Goal: Task Accomplishment & Management: Manage account settings

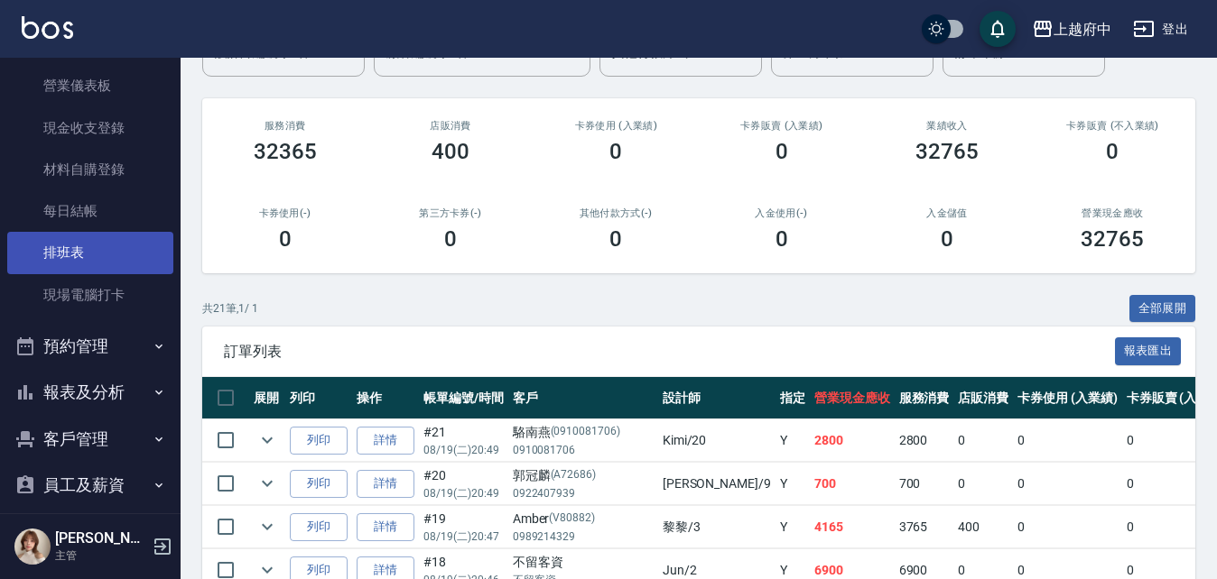
scroll to position [181, 0]
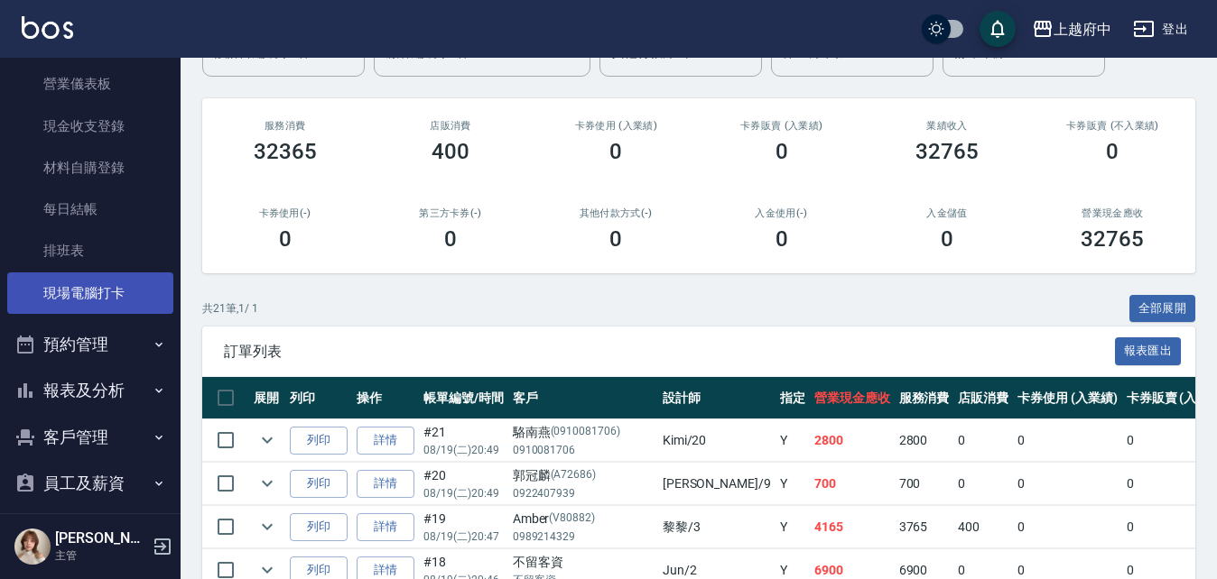
click at [90, 313] on link "現場電腦打卡" at bounding box center [90, 294] width 166 height 42
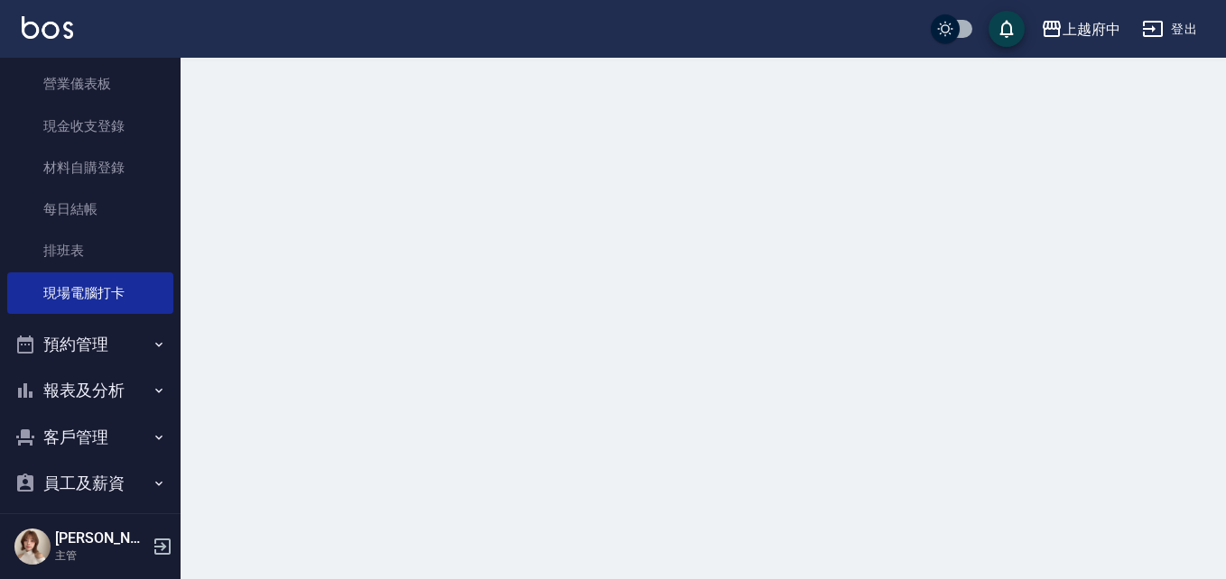
click at [87, 356] on button "預約管理" at bounding box center [90, 344] width 166 height 47
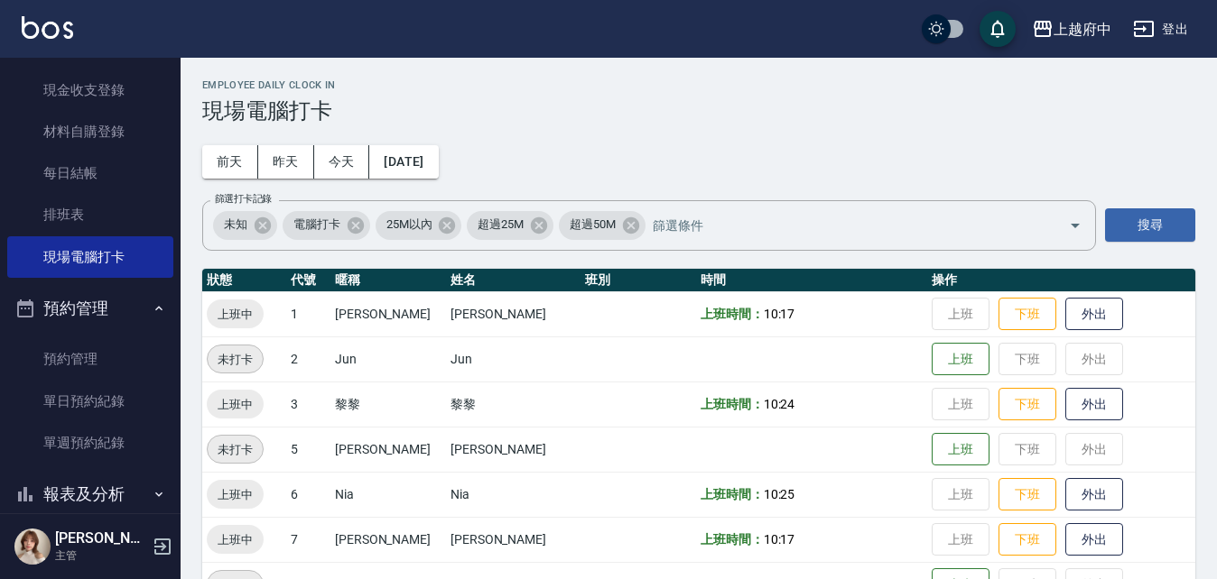
scroll to position [271, 0]
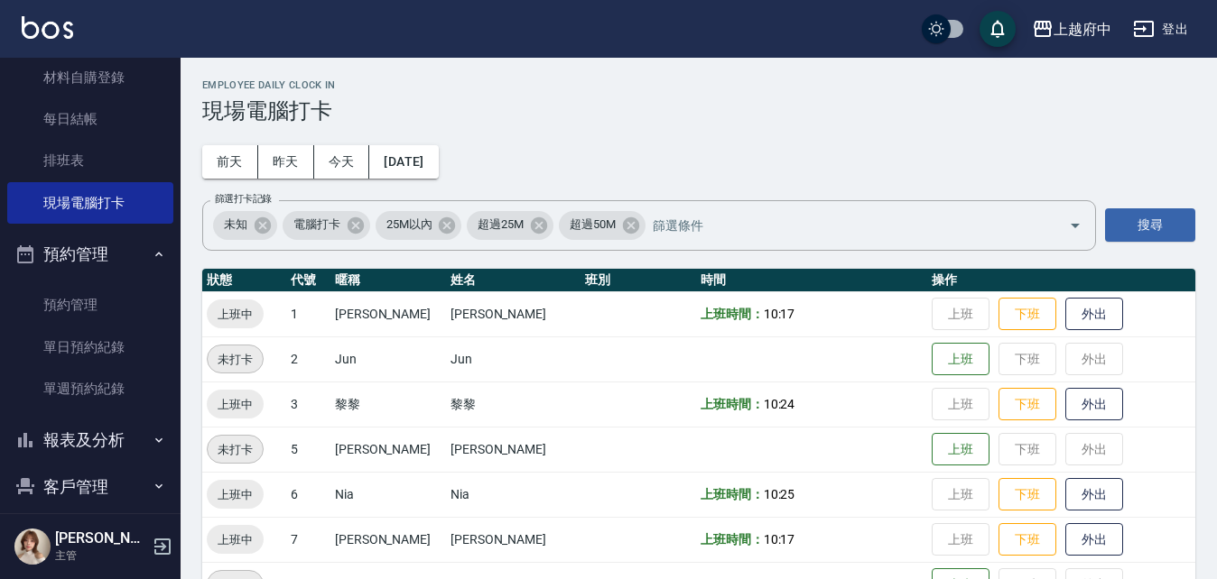
drag, startPoint x: 124, startPoint y: 418, endPoint x: 121, endPoint y: 437, distance: 19.1
click at [124, 418] on button "報表及分析" at bounding box center [90, 440] width 166 height 47
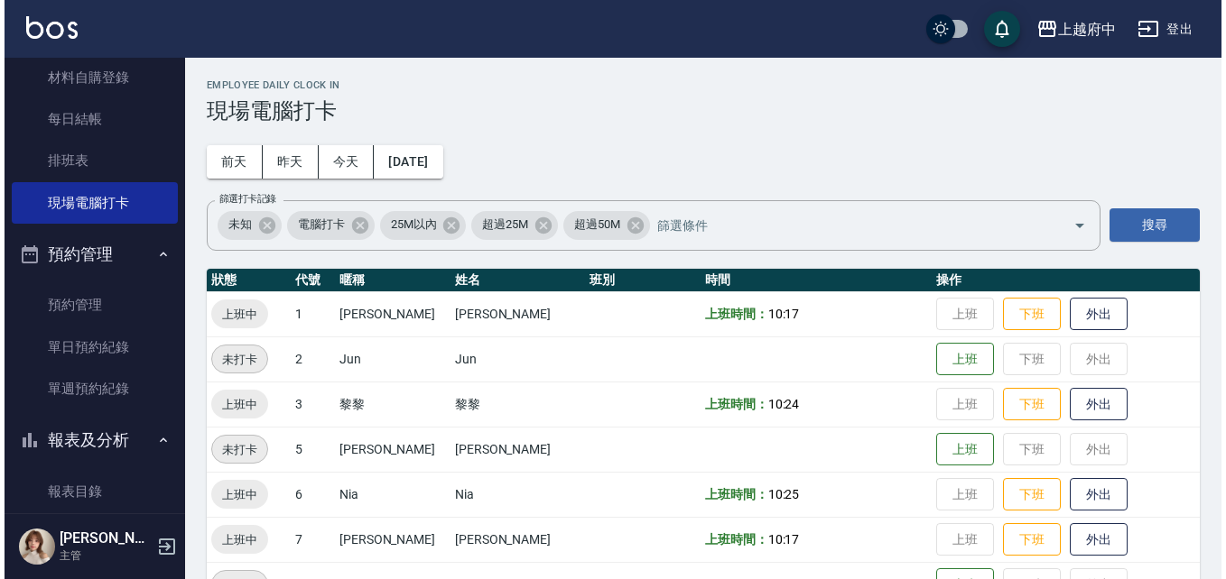
scroll to position [361, 0]
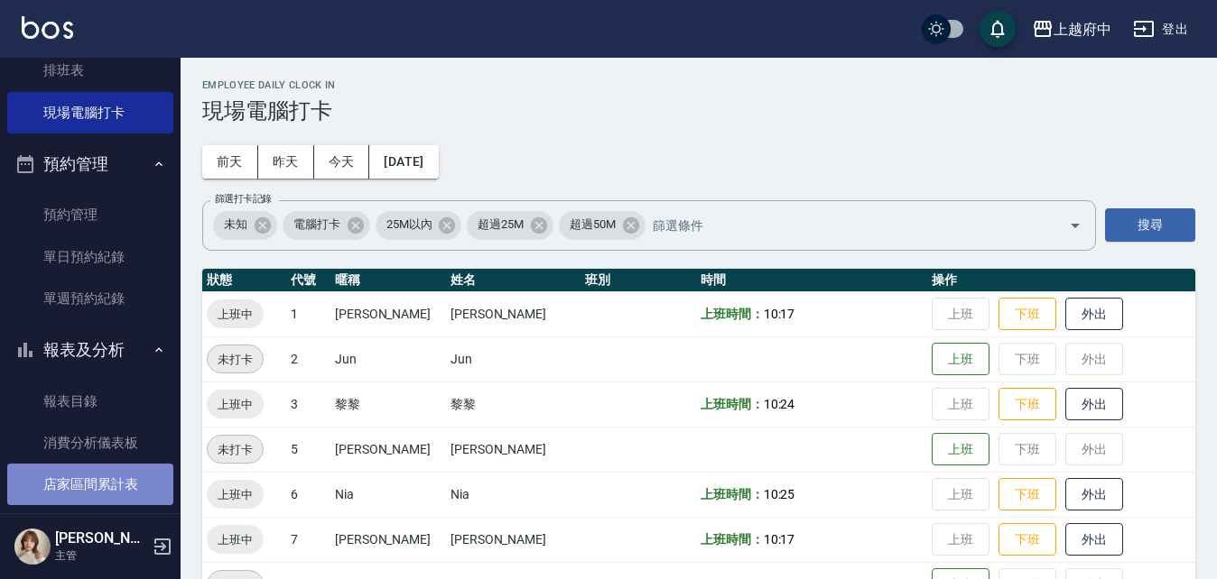
click at [106, 473] on link "店家區間累計表" at bounding box center [90, 485] width 166 height 42
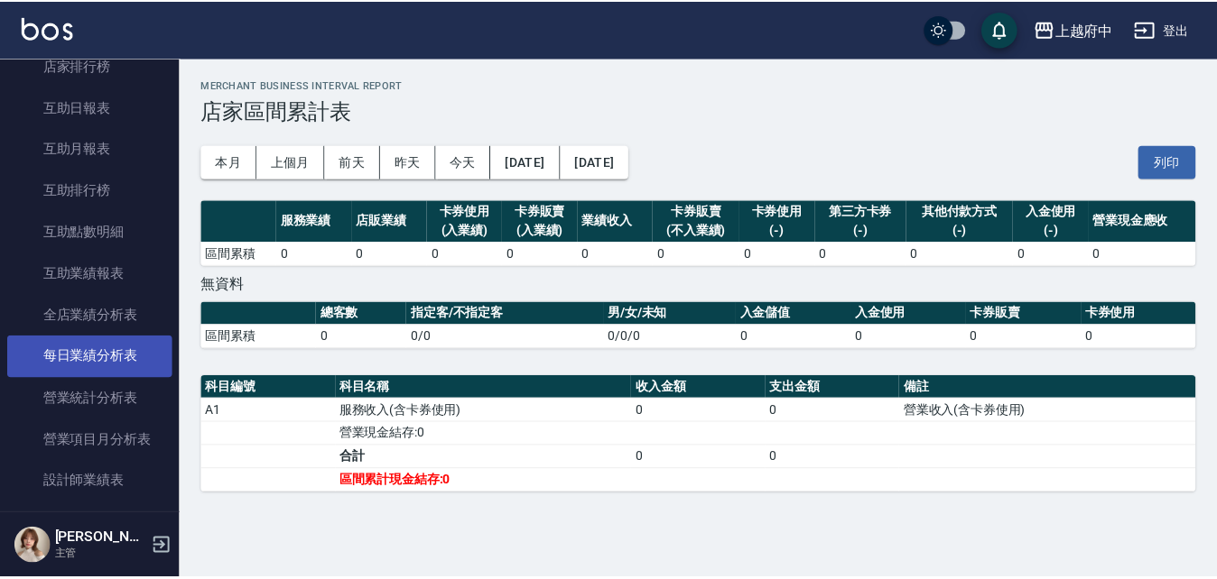
scroll to position [903, 0]
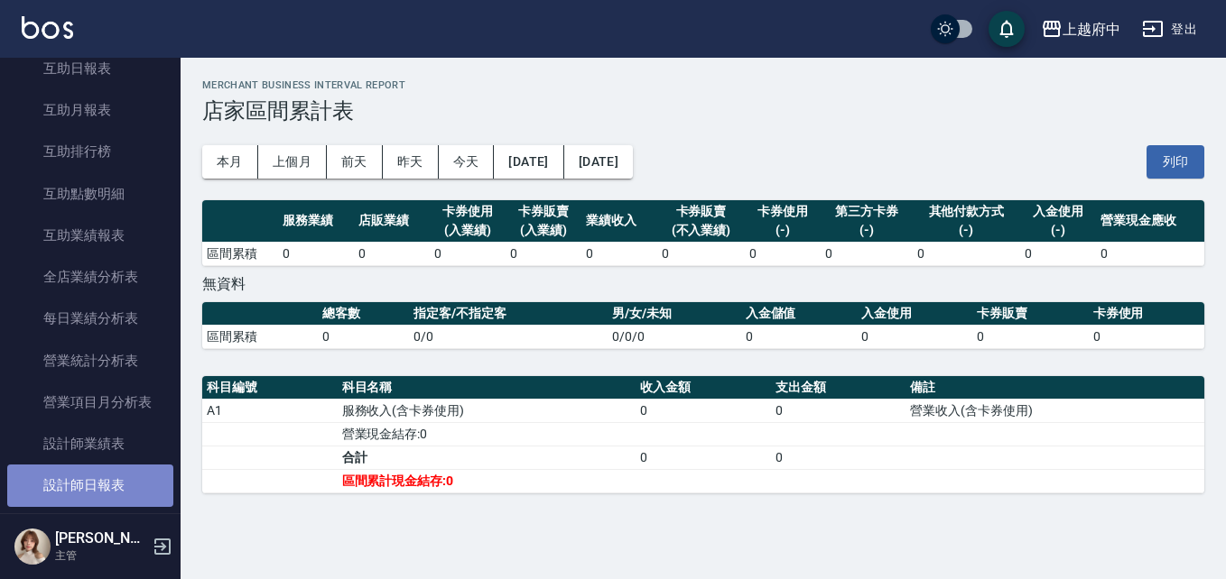
click at [96, 479] on link "設計師日報表" at bounding box center [90, 486] width 166 height 42
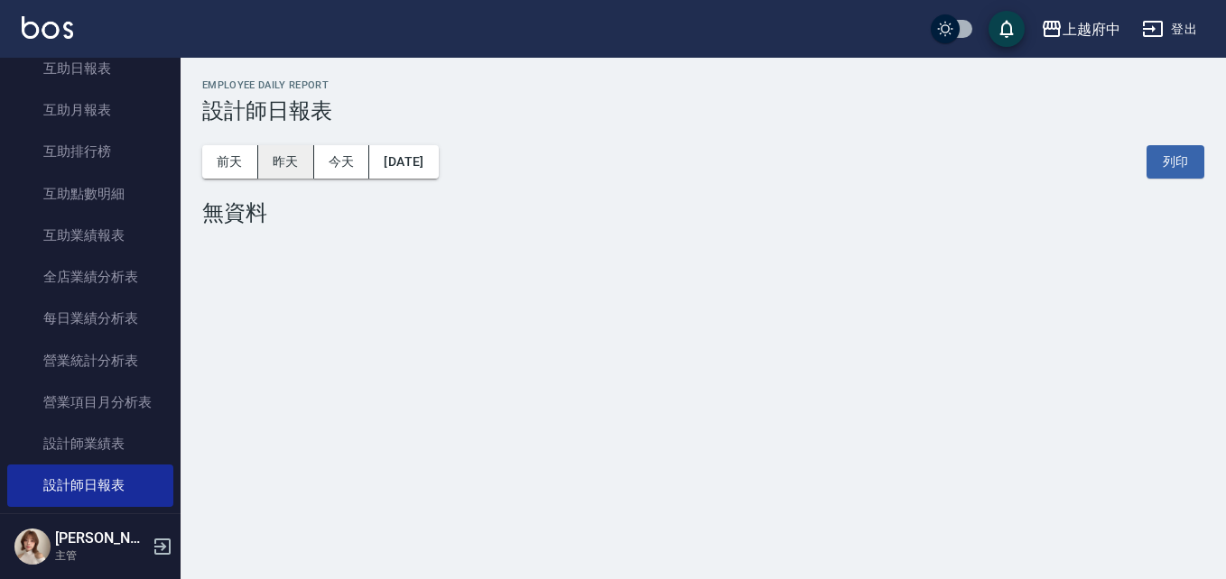
click at [302, 157] on button "昨天" at bounding box center [286, 161] width 56 height 33
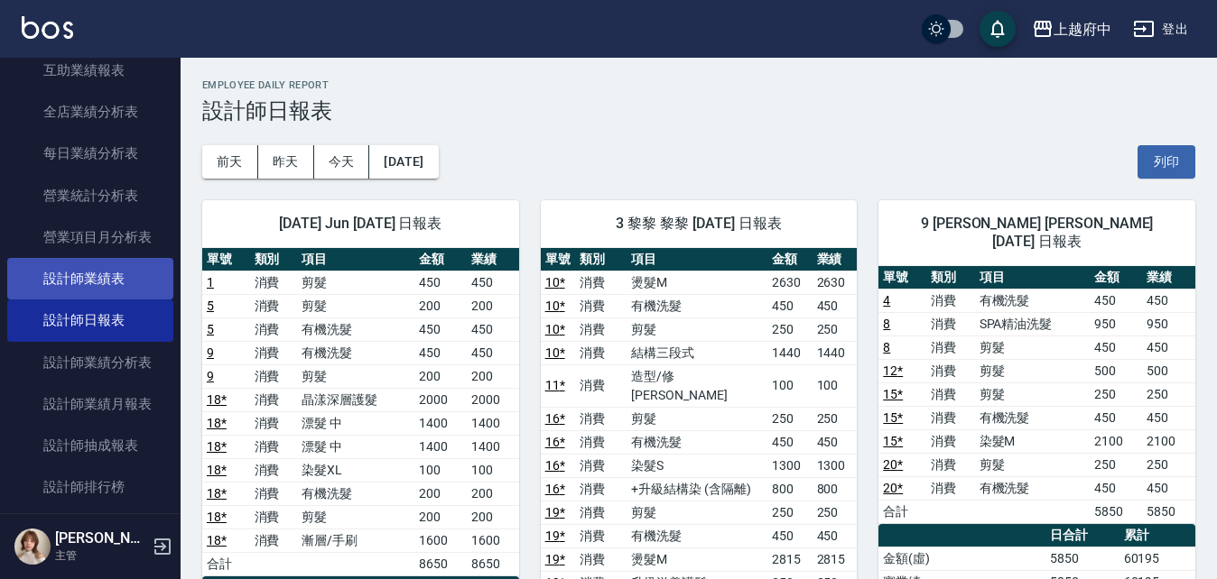
scroll to position [1083, 0]
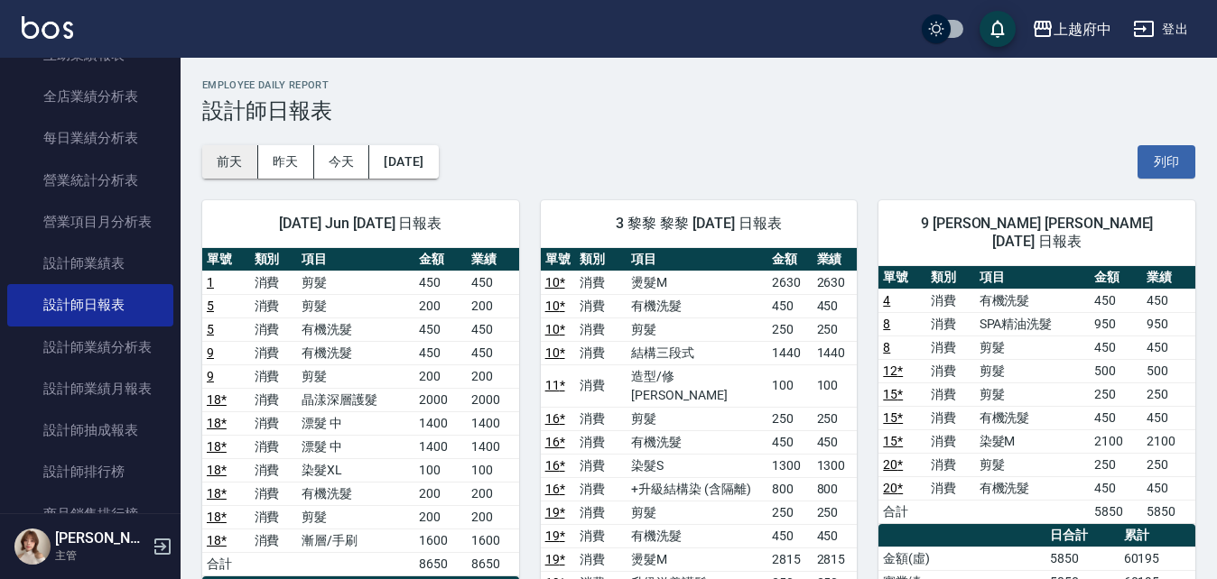
click at [216, 166] on button "前天" at bounding box center [230, 161] width 56 height 33
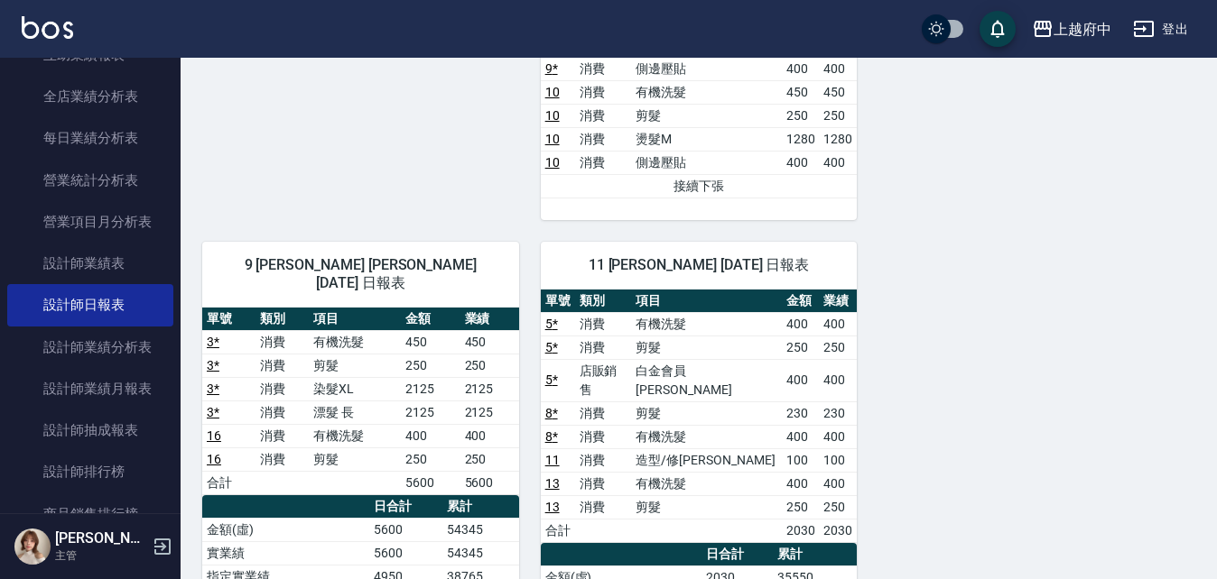
scroll to position [903, 0]
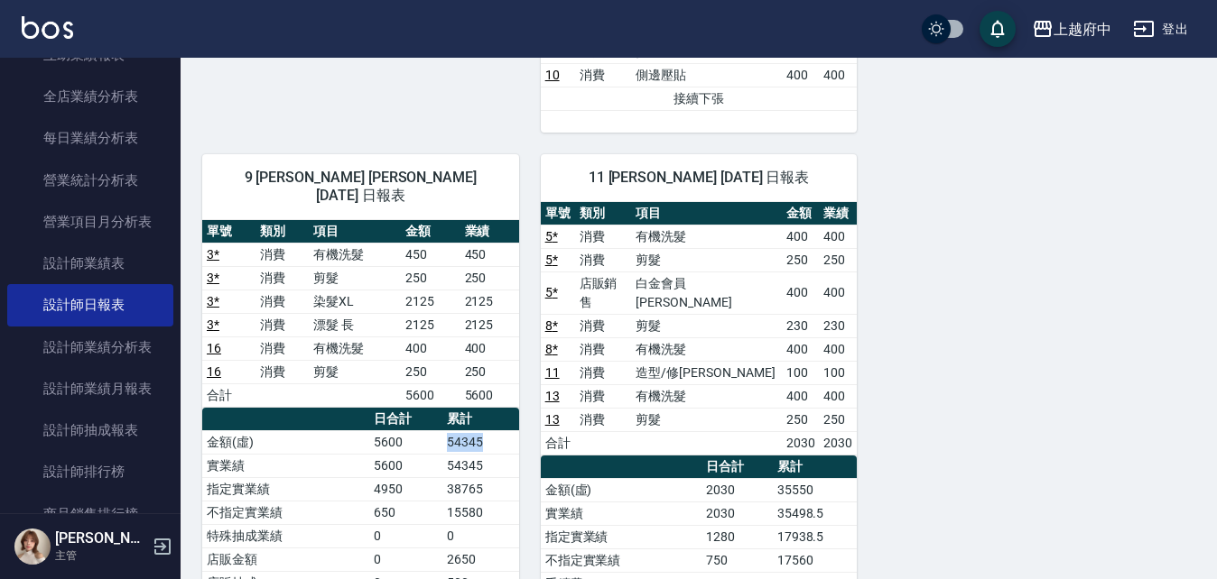
drag, startPoint x: 445, startPoint y: 385, endPoint x: 499, endPoint y: 388, distance: 54.2
click at [499, 431] on td "54345" at bounding box center [480, 442] width 76 height 23
click at [527, 356] on div "11 Mona Mona 08/18/2025 日報表 單號 類別 項目 金額 業績 5 * 消費 有機洗髮 400 400 5 * 消費 剪髮 250 25…" at bounding box center [688, 505] width 338 height 744
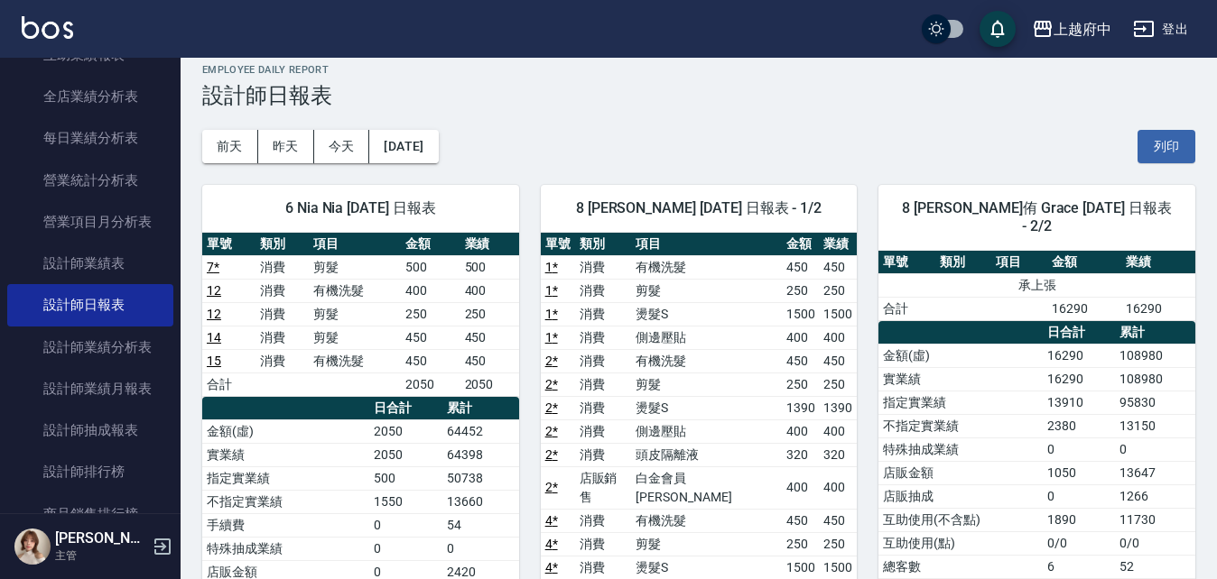
scroll to position [0, 0]
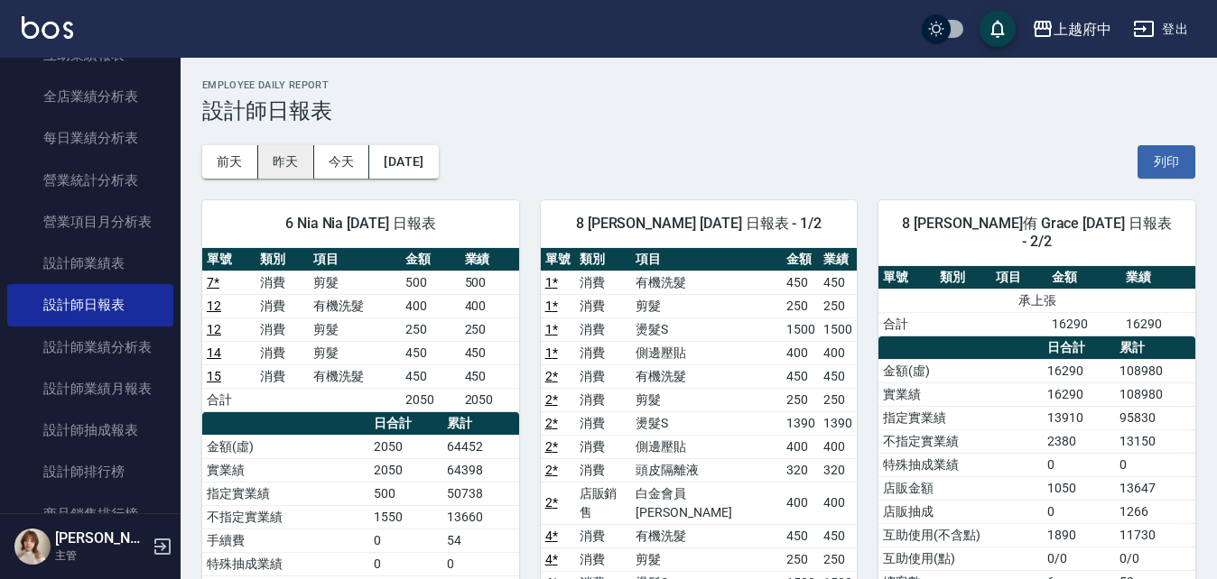
click at [294, 162] on button "昨天" at bounding box center [286, 161] width 56 height 33
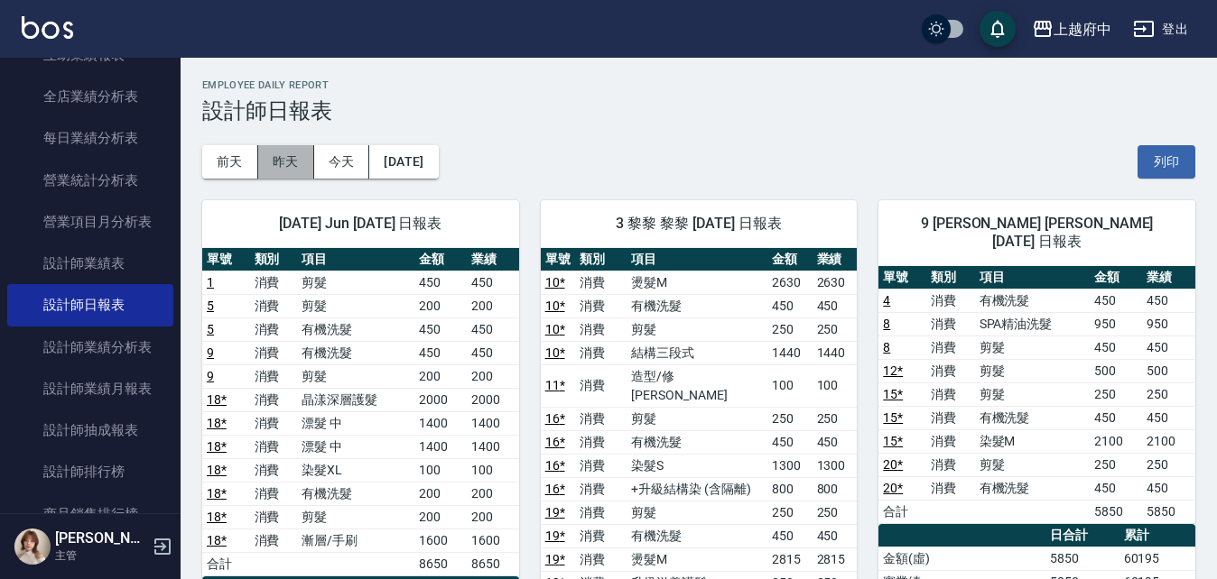
click at [288, 148] on button "昨天" at bounding box center [286, 161] width 56 height 33
click at [289, 170] on button "昨天" at bounding box center [286, 161] width 56 height 33
click at [374, 171] on button "[DATE]" at bounding box center [403, 161] width 69 height 33
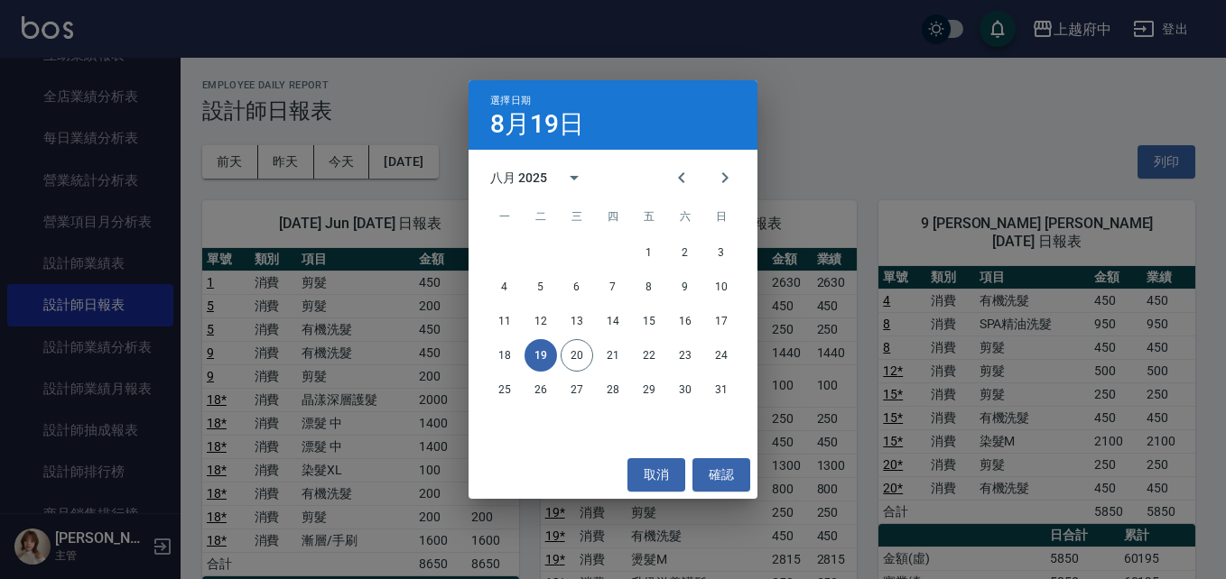
click at [338, 166] on div "選擇日期 8月19日 八月 2025 一 二 三 四 五 六 日 1 2 3 4 5 6 7 8 9 10 11 12 13 14 15 16 17 18 1…" at bounding box center [613, 289] width 1226 height 579
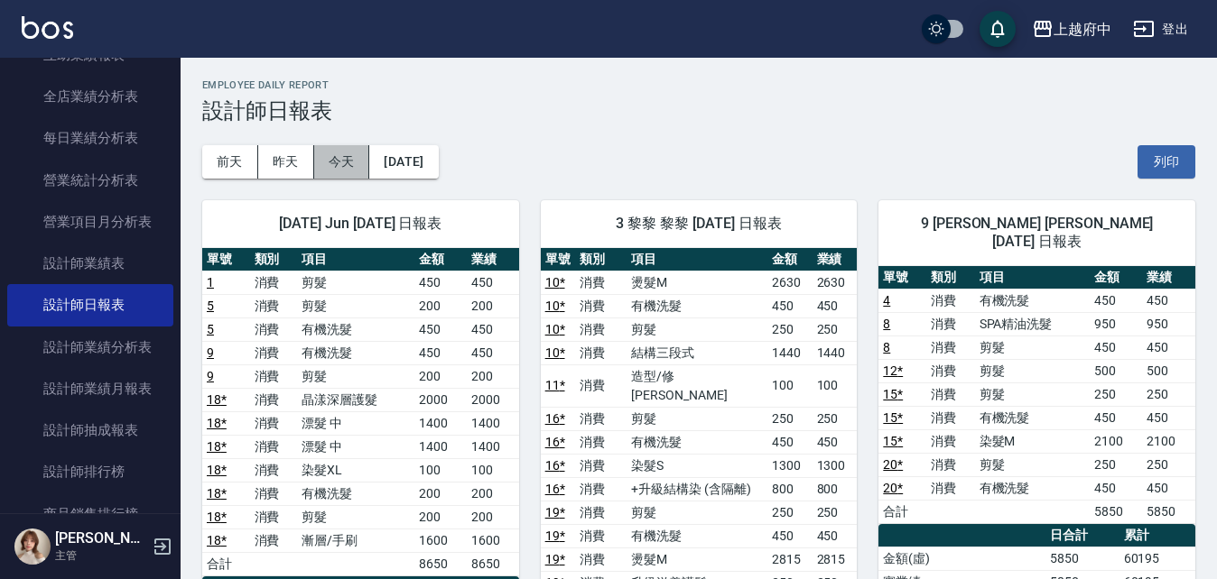
click at [338, 166] on button "今天" at bounding box center [342, 161] width 56 height 33
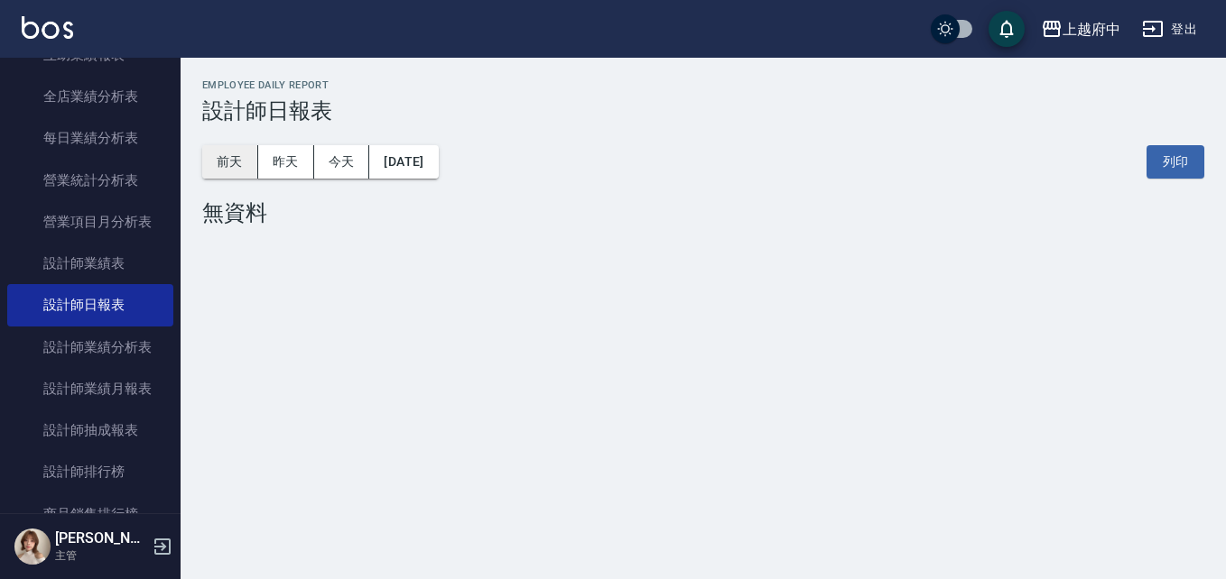
click at [243, 173] on button "前天" at bounding box center [230, 161] width 56 height 33
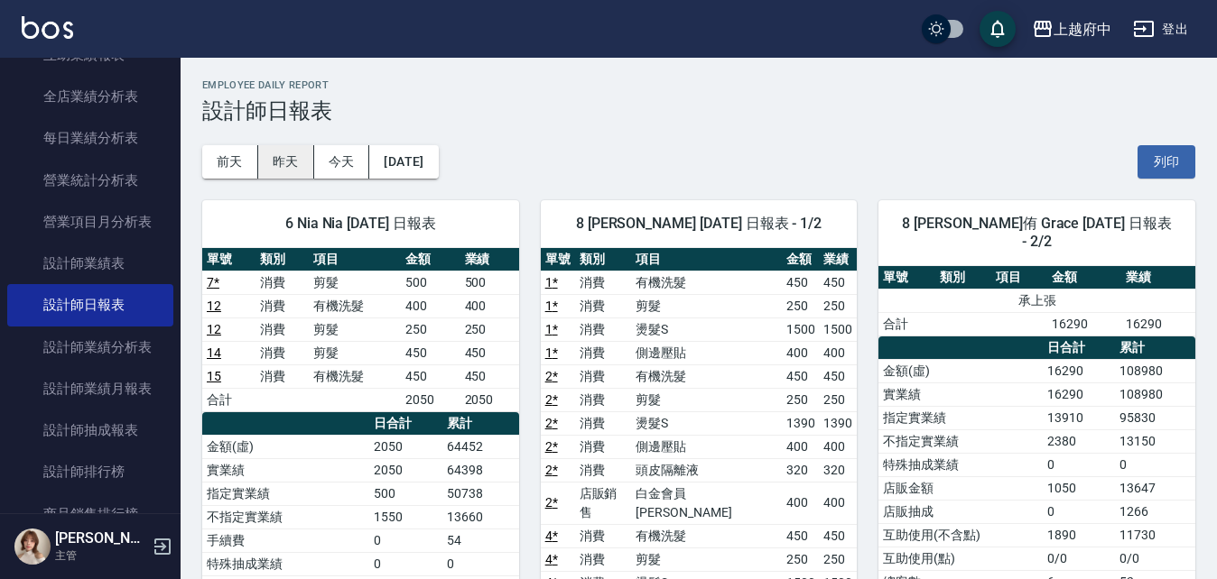
click at [300, 162] on button "昨天" at bounding box center [286, 161] width 56 height 33
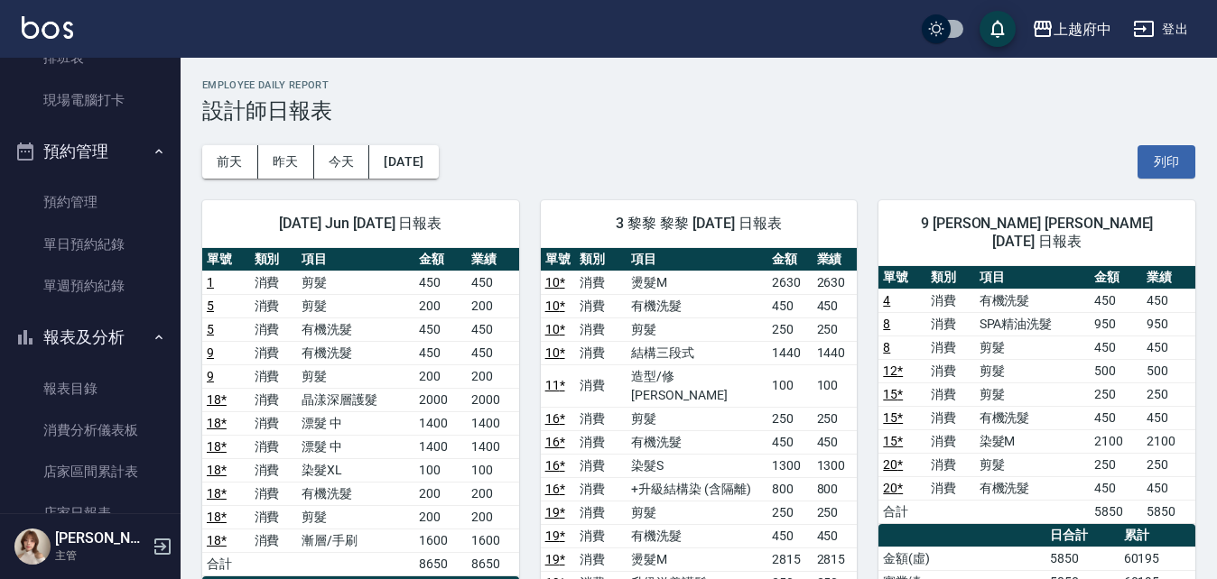
scroll to position [451, 0]
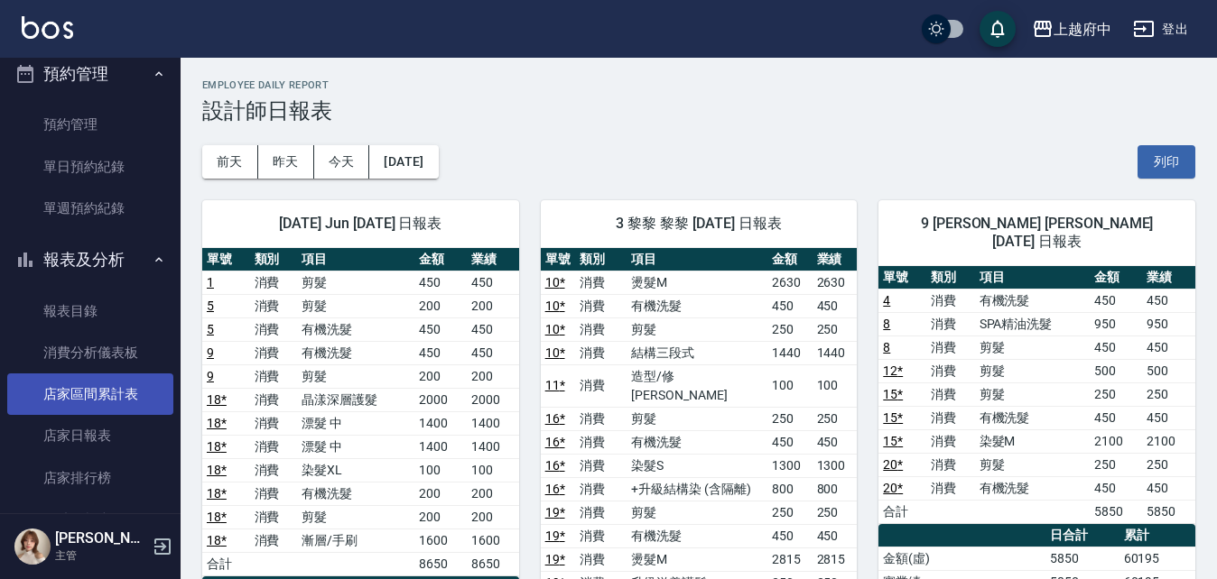
click at [91, 396] on link "店家區間累計表" at bounding box center [90, 395] width 166 height 42
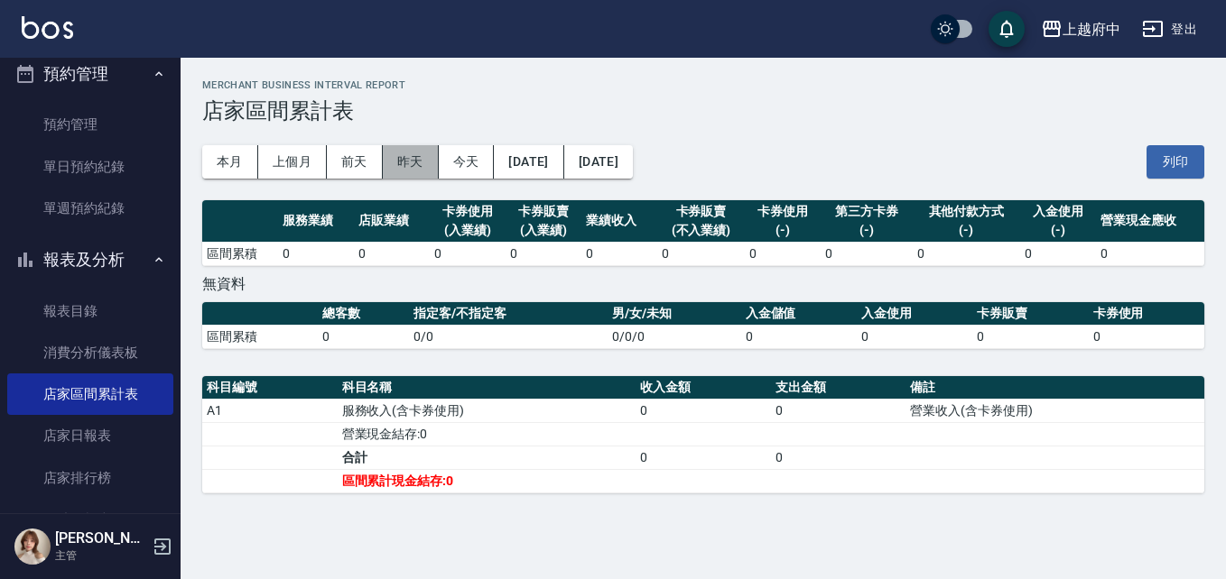
click at [414, 155] on button "昨天" at bounding box center [411, 161] width 56 height 33
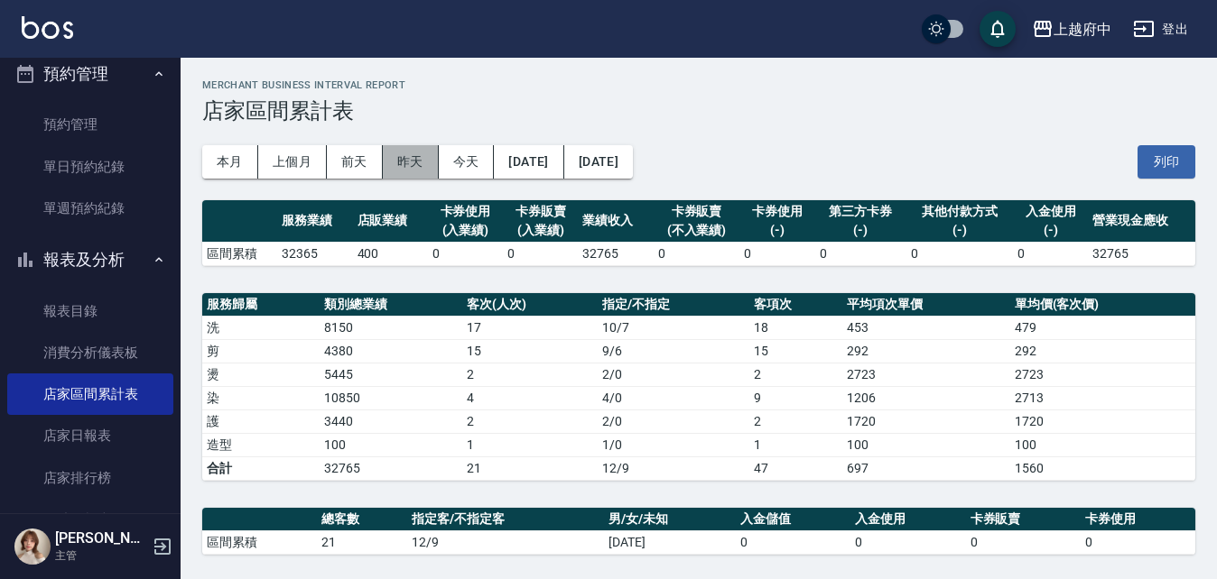
click at [421, 146] on button "昨天" at bounding box center [411, 161] width 56 height 33
click at [356, 165] on button "前天" at bounding box center [355, 161] width 56 height 33
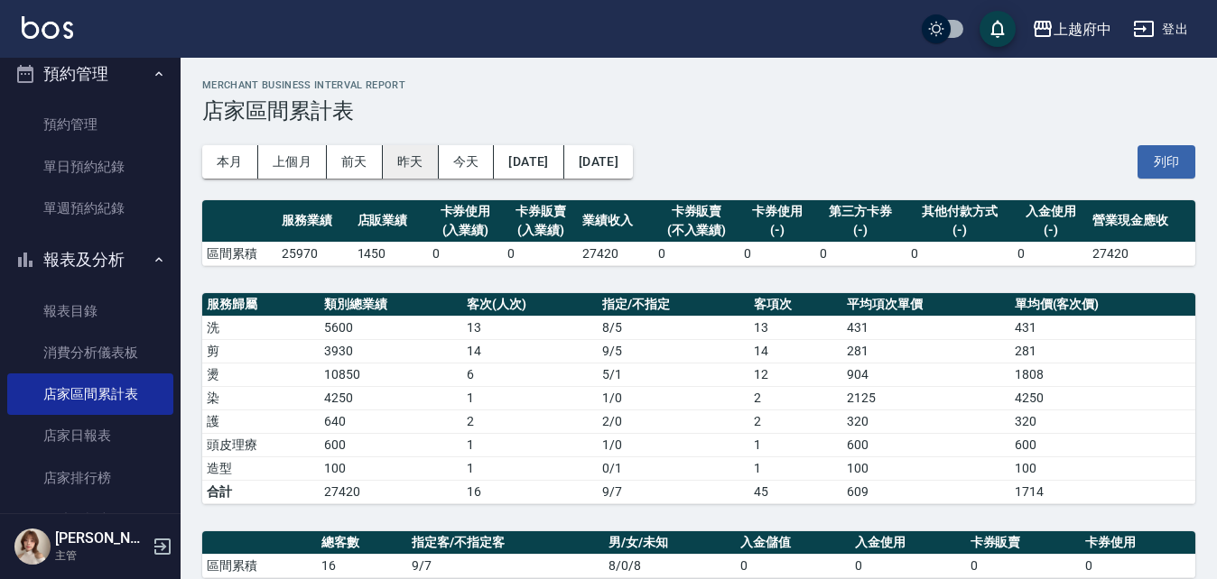
click at [415, 156] on button "昨天" at bounding box center [411, 161] width 56 height 33
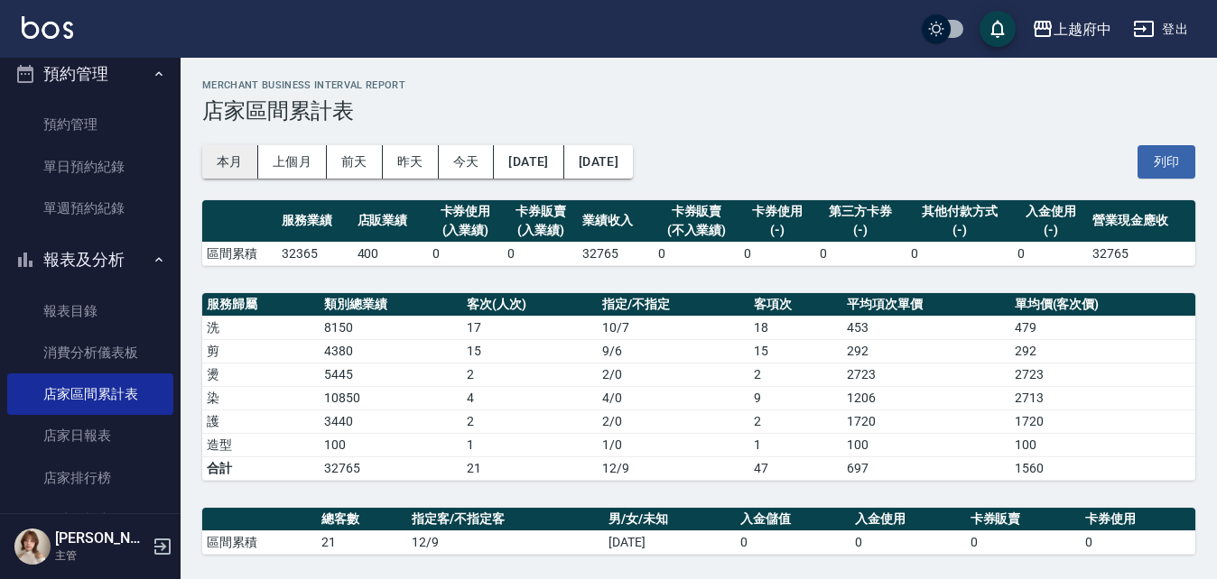
click at [224, 168] on button "本月" at bounding box center [230, 161] width 56 height 33
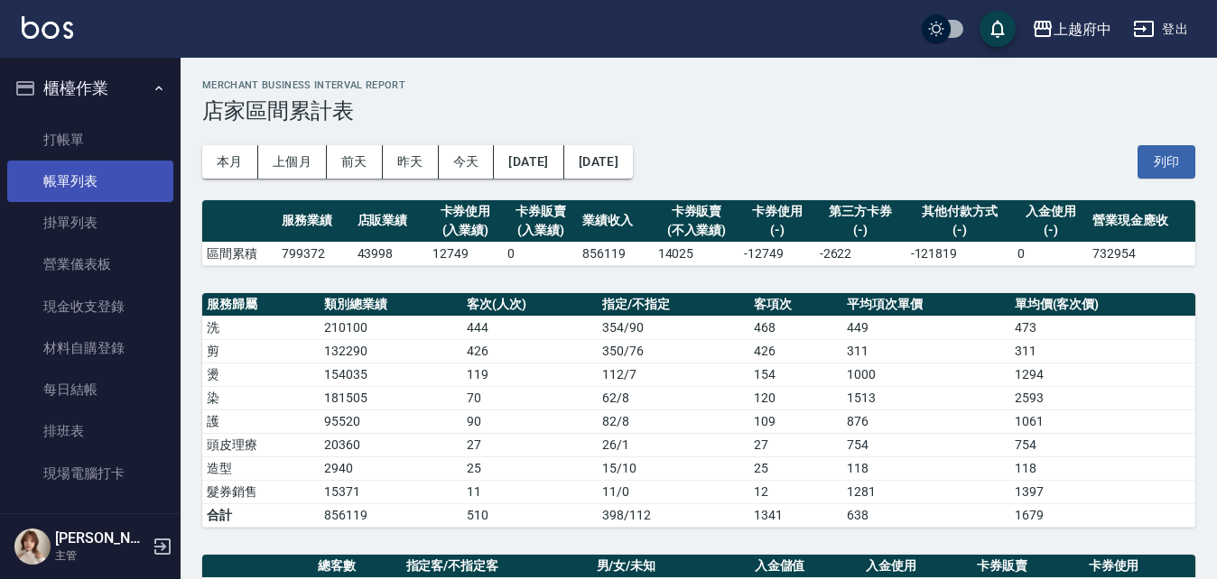
click at [128, 200] on link "帳單列表" at bounding box center [90, 182] width 166 height 42
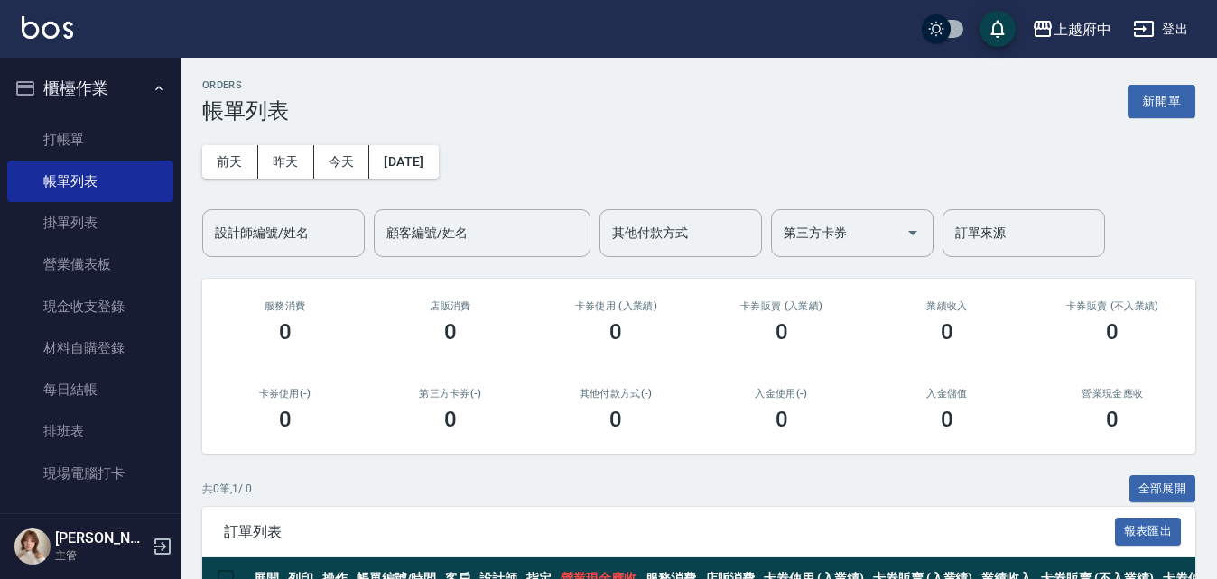
click at [64, 84] on button "櫃檯作業" at bounding box center [90, 88] width 166 height 47
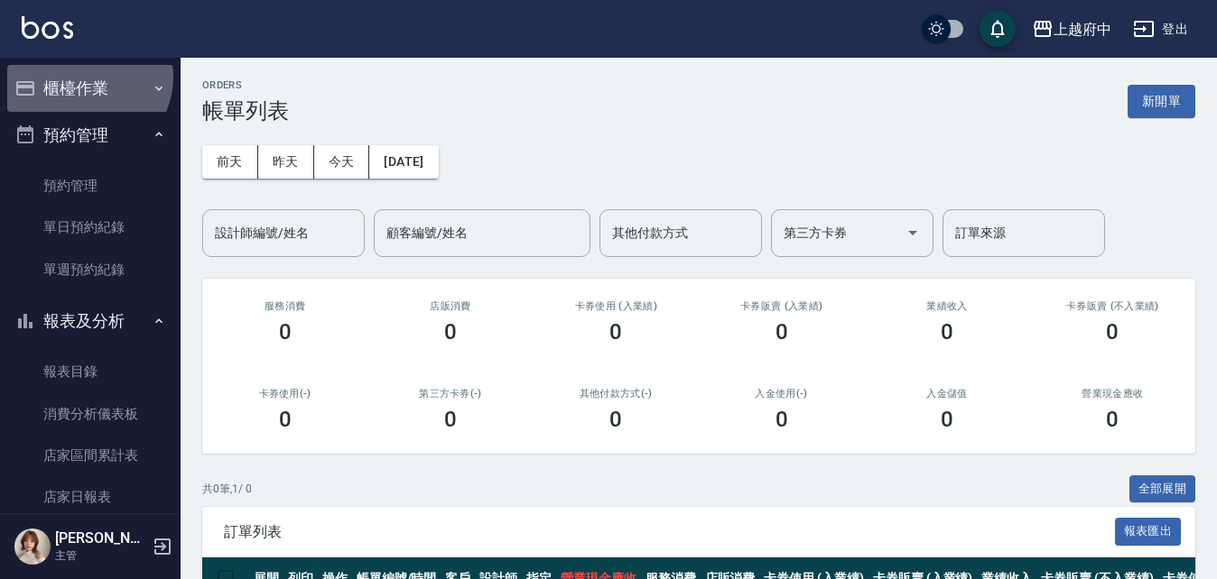
click at [84, 79] on button "櫃檯作業" at bounding box center [90, 88] width 166 height 47
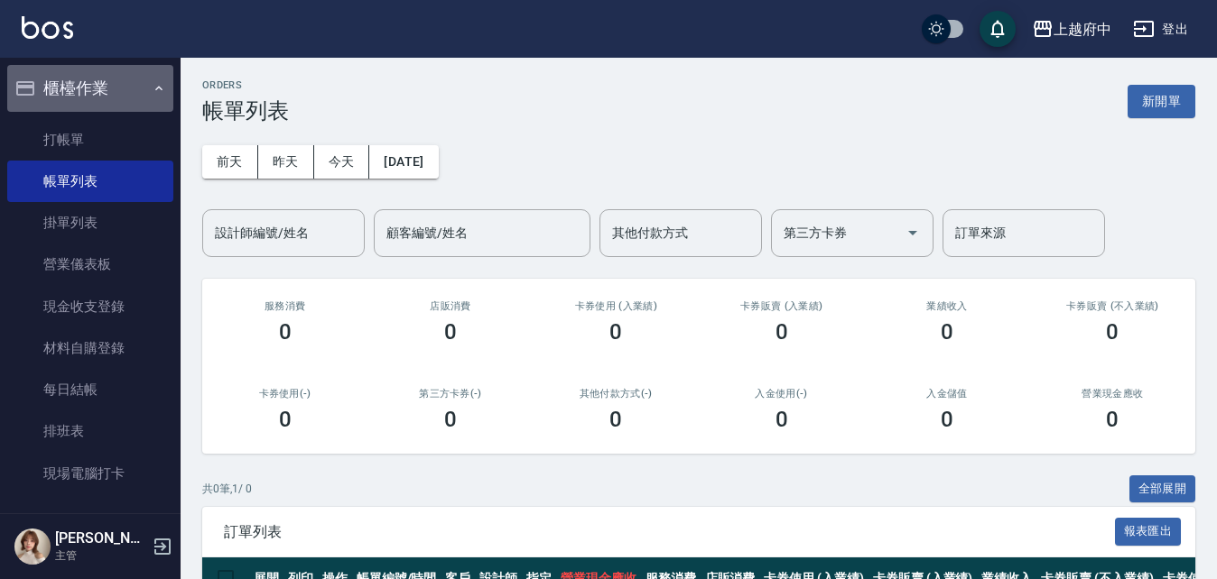
click at [109, 88] on button "櫃檯作業" at bounding box center [90, 88] width 166 height 47
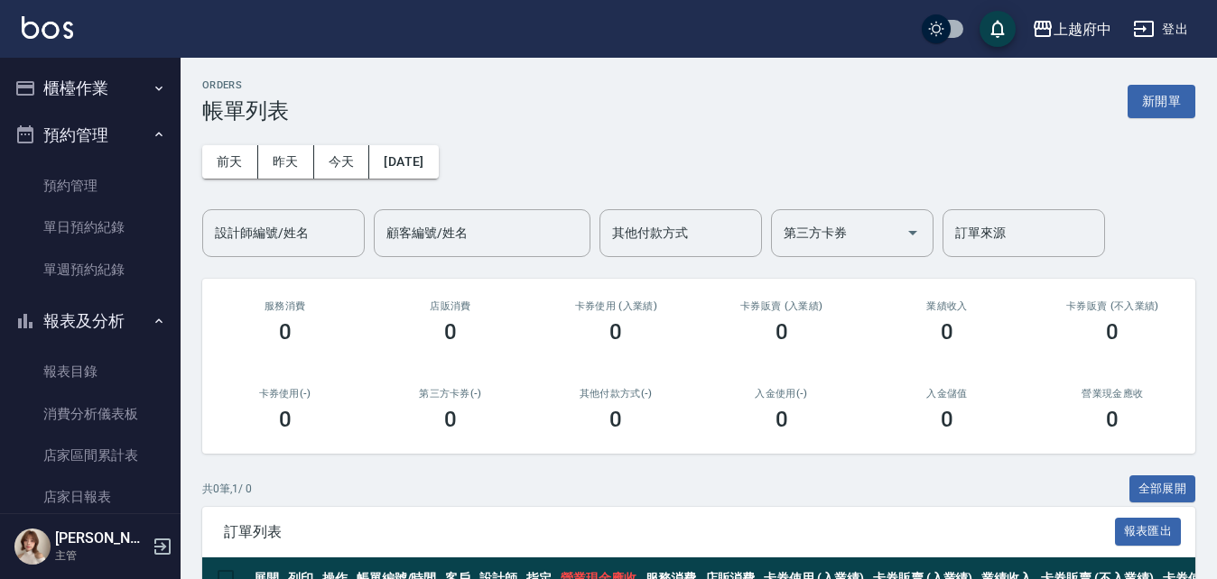
click at [77, 80] on button "櫃檯作業" at bounding box center [90, 88] width 166 height 47
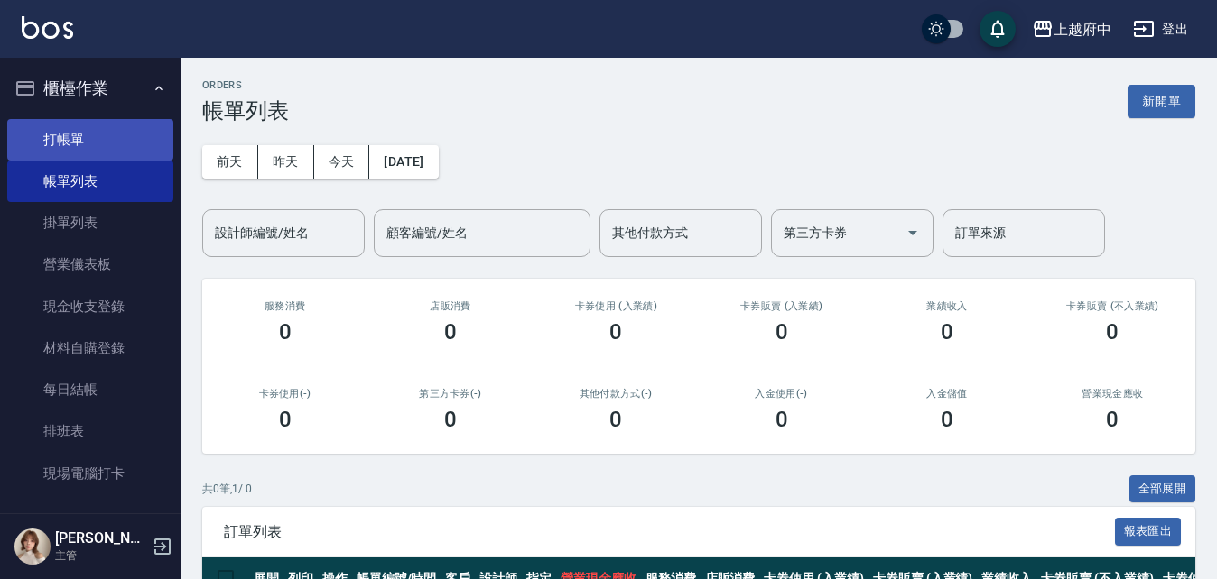
click at [98, 124] on link "打帳單" at bounding box center [90, 140] width 166 height 42
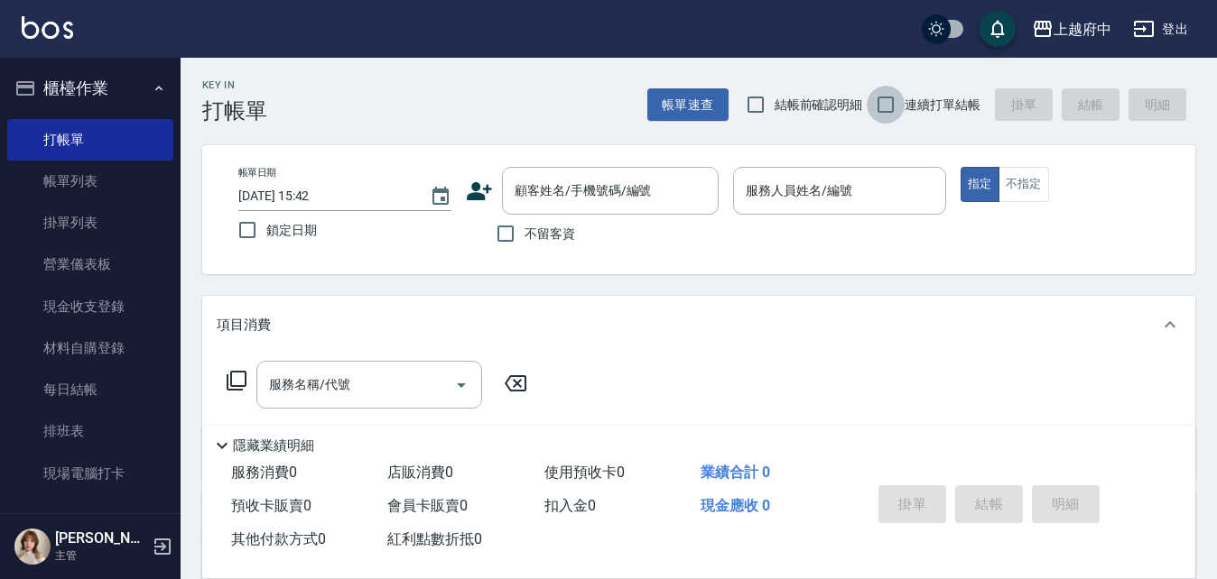
click at [889, 110] on input "連續打單結帳" at bounding box center [885, 105] width 38 height 38
checkbox input "true"
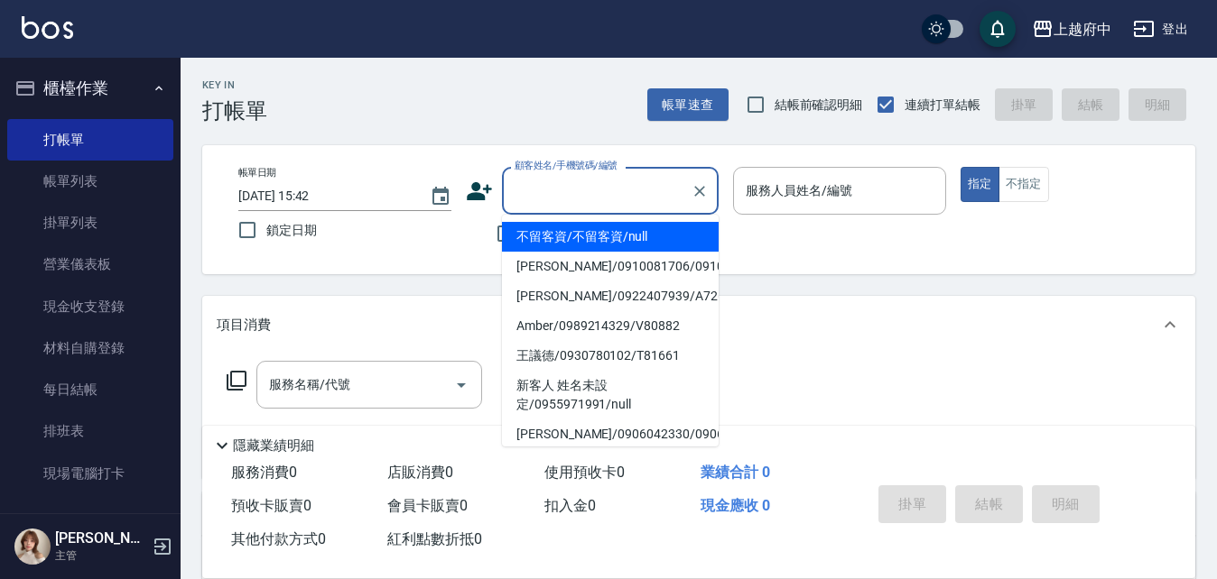
click at [551, 191] on input "顧客姓名/手機號碼/編號" at bounding box center [596, 191] width 173 height 32
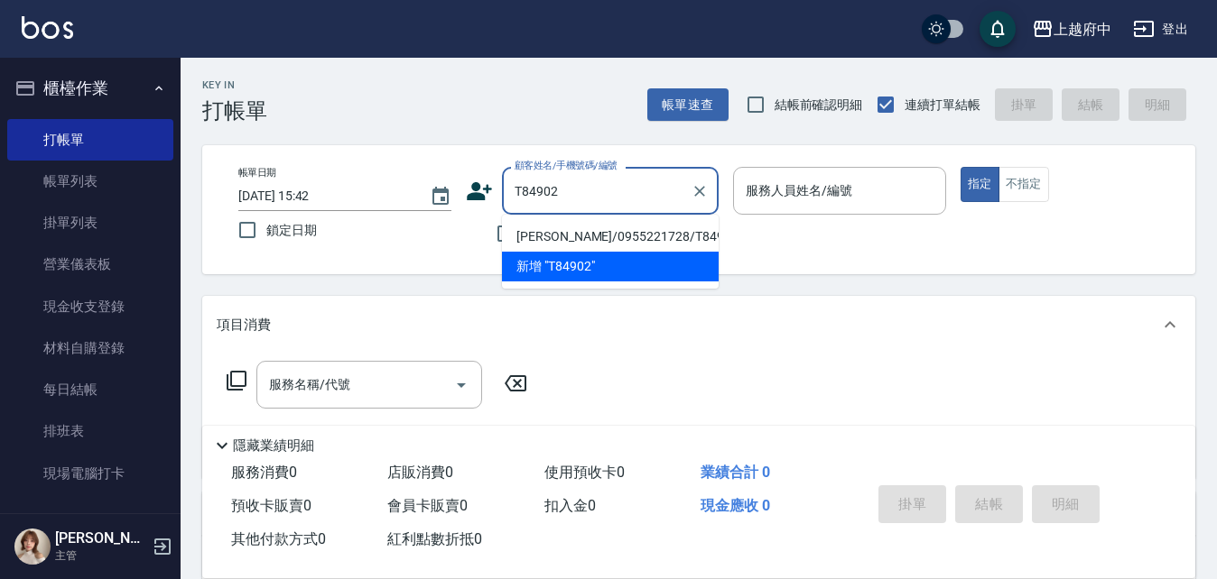
click at [569, 228] on li "吳思翰/0955221728/T84902" at bounding box center [610, 237] width 217 height 30
type input "吳思翰/0955221728/T84902"
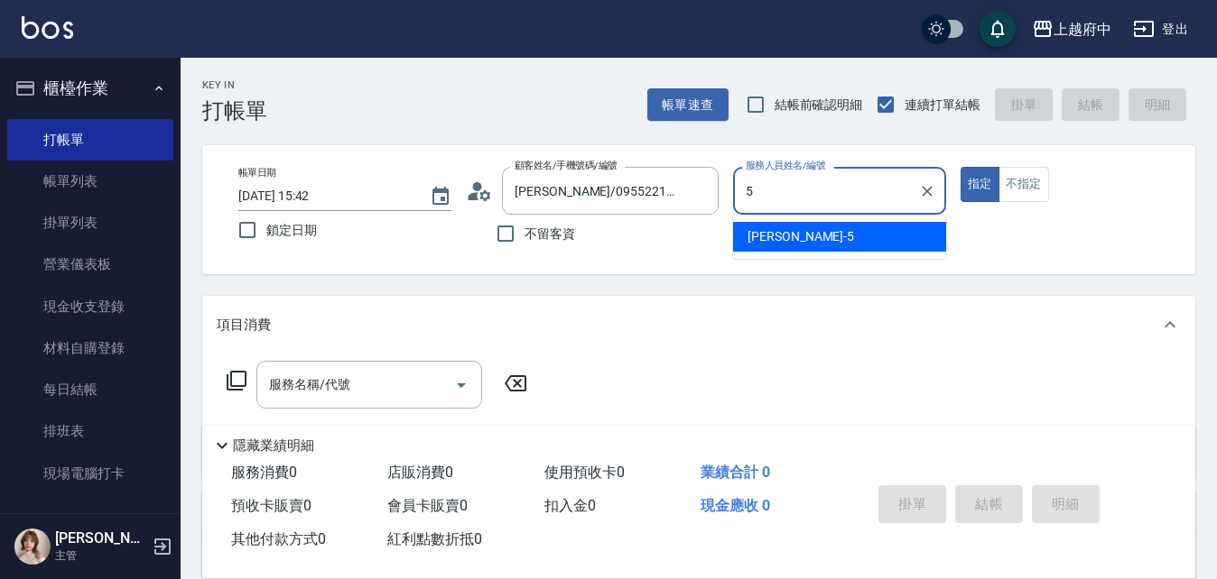
click at [785, 229] on div "Gary -5" at bounding box center [839, 237] width 213 height 30
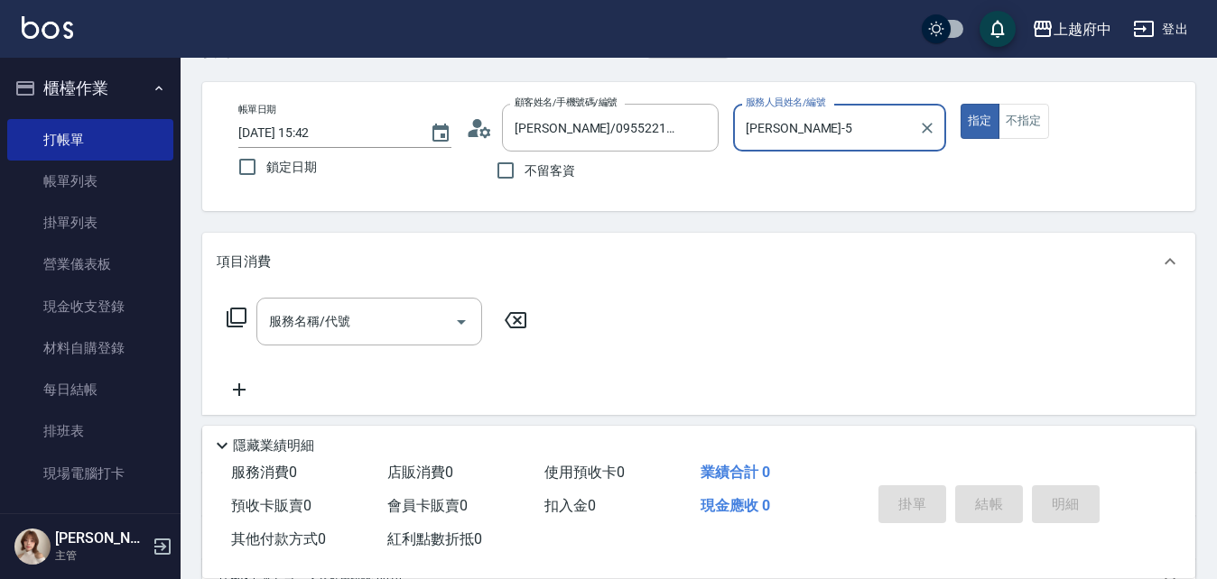
scroll to position [90, 0]
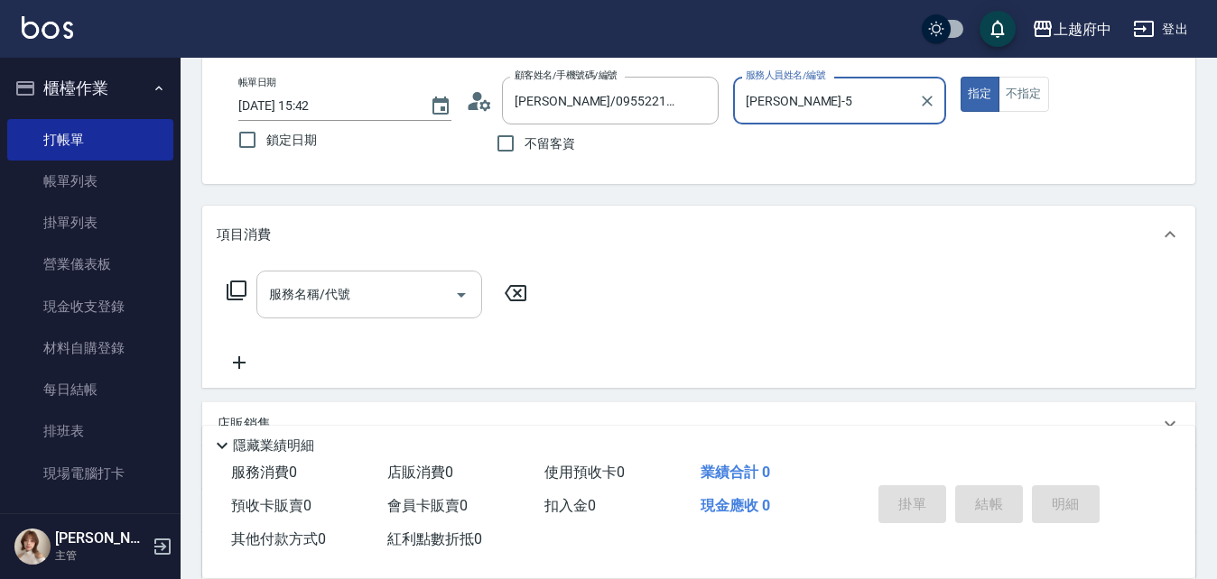
type input "Gary-5"
click at [384, 279] on input "服務名稱/代號" at bounding box center [355, 295] width 182 height 32
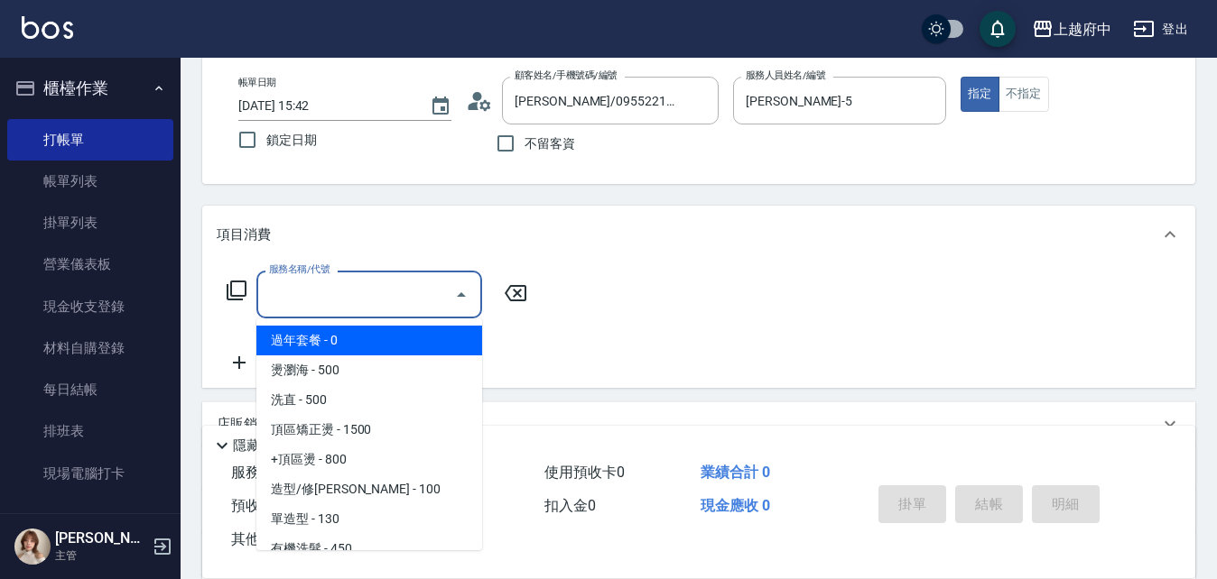
type input "0"
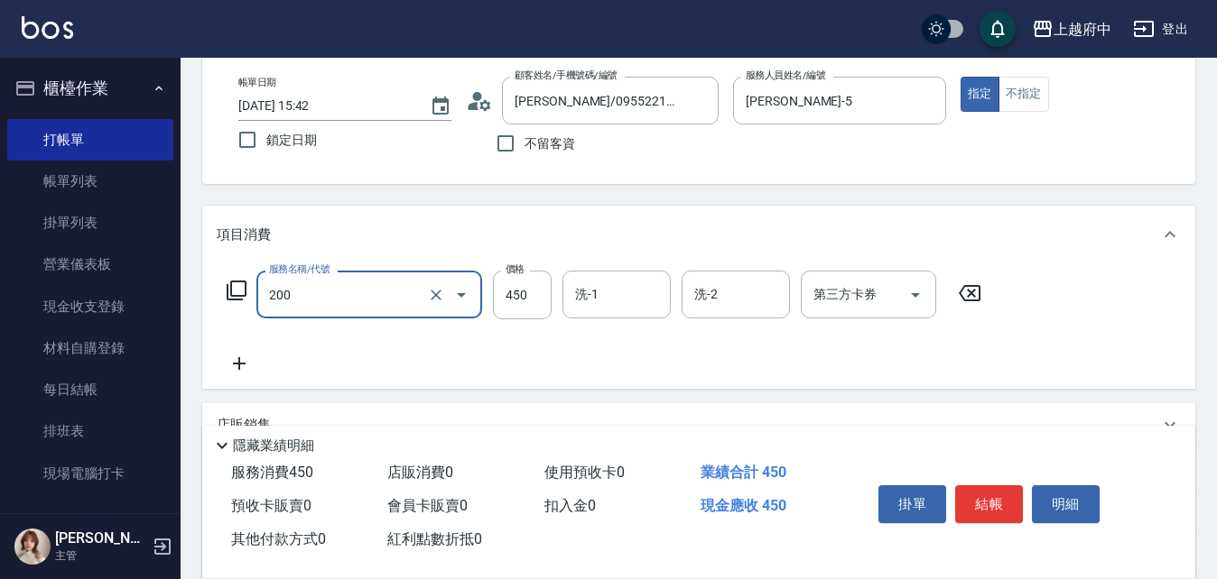
type input "有機洗髮(200)"
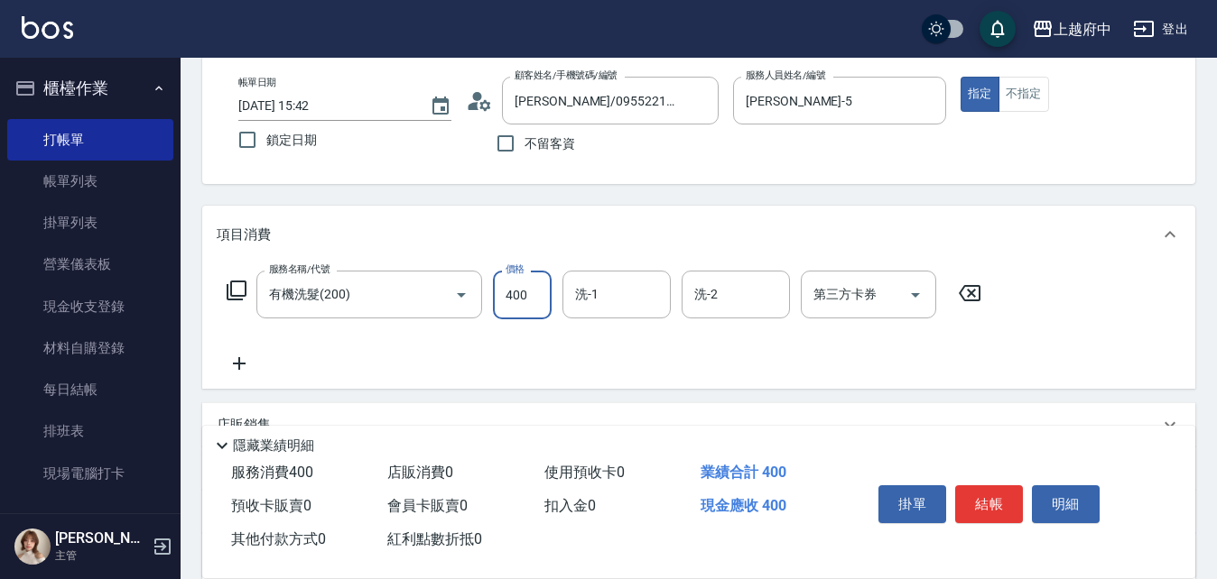
type input "400"
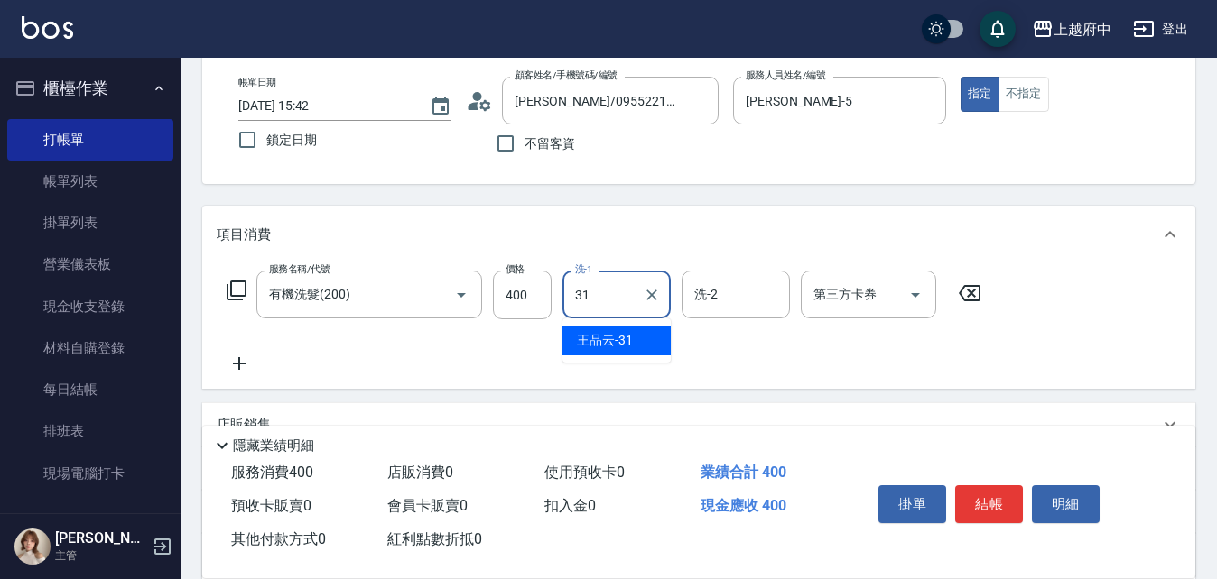
type input "王品云-31"
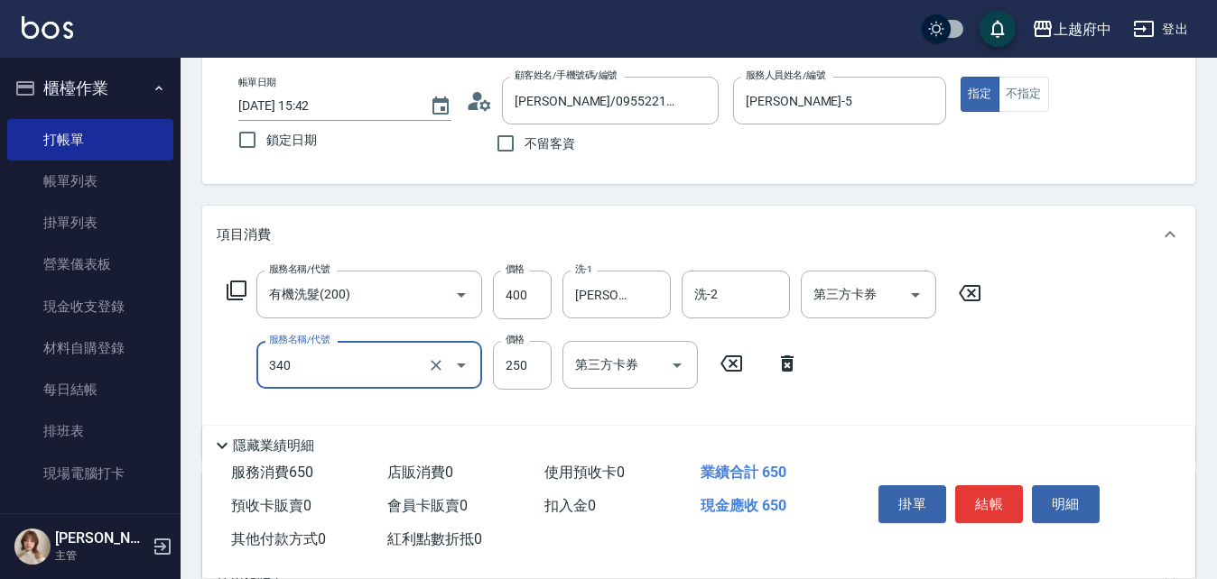
type input "剪髮(340)"
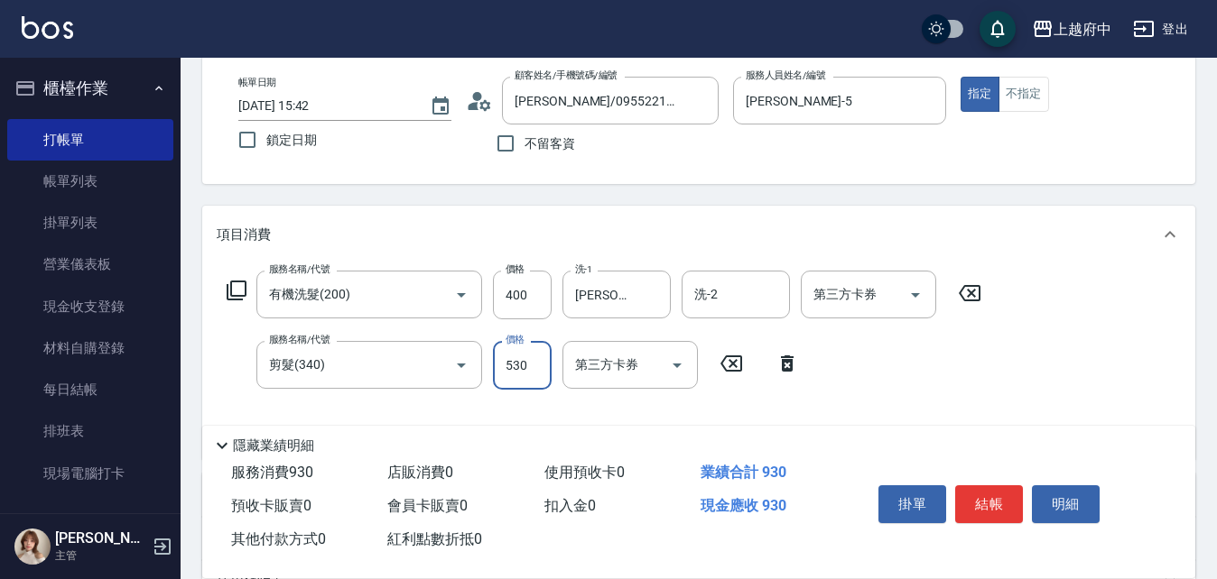
type input "530"
click at [1170, 408] on div "服務名稱/代號 有機洗髮(200) 服務名稱/代號 價格 400 價格 洗-1 王品云-31 洗-1 洗-2 洗-2 第三方卡券 第三方卡券 服務名稱/代號 …" at bounding box center [698, 362] width 993 height 196
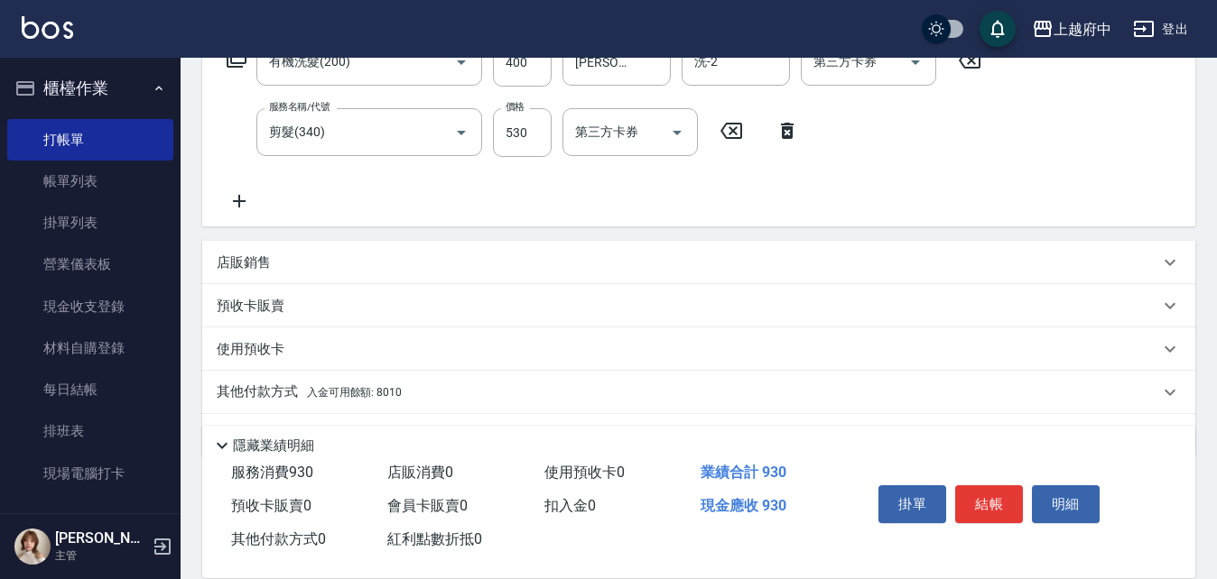
scroll to position [375, 0]
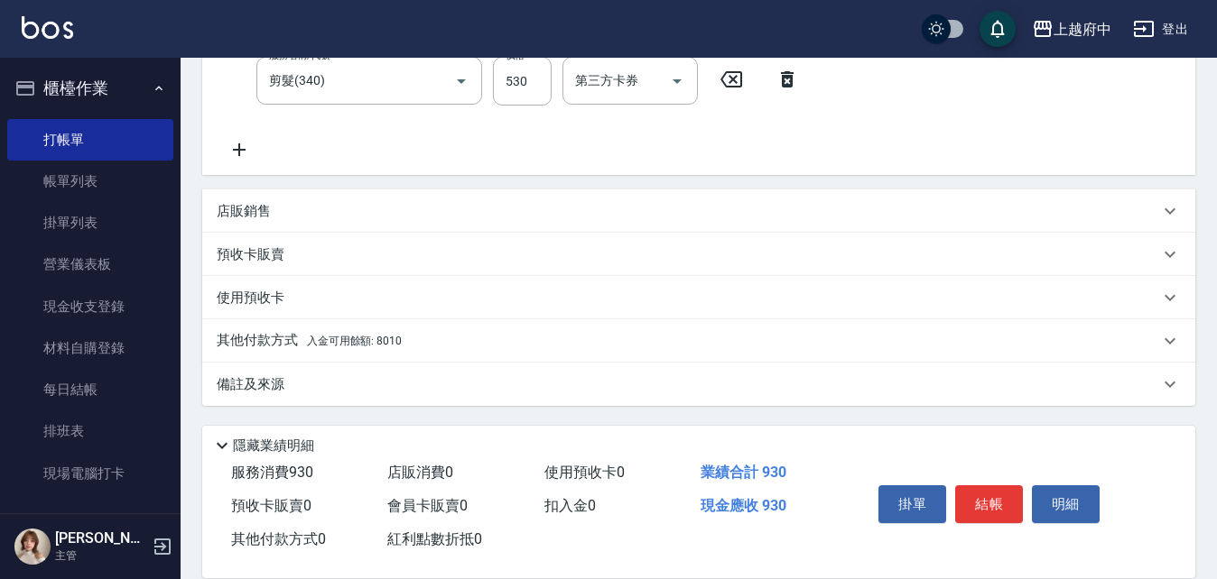
click at [310, 340] on span "入金可用餘額: 8010" at bounding box center [354, 341] width 95 height 13
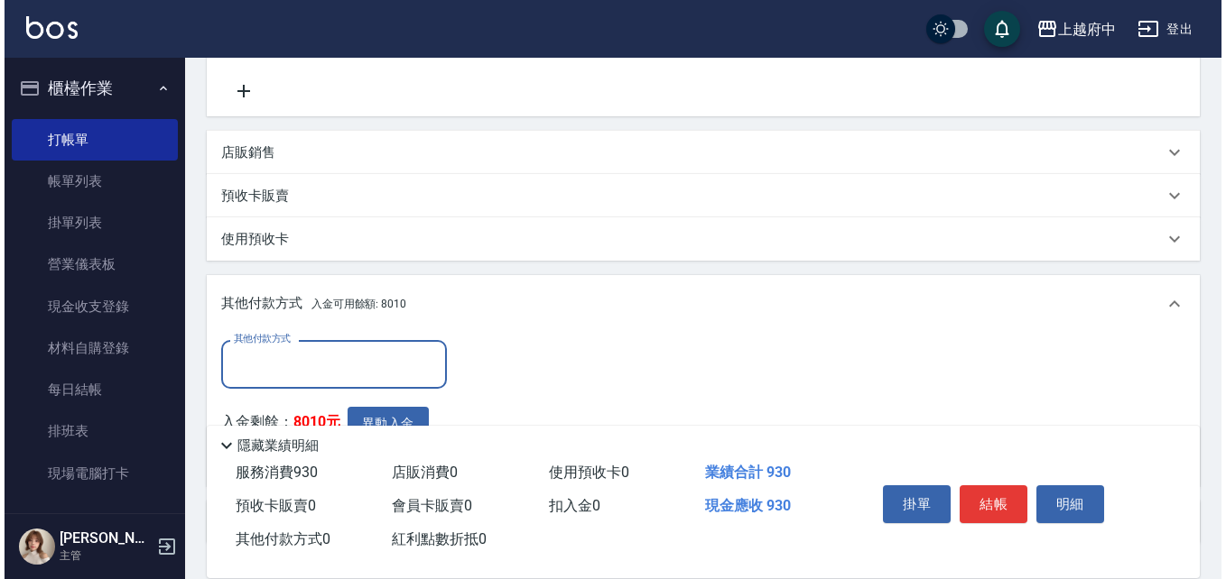
scroll to position [465, 0]
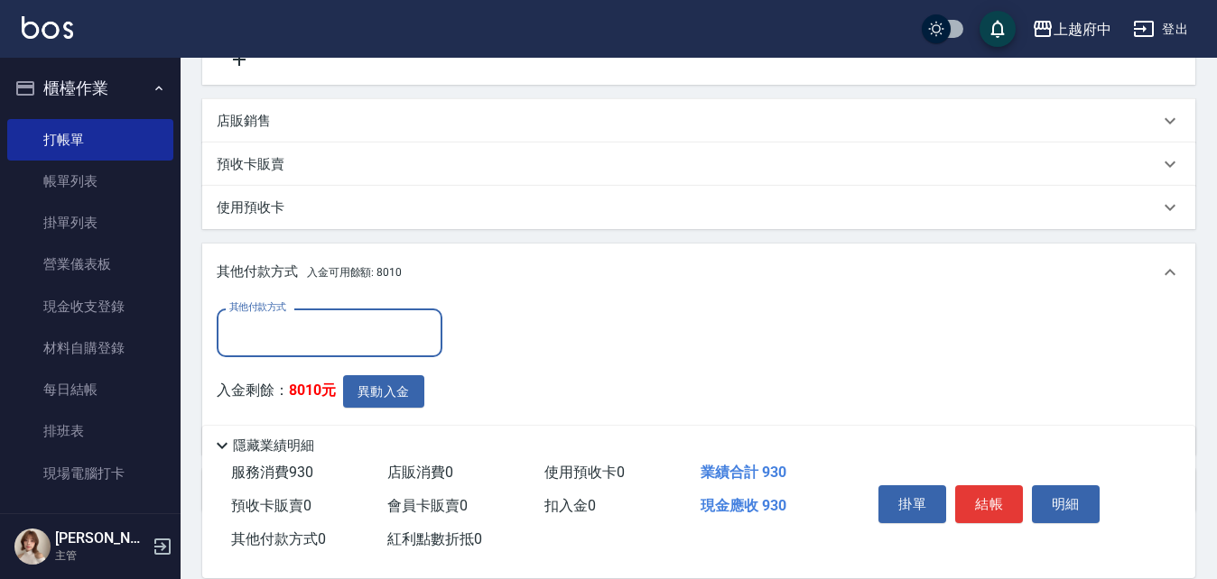
click at [340, 325] on input "其他付款方式" at bounding box center [329, 333] width 209 height 32
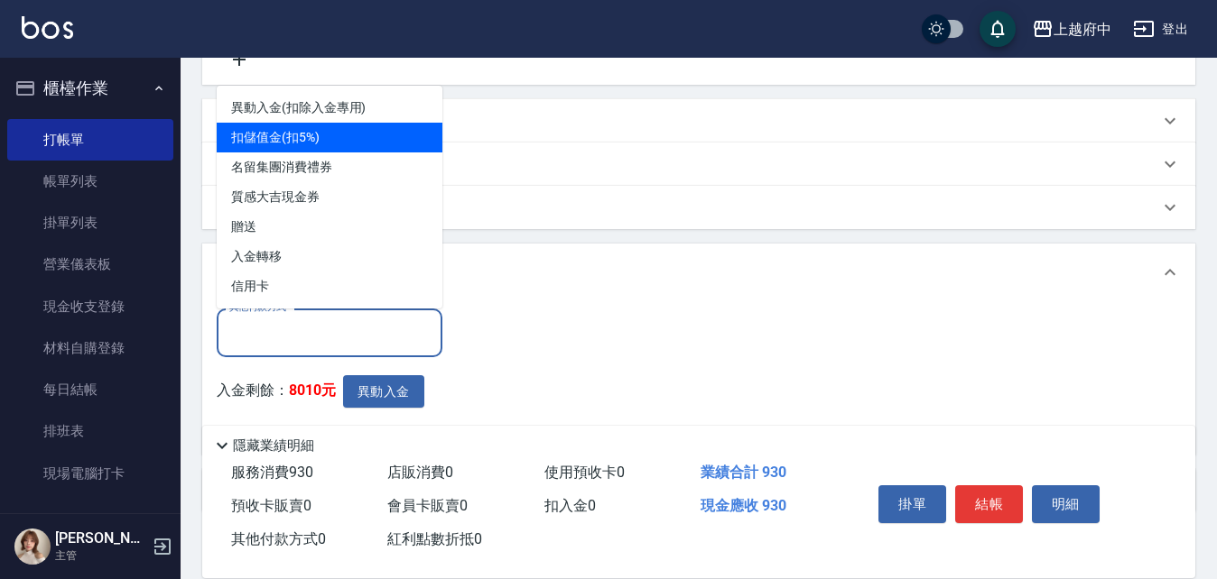
click at [310, 132] on span "扣儲值金(扣5%)" at bounding box center [330, 138] width 226 height 30
type input "扣儲值金(扣5%)"
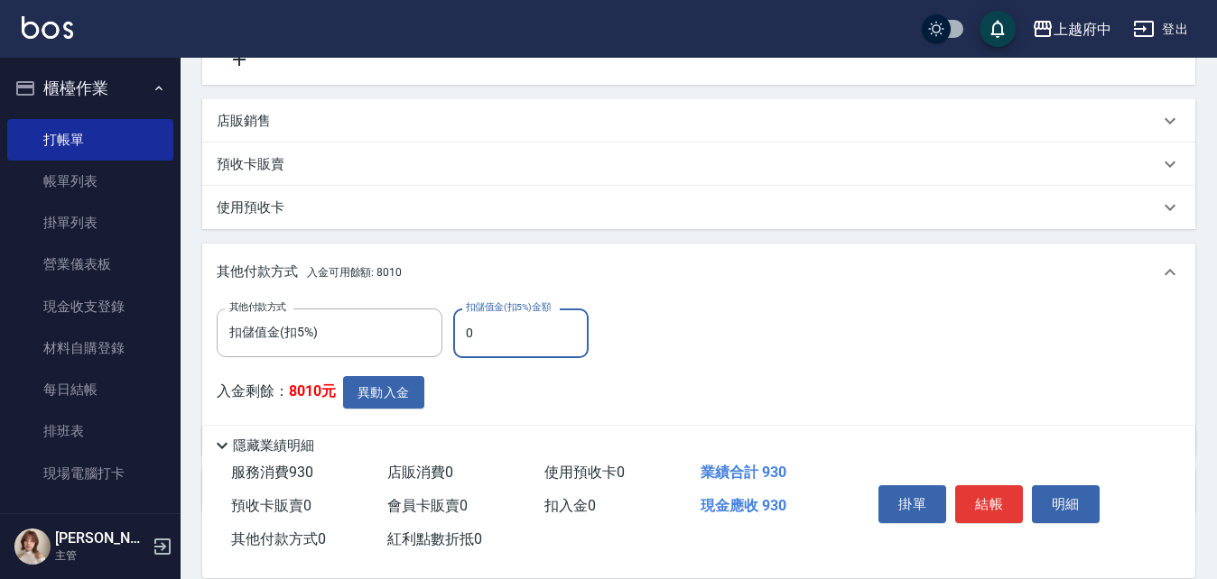
click at [483, 333] on input "0" at bounding box center [520, 333] width 135 height 49
type input "930"
click at [395, 387] on button "異動入金" at bounding box center [383, 392] width 81 height 33
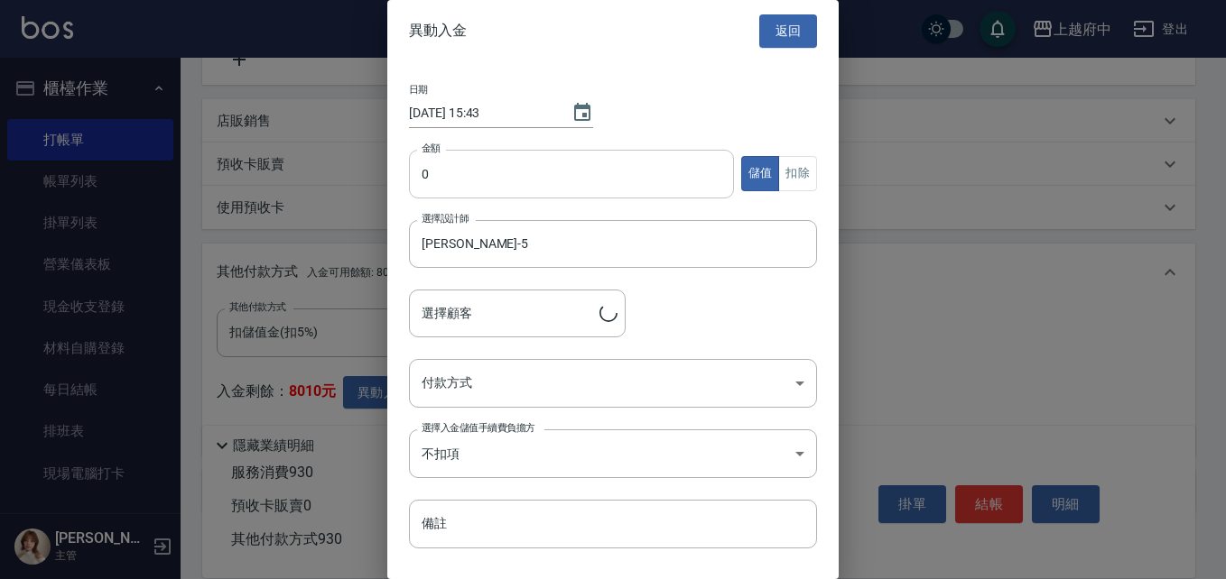
type input "吳思翰/0955221728/T84902"
click at [791, 182] on button "扣除" at bounding box center [797, 173] width 39 height 35
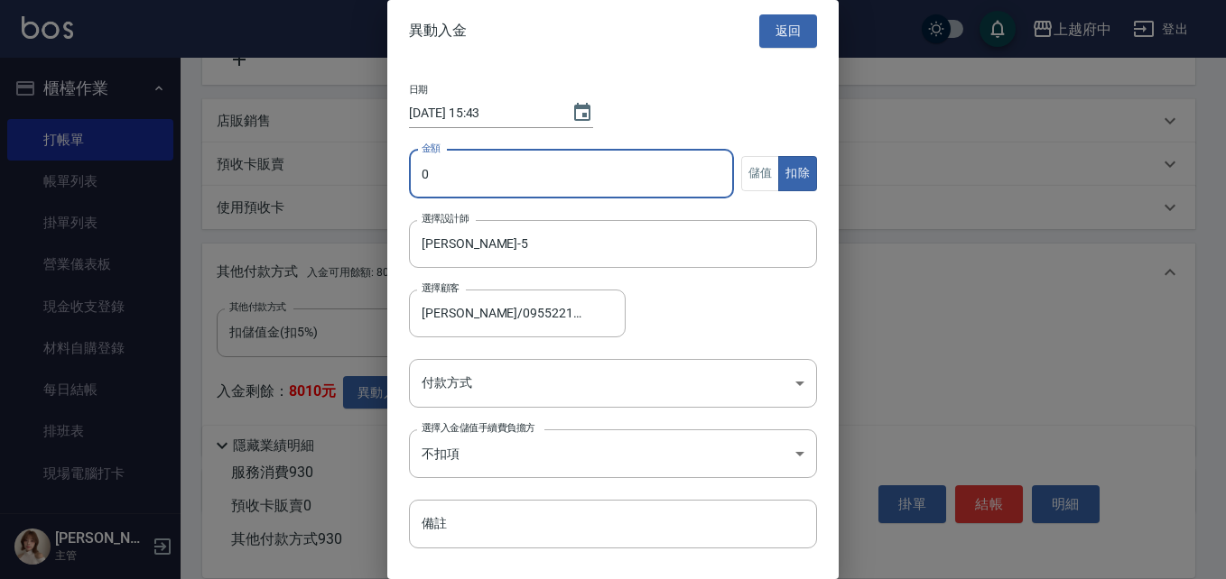
click at [515, 182] on input "0" at bounding box center [571, 174] width 325 height 49
type input "930"
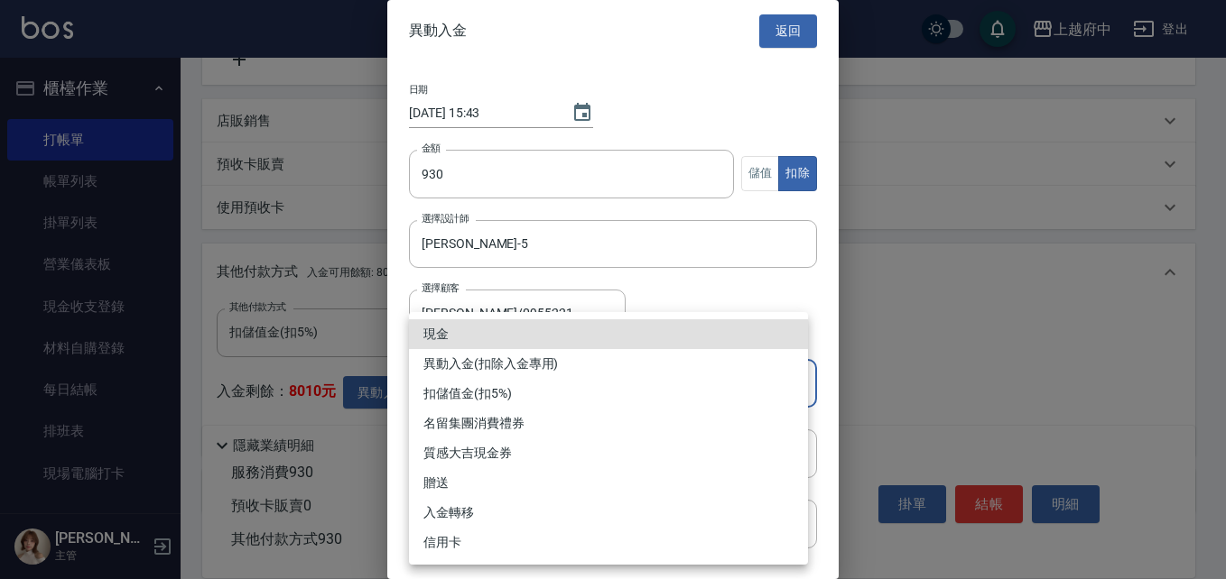
click at [574, 392] on body "上越府中 登出 櫃檯作業 打帳單 帳單列表 掛單列表 營業儀表板 現金收支登錄 材料自購登錄 每日結帳 排班表 現場電腦打卡 預約管理 預約管理 單日預約紀錄…" at bounding box center [613, 111] width 1226 height 1152
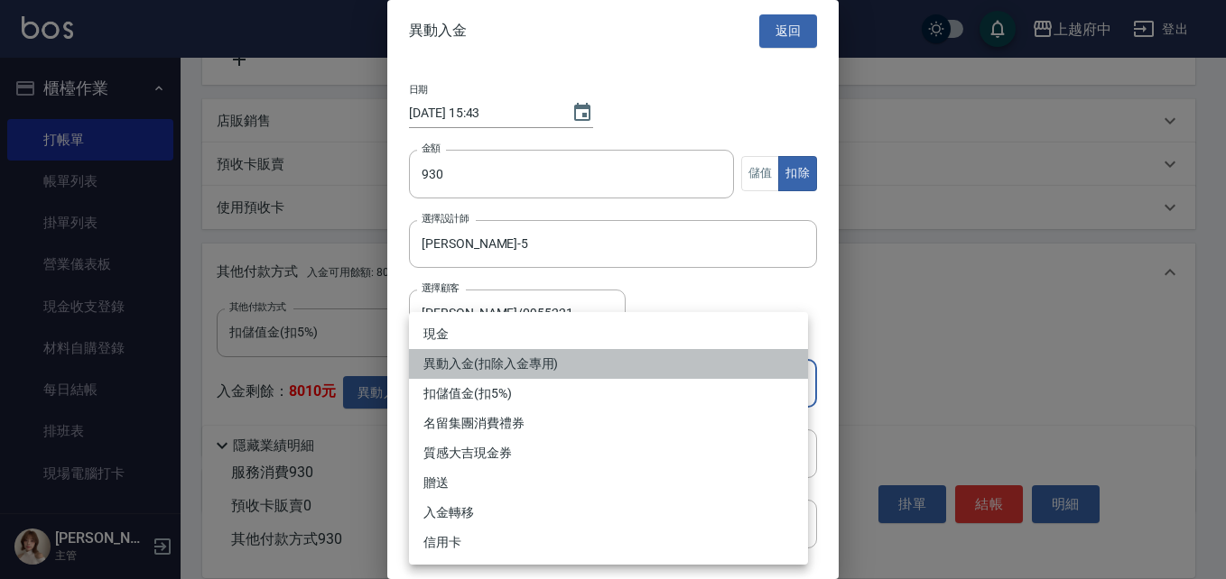
click at [516, 360] on li "異動入金(扣除入金專用)" at bounding box center [608, 364] width 399 height 30
type input "異動入金(扣除入金專用)"
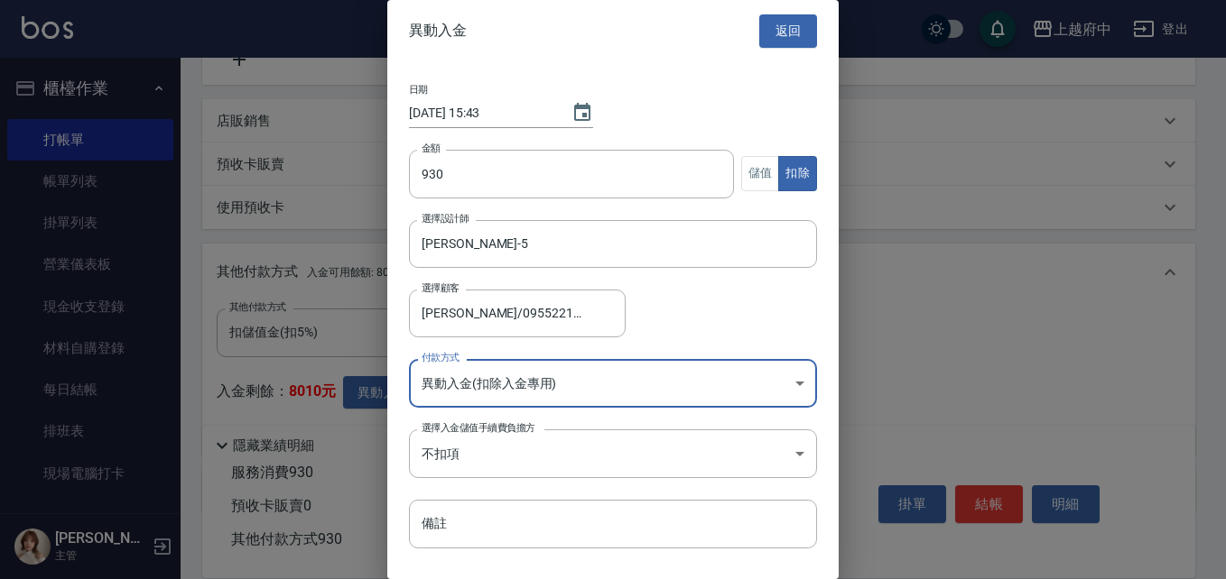
click at [716, 322] on div "選擇顧客 吳思翰/0955221728/T84902 選擇顧客" at bounding box center [613, 314] width 408 height 48
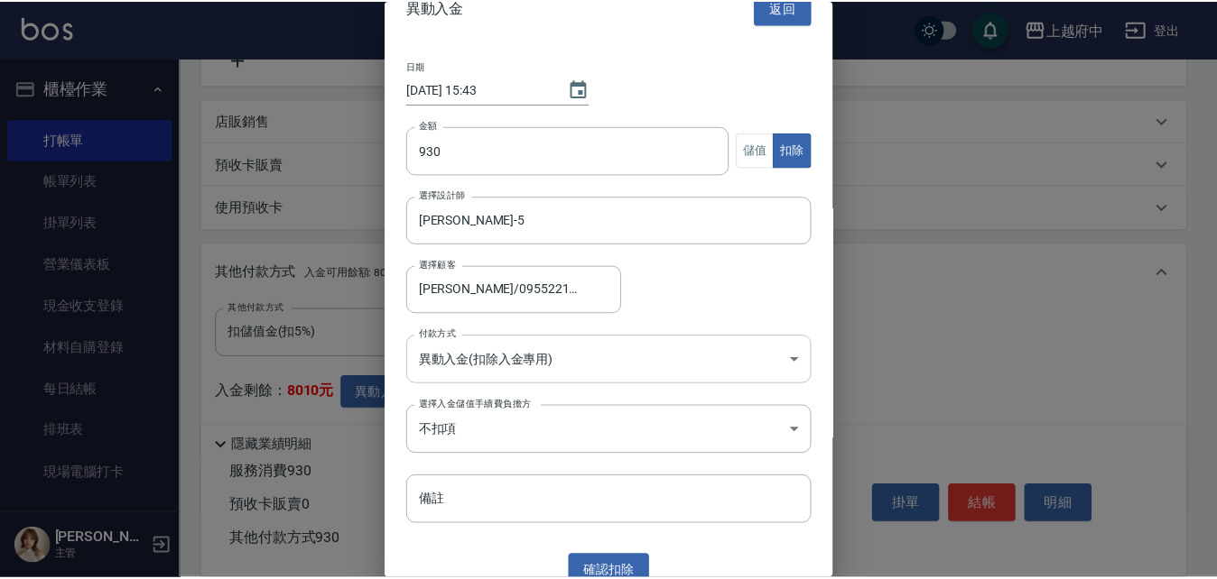
scroll to position [42, 0]
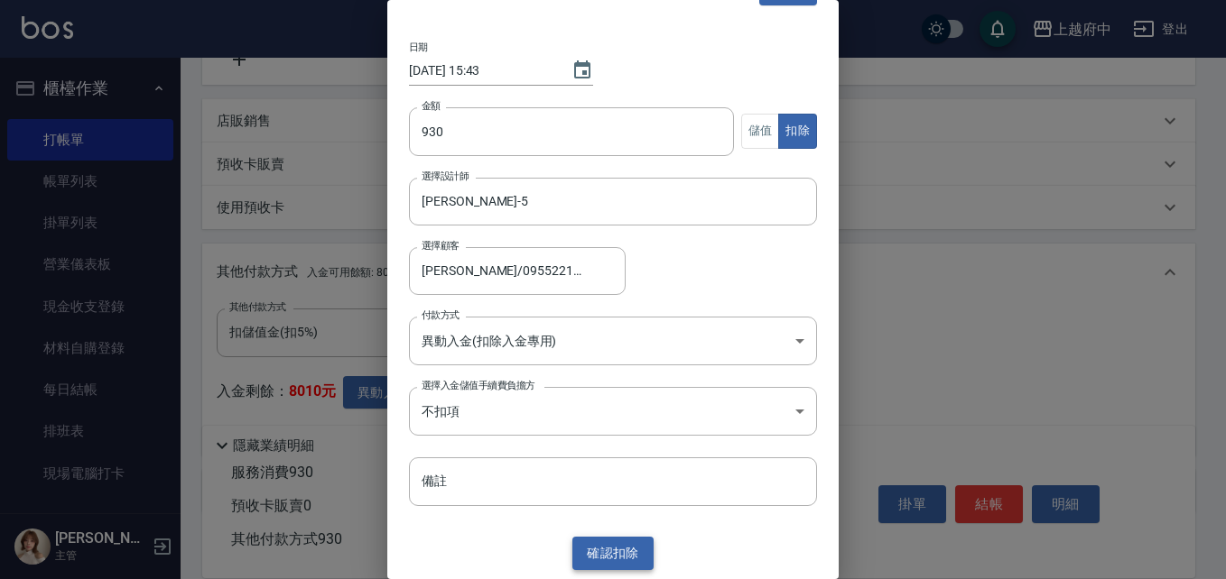
click at [625, 545] on button "確認 扣除" at bounding box center [612, 553] width 81 height 33
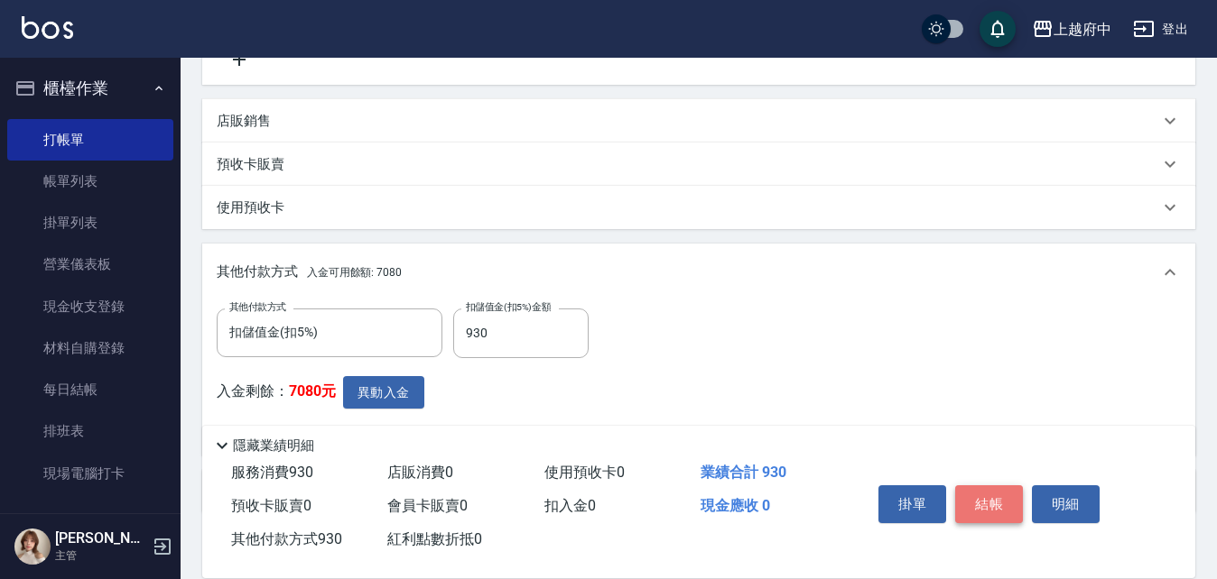
click at [994, 491] on button "結帳" at bounding box center [989, 505] width 68 height 38
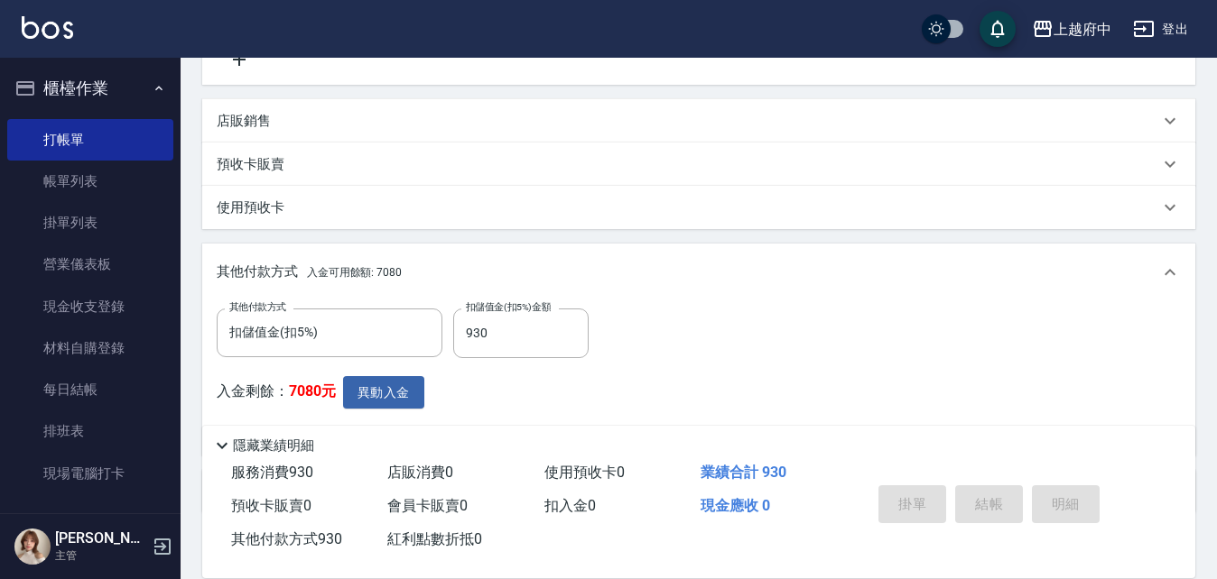
type input "2025/08/20 15:44"
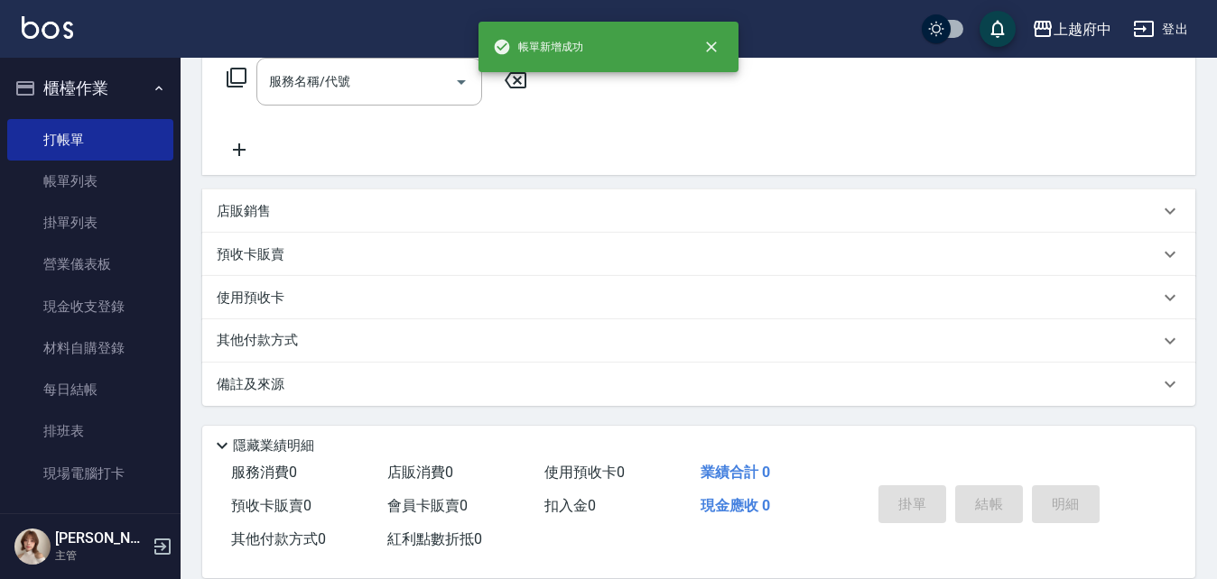
scroll to position [0, 0]
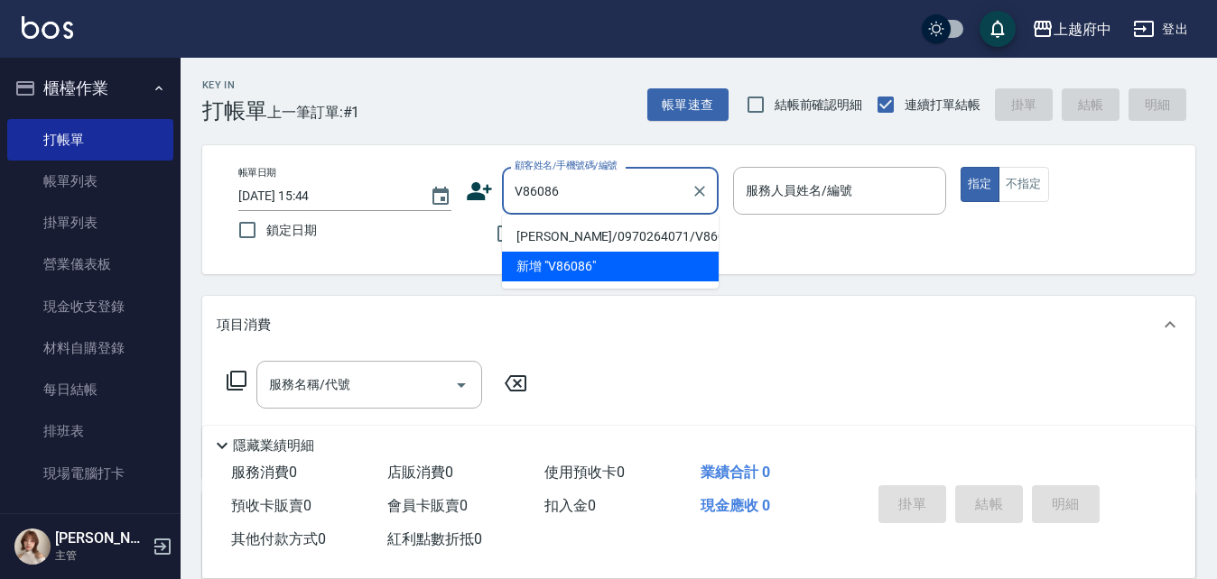
click at [619, 236] on li "王崴/0970264071/V86086" at bounding box center [610, 237] width 217 height 30
type input "王崴/0970264071/V86086"
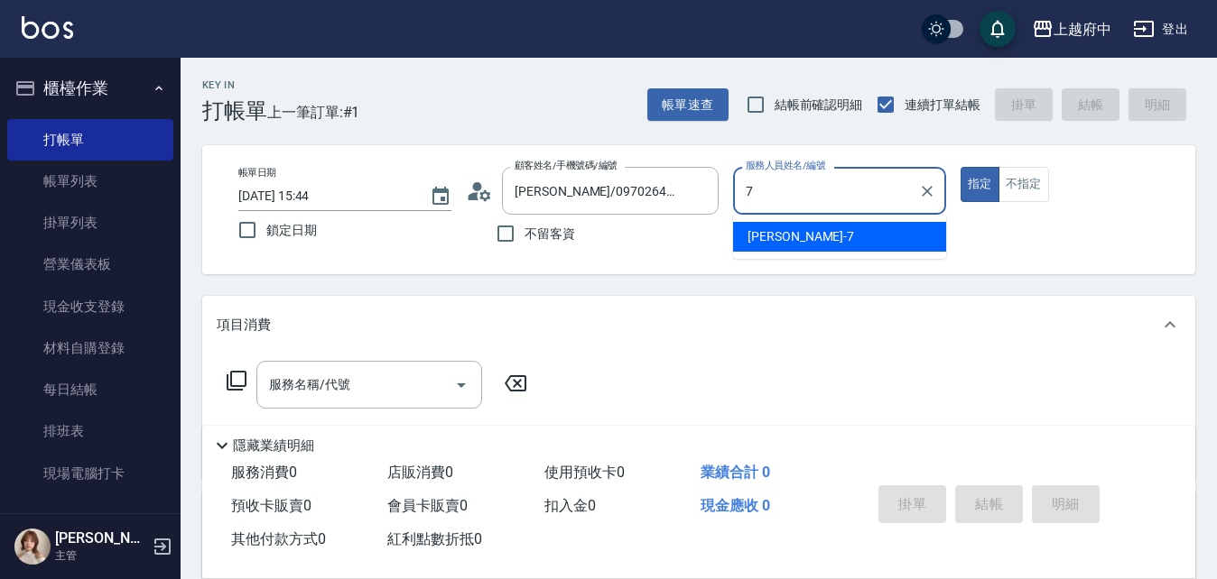
click at [794, 251] on div "Fanny -7" at bounding box center [839, 237] width 213 height 30
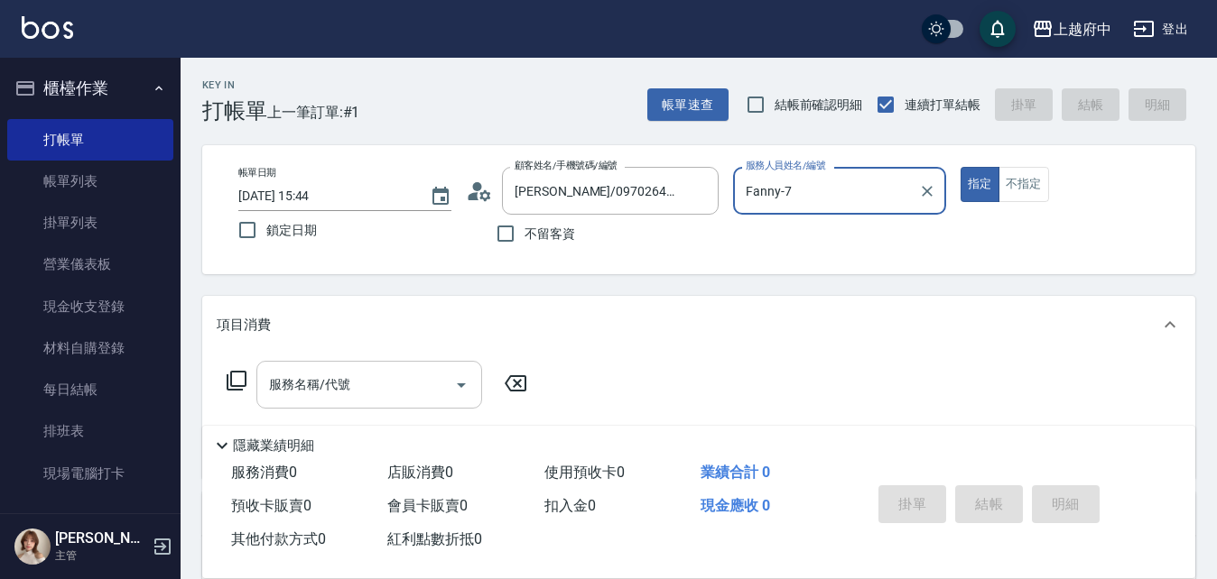
type input "Fanny-7"
click at [378, 385] on input "服務名稱/代號" at bounding box center [355, 385] width 182 height 32
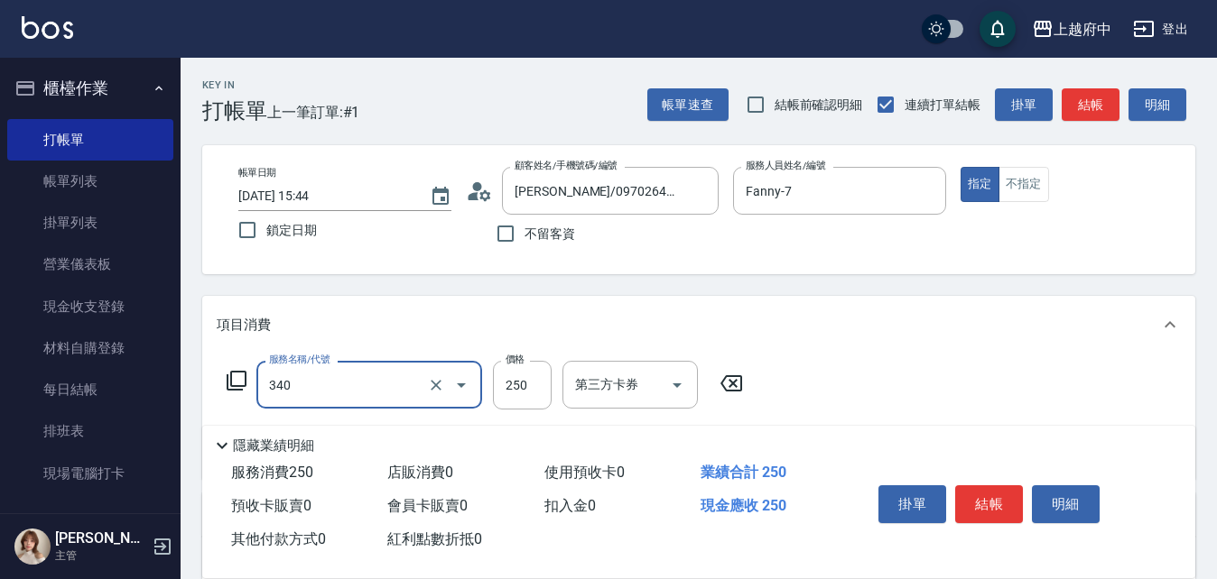
type input "剪髮(340)"
type input "500"
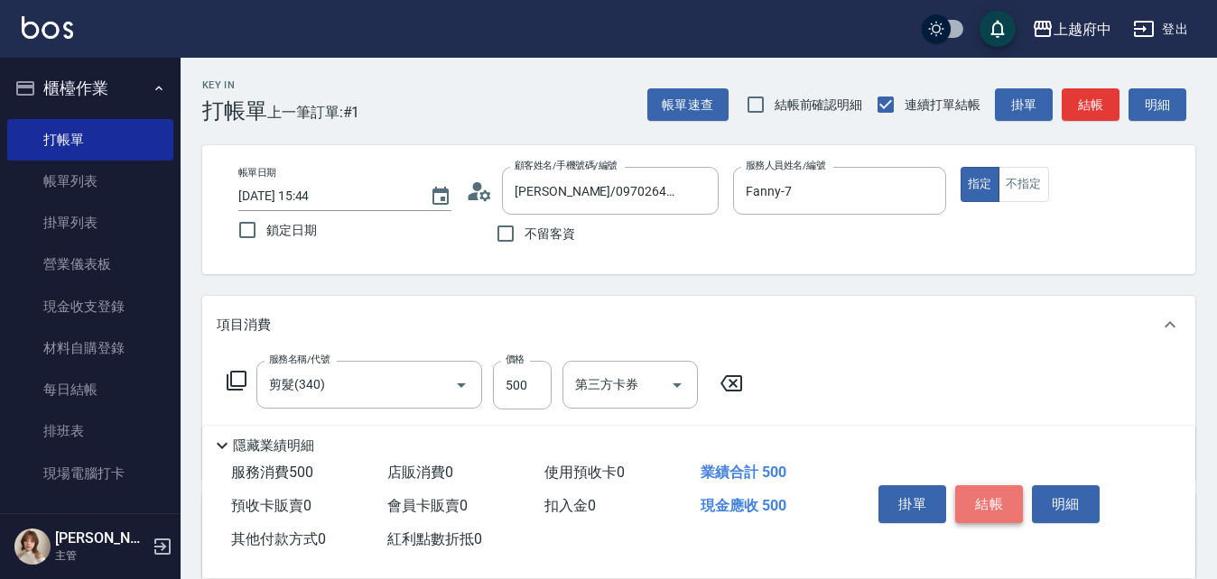
click at [988, 486] on button "結帳" at bounding box center [989, 505] width 68 height 38
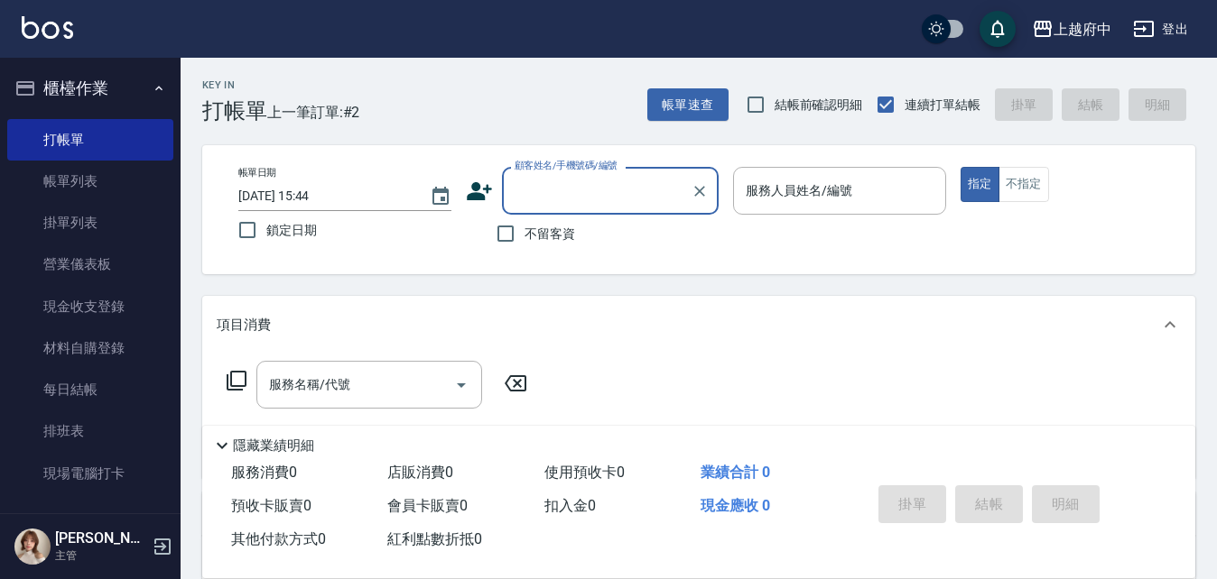
drag, startPoint x: 549, startPoint y: 232, endPoint x: 643, endPoint y: 217, distance: 95.1
click at [549, 227] on span "不留客資" at bounding box center [549, 234] width 51 height 19
click at [524, 227] on input "不留客資" at bounding box center [505, 234] width 38 height 38
checkbox input "true"
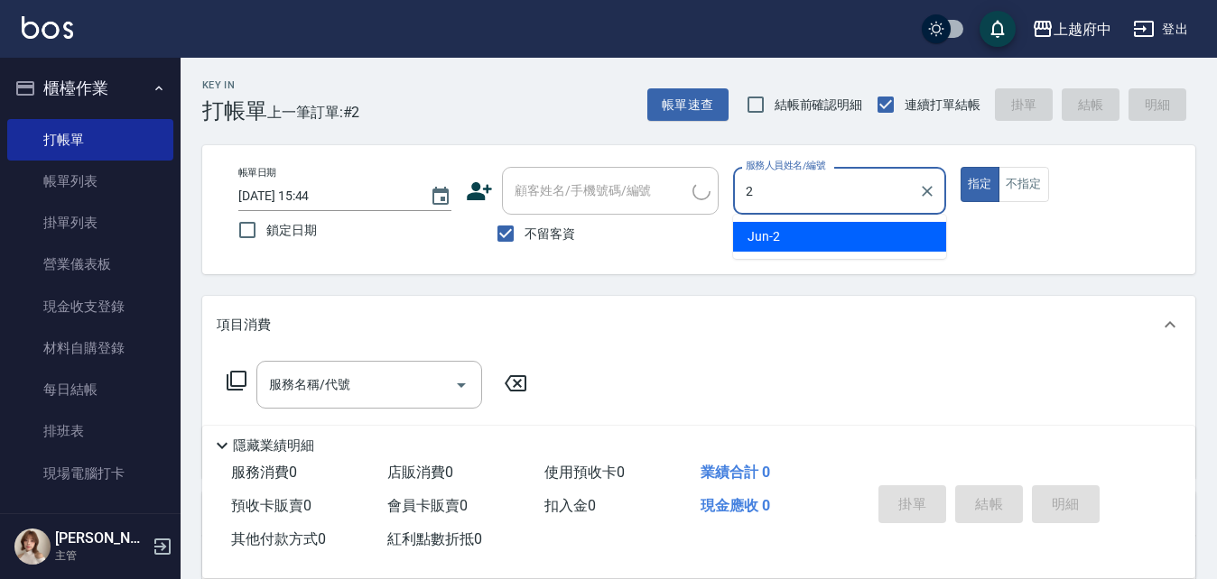
click at [823, 236] on div "Jun -2" at bounding box center [839, 237] width 213 height 30
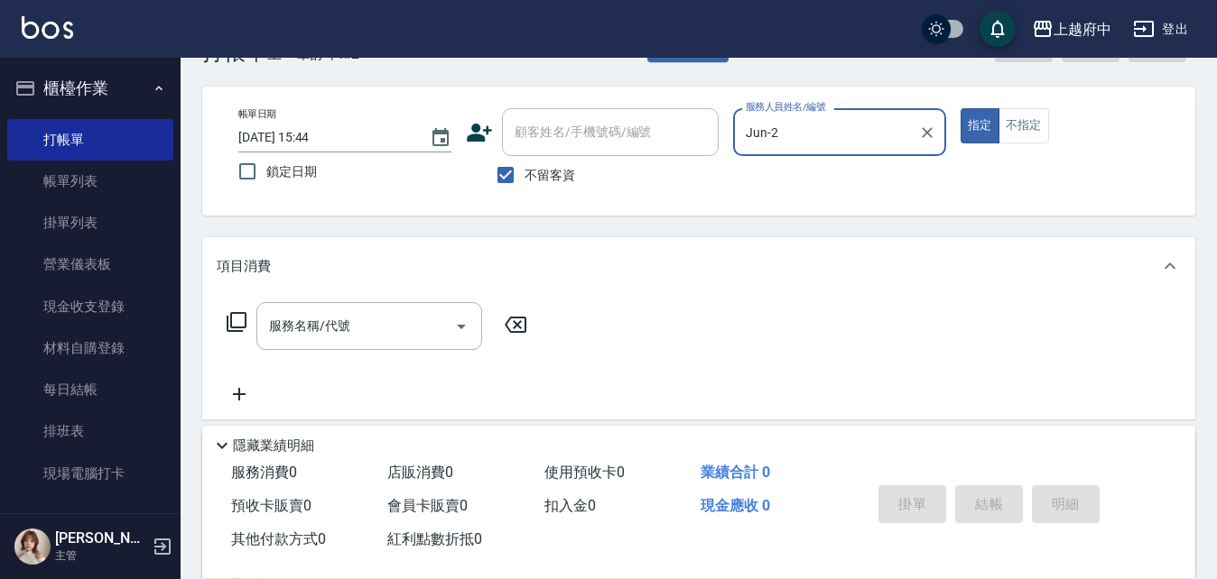
scroll to position [90, 0]
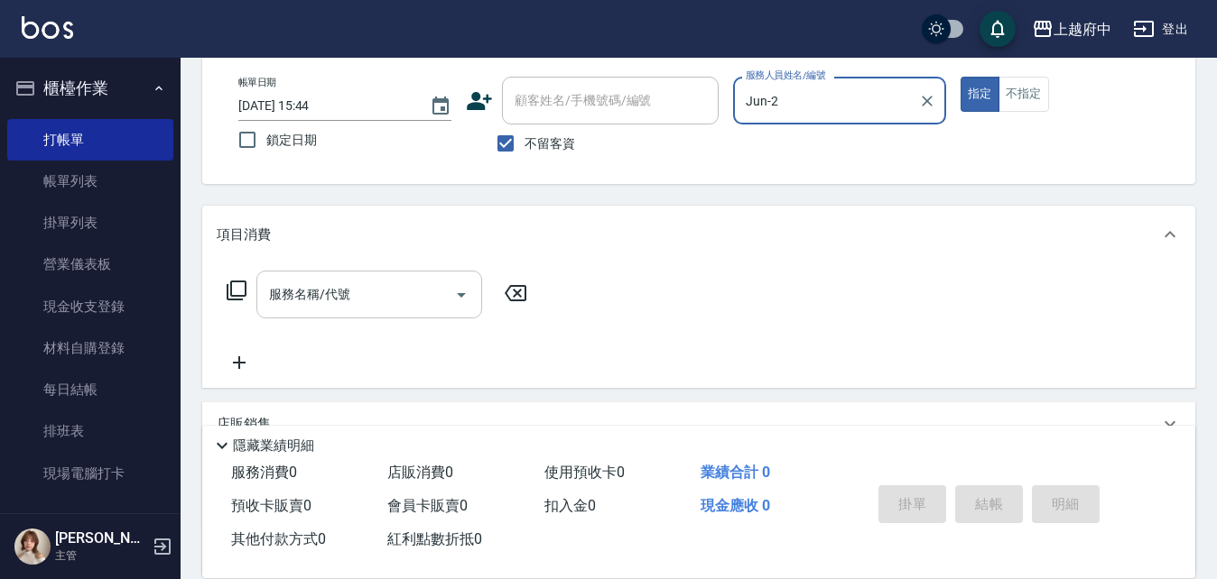
type input "Jun-2"
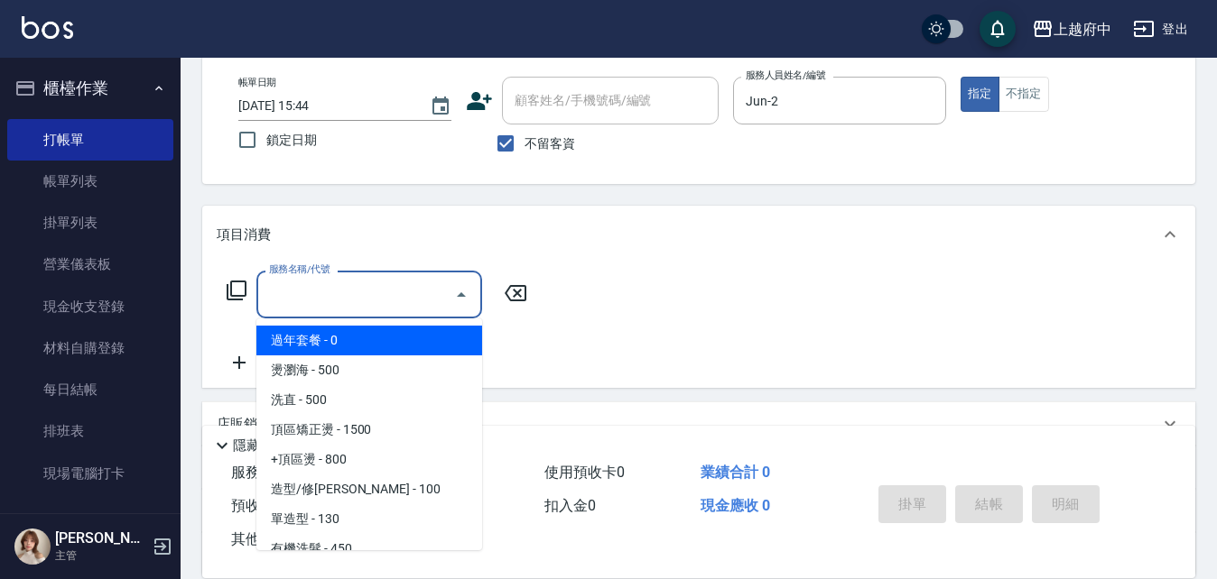
click at [379, 285] on input "服務名稱/代號" at bounding box center [355, 295] width 182 height 32
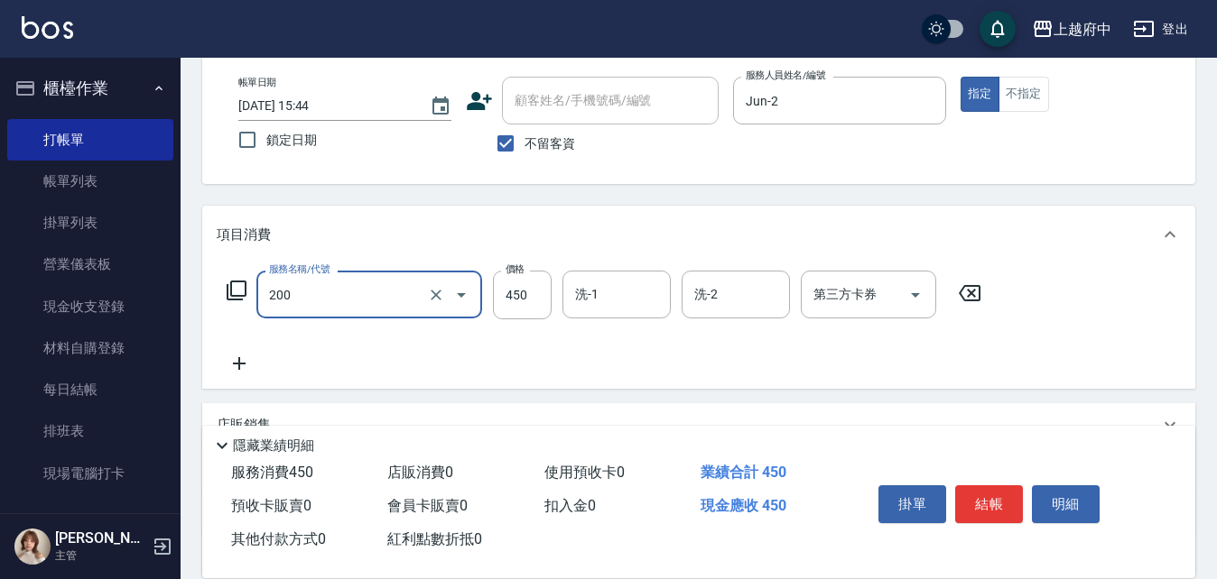
type input "有機洗髮(200)"
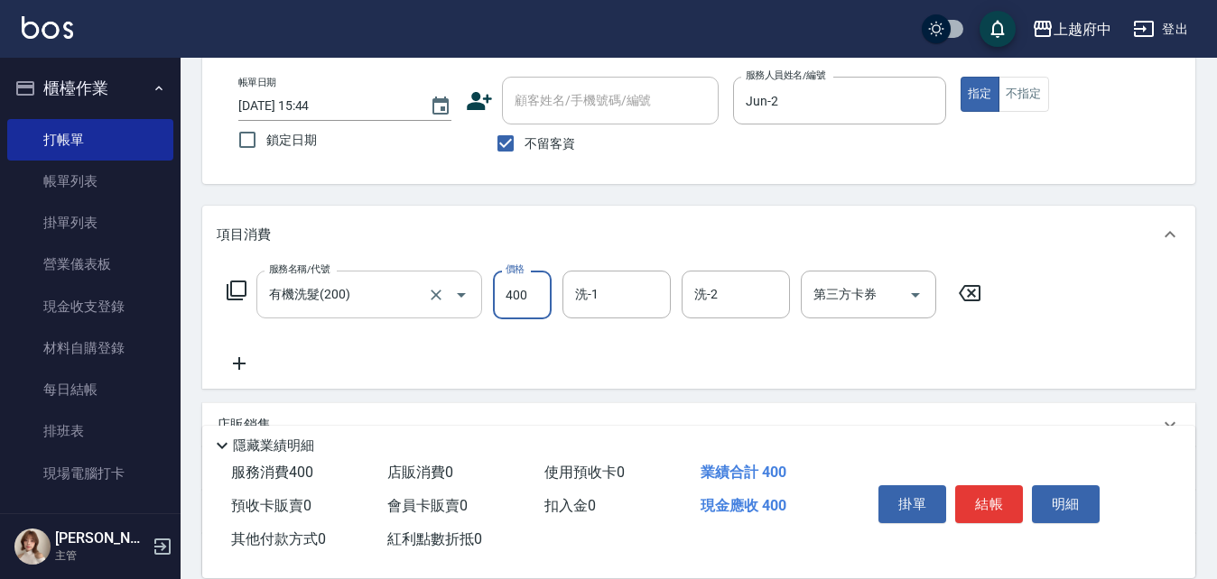
type input "400"
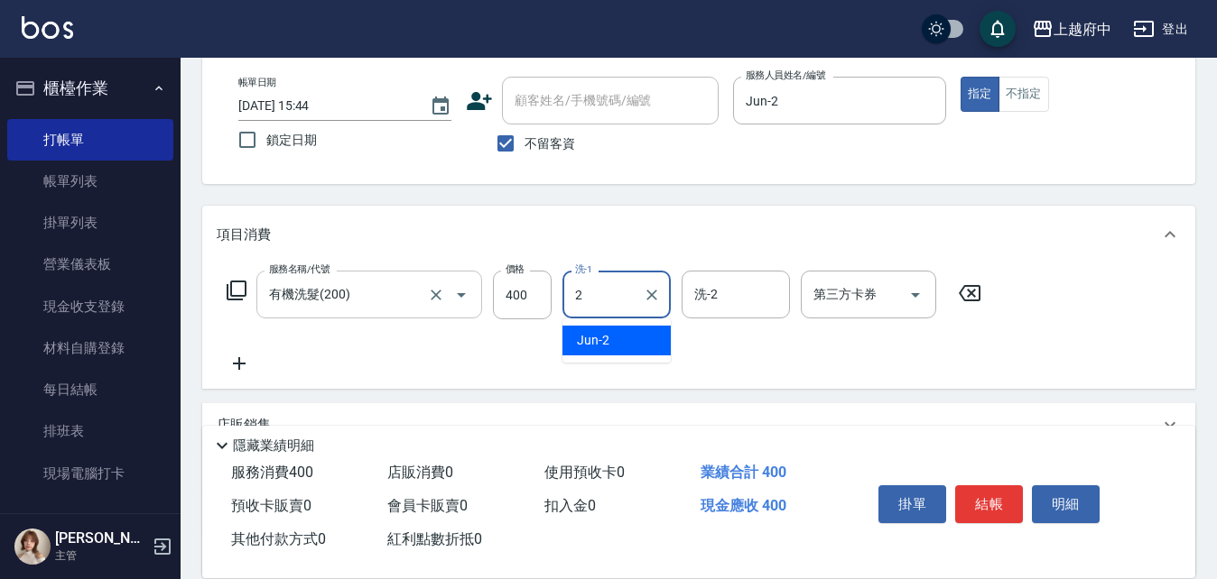
type input "Jun-2"
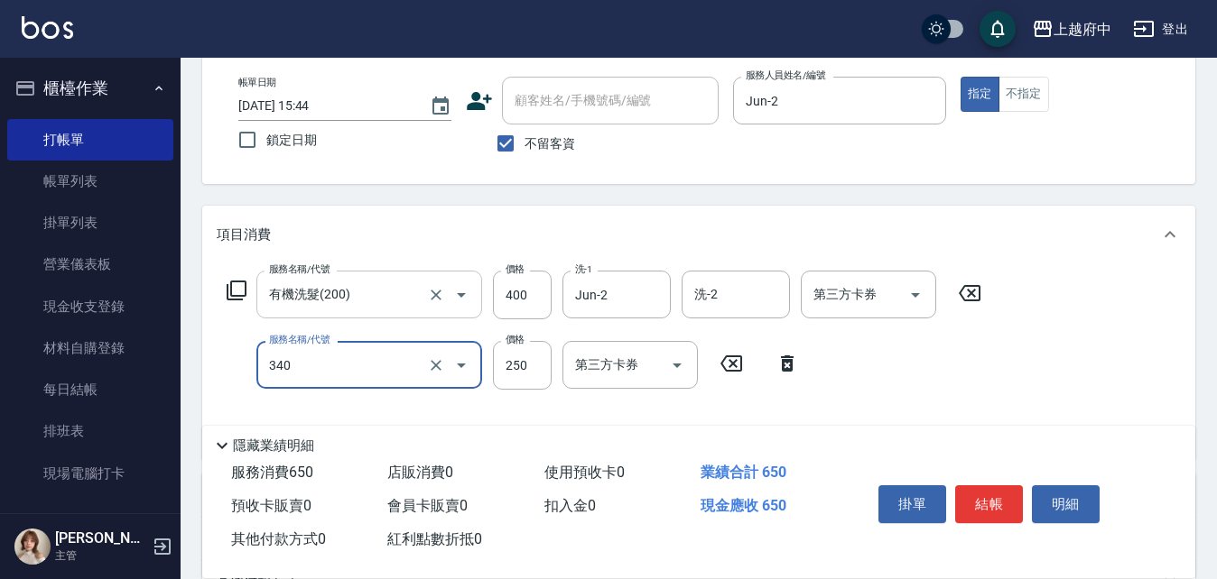
type input "剪髮(340)"
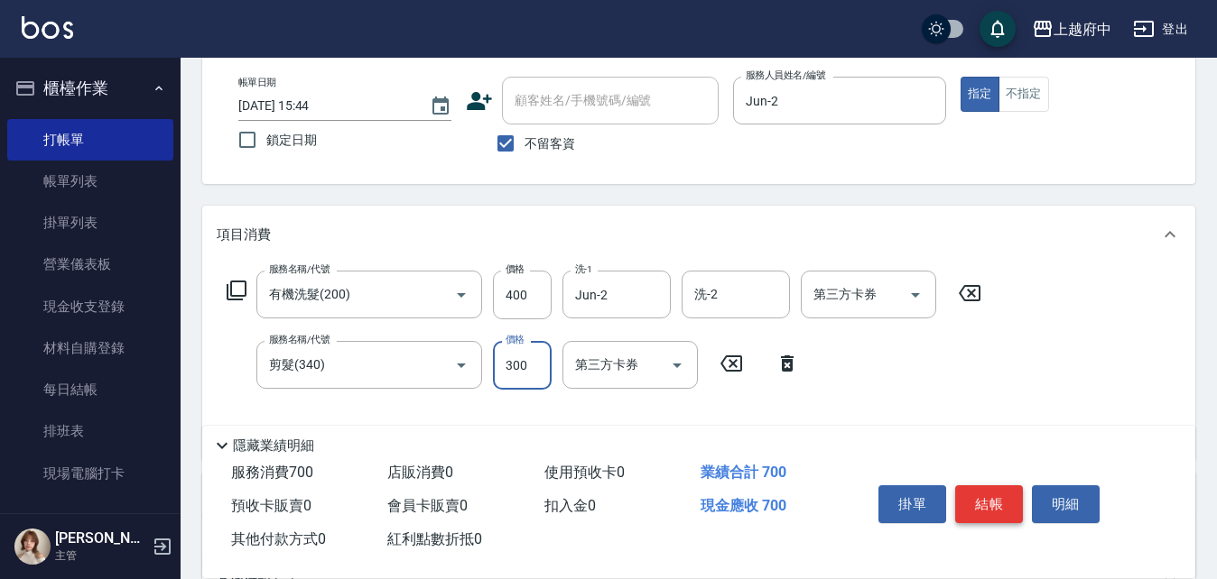
type input "300"
click at [981, 498] on button "結帳" at bounding box center [989, 505] width 68 height 38
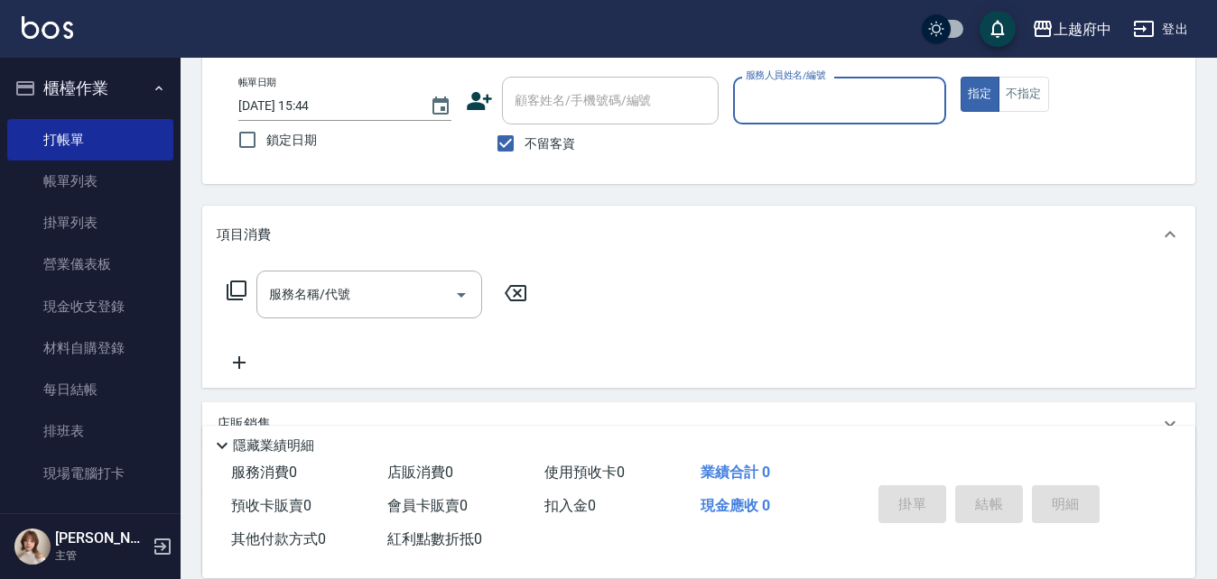
drag, startPoint x: 524, startPoint y: 148, endPoint x: 551, endPoint y: 116, distance: 41.6
click at [525, 144] on span "不留客資" at bounding box center [549, 143] width 51 height 19
click at [524, 144] on input "不留客資" at bounding box center [505, 144] width 38 height 38
checkbox input "false"
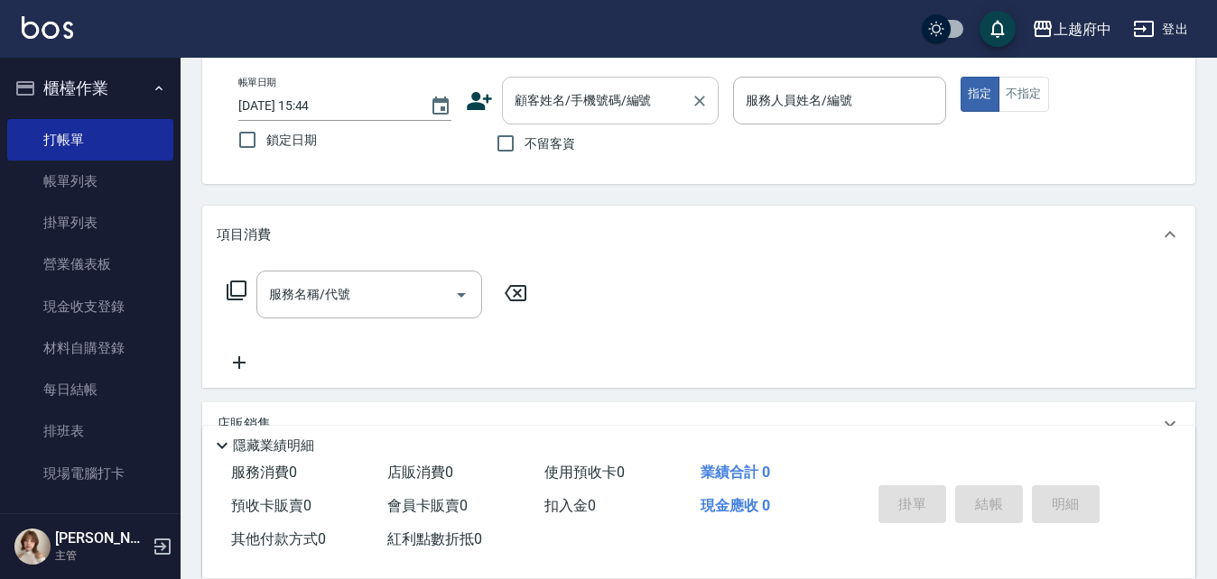
click at [551, 116] on input "顧客姓名/手機號碼/編號" at bounding box center [596, 101] width 173 height 32
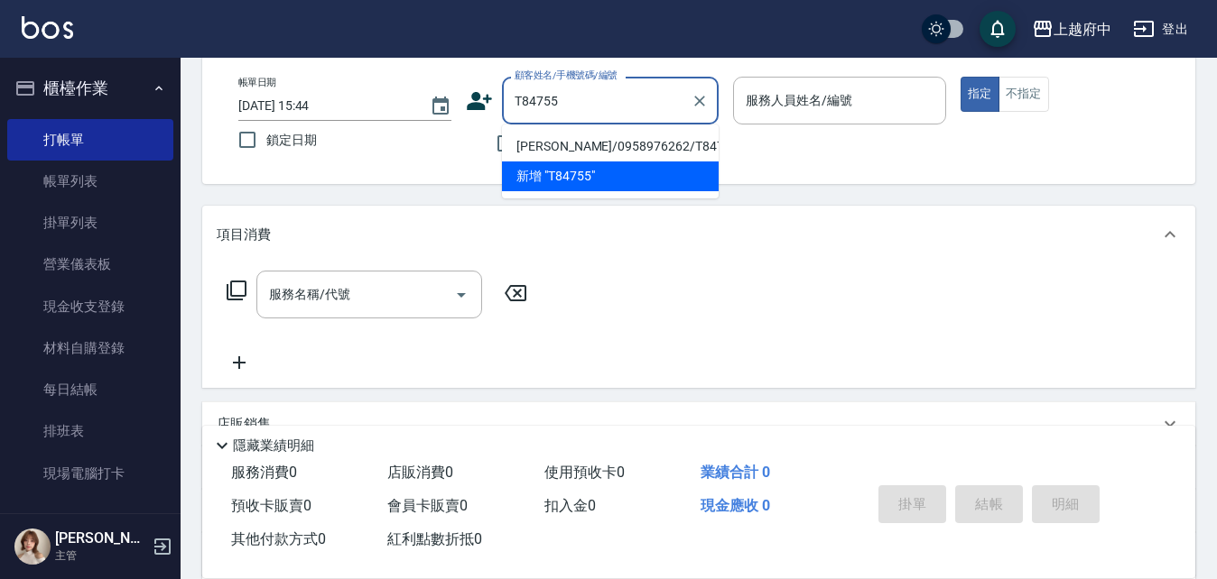
click at [651, 144] on li "蕭又彰/0958976262/T84755" at bounding box center [610, 147] width 217 height 30
type input "蕭又彰/0958976262/T84755"
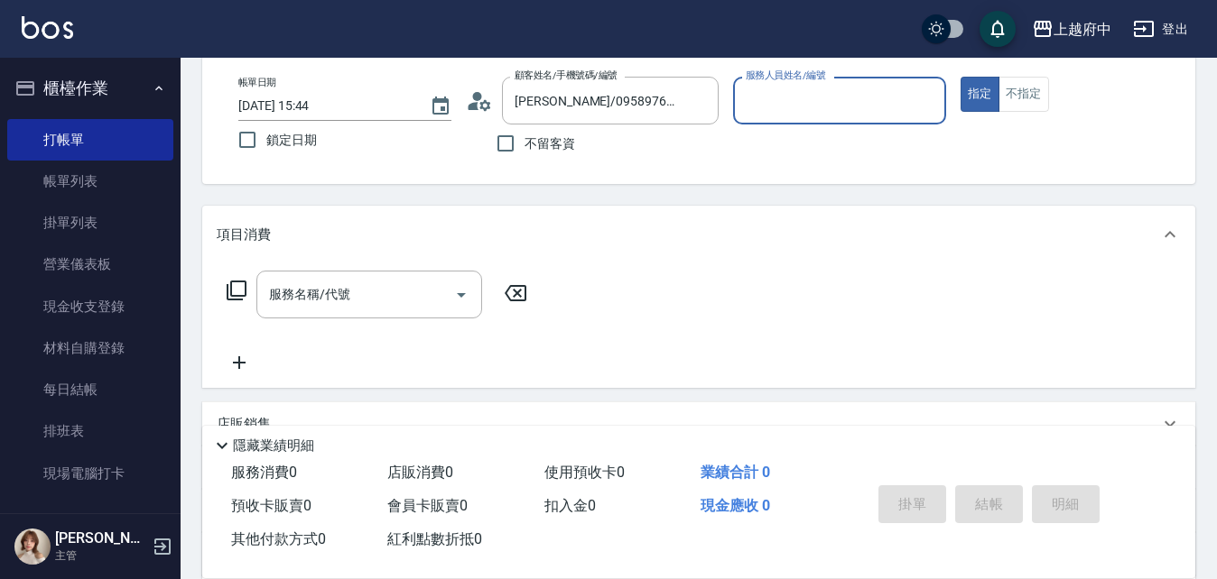
type input "Annie -1"
click at [365, 298] on input "服務名稱/代號" at bounding box center [355, 295] width 182 height 32
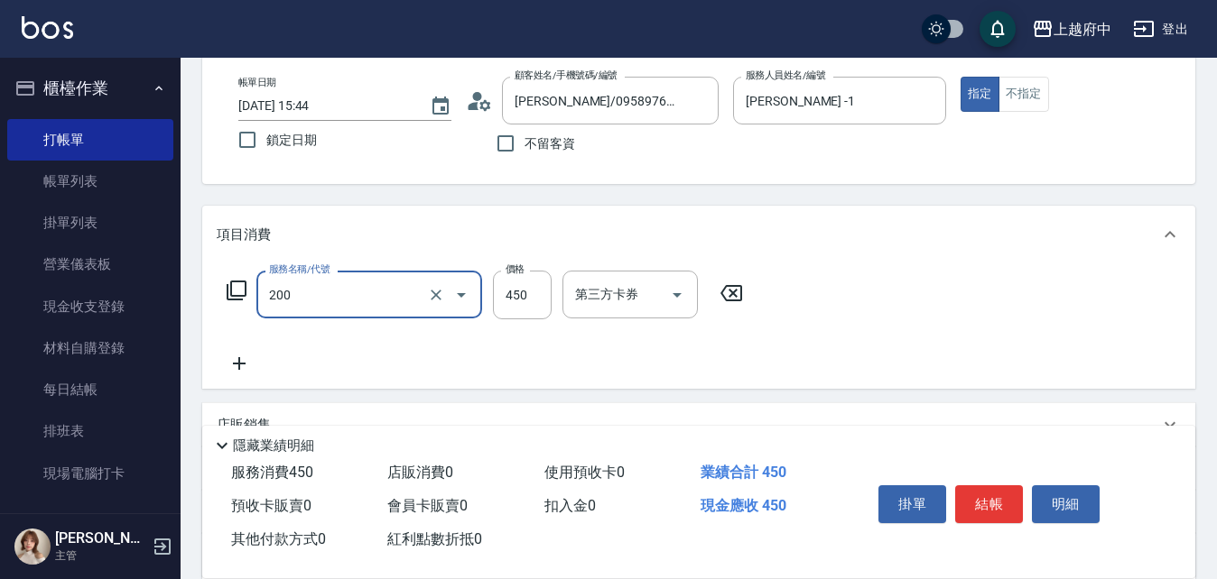
type input "有機洗髮(200)"
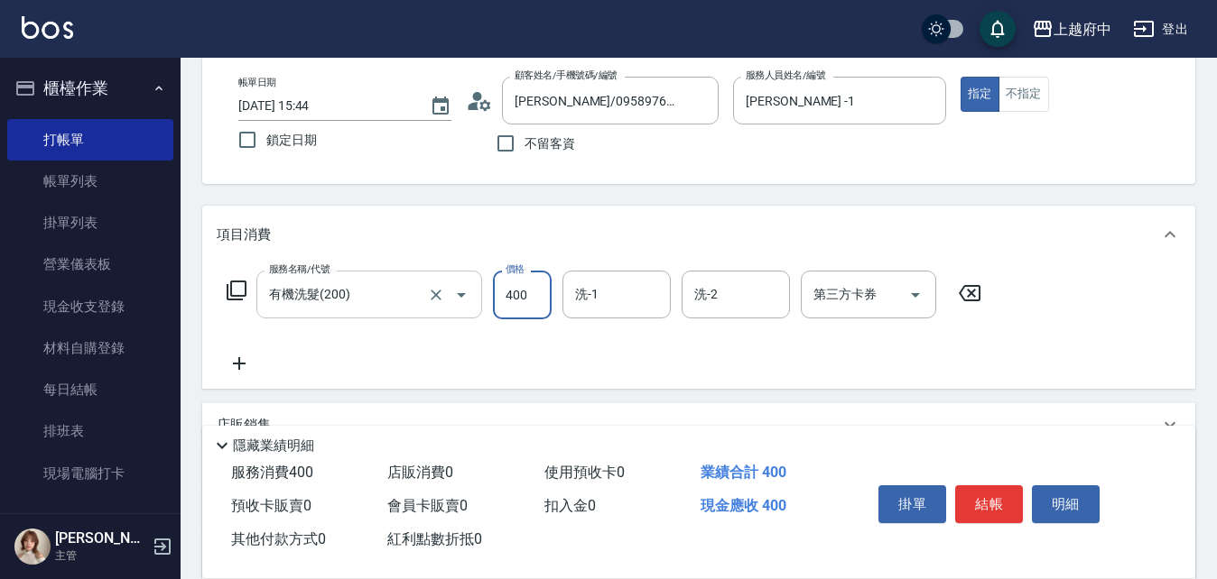
type input "400"
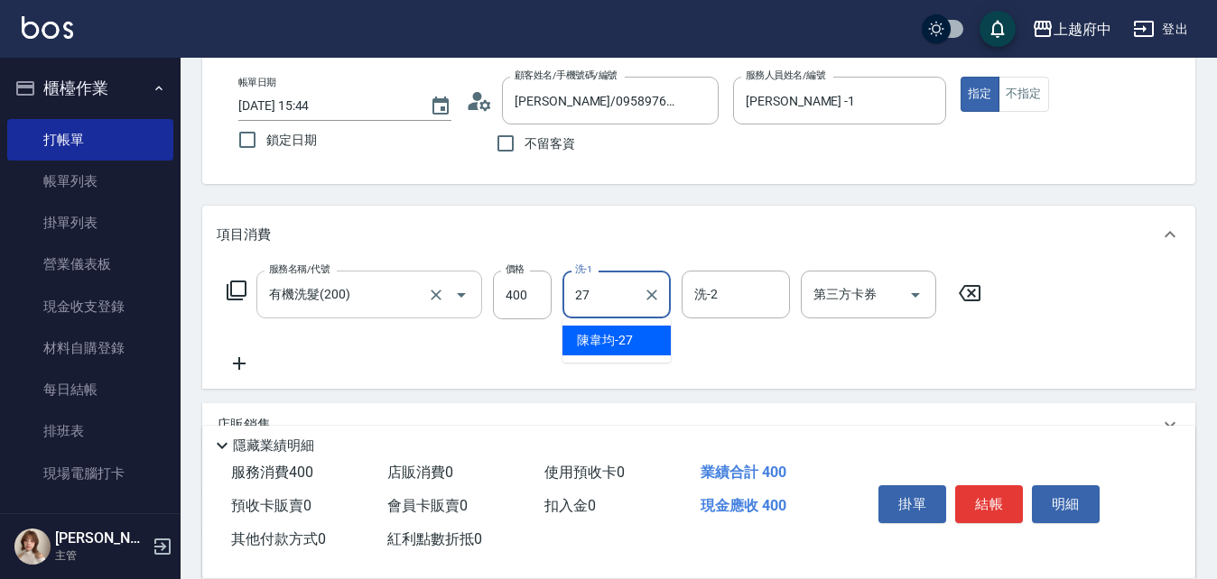
type input "陳韋均-27"
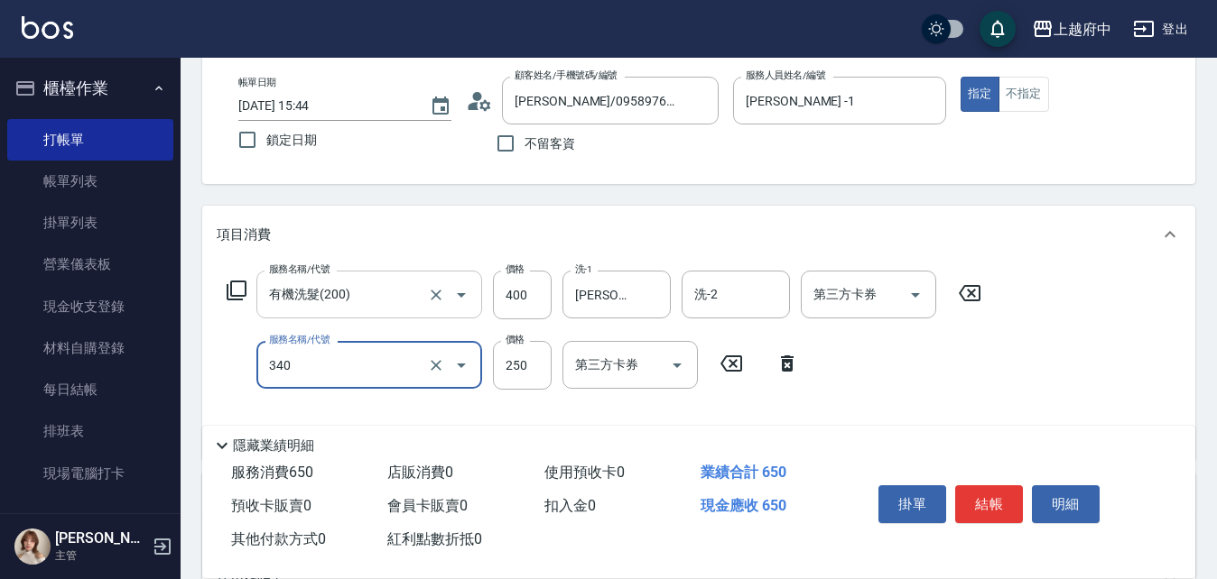
type input "剪髮(340)"
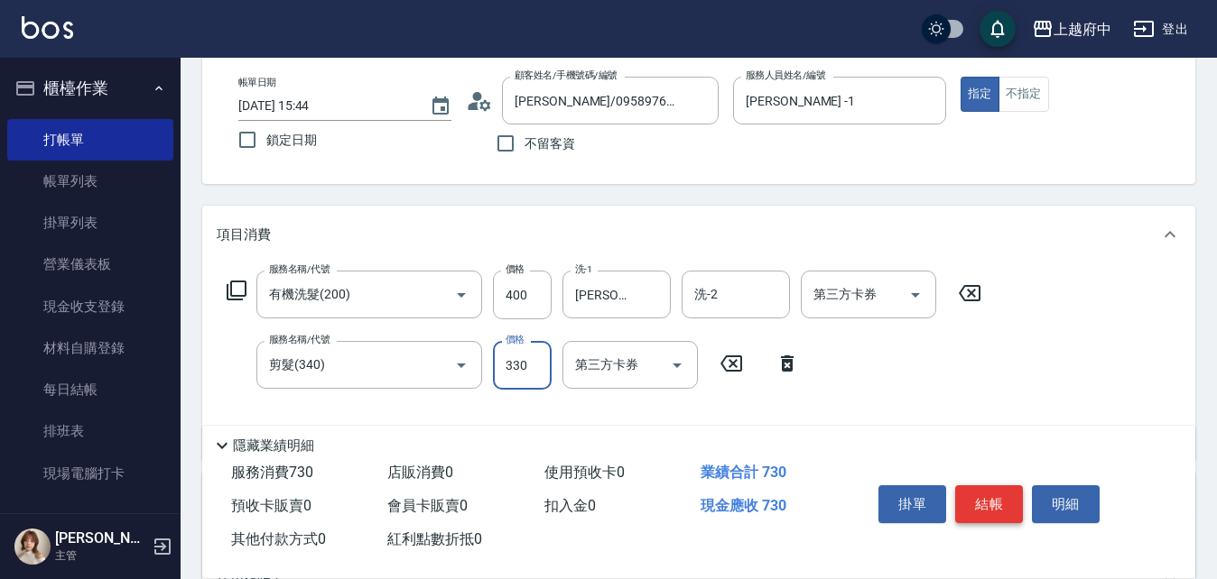
type input "330"
click at [995, 492] on button "結帳" at bounding box center [989, 505] width 68 height 38
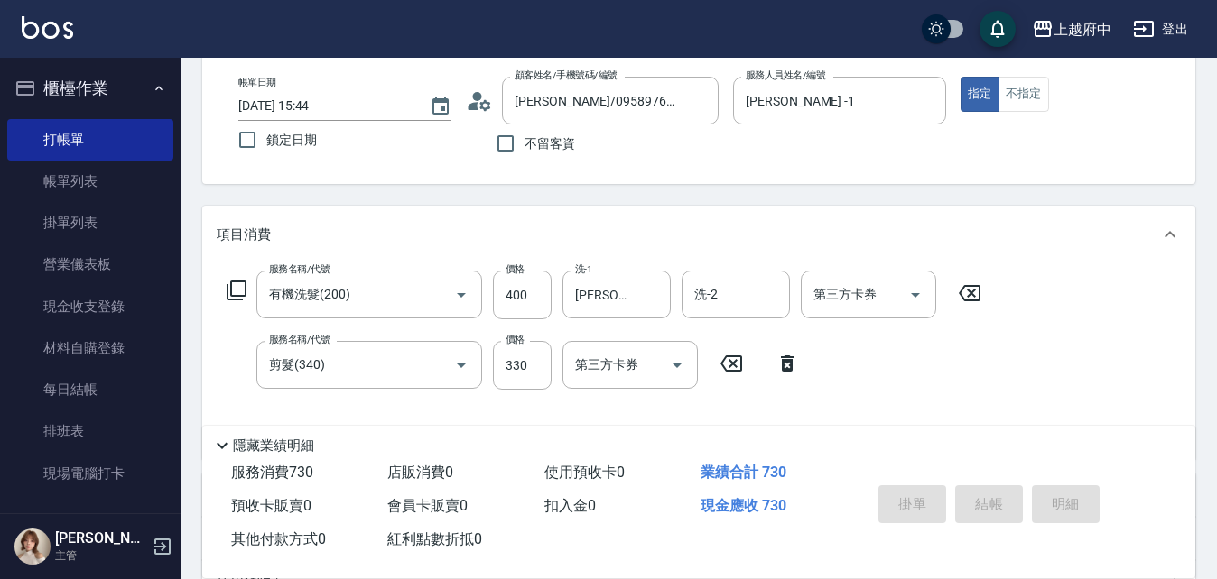
type input "2025/08/20 15:45"
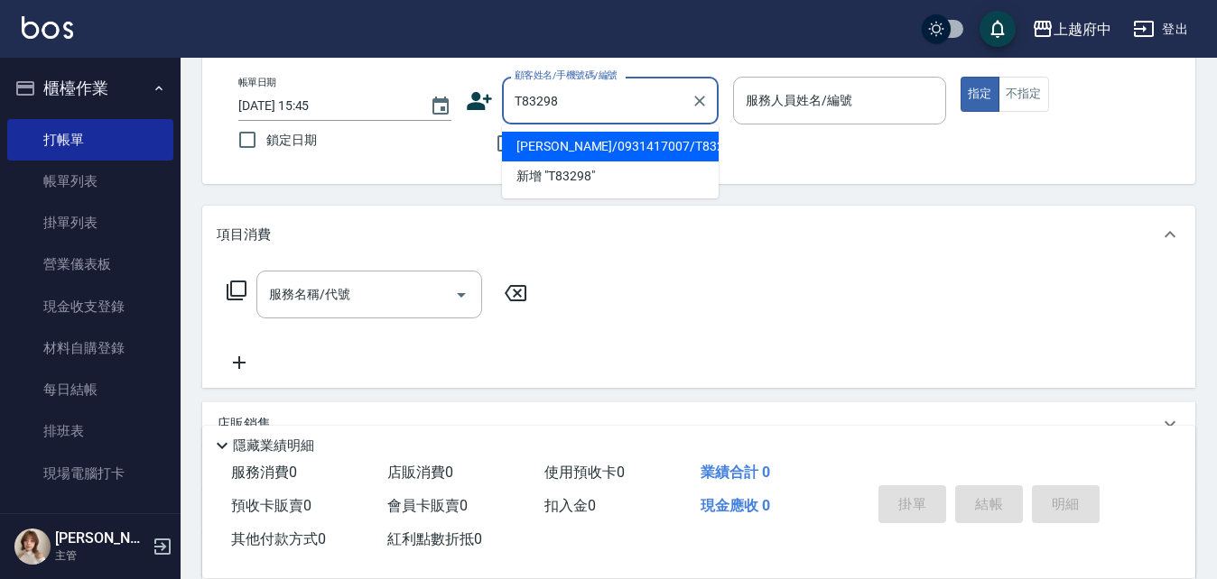
click at [647, 140] on li "呂冠志/0931417007/T83298" at bounding box center [610, 147] width 217 height 30
type input "呂冠志/0931417007/T83298"
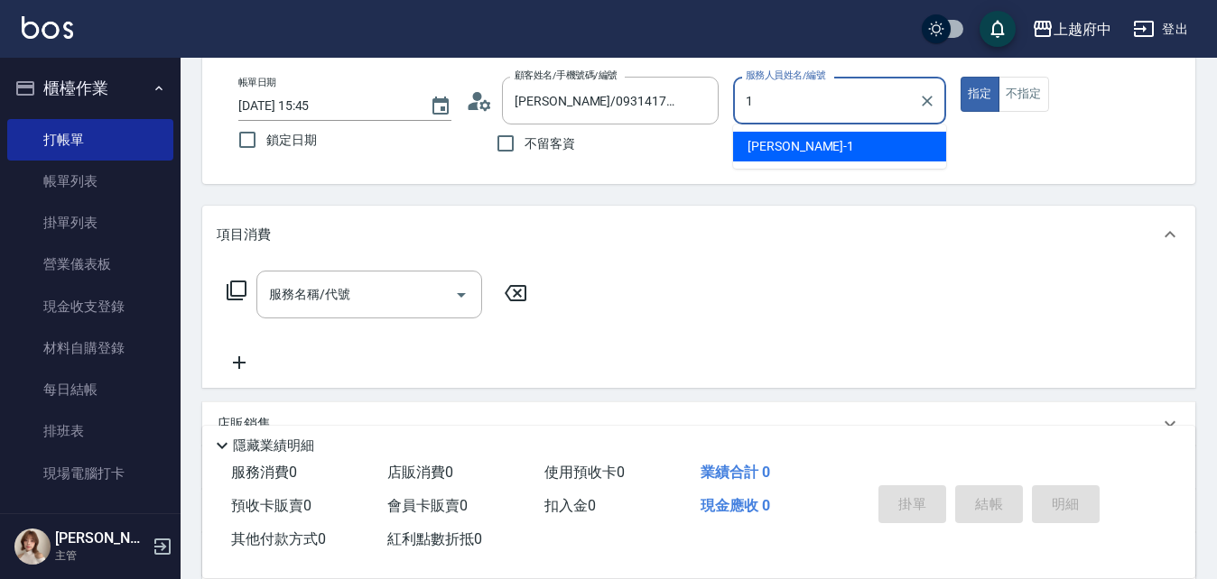
click at [820, 145] on div "Annie -1" at bounding box center [839, 147] width 213 height 30
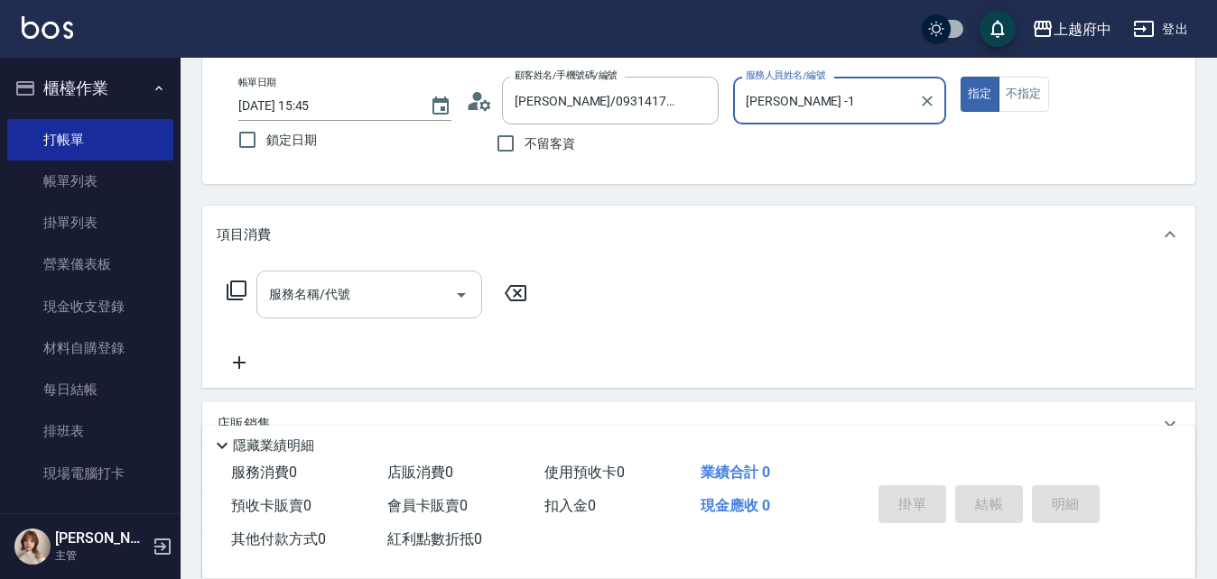
type input "Annie -1"
click at [368, 300] on input "服務名稱/代號" at bounding box center [355, 295] width 182 height 32
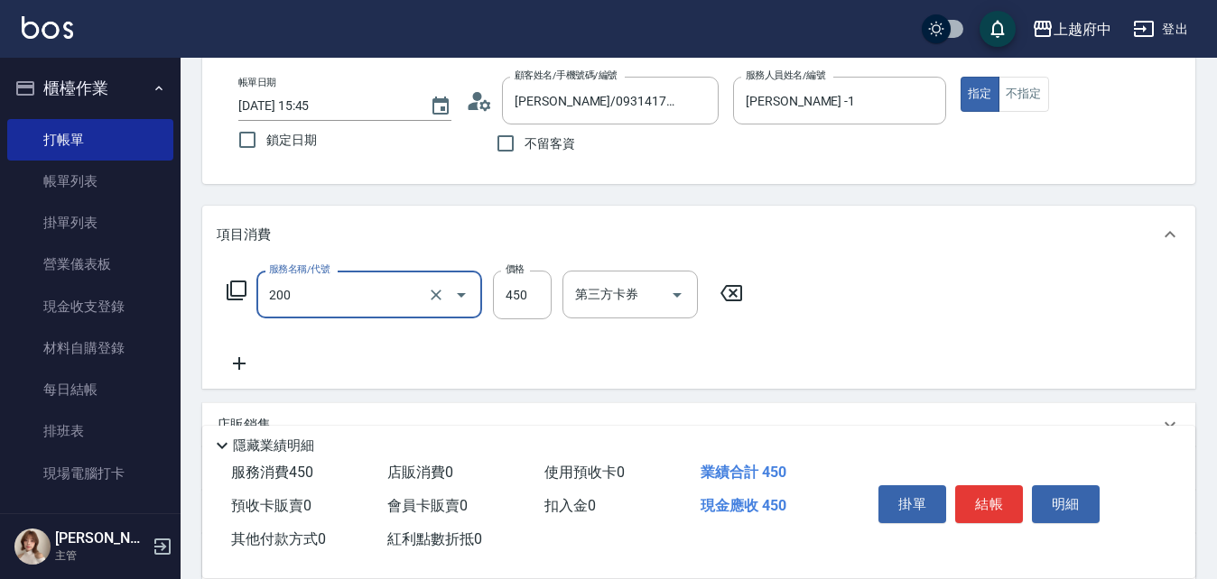
type input "有機洗髮(200)"
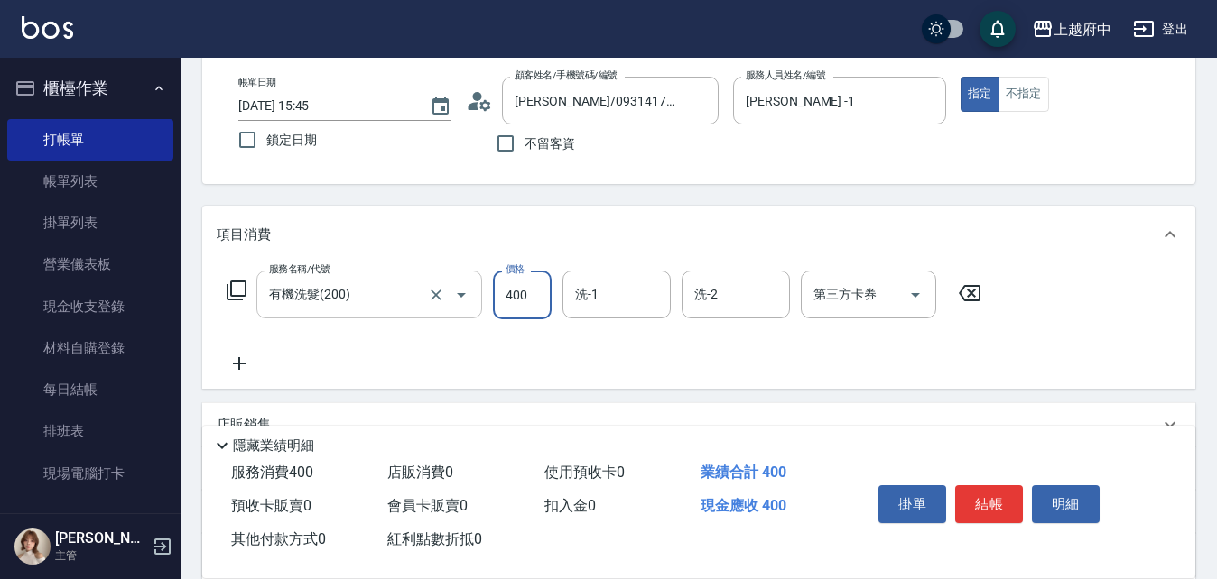
type input "400"
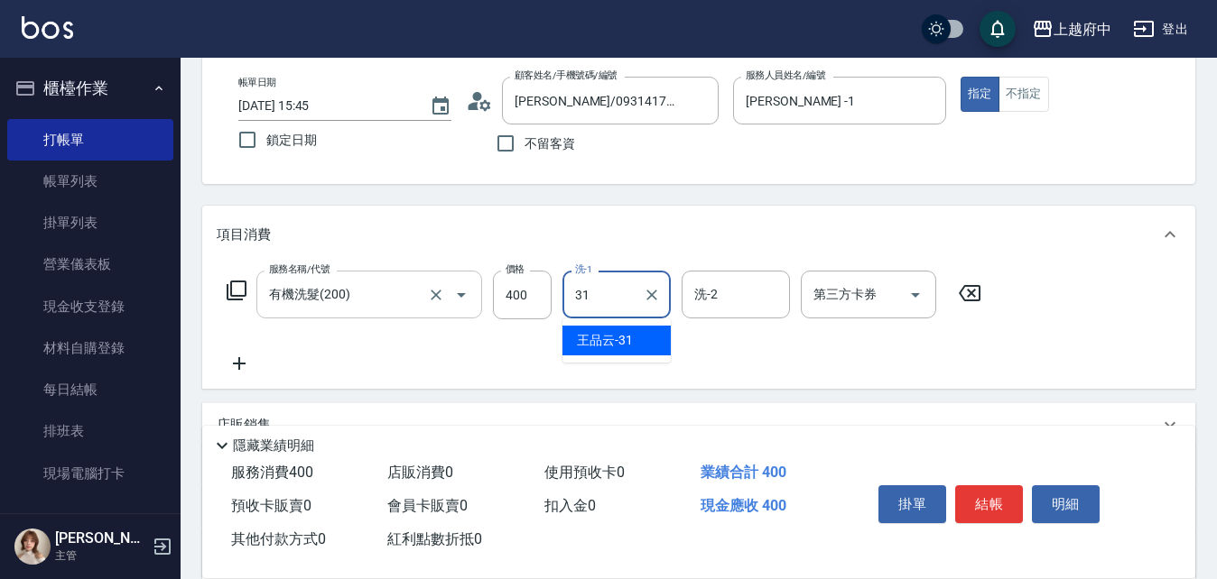
type input "王品云-31"
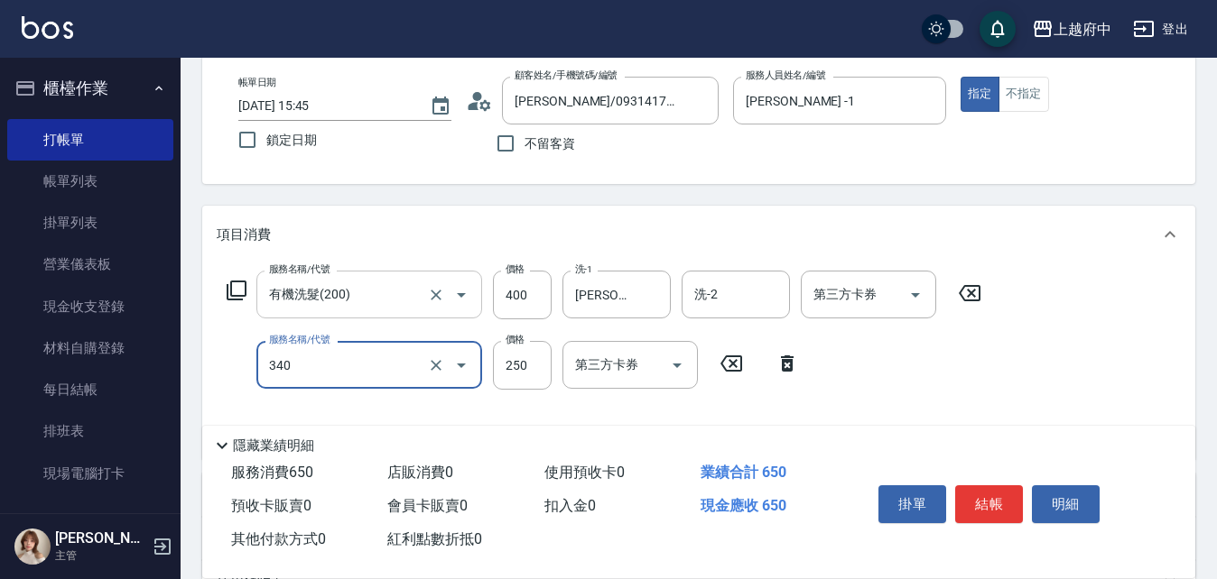
type input "剪髮(340)"
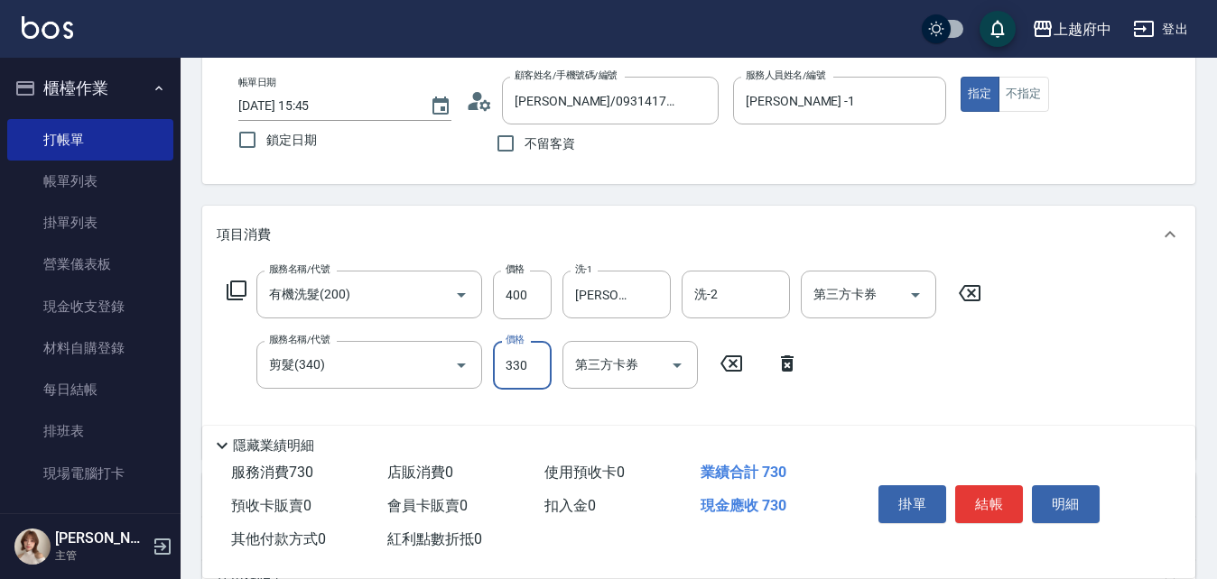
scroll to position [181, 0]
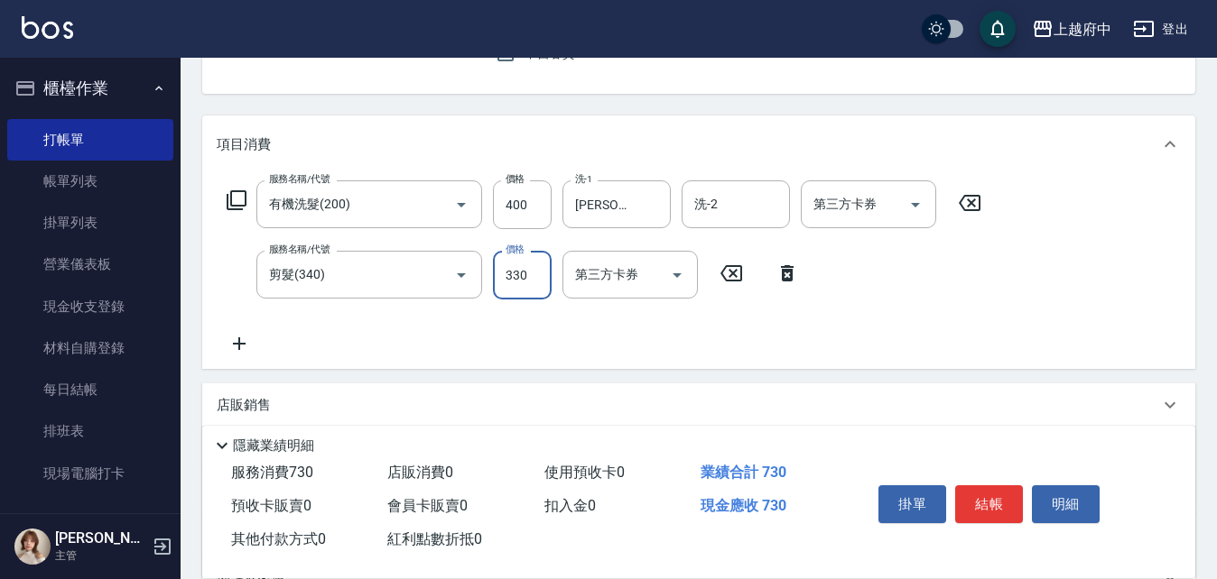
type input "330"
click at [250, 345] on icon at bounding box center [239, 344] width 45 height 22
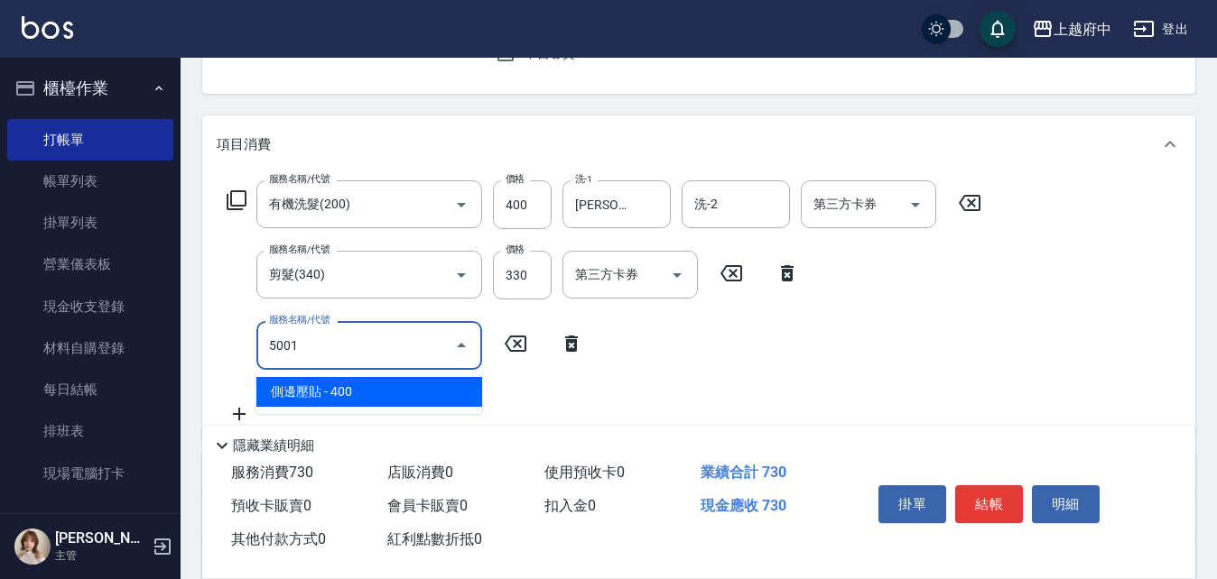
type input "側邊壓貼(5001)"
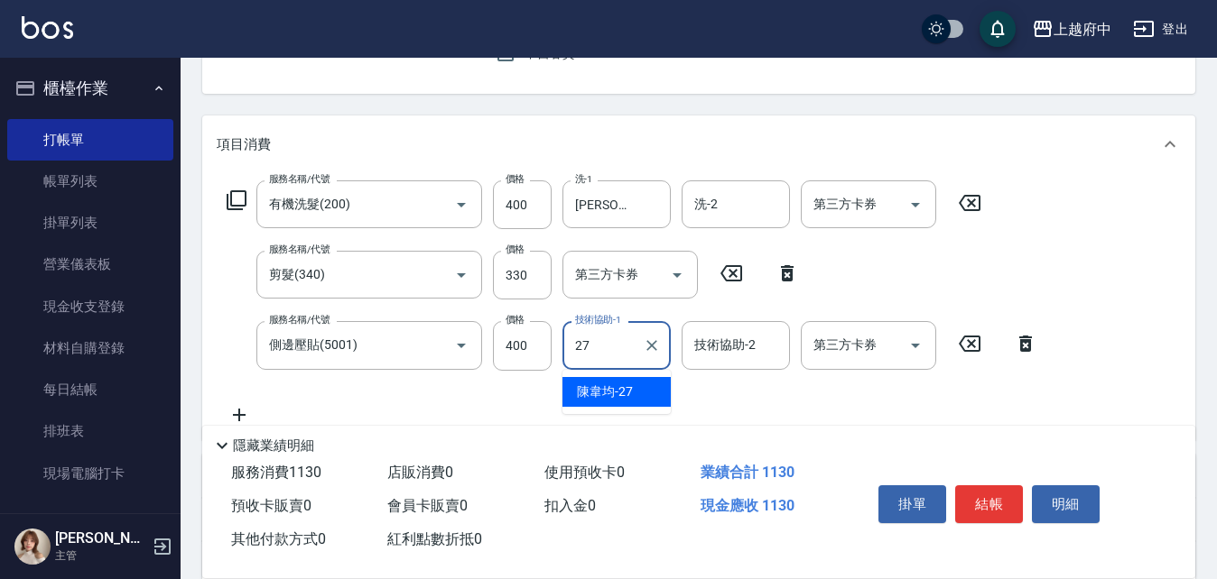
type input "陳韋均-27"
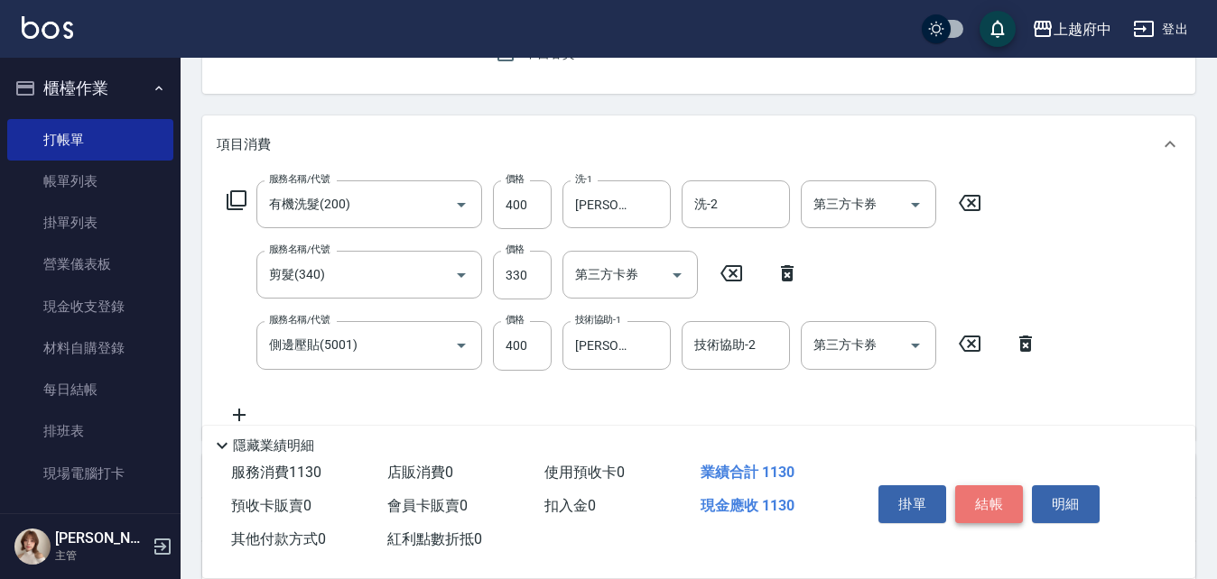
click at [993, 502] on button "結帳" at bounding box center [989, 505] width 68 height 38
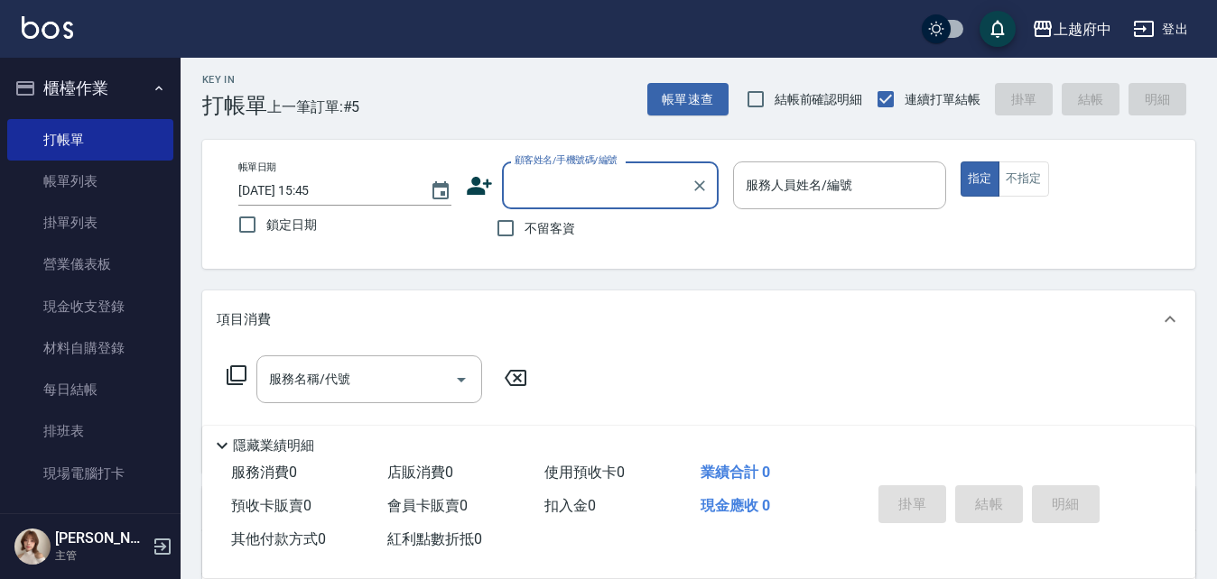
scroll to position [0, 0]
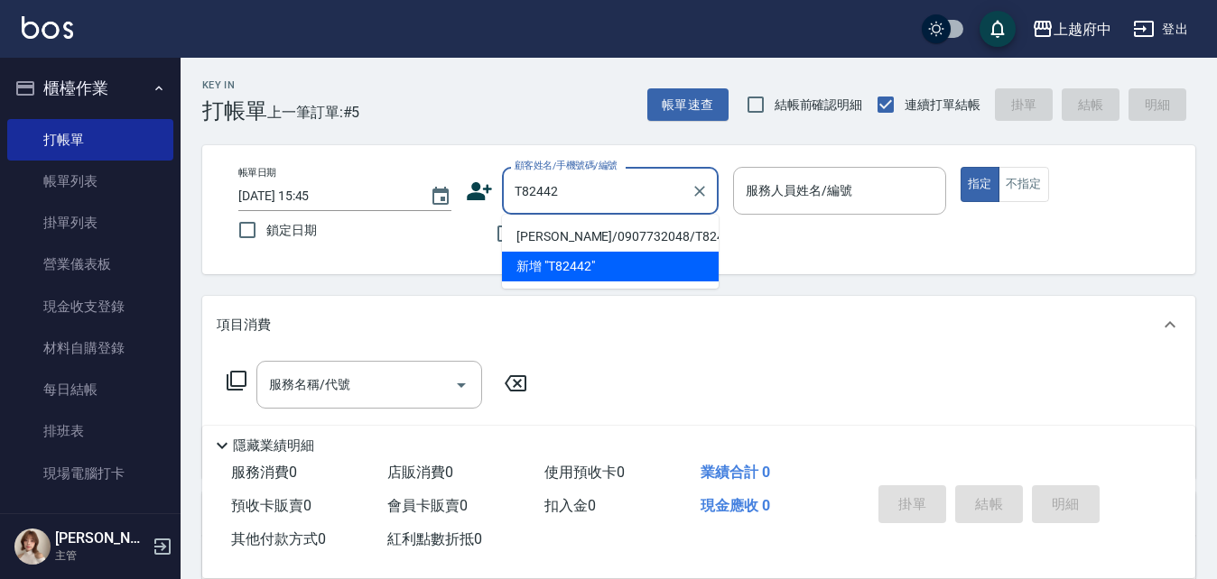
click at [668, 236] on li "莊濬愷/0907732048/T82442" at bounding box center [610, 237] width 217 height 30
type input "莊濬愷/0907732048/T82442"
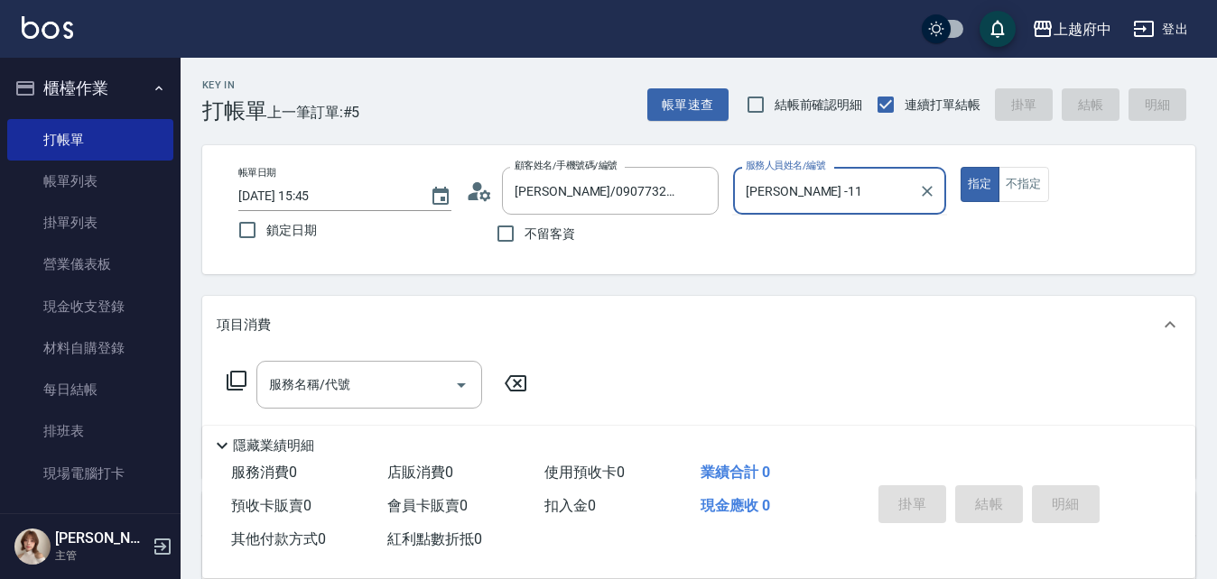
type input "Annie -1"
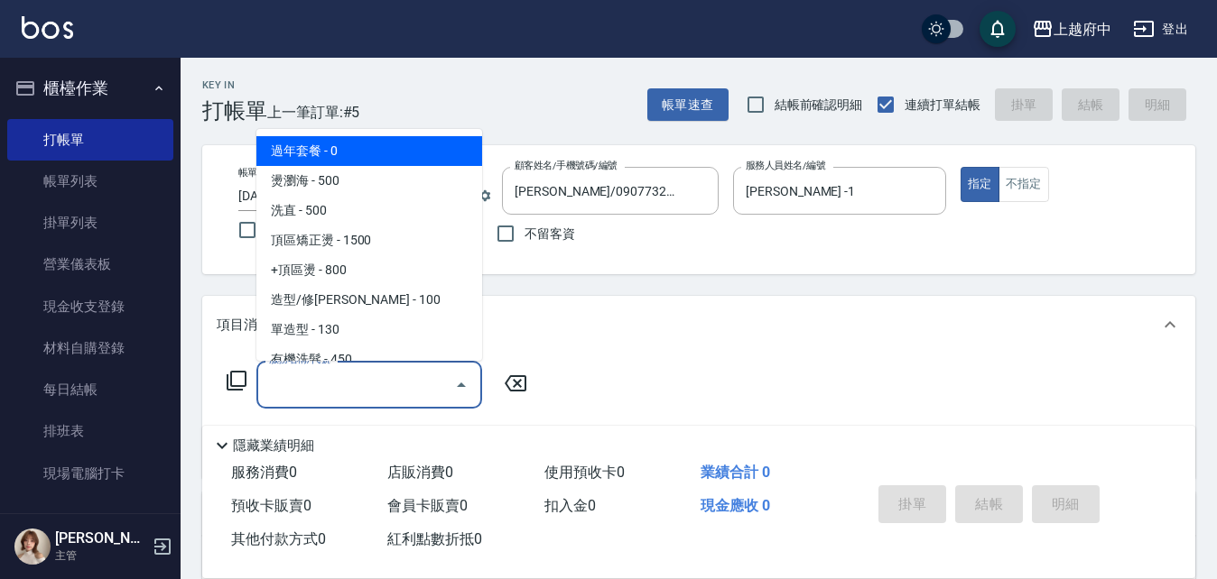
click at [385, 369] on input "服務名稱/代號" at bounding box center [355, 385] width 182 height 32
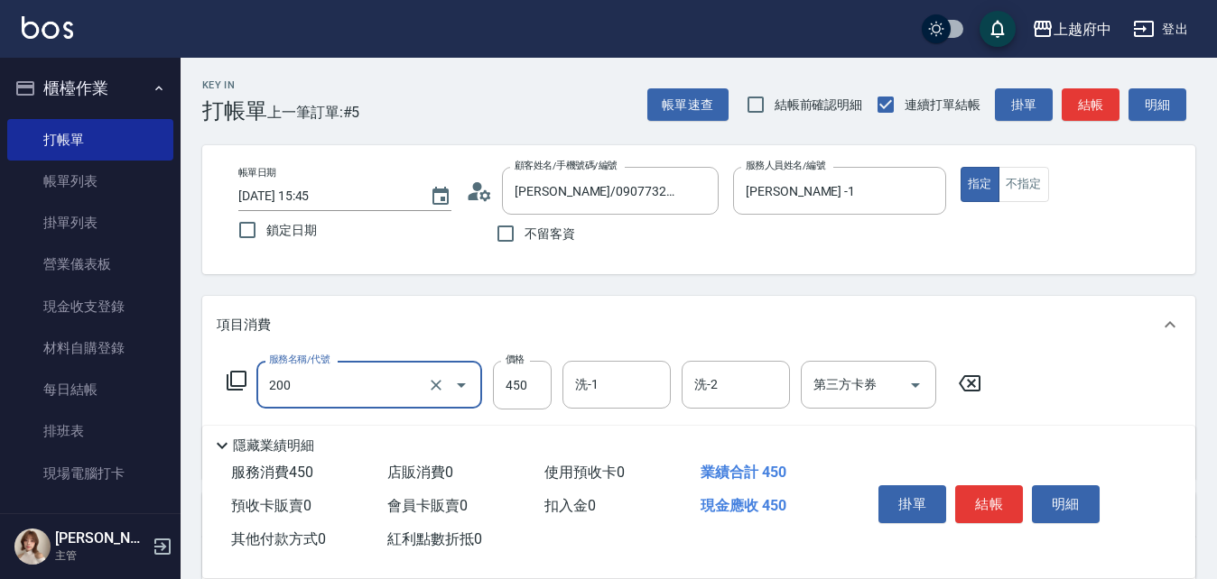
type input "有機洗髮(200)"
type input "400"
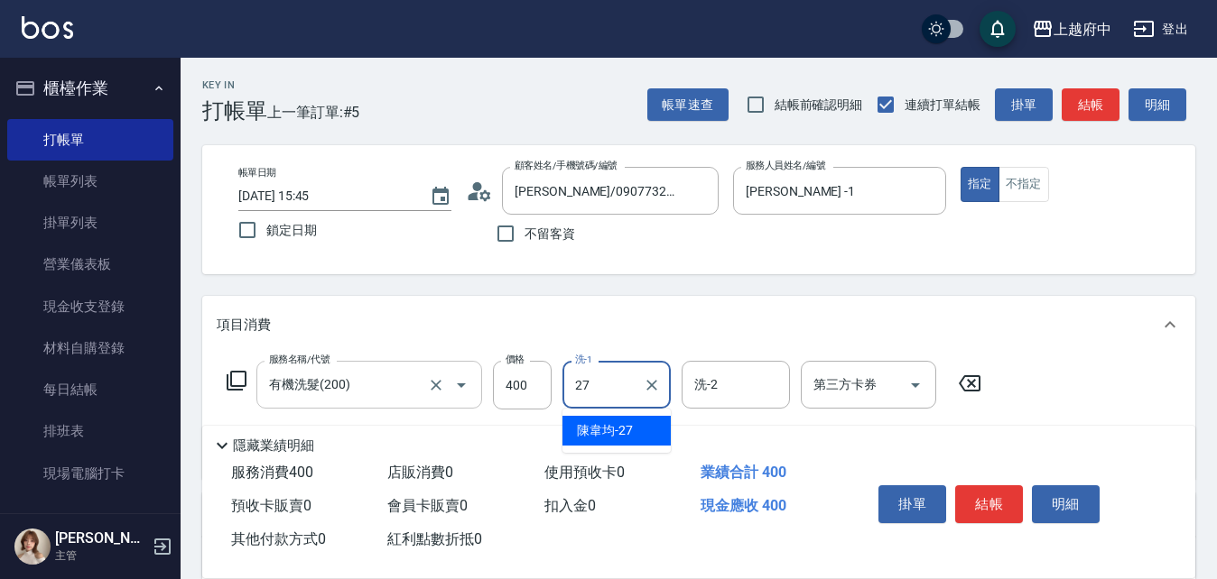
type input "陳韋均-27"
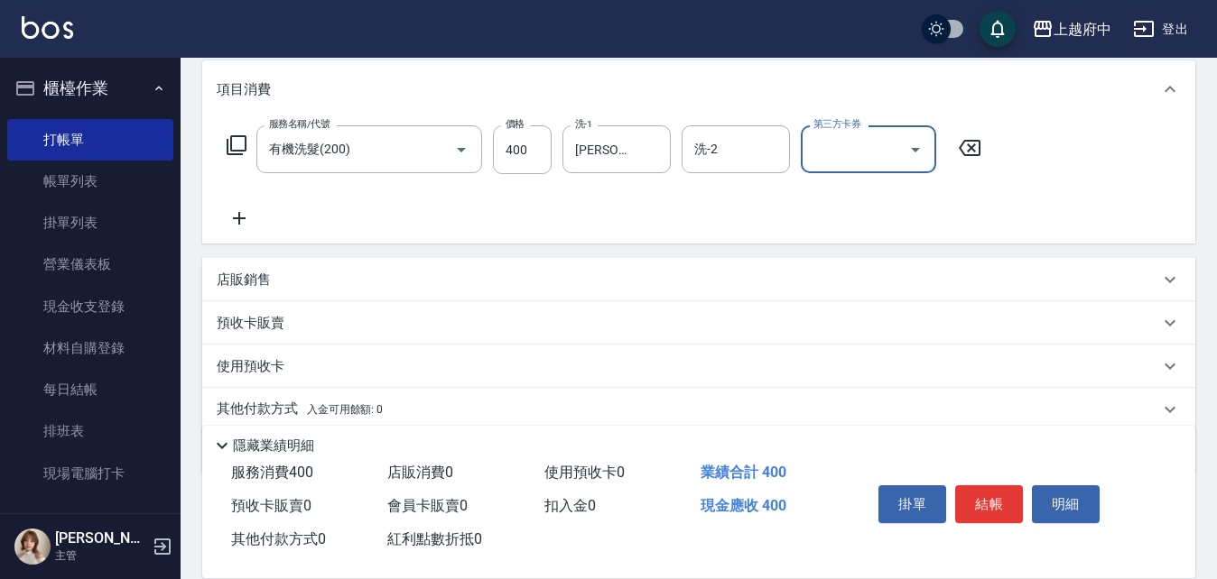
scroll to position [271, 0]
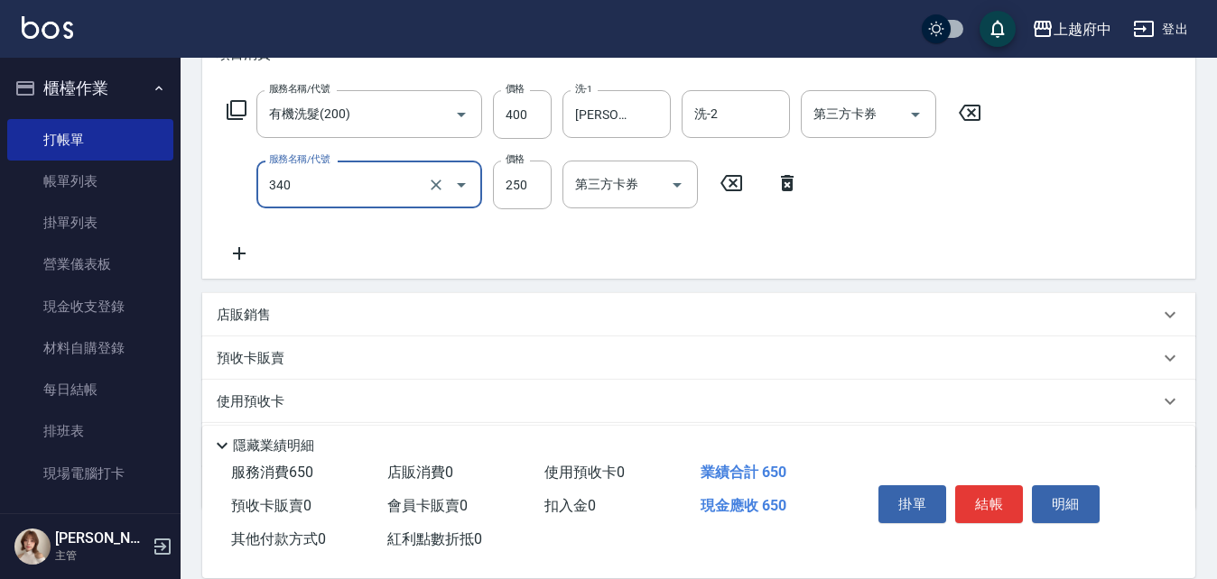
type input "剪髮(340)"
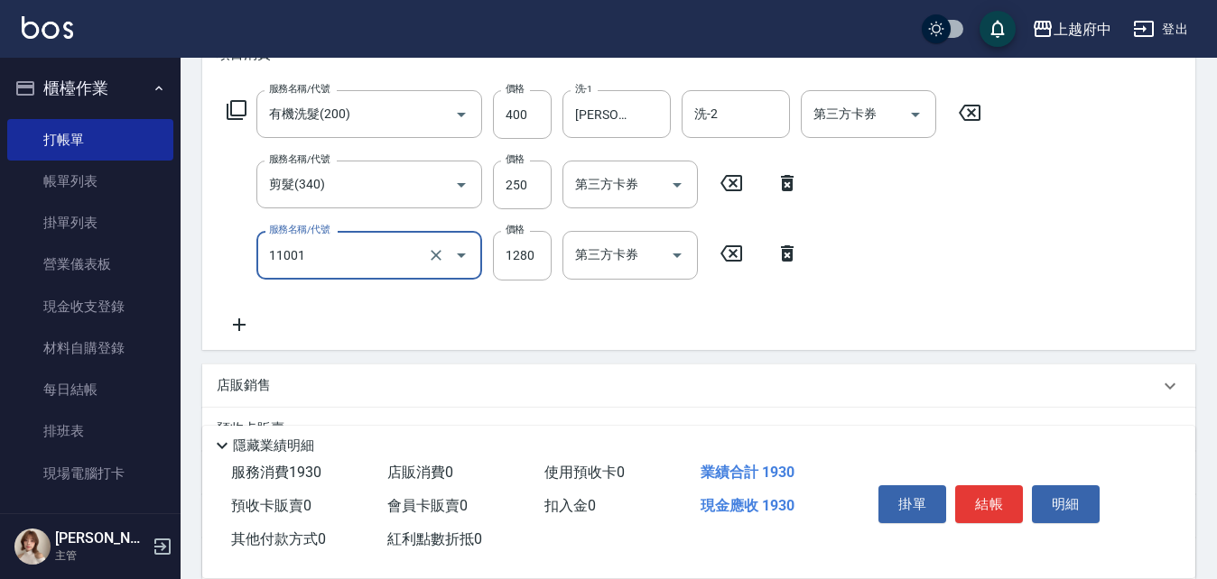
type input "燙髮S(11001)"
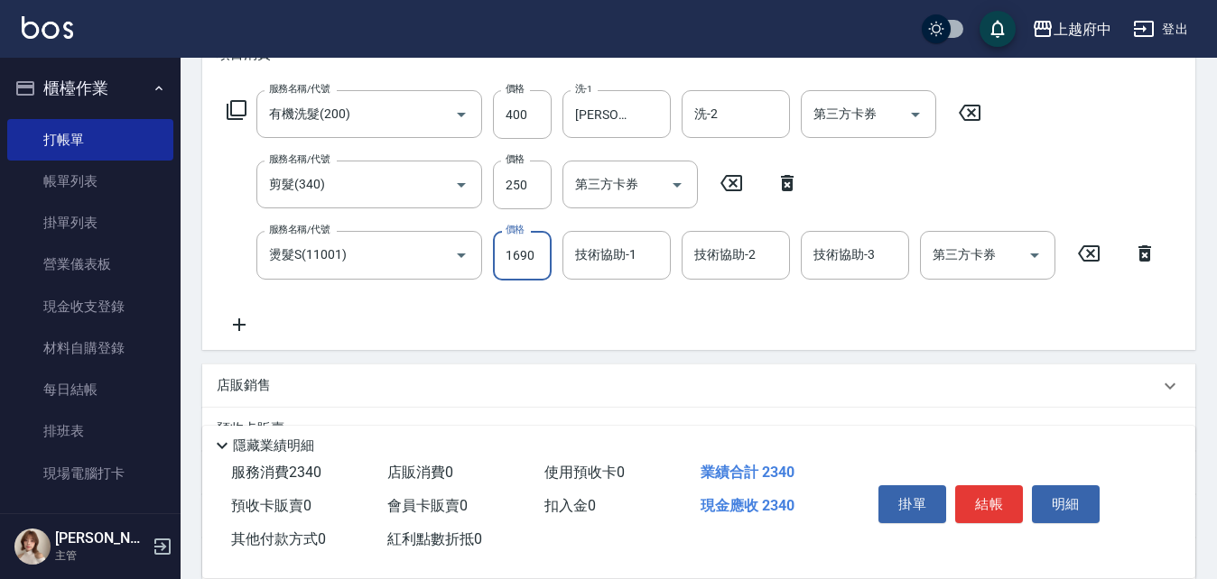
type input "1690"
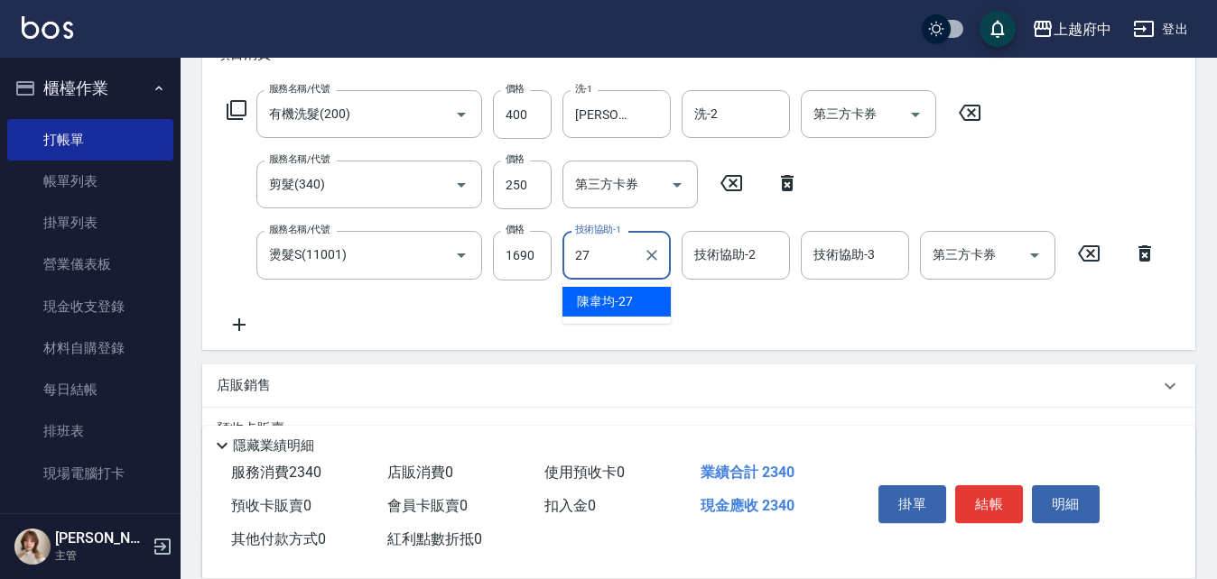
type input "陳韋均-27"
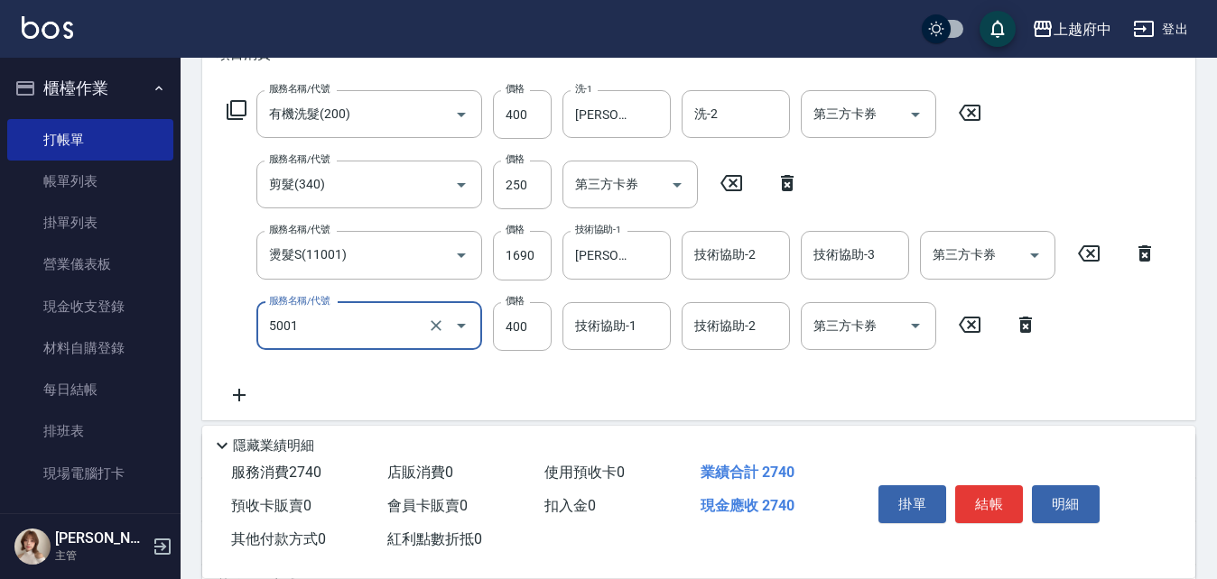
type input "側邊壓貼(5001)"
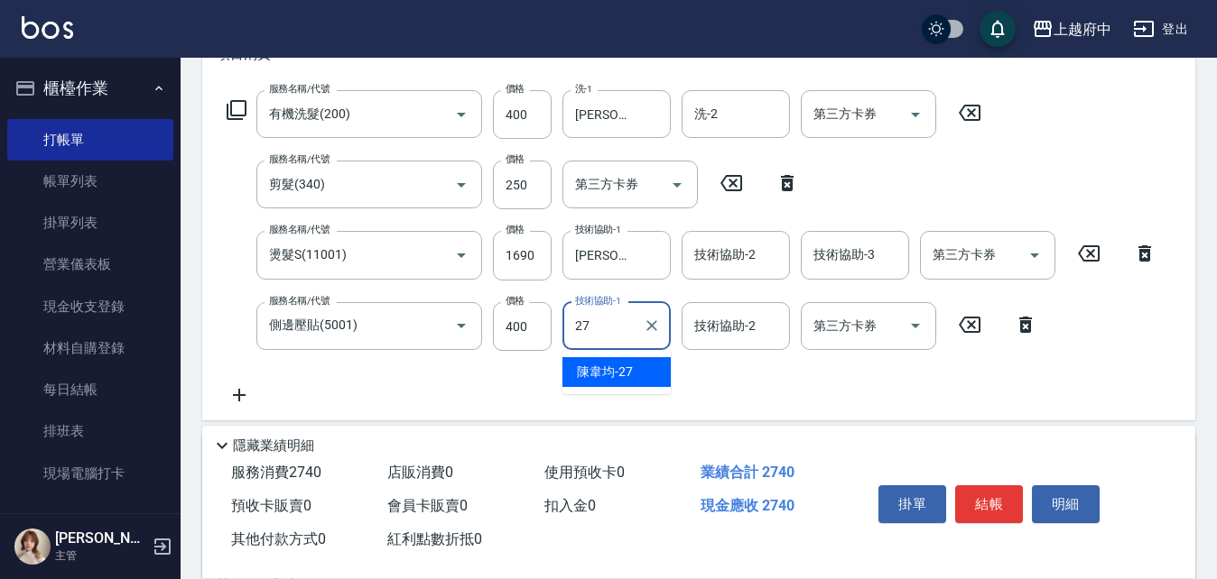
type input "陳韋均-27"
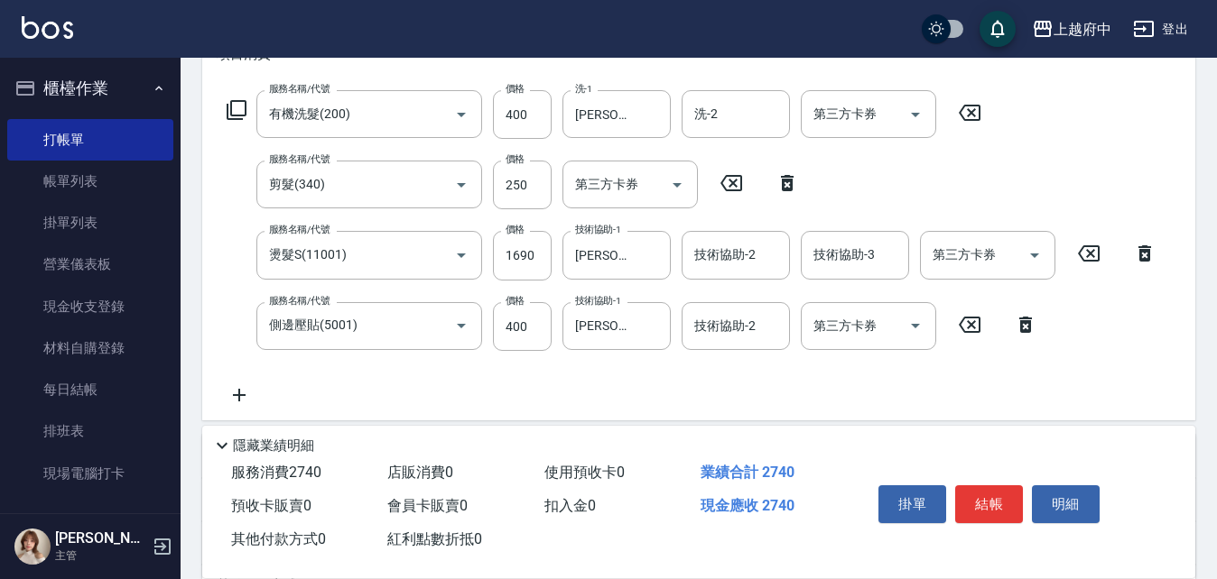
click at [487, 385] on div "服務名稱/代號 有機洗髮(200) 服務名稱/代號 價格 400 價格 洗-1 陳韋均-27 洗-1 洗-2 洗-2 第三方卡券 第三方卡券 服務名稱/代號 …" at bounding box center [692, 248] width 950 height 316
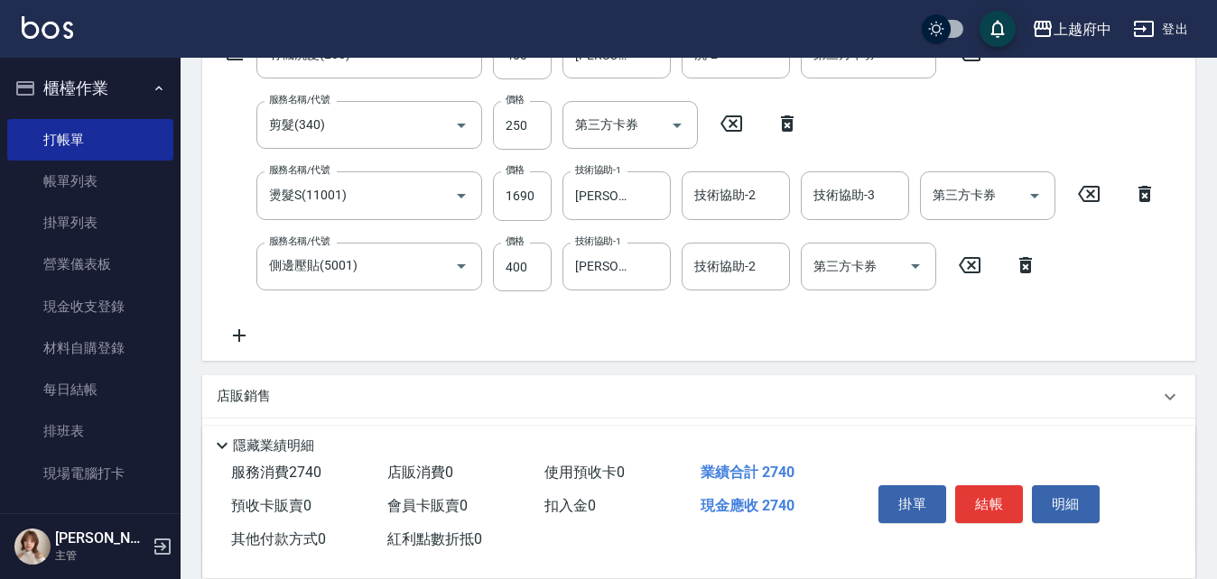
scroll to position [361, 0]
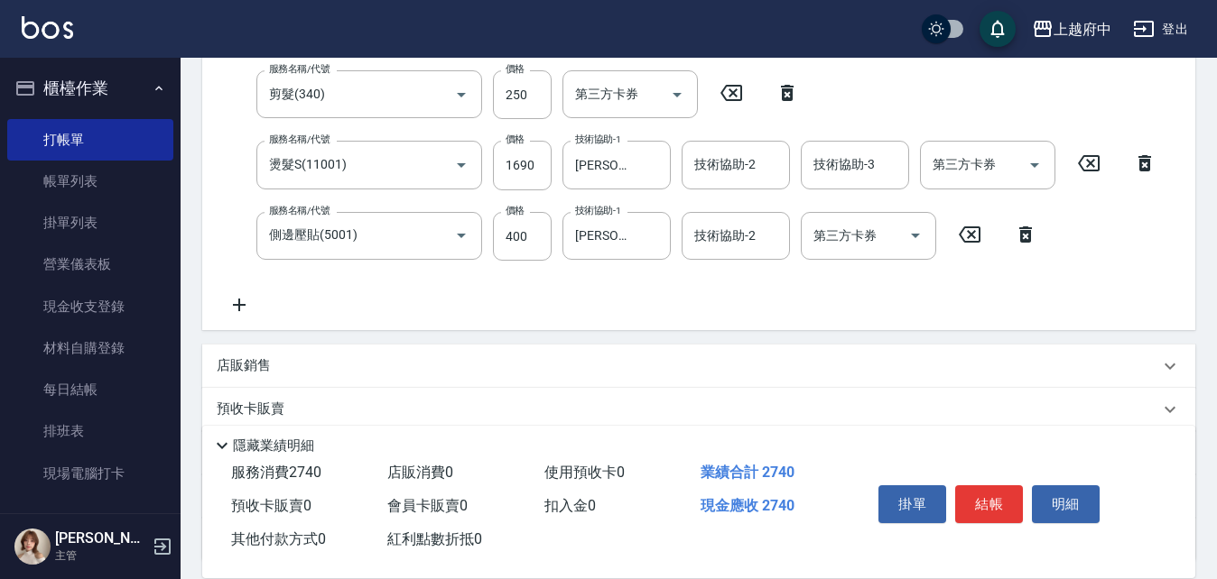
click at [420, 351] on div "店販銷售" at bounding box center [698, 366] width 993 height 43
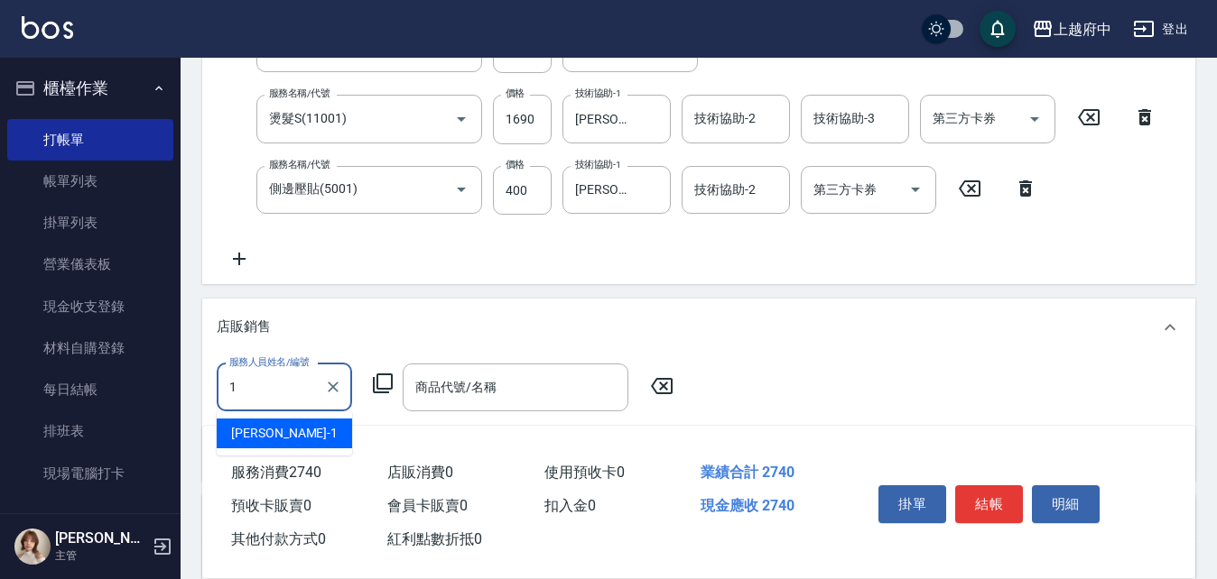
scroll to position [451, 0]
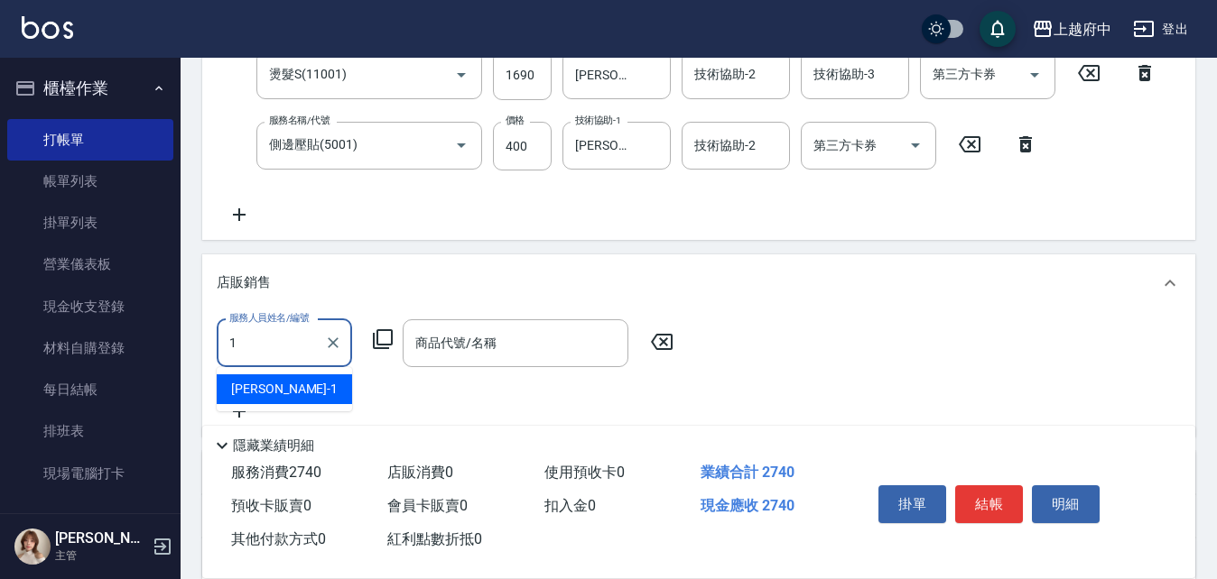
click at [289, 384] on div "Annie -1" at bounding box center [284, 390] width 135 height 30
type input "Annie -1"
click at [430, 367] on div "服務人員姓名/編號 Annie -1 服務人員姓名/編號 商品代號/名稱 商品代號/名稱" at bounding box center [699, 370] width 964 height 103
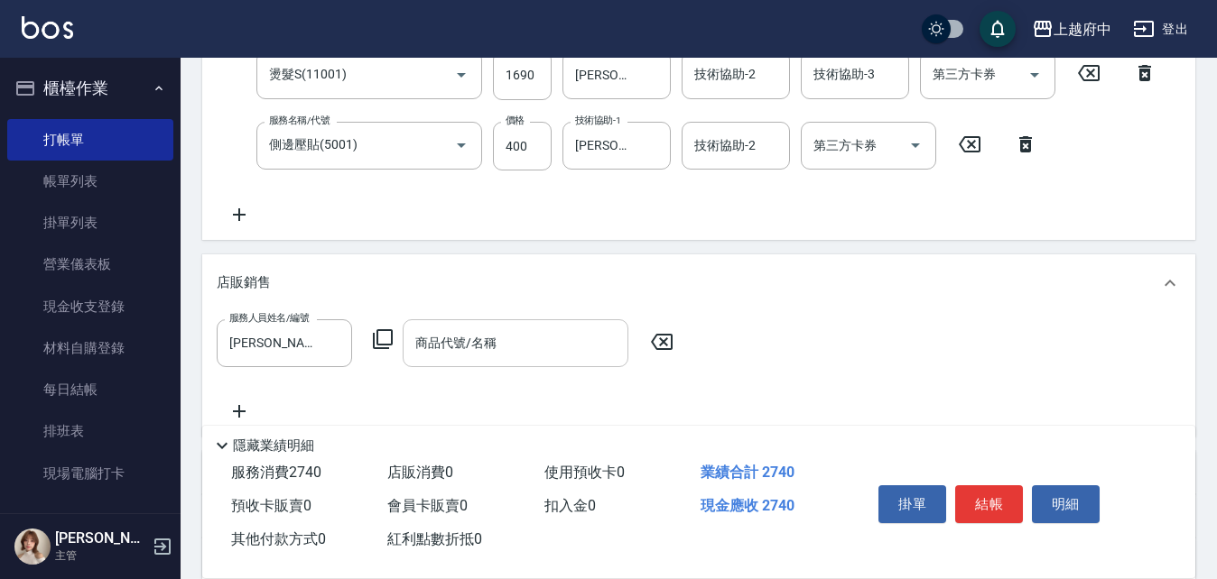
click at [452, 348] on input "商品代號/名稱" at bounding box center [515, 344] width 209 height 32
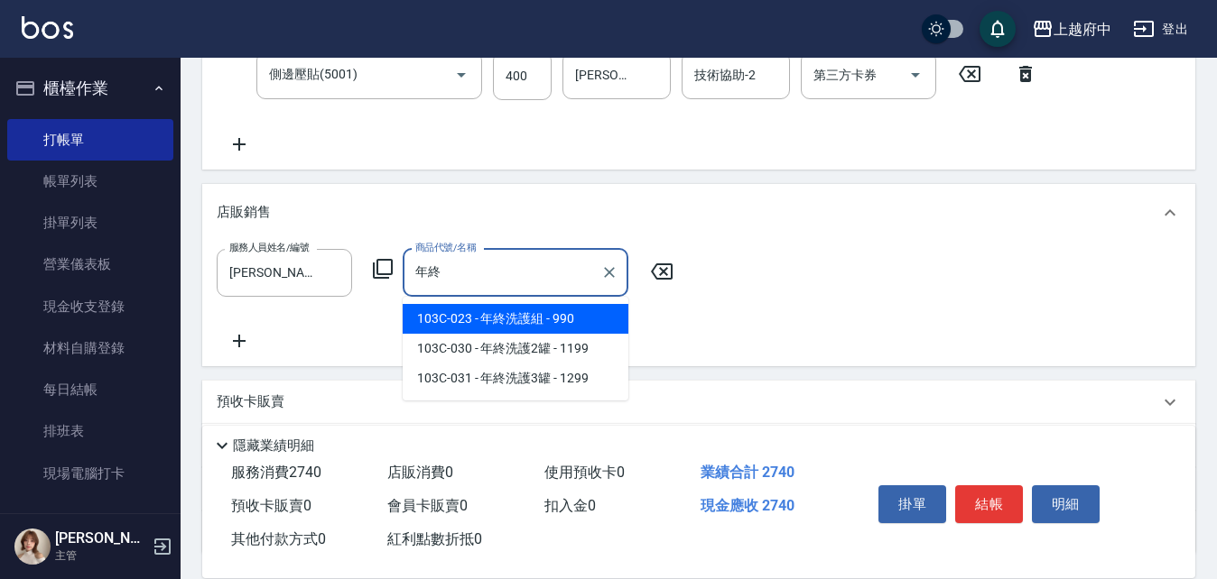
scroll to position [542, 0]
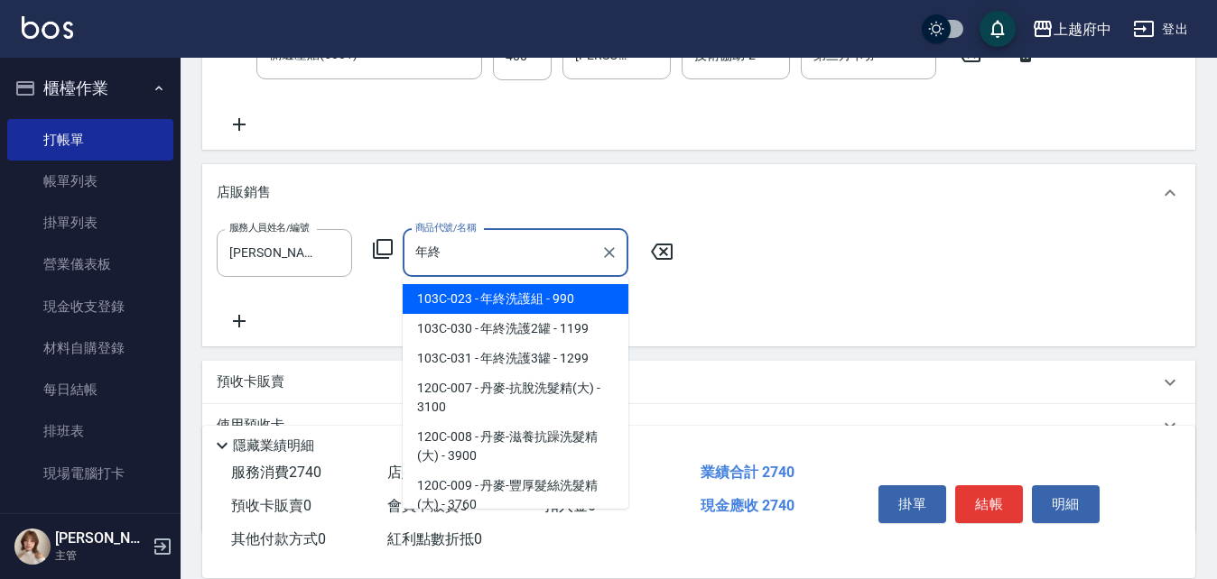
click at [568, 298] on span "103C-023 - 年終洗護組 - 990" at bounding box center [516, 299] width 226 height 30
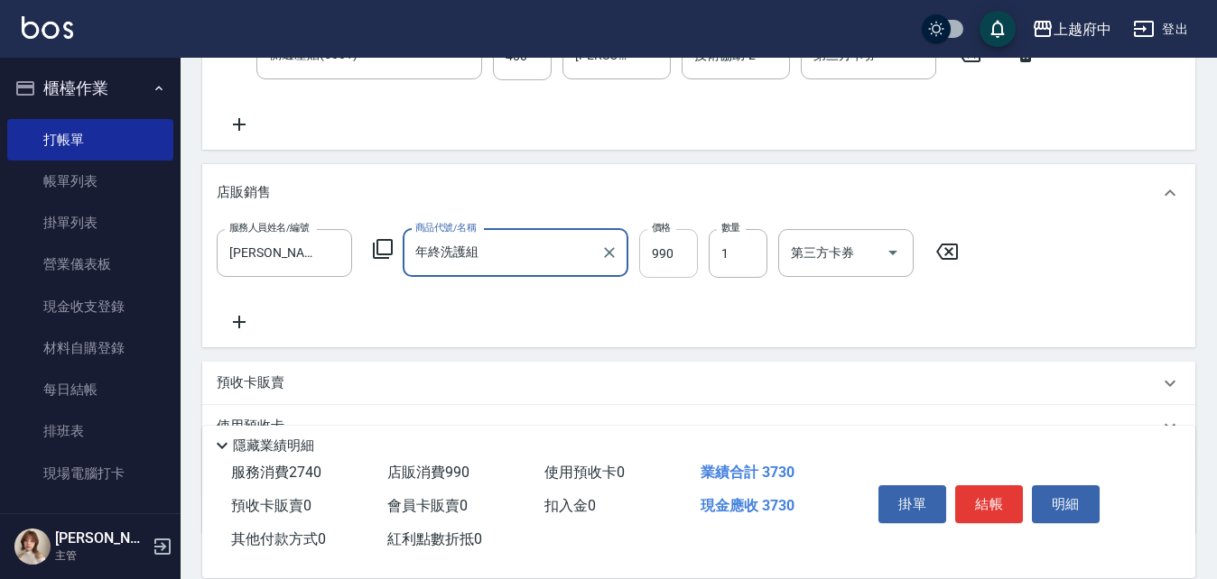
type input "年終洗護組"
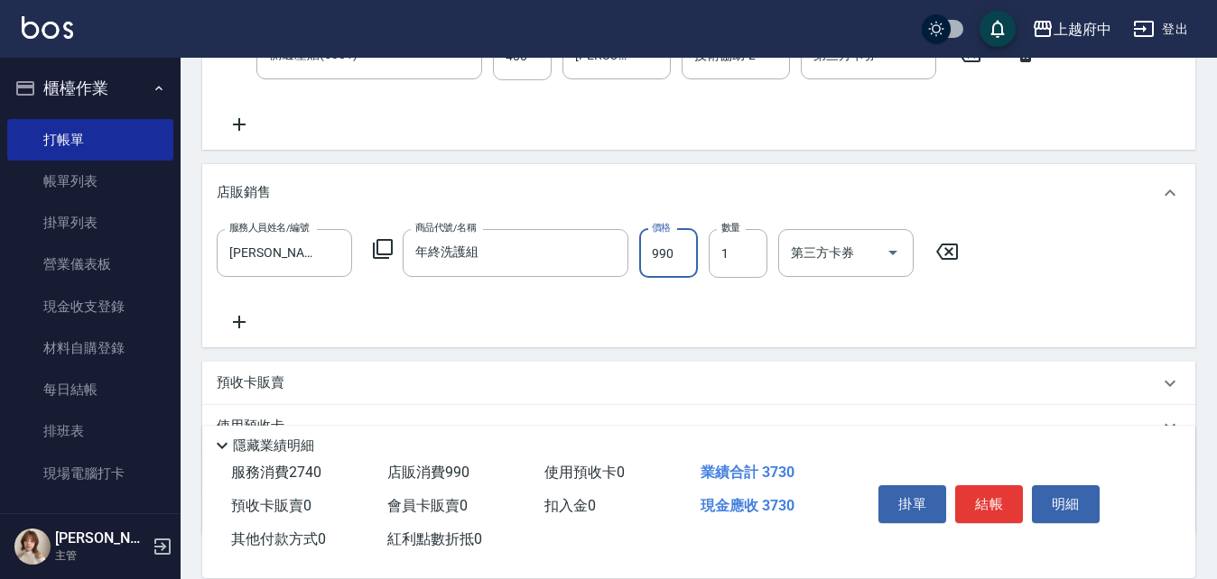
click at [663, 255] on input "990" at bounding box center [668, 253] width 59 height 49
type input "1399"
click at [999, 491] on button "結帳" at bounding box center [989, 505] width 68 height 38
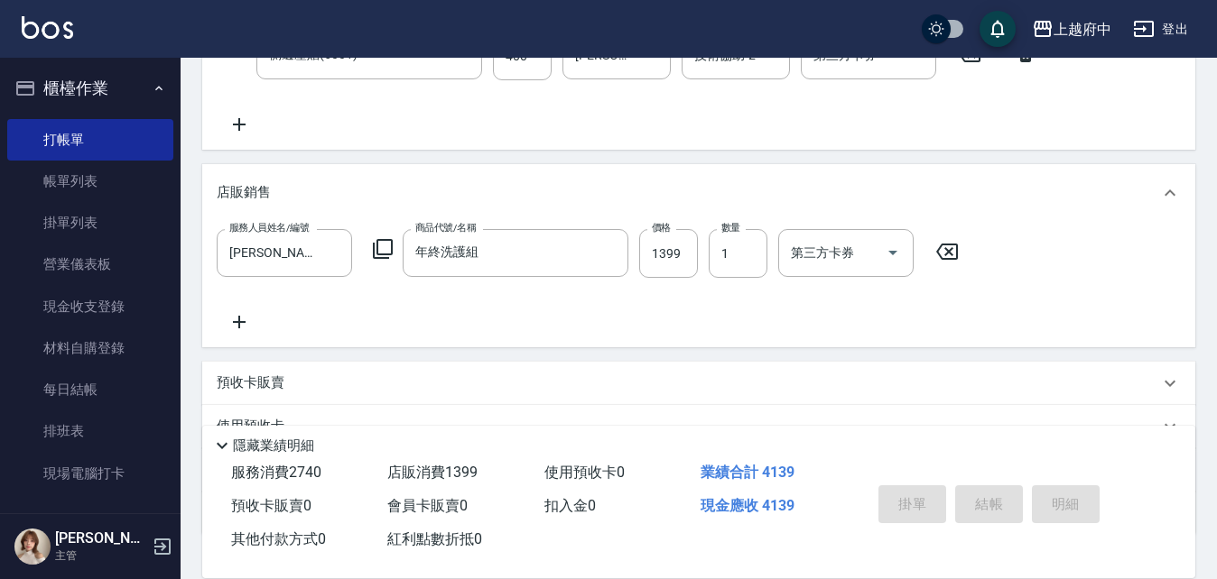
type input "2025/08/20 15:46"
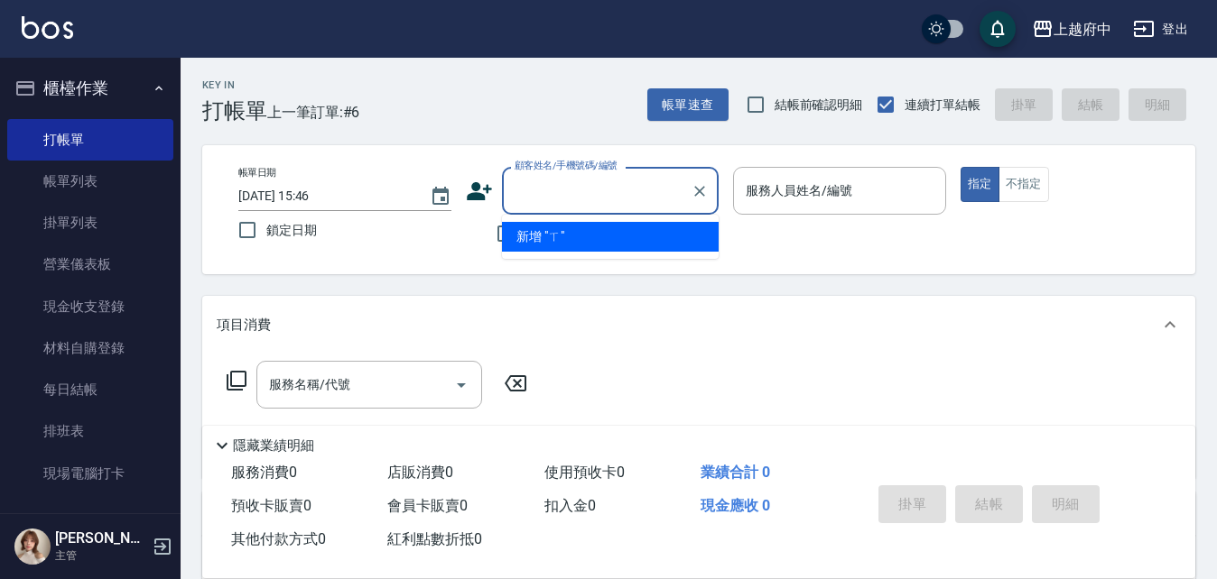
type input "ㄒ"
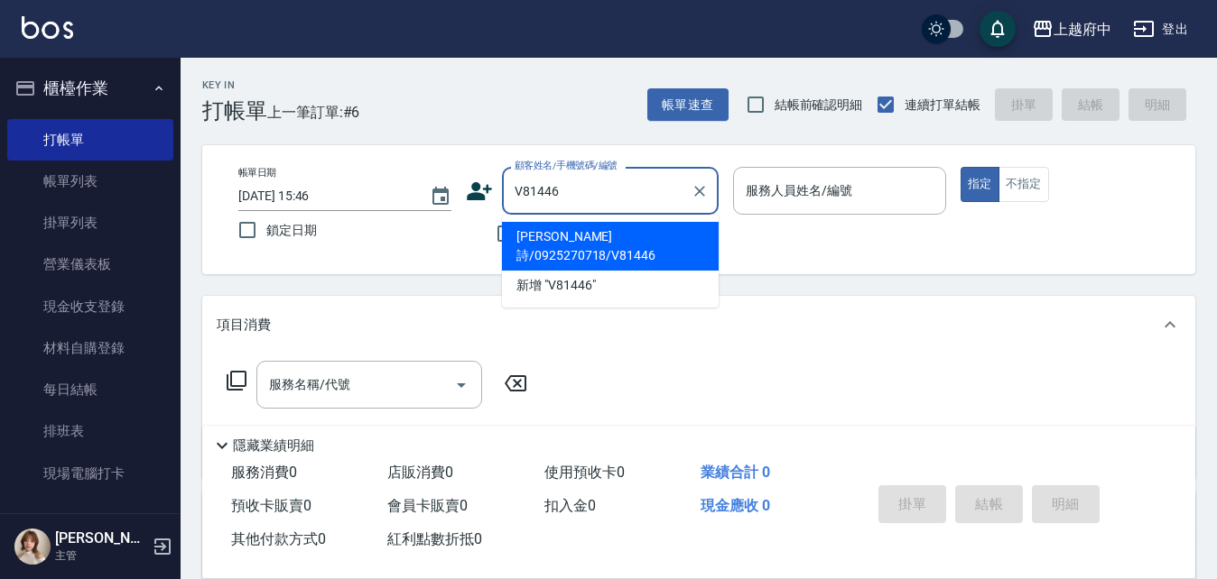
click at [665, 239] on li "林芸詩/0925270718/V81446" at bounding box center [610, 246] width 217 height 49
type input "林芸詩/0925270718/V81446"
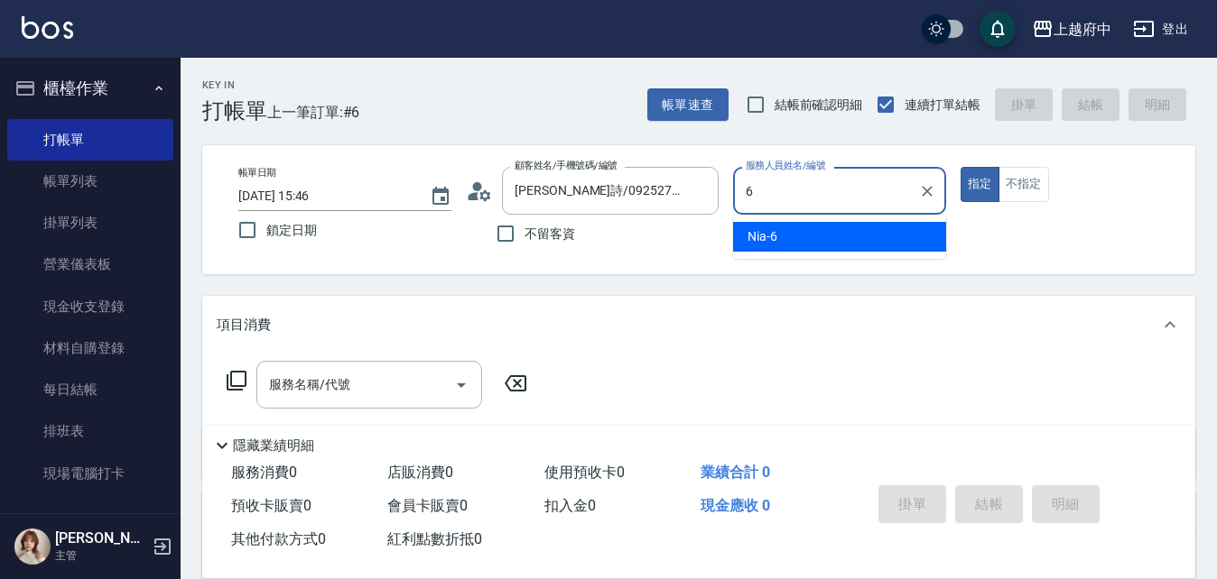
click at [772, 232] on span "Nia -6" at bounding box center [762, 236] width 30 height 19
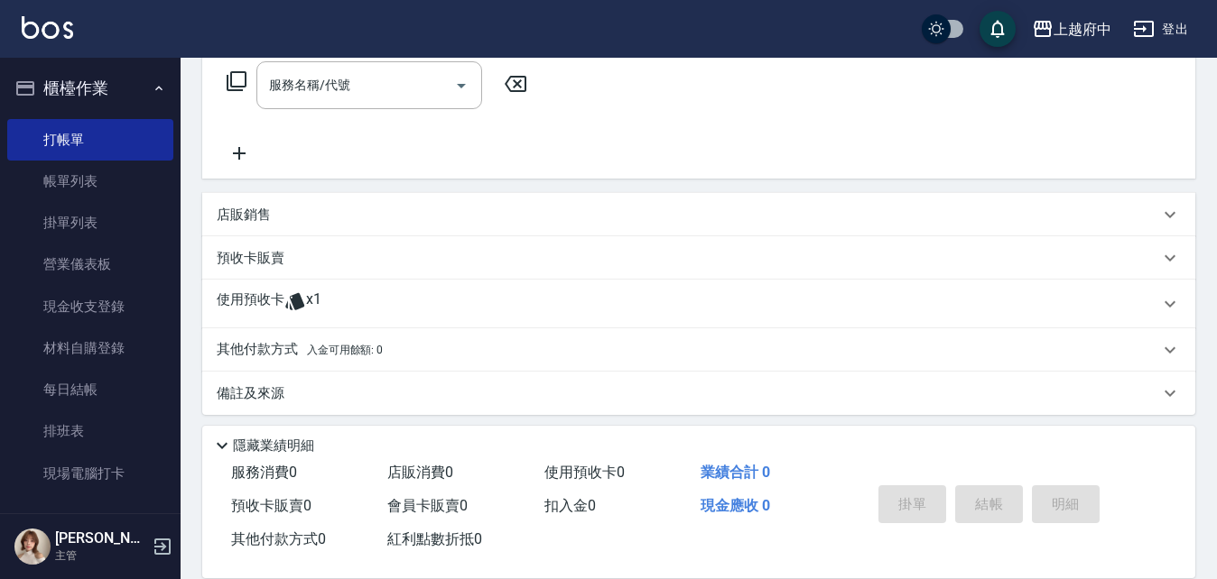
scroll to position [309, 0]
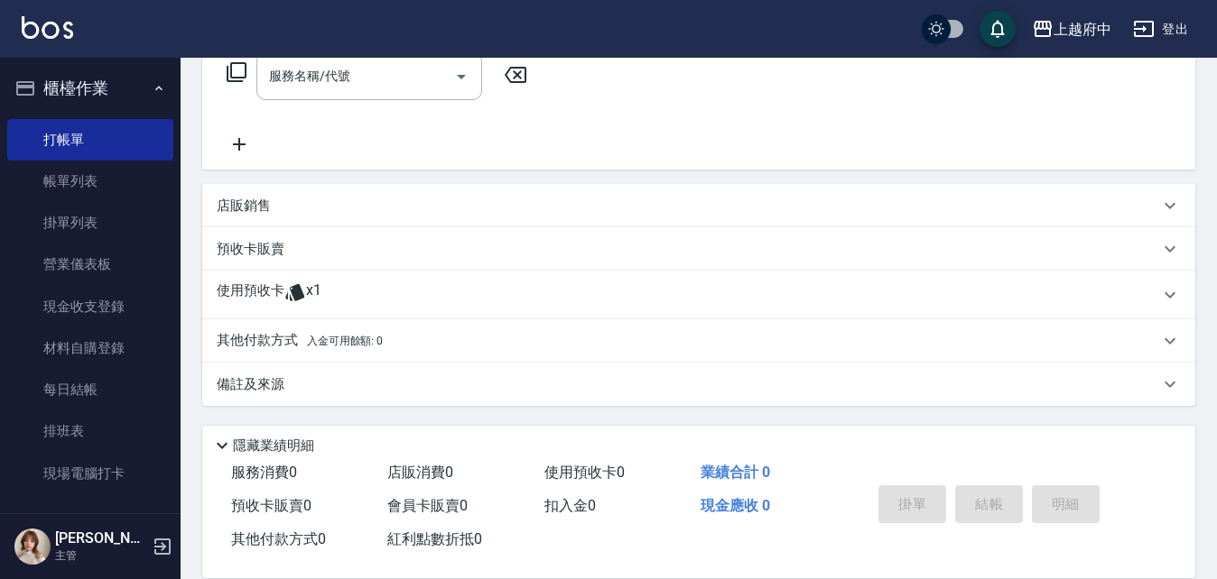
type input "Nia-6"
click at [1178, 281] on div "使用預收卡 x1" at bounding box center [698, 295] width 993 height 49
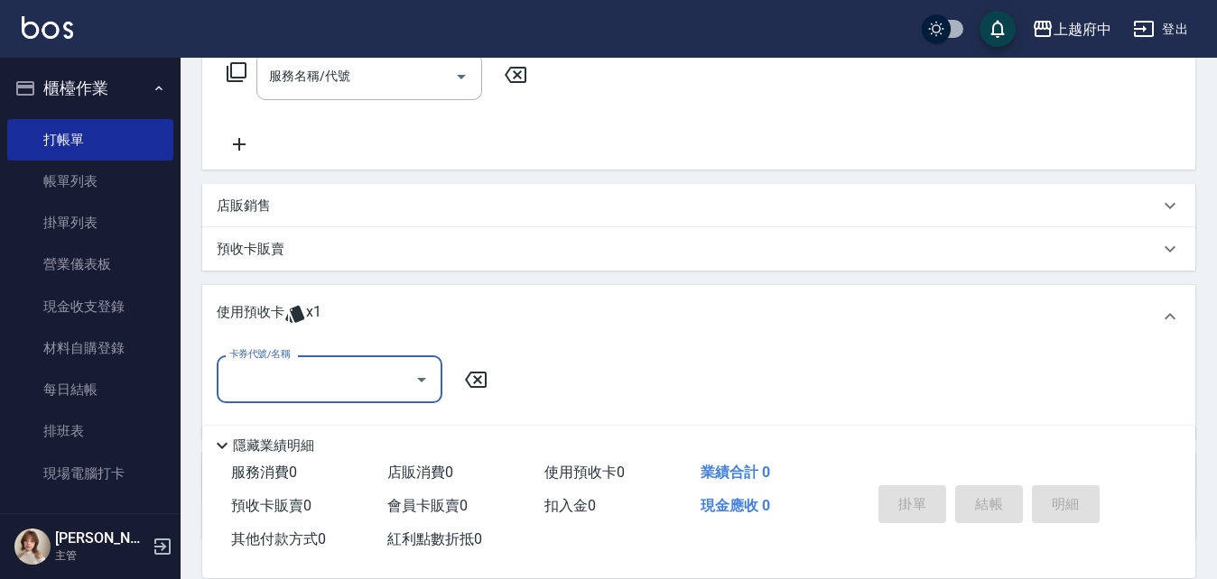
scroll to position [0, 0]
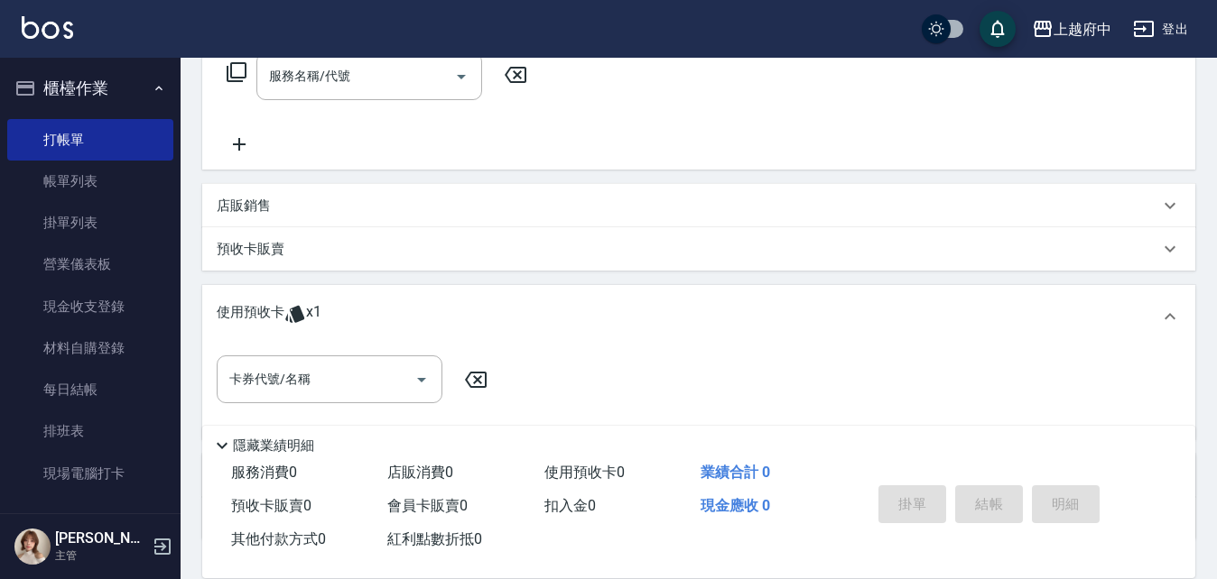
click at [1174, 285] on div "使用預收卡 x1 卡券代號/名稱 卡券代號/名稱" at bounding box center [698, 362] width 993 height 154
click at [1175, 309] on icon at bounding box center [1170, 317] width 22 height 22
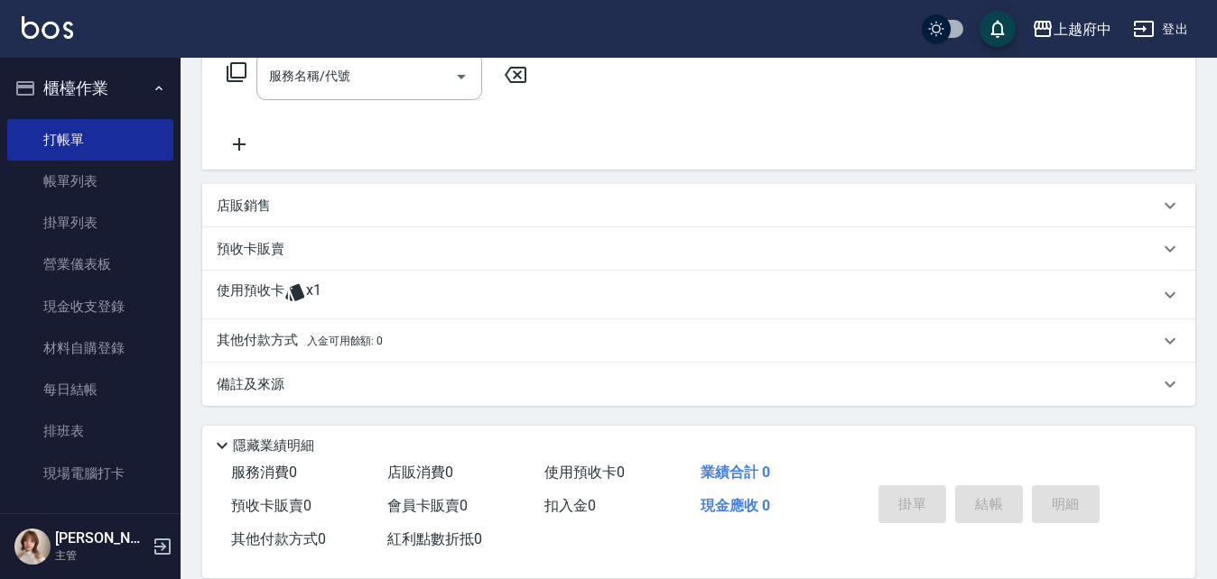
click at [263, 255] on p "預收卡販賣" at bounding box center [251, 249] width 68 height 19
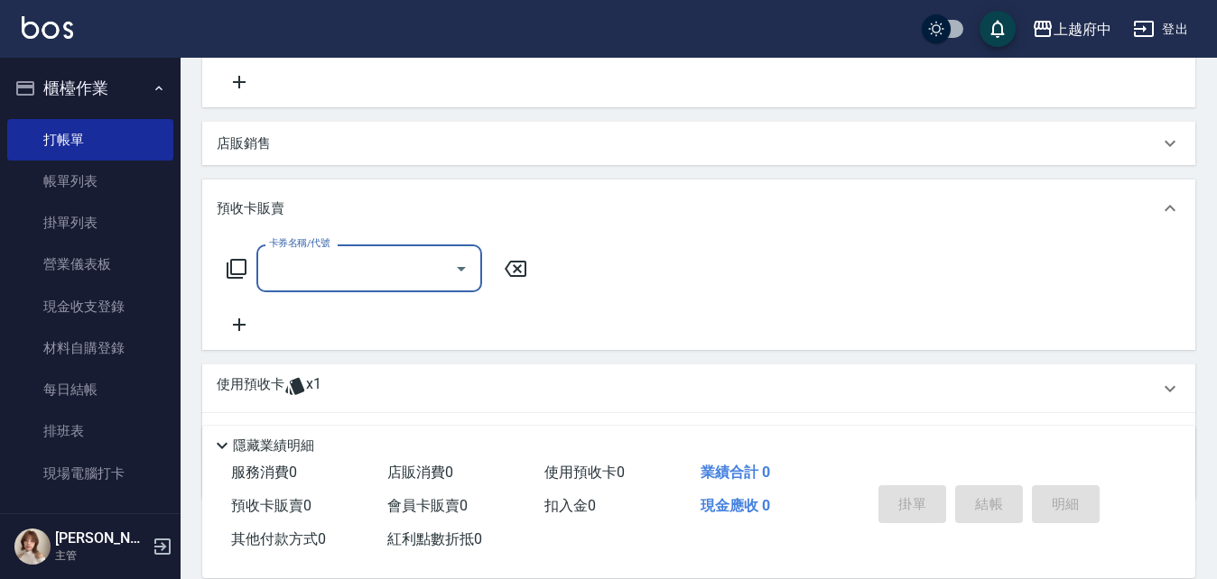
scroll to position [399, 0]
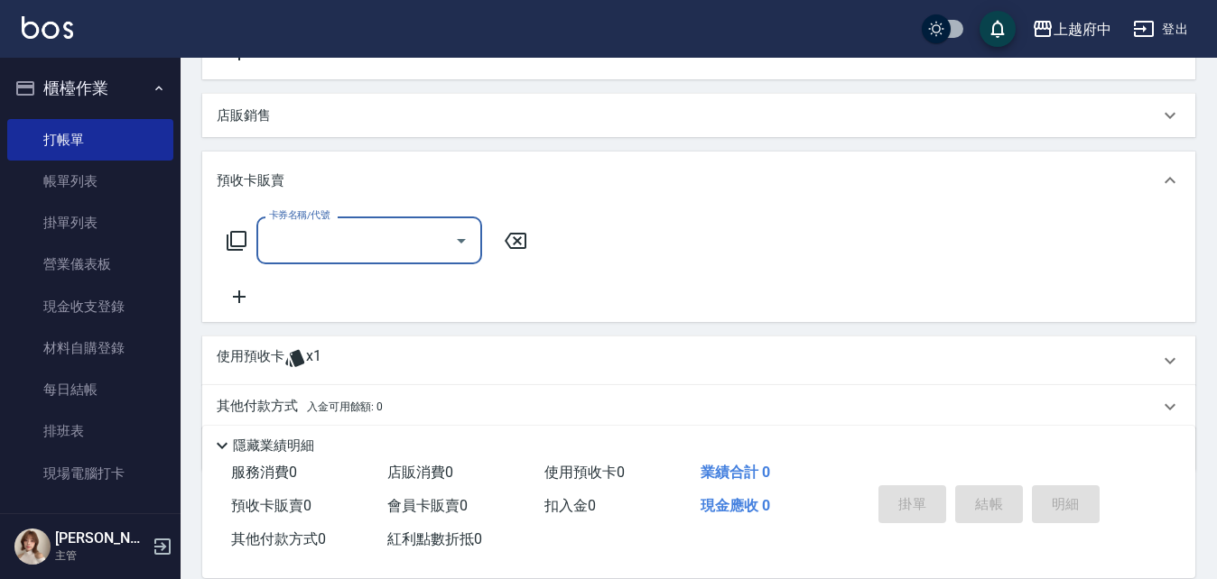
click at [266, 240] on input "卡券名稱/代號" at bounding box center [355, 241] width 182 height 32
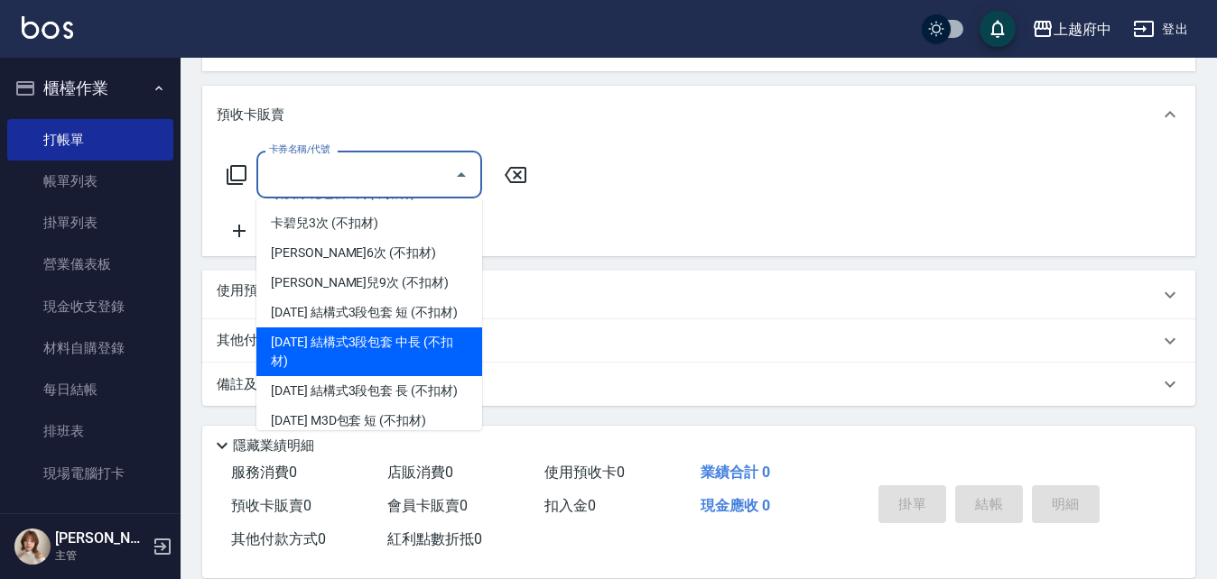
scroll to position [640, 0]
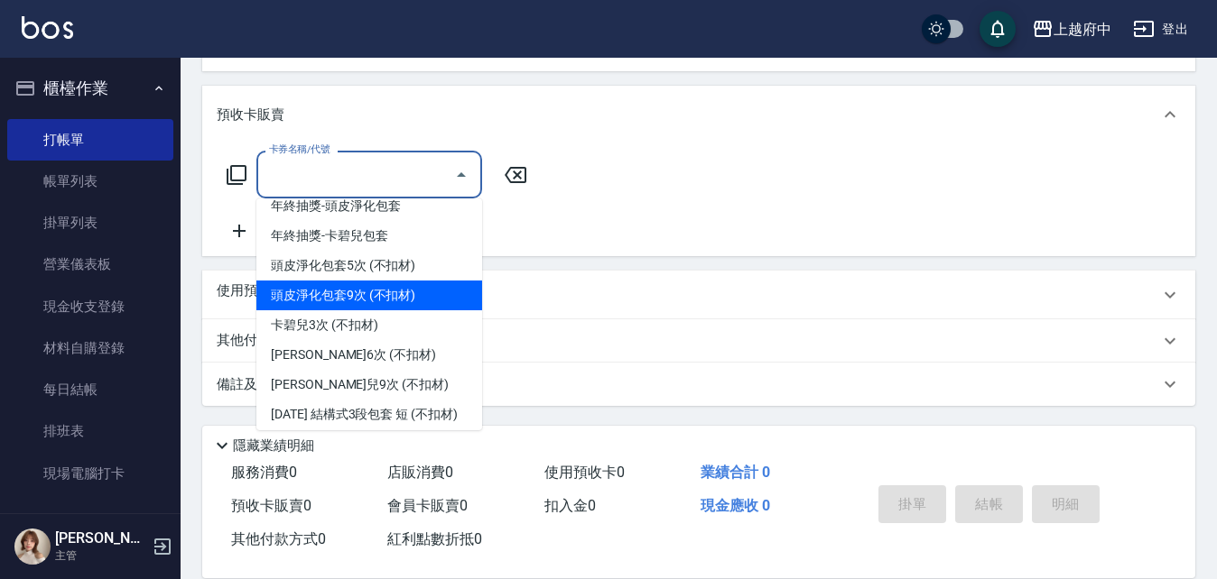
click at [375, 298] on span "頭皮淨化包套9次 (不扣材)" at bounding box center [369, 296] width 226 height 30
type input "頭皮淨化包套9次 (不扣材)(202502)"
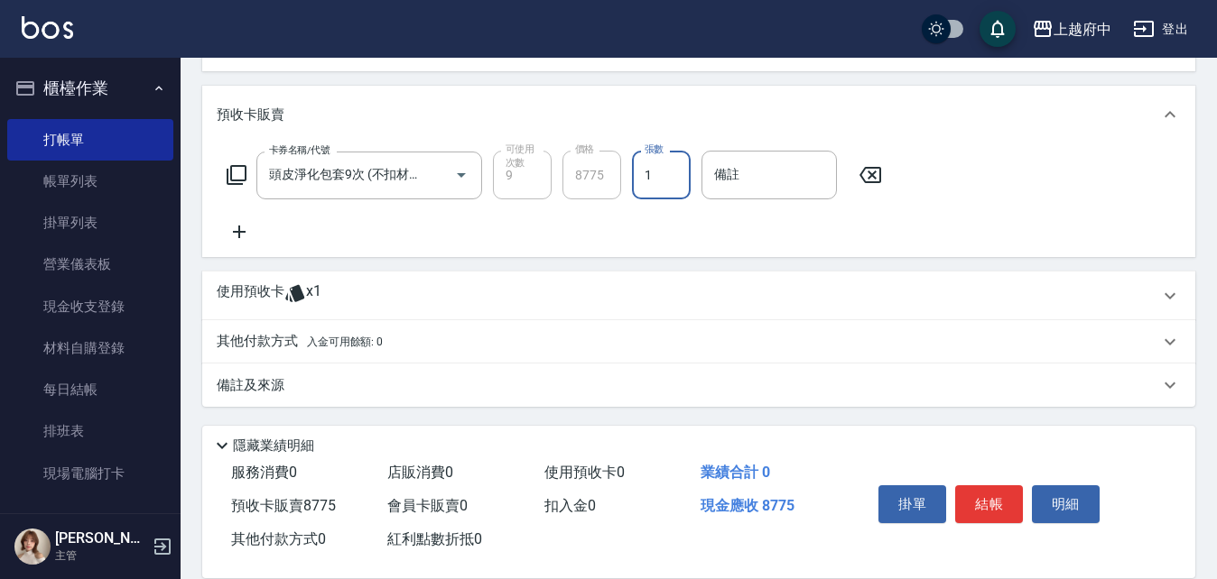
click at [1168, 291] on icon at bounding box center [1170, 296] width 22 height 22
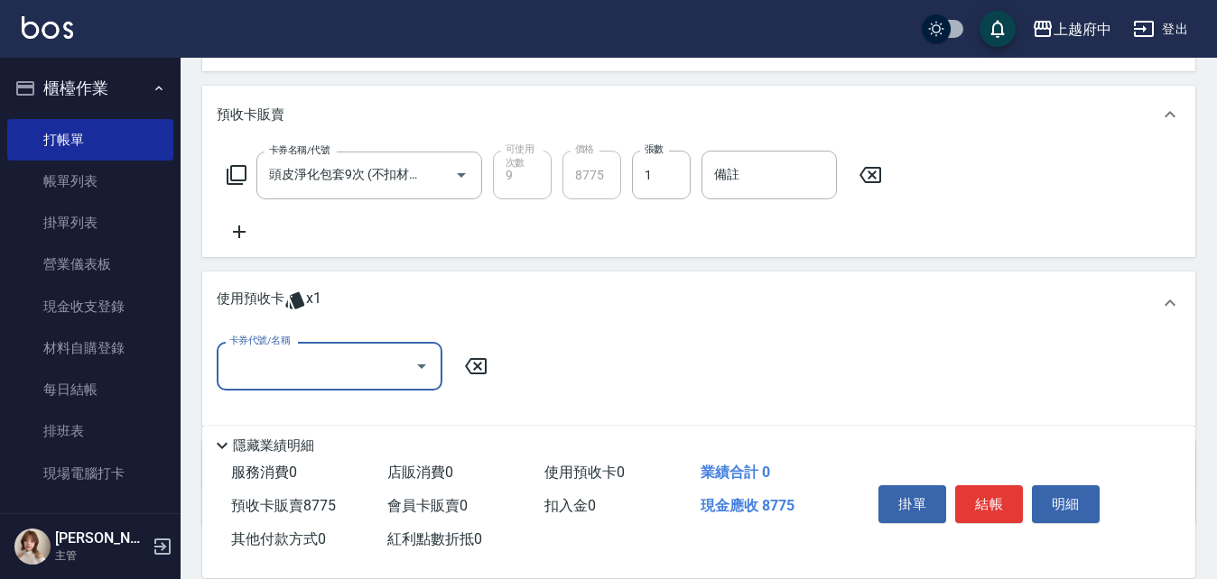
scroll to position [0, 0]
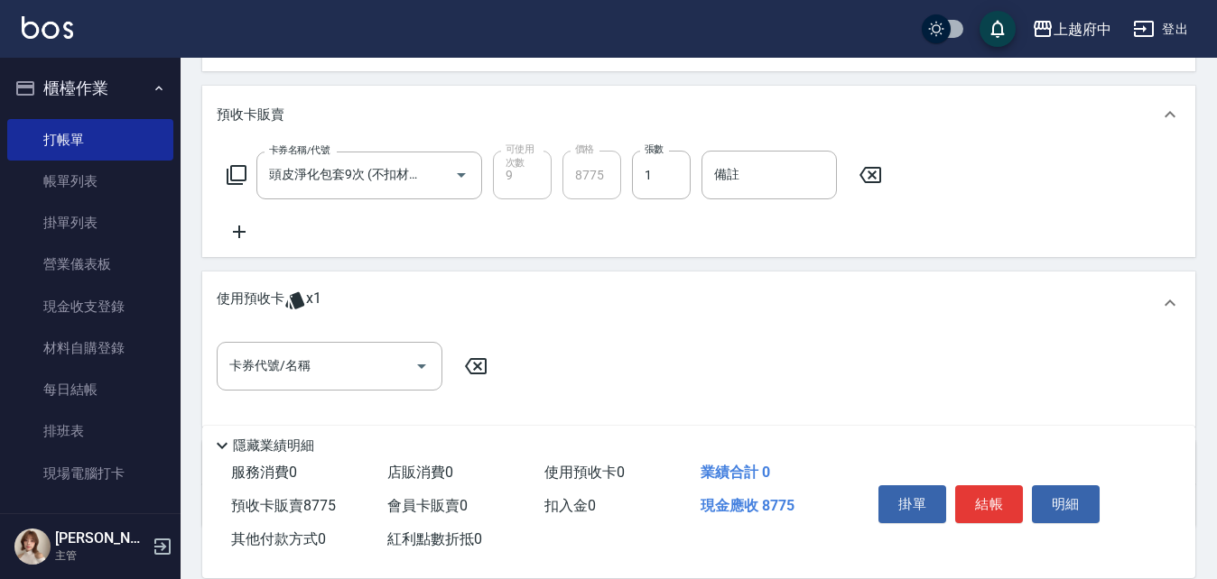
click at [307, 300] on span "x1" at bounding box center [313, 303] width 15 height 27
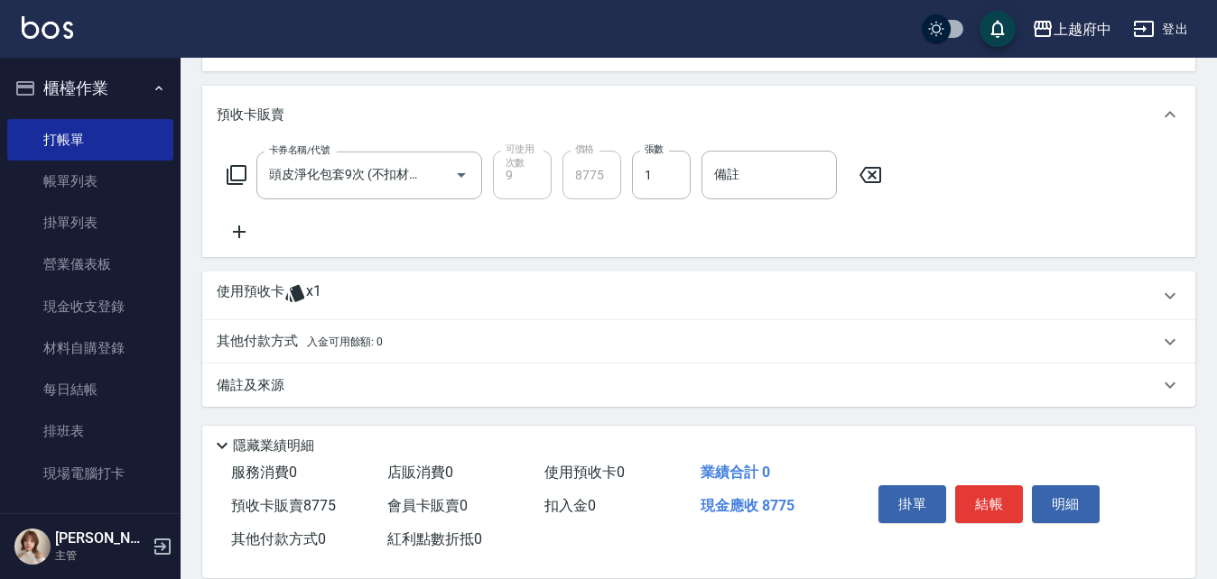
click at [302, 302] on icon at bounding box center [295, 293] width 22 height 22
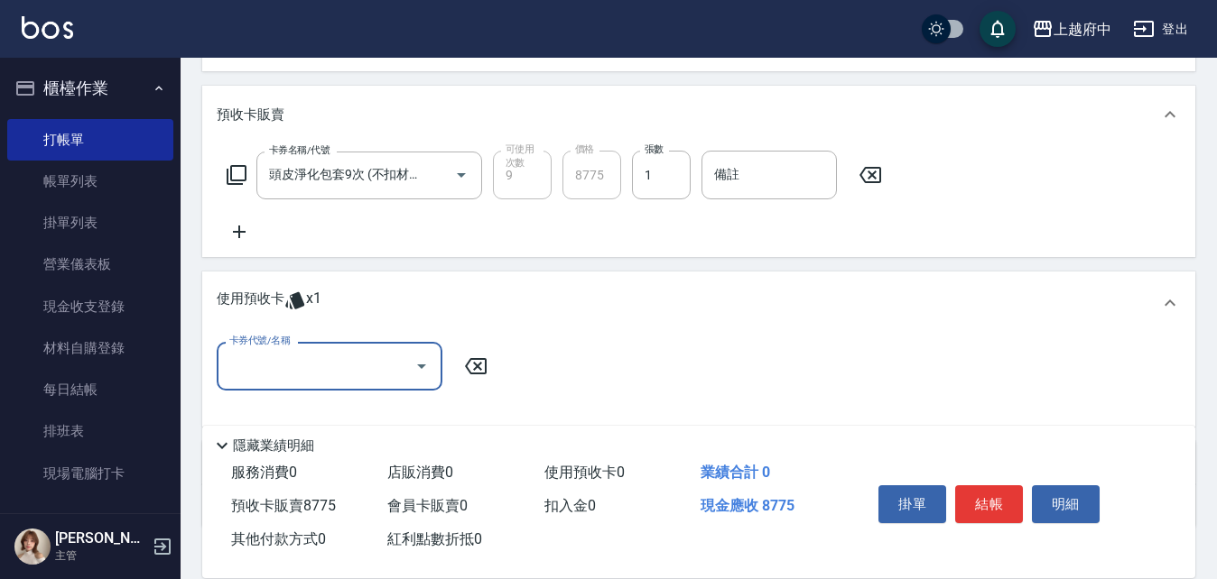
click at [304, 358] on input "卡券代號/名稱" at bounding box center [316, 366] width 182 height 32
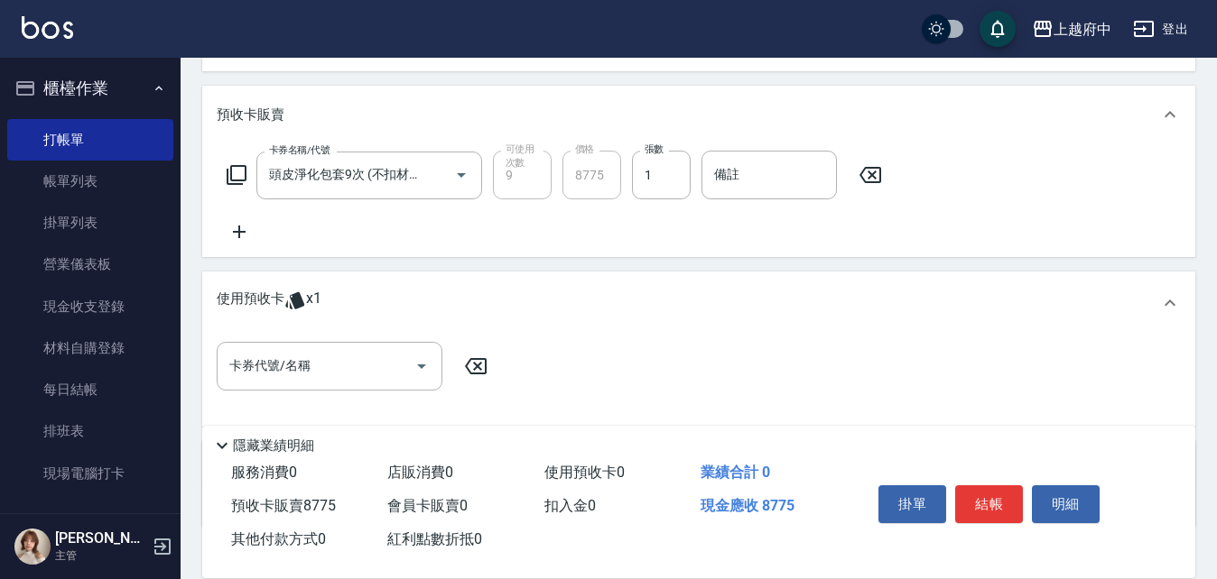
click at [369, 264] on div "項目消費 服務名稱/代號 服務名稱/代號 店販銷售 服務人員姓名/編號 服務人員姓名/編號 商品代號/名稱 商品代號/名稱 預收卡販賣 卡券名稱/代號 頭皮淨…" at bounding box center [698, 179] width 993 height 696
click at [657, 181] on input "1" at bounding box center [661, 175] width 59 height 49
drag, startPoint x: 657, startPoint y: 181, endPoint x: 639, endPoint y: 190, distance: 20.2
click at [639, 190] on input "1" at bounding box center [661, 175] width 59 height 49
type input "1"
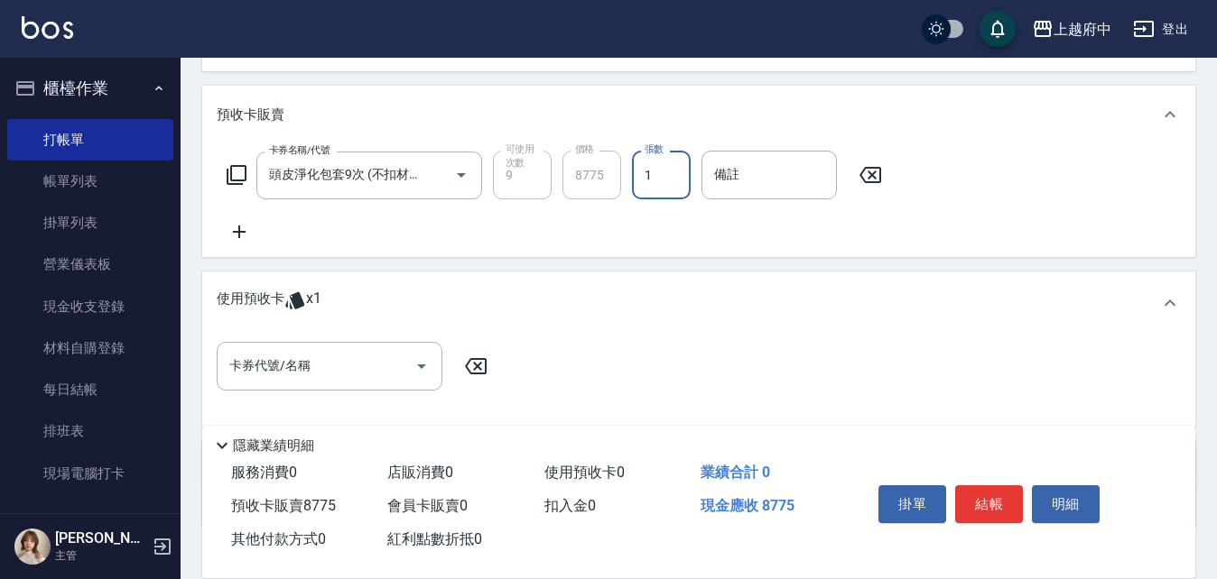
click at [595, 274] on div "使用預收卡 x1" at bounding box center [698, 303] width 993 height 63
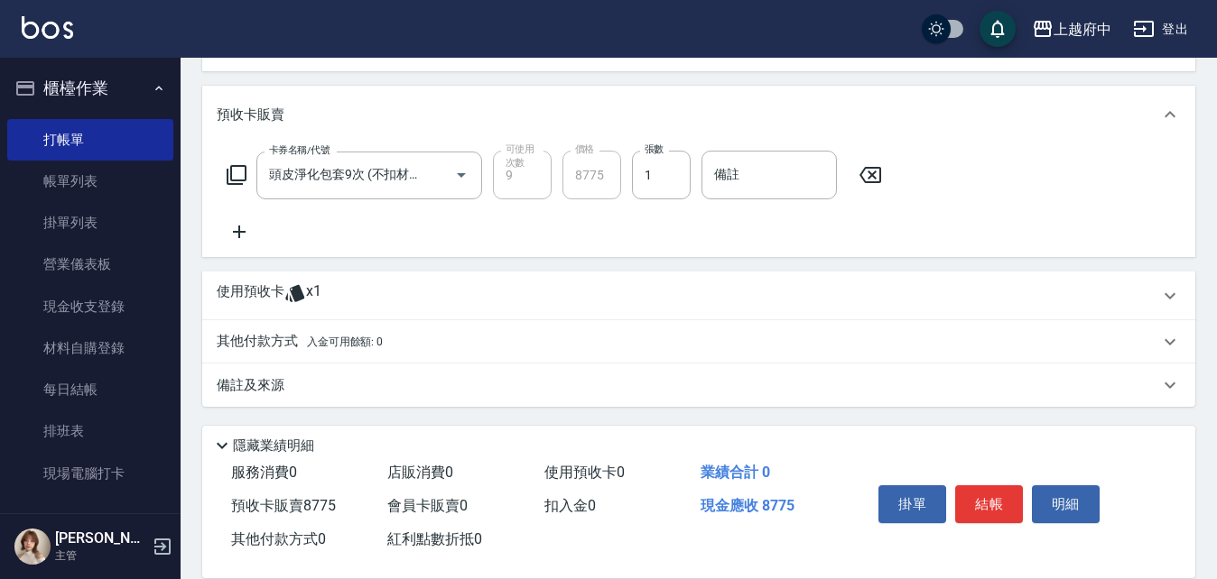
click at [597, 296] on div "使用預收卡 x1" at bounding box center [688, 295] width 942 height 27
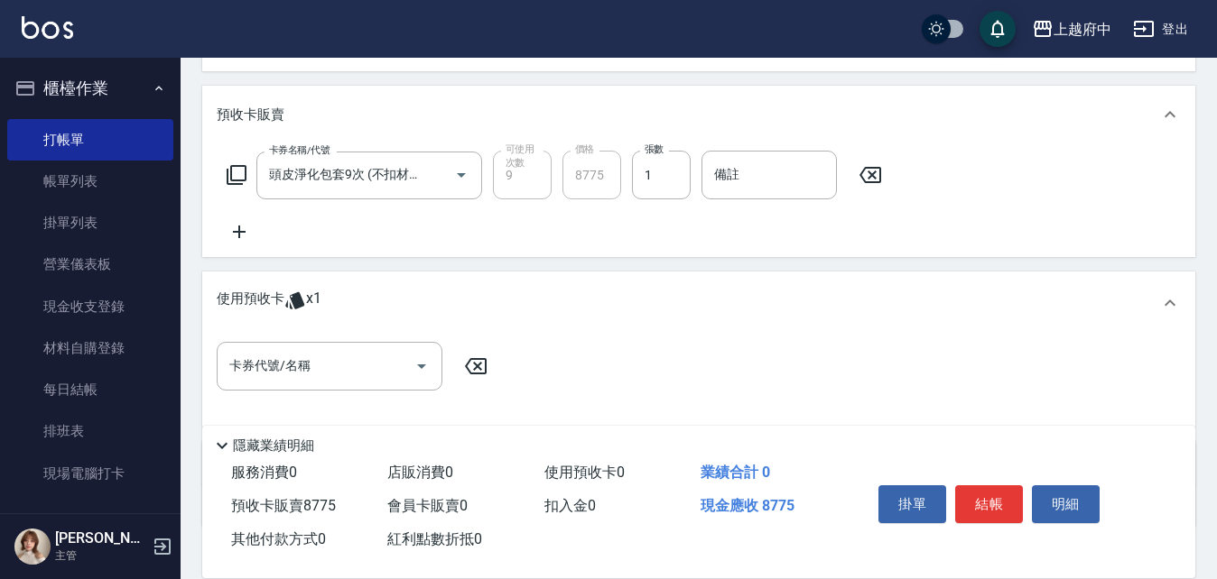
click at [372, 270] on div "項目消費 服務名稱/代號 服務名稱/代號 店販銷售 服務人員姓名/編號 服務人員姓名/編號 商品代號/名稱 商品代號/名稱 預收卡販賣 卡券名稱/代號 頭皮淨…" at bounding box center [698, 179] width 993 height 696
click at [992, 494] on button "結帳" at bounding box center [989, 505] width 68 height 38
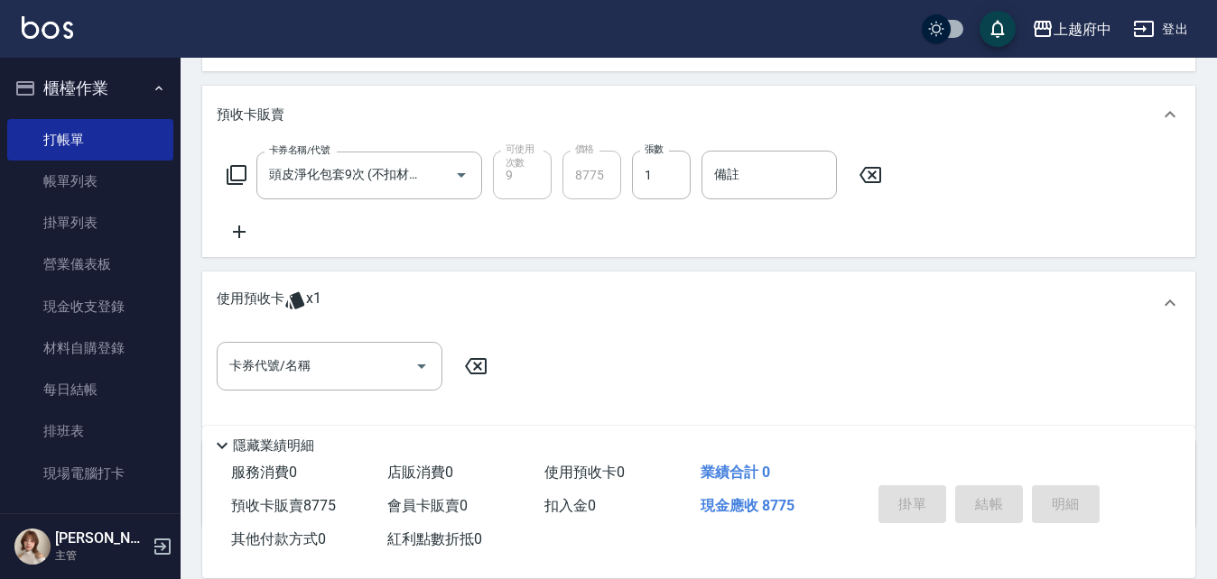
type input "2025/08/20 15:49"
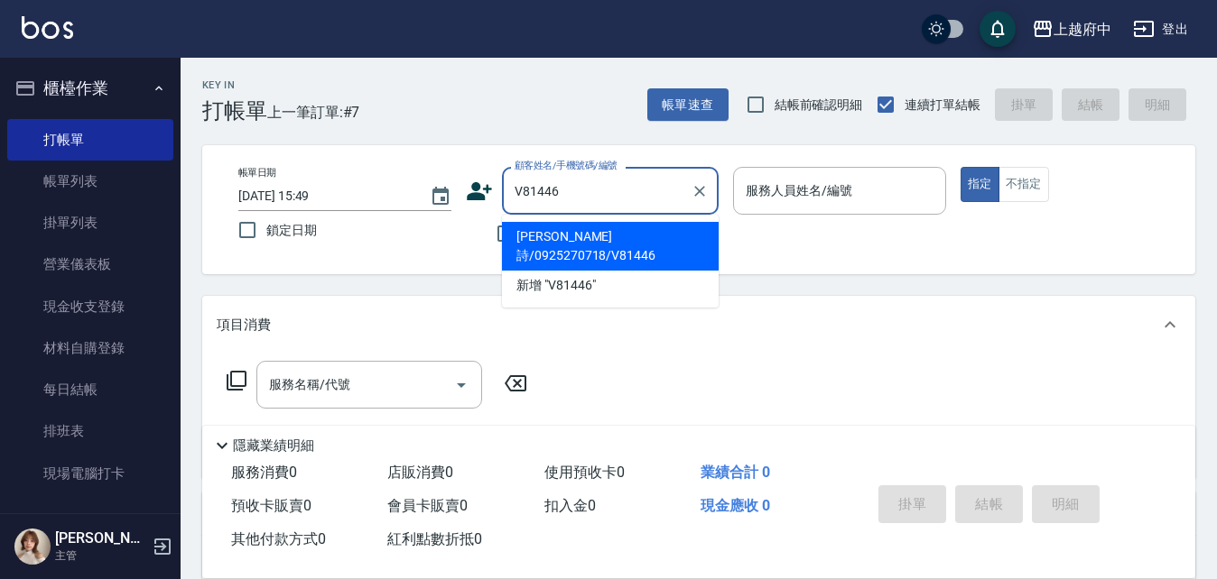
click at [610, 236] on li "林芸詩/0925270718/V81446" at bounding box center [610, 246] width 217 height 49
type input "林芸詩/0925270718/V81446"
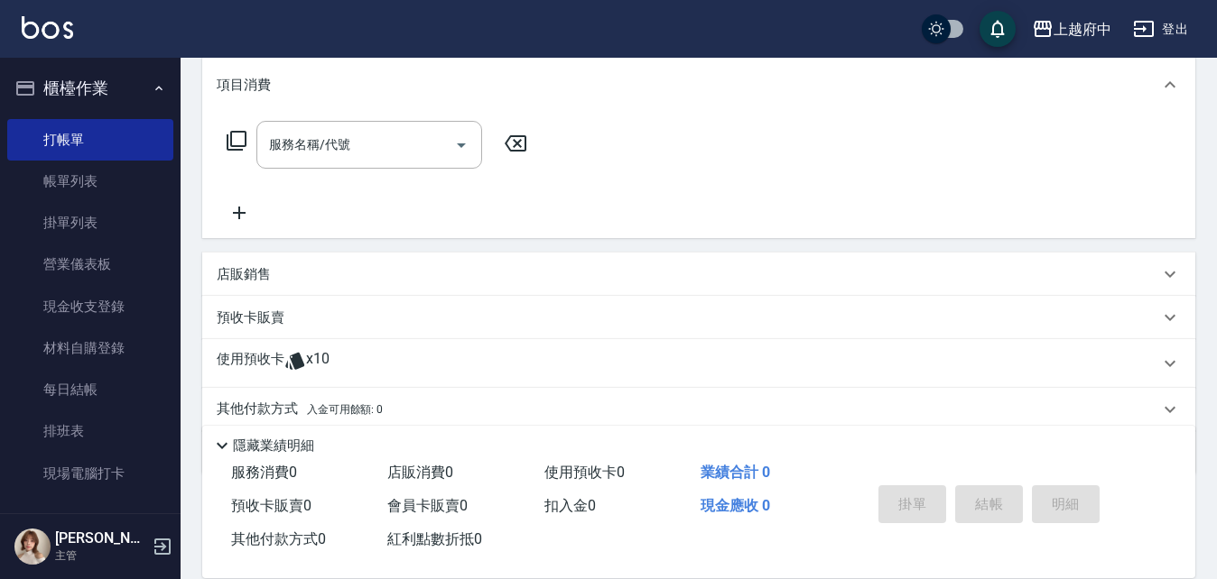
scroll to position [271, 0]
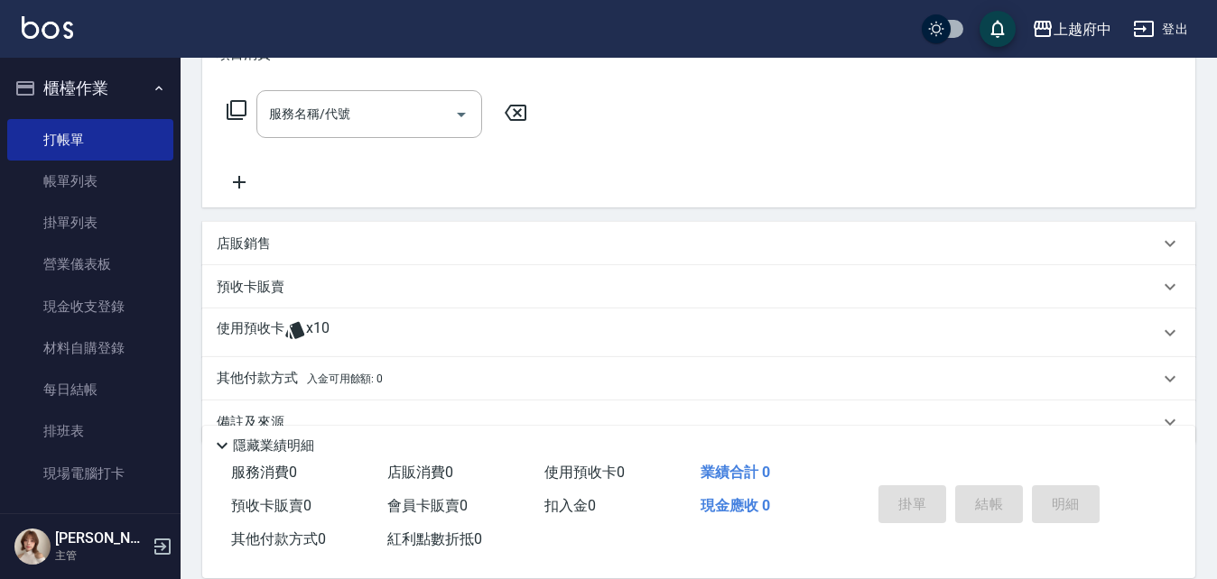
click at [343, 327] on div "使用預收卡 x10" at bounding box center [688, 332] width 942 height 27
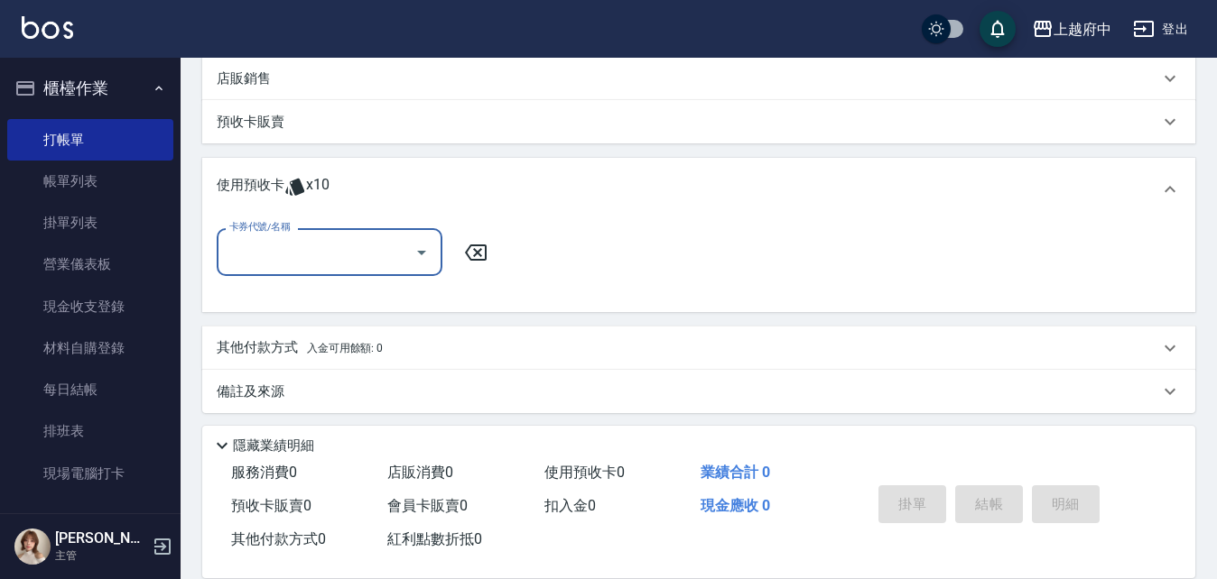
scroll to position [443, 0]
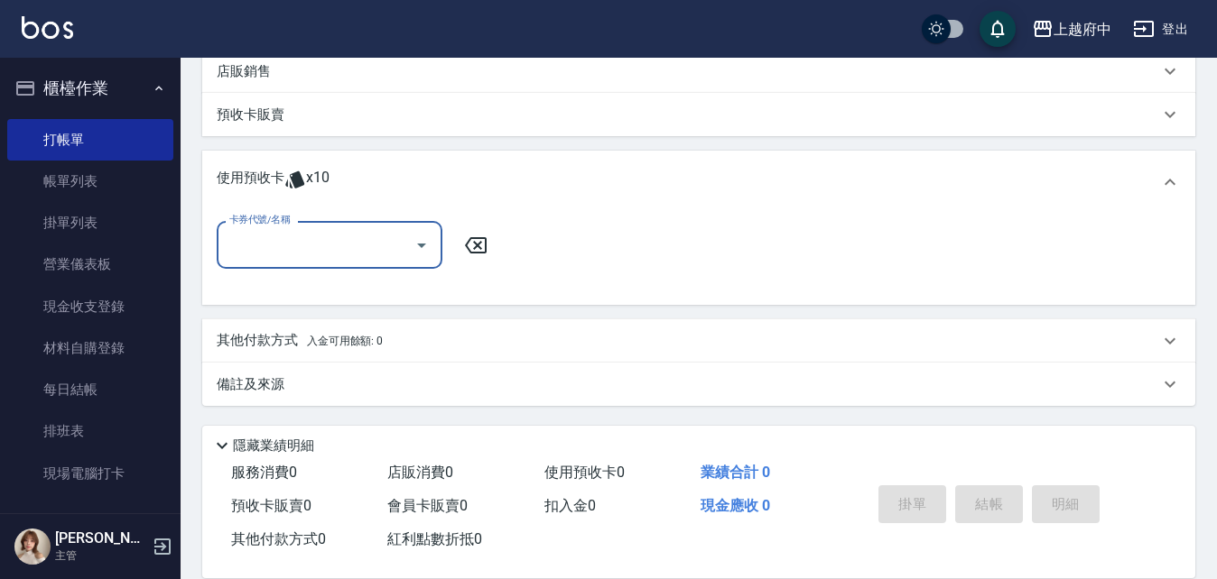
click at [420, 244] on icon "Open" at bounding box center [421, 246] width 9 height 5
click at [367, 137] on div "項目消費 服務名稱/代號 服務名稱/代號 店販銷售 服務人員姓名/編號 服務人員姓名/編號 商品代號/名稱 商品代號/名稱 預收卡販賣 卡券名稱/代號 卡券名…" at bounding box center [698, 129] width 993 height 553
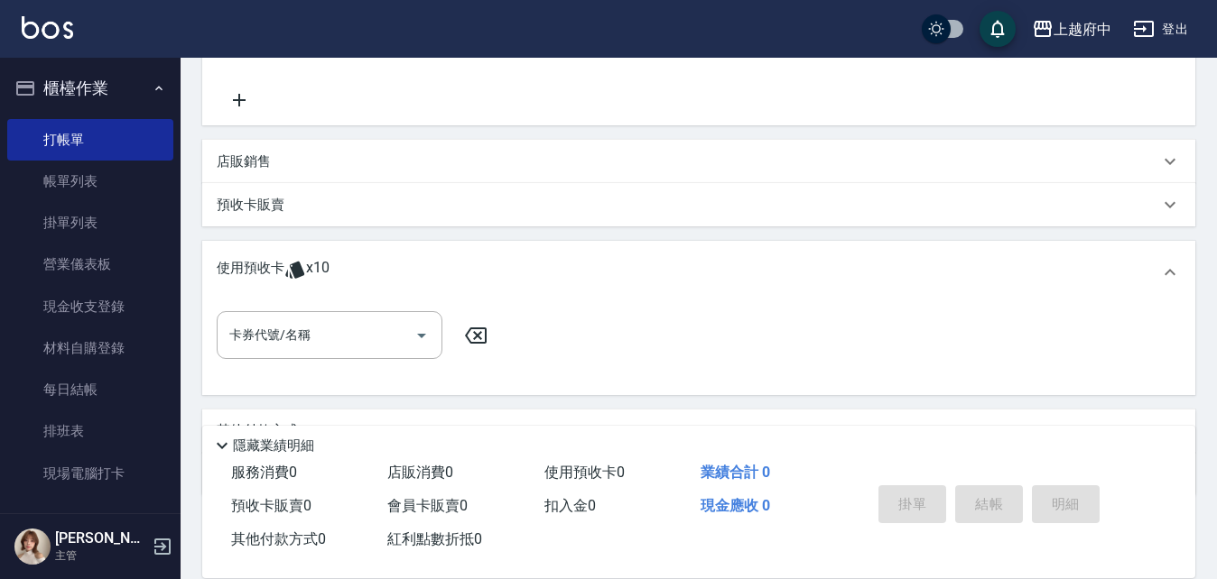
click at [290, 205] on div "預收卡販賣" at bounding box center [688, 205] width 942 height 19
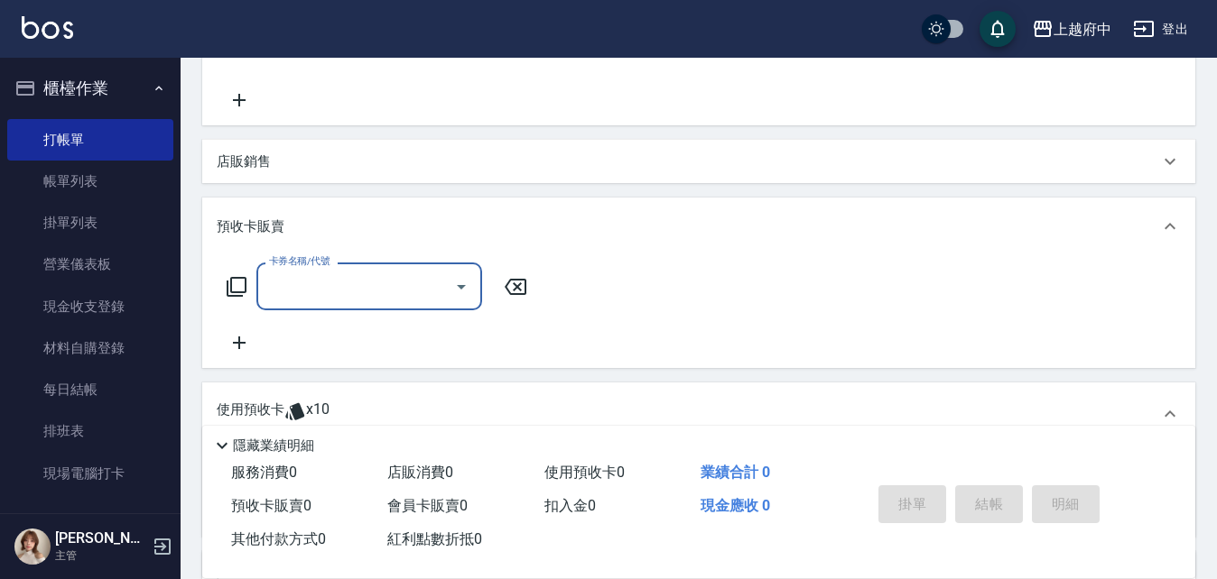
scroll to position [0, 0]
click at [326, 283] on input "卡券名稱/代號" at bounding box center [355, 287] width 182 height 32
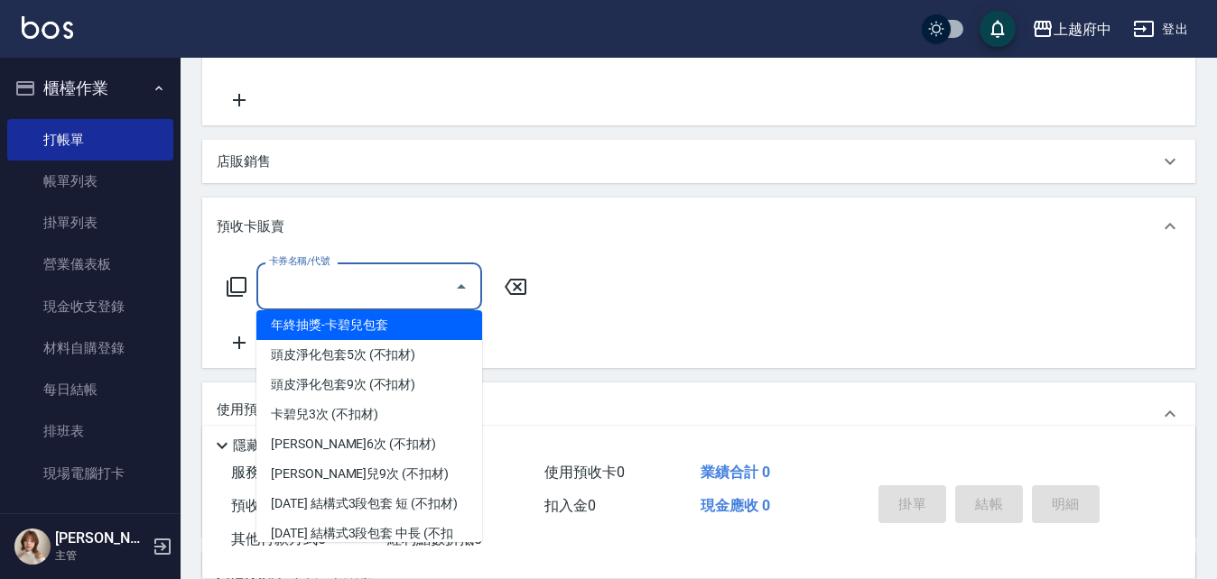
scroll to position [632, 0]
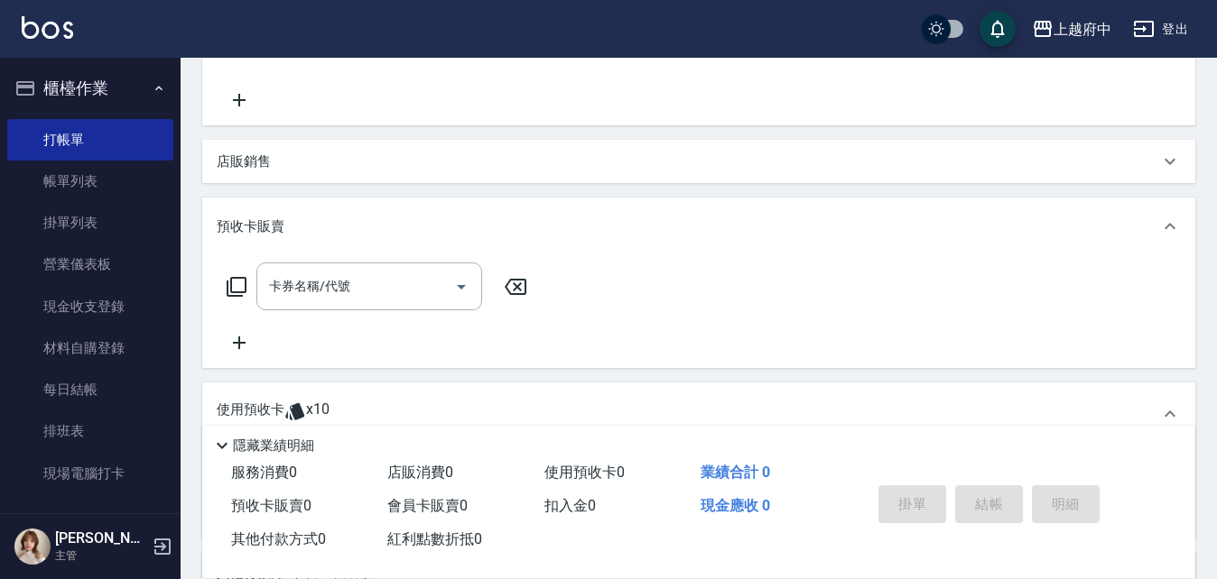
click at [314, 185] on div "項目消費 服務名稱/代號 服務名稱/代號 店販銷售 服務人員姓名/編號 服務人員姓名/編號 商品代號/名稱 商品代號/名稱 預收卡販賣 卡券名稱/代號 卡券名…" at bounding box center [698, 290] width 993 height 695
click at [317, 208] on div "預收卡販賣" at bounding box center [698, 227] width 993 height 58
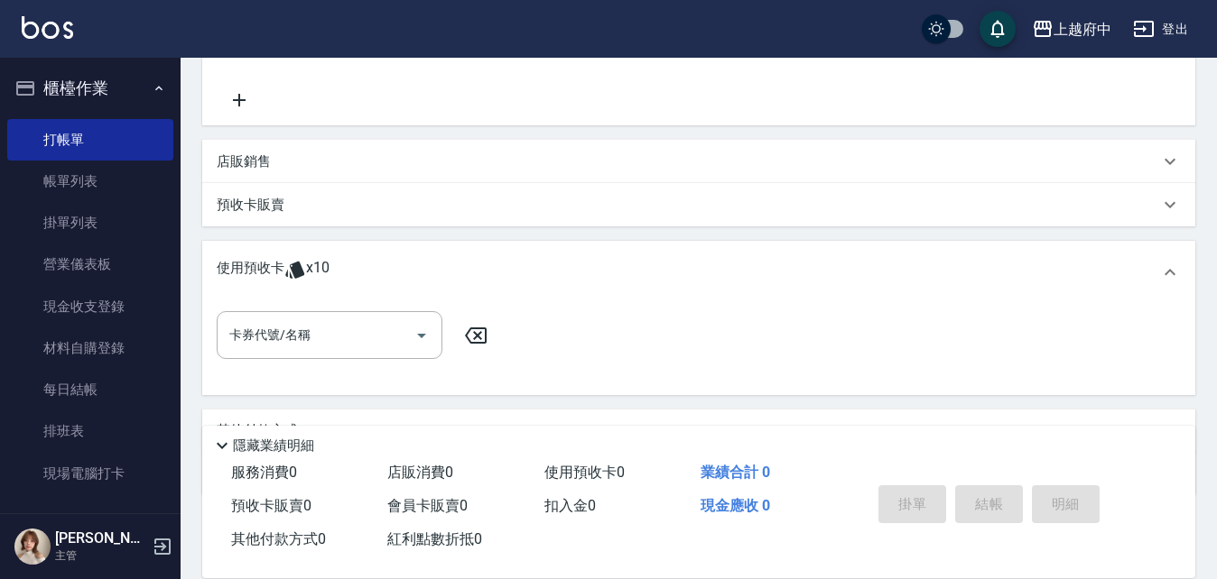
click at [311, 261] on span "x10" at bounding box center [317, 272] width 23 height 27
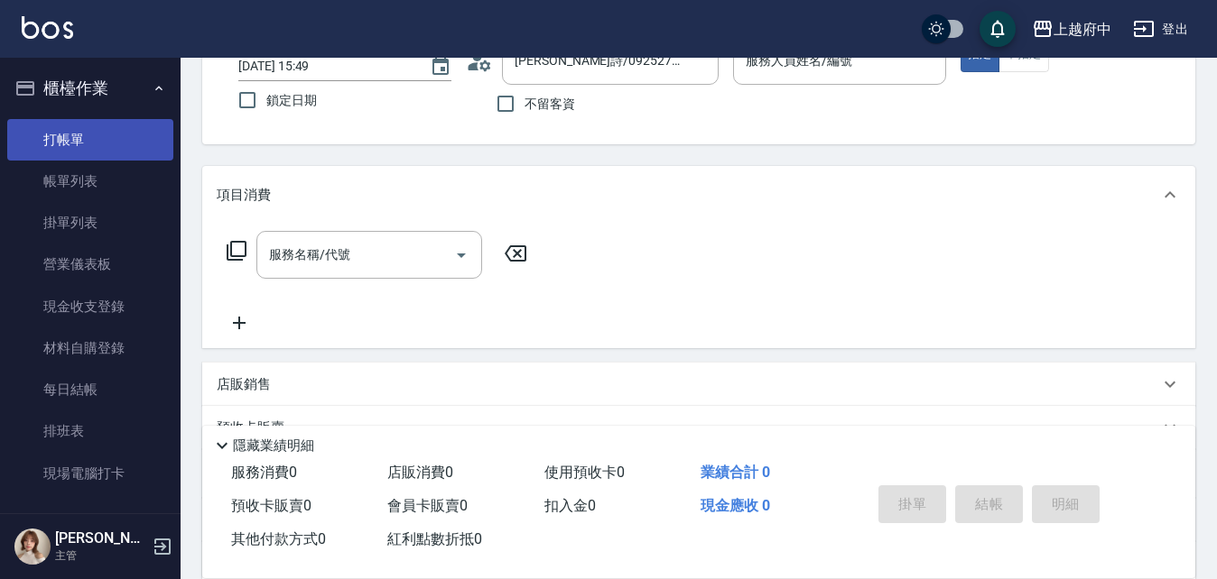
scroll to position [128, 0]
click at [82, 134] on link "打帳單" at bounding box center [90, 140] width 166 height 42
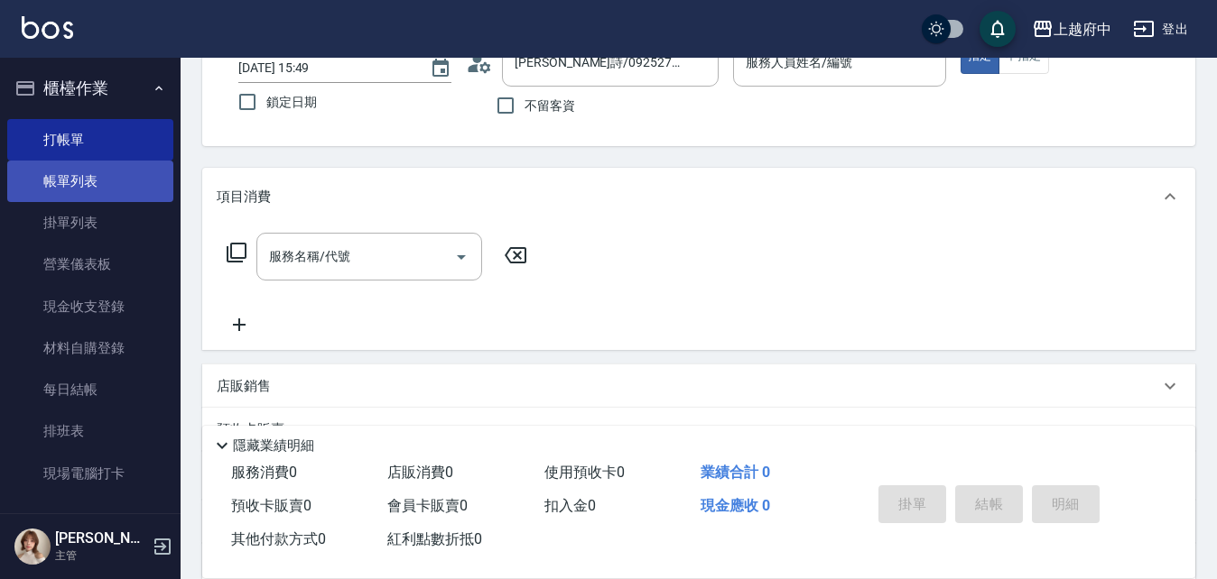
click at [93, 171] on link "帳單列表" at bounding box center [90, 182] width 166 height 42
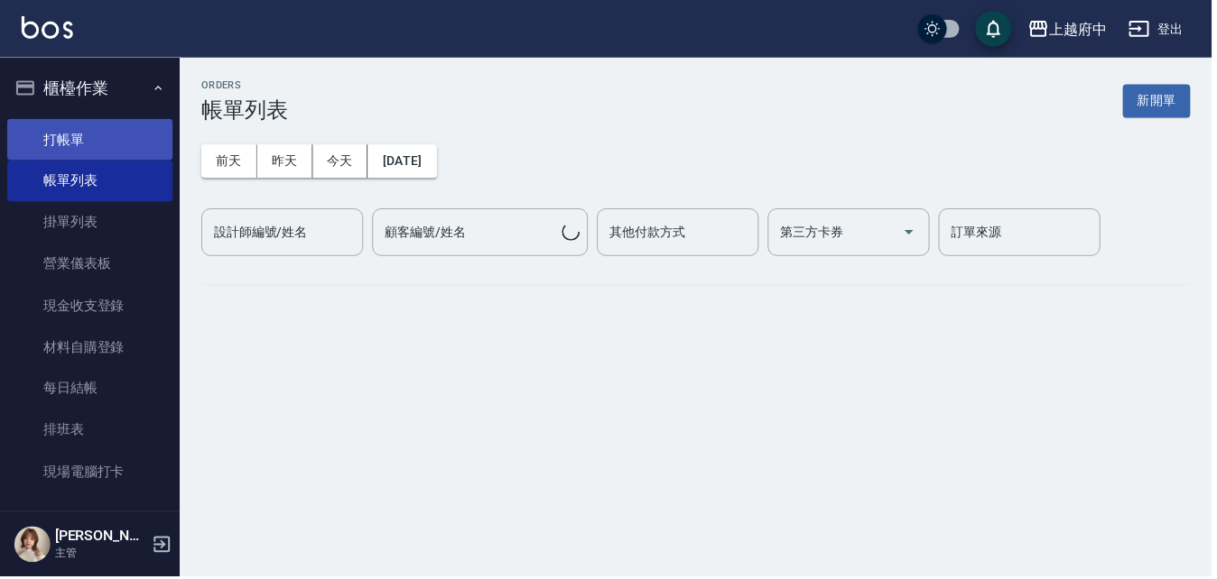
click at [93, 134] on link "打帳單" at bounding box center [90, 140] width 166 height 42
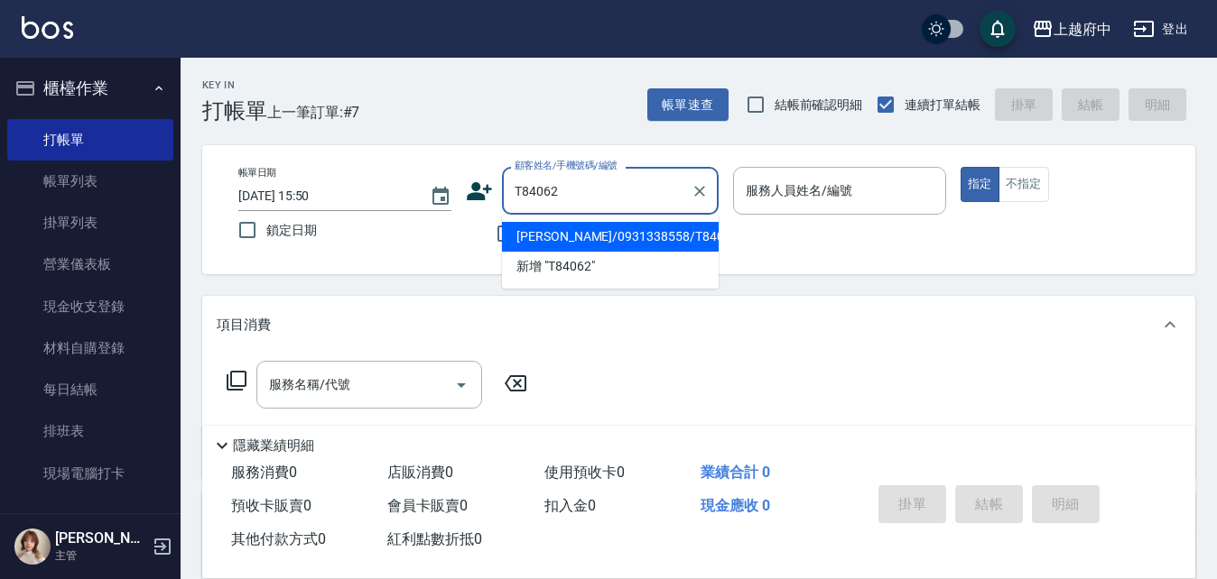
click at [574, 242] on li "王鵬傑/0931338558/T84062" at bounding box center [610, 237] width 217 height 30
type input "王鵬傑/0931338558/T84062"
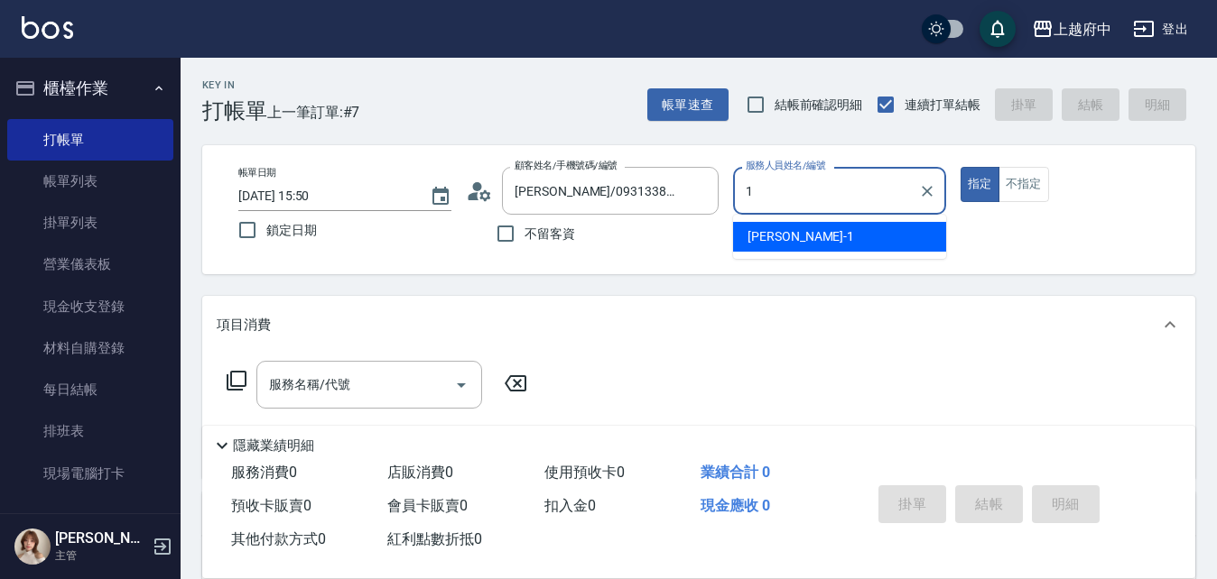
click at [865, 245] on div "Annie -1" at bounding box center [839, 237] width 213 height 30
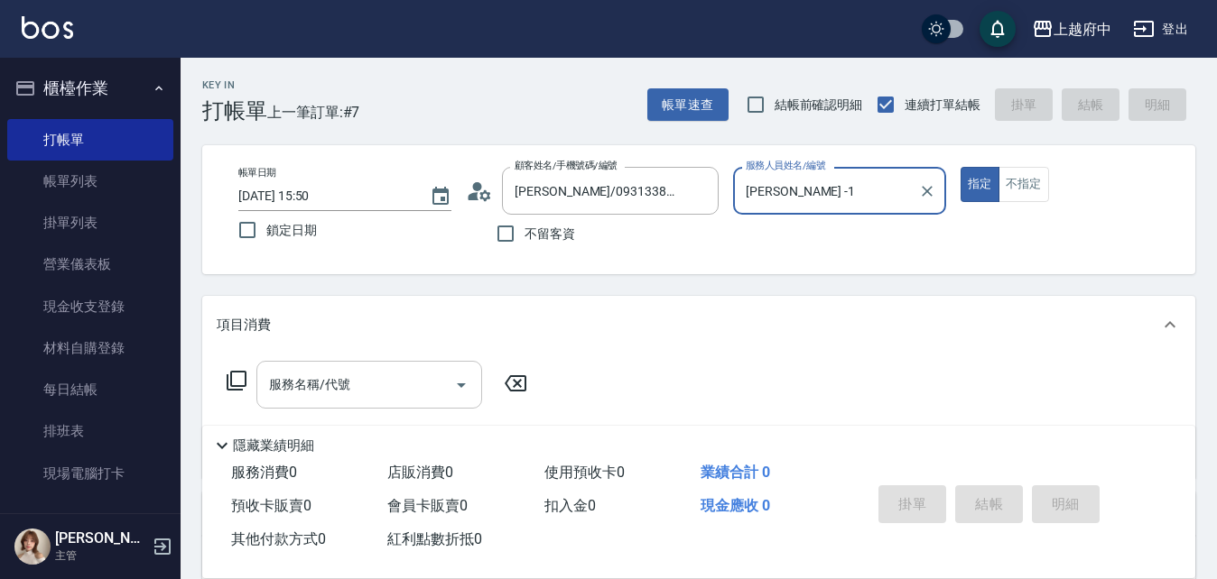
type input "Annie -1"
click at [362, 391] on input "服務名稱/代號" at bounding box center [355, 385] width 182 height 32
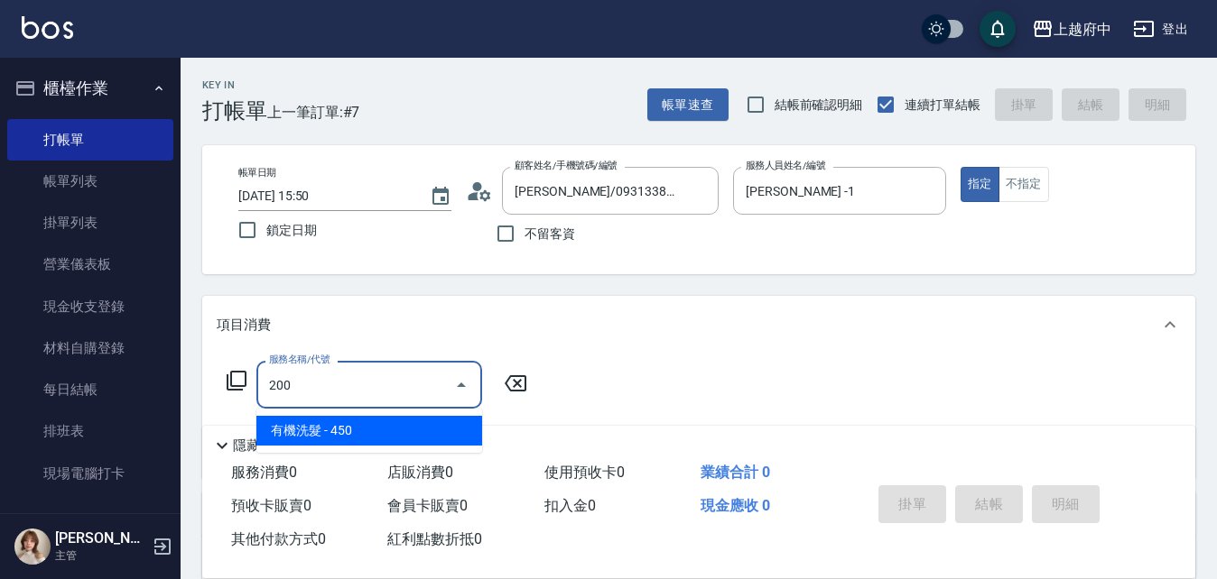
type input "有機洗髮(200)"
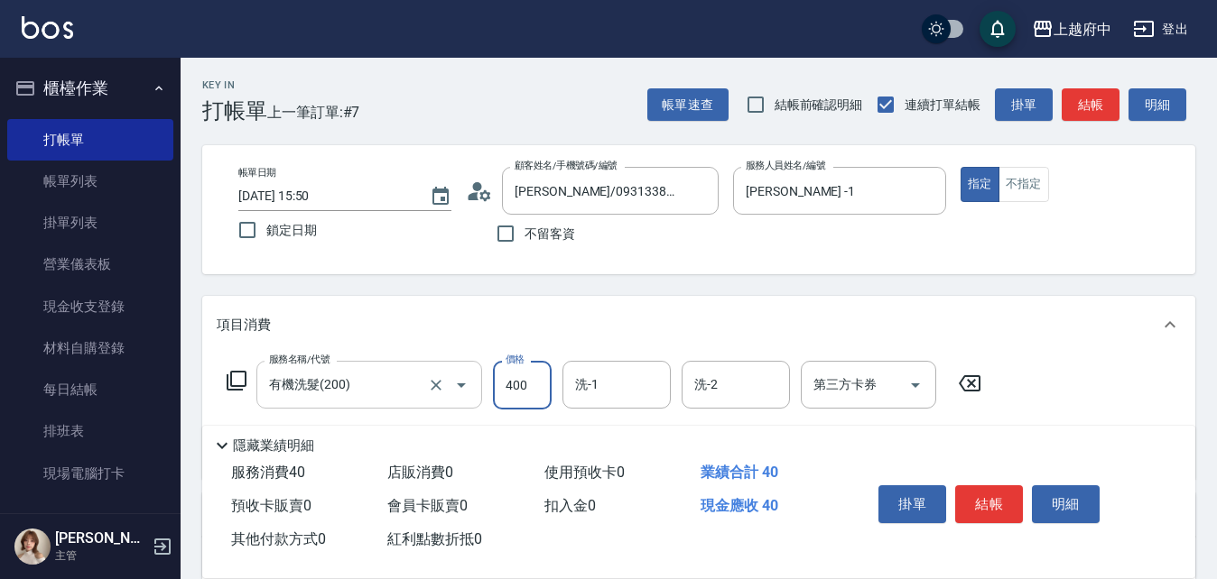
type input "400"
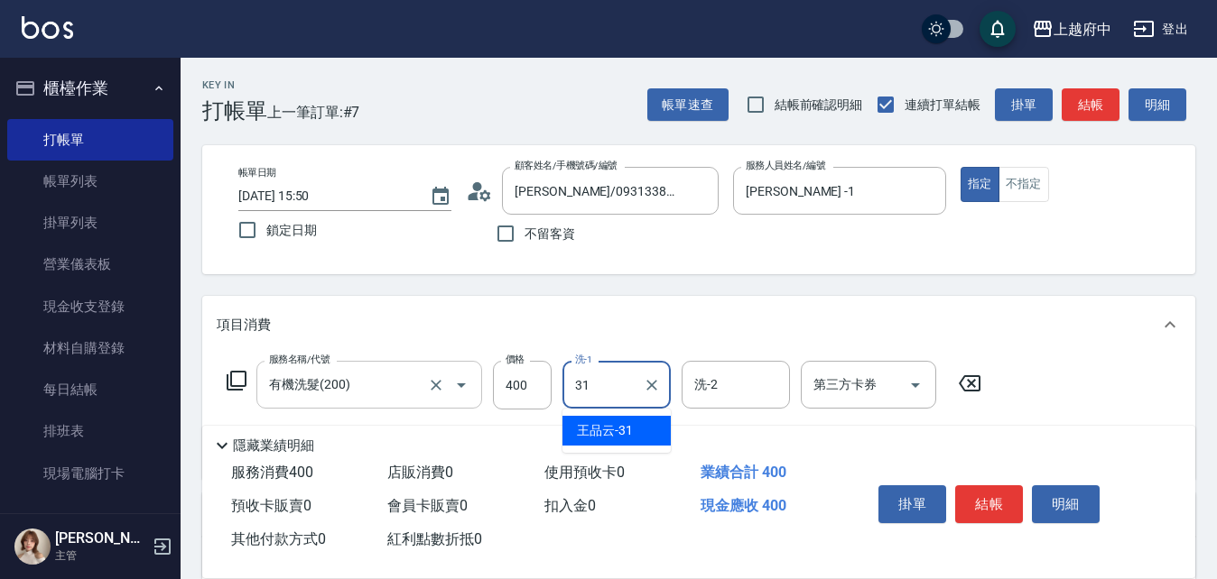
type input "王品云-31"
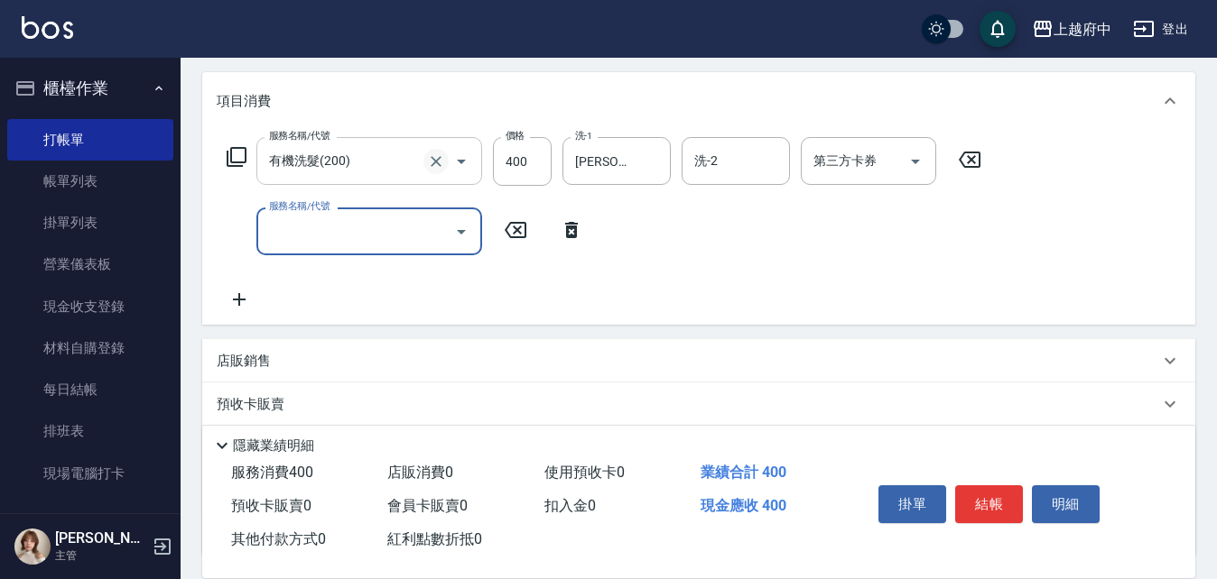
scroll to position [271, 0]
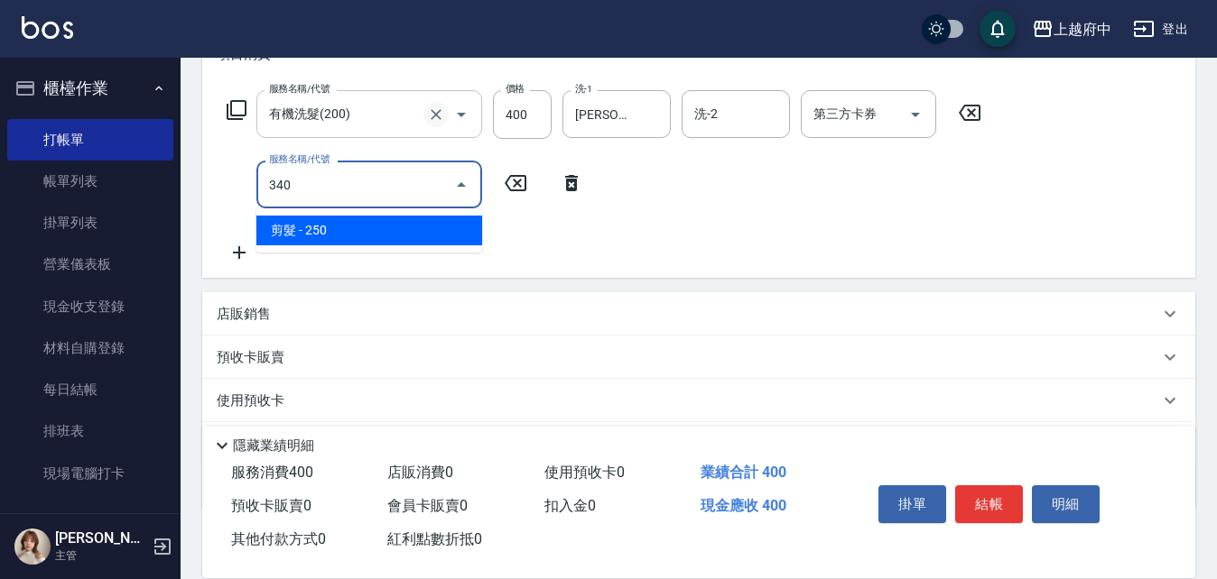
type input "剪髮(340)"
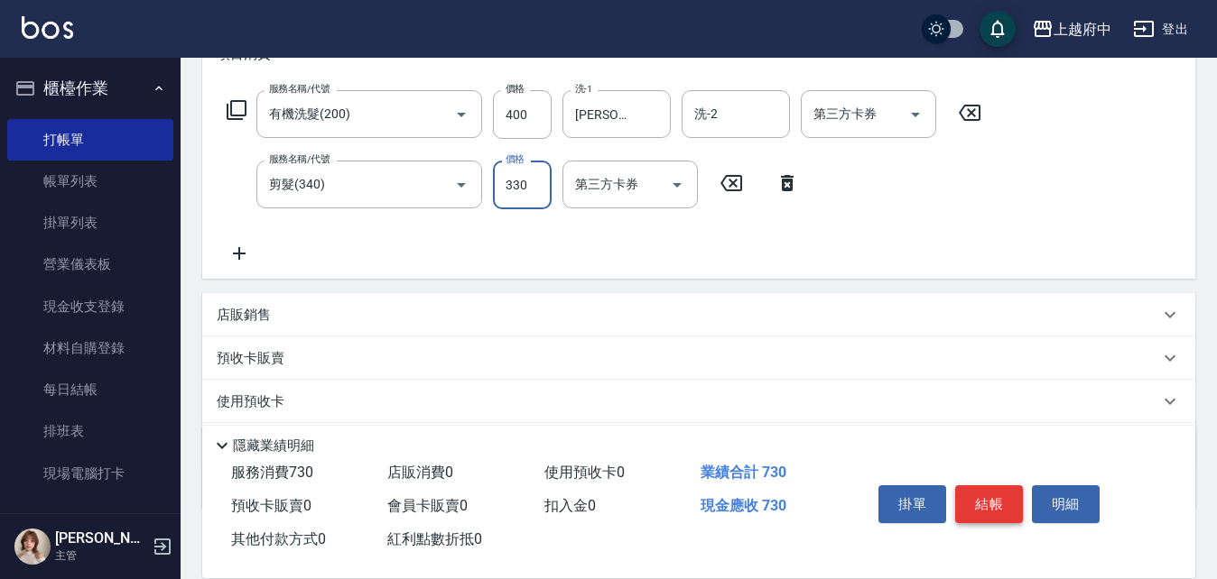
type input "330"
click at [984, 501] on button "結帳" at bounding box center [989, 505] width 68 height 38
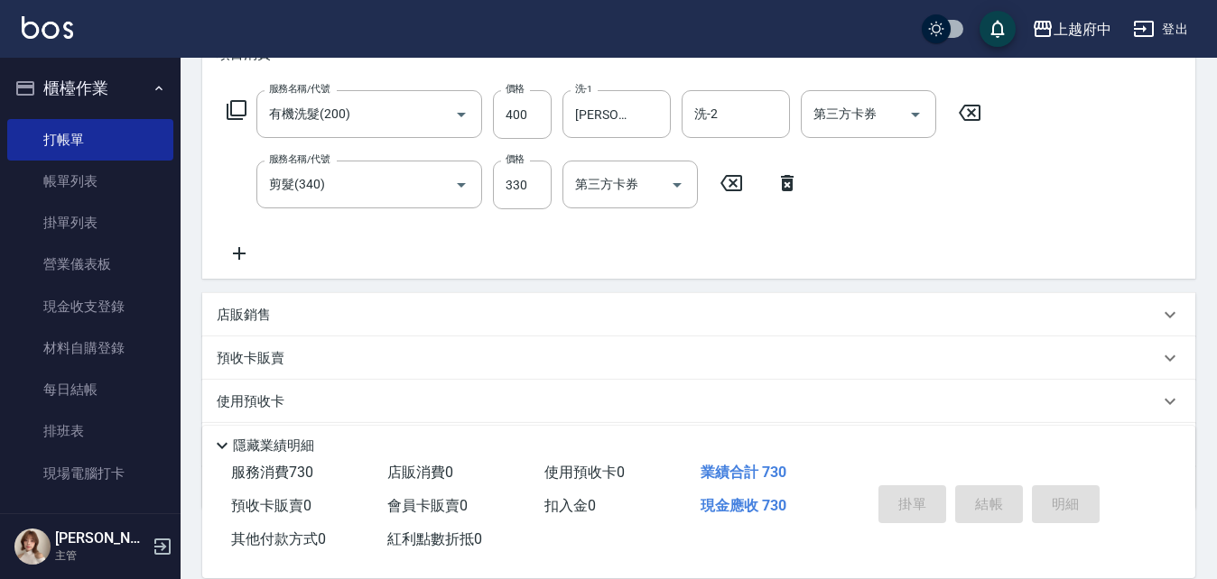
type input "2025/08/20 15:51"
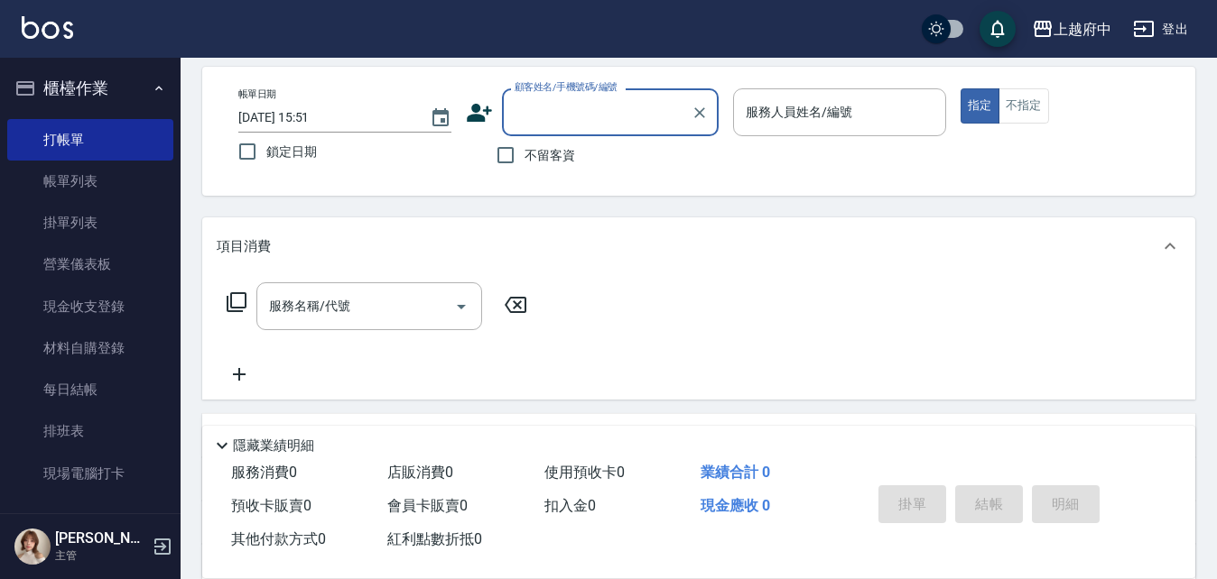
scroll to position [181, 0]
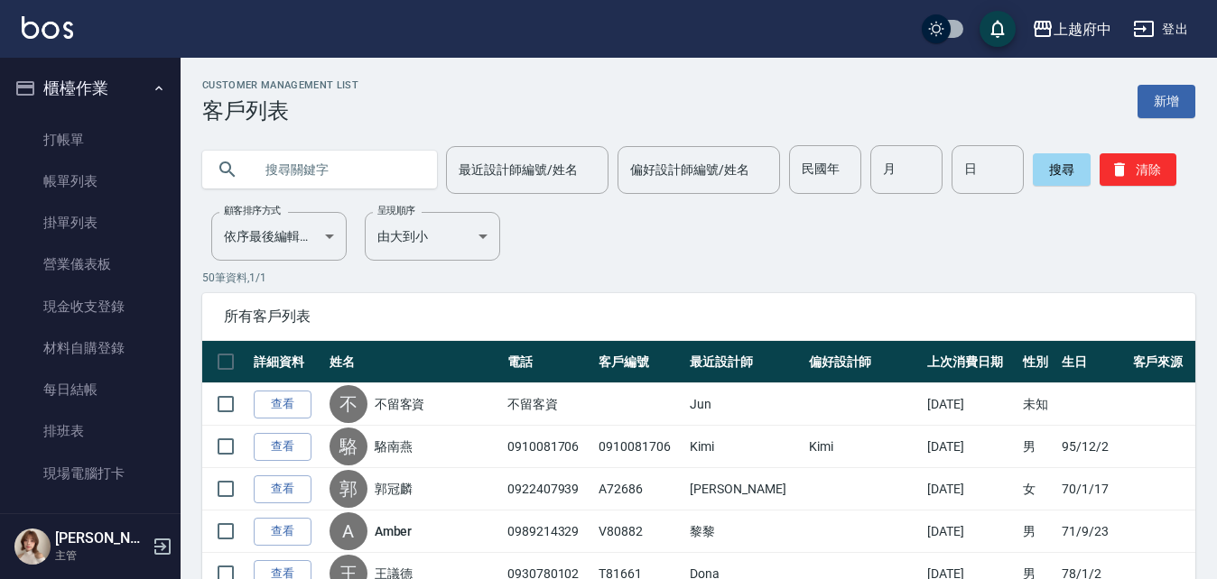
scroll to position [271, 0]
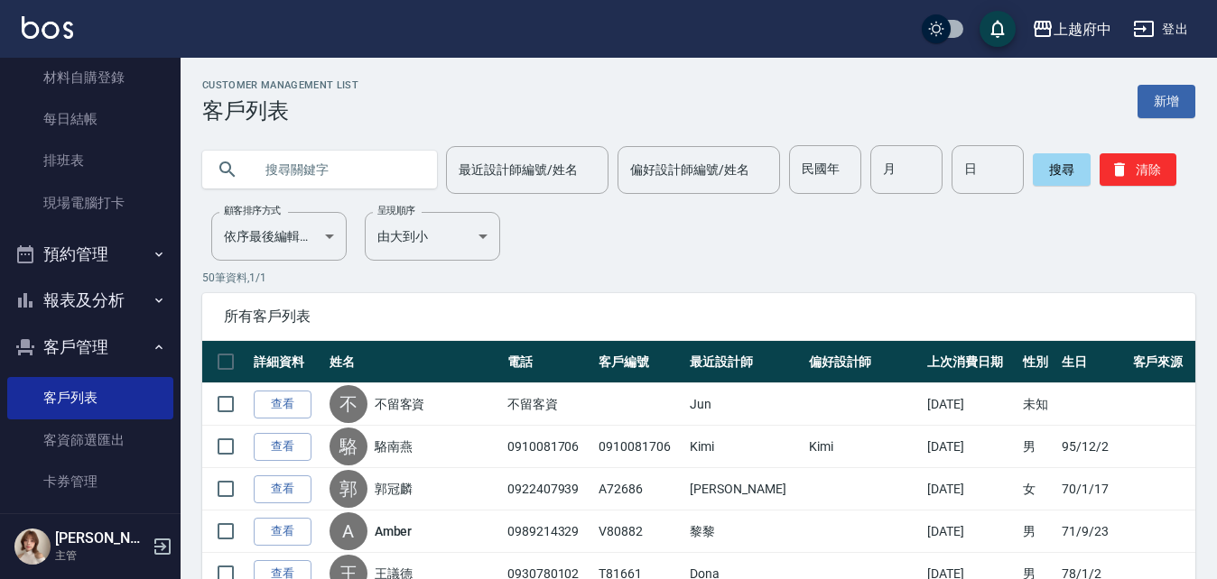
click at [337, 164] on input "text" at bounding box center [338, 169] width 170 height 49
type input "0955221728"
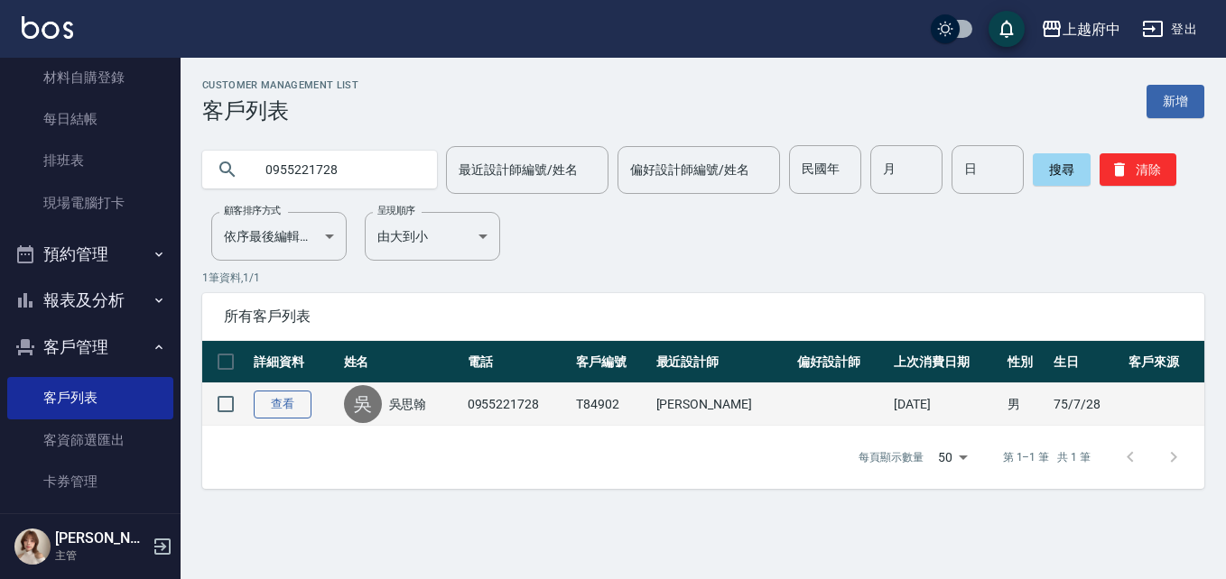
click at [273, 408] on link "查看" at bounding box center [283, 405] width 58 height 28
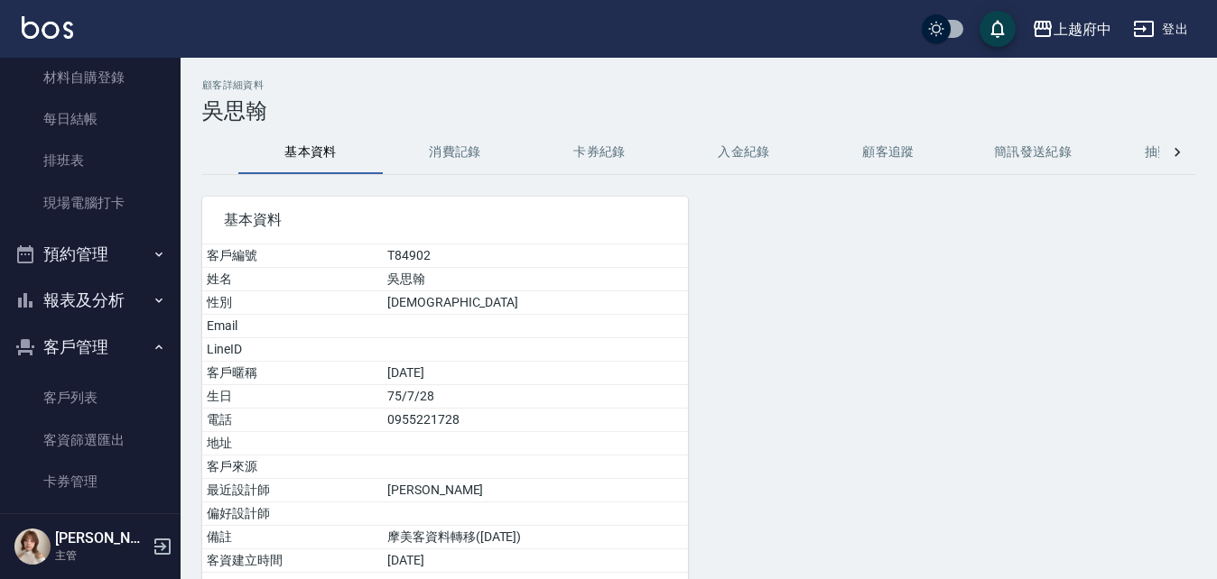
drag, startPoint x: 449, startPoint y: 140, endPoint x: 440, endPoint y: 129, distance: 14.7
click at [450, 139] on button "消費記錄" at bounding box center [455, 152] width 144 height 43
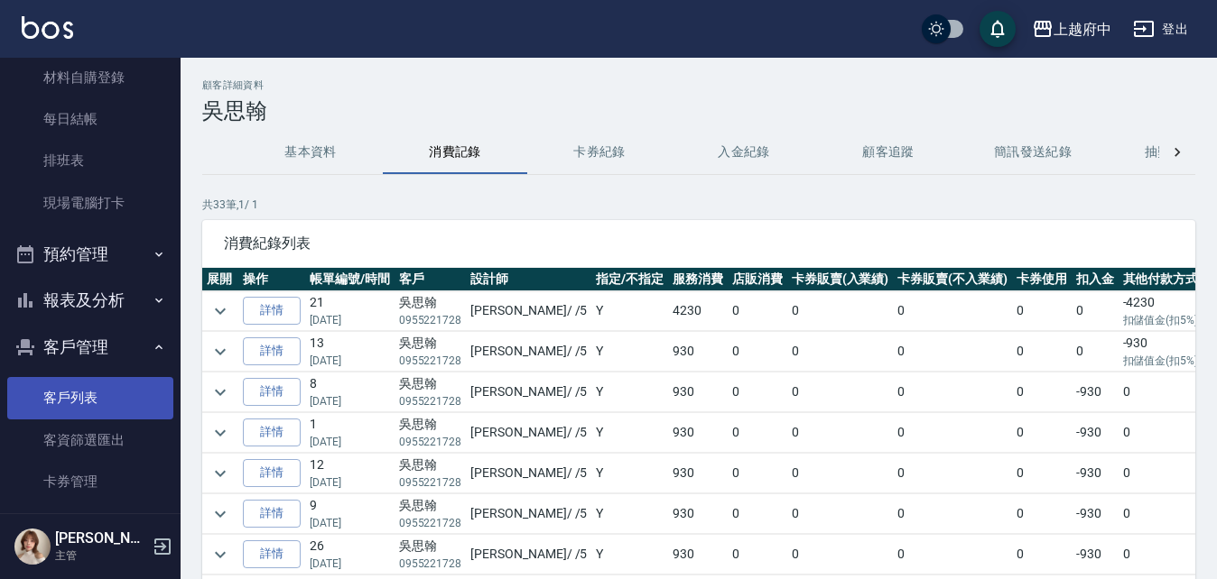
drag, startPoint x: 106, startPoint y: 394, endPoint x: 97, endPoint y: 412, distance: 20.6
click at [106, 394] on link "客戶列表" at bounding box center [90, 398] width 166 height 42
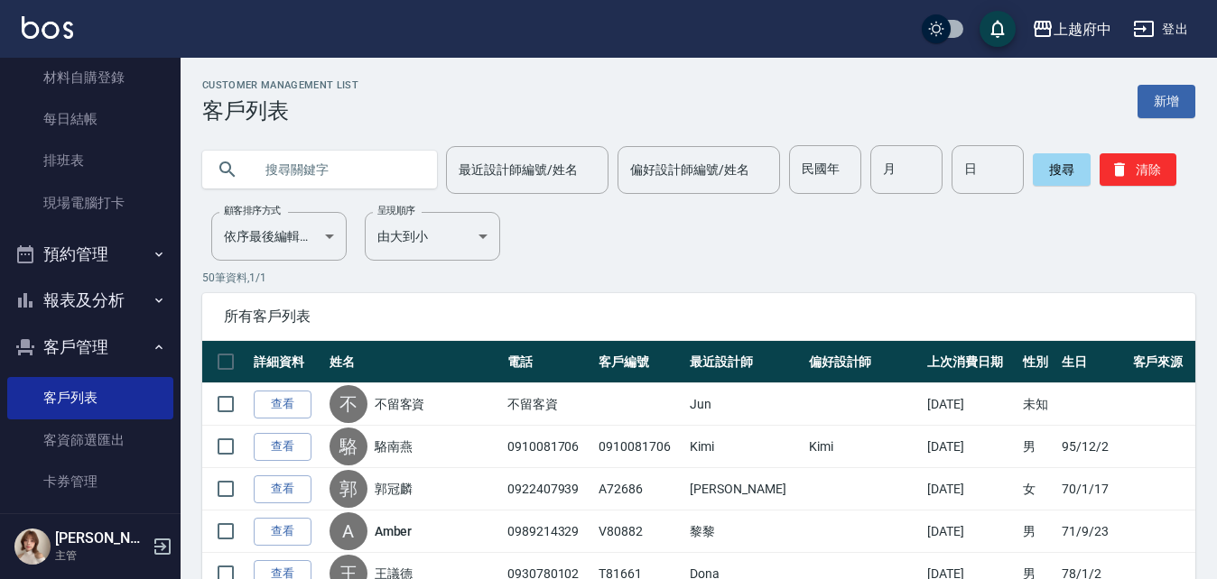
click at [298, 174] on input "text" at bounding box center [338, 169] width 170 height 49
type input "0931338558"
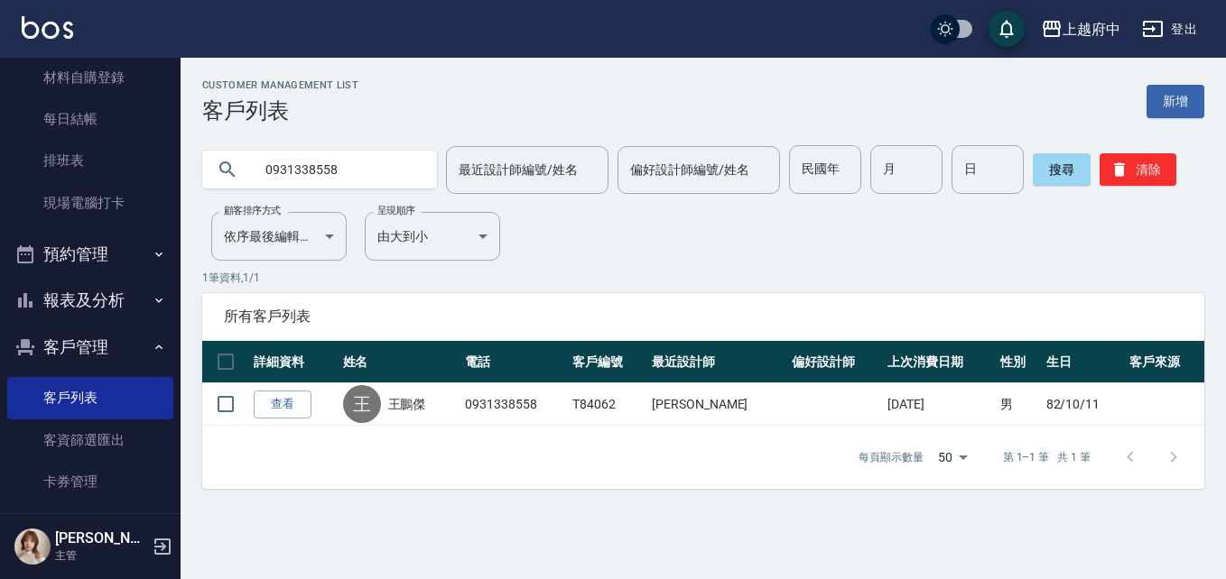
click at [274, 347] on th "詳細資料" at bounding box center [293, 362] width 89 height 42
click at [290, 392] on link "查看" at bounding box center [283, 405] width 58 height 28
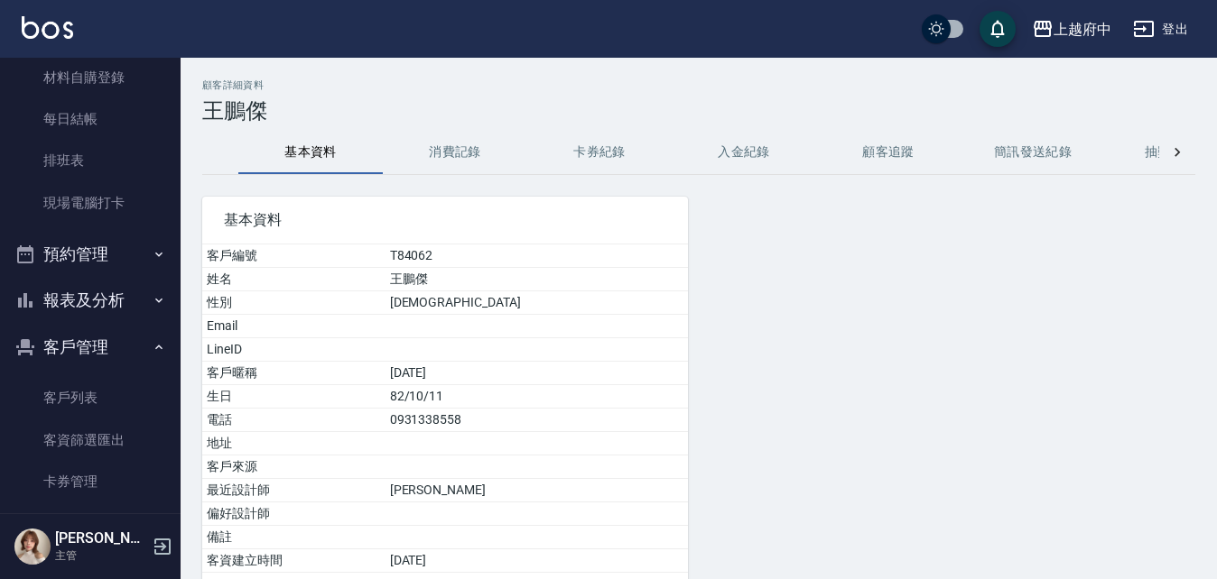
click at [458, 148] on button "消費記錄" at bounding box center [455, 152] width 144 height 43
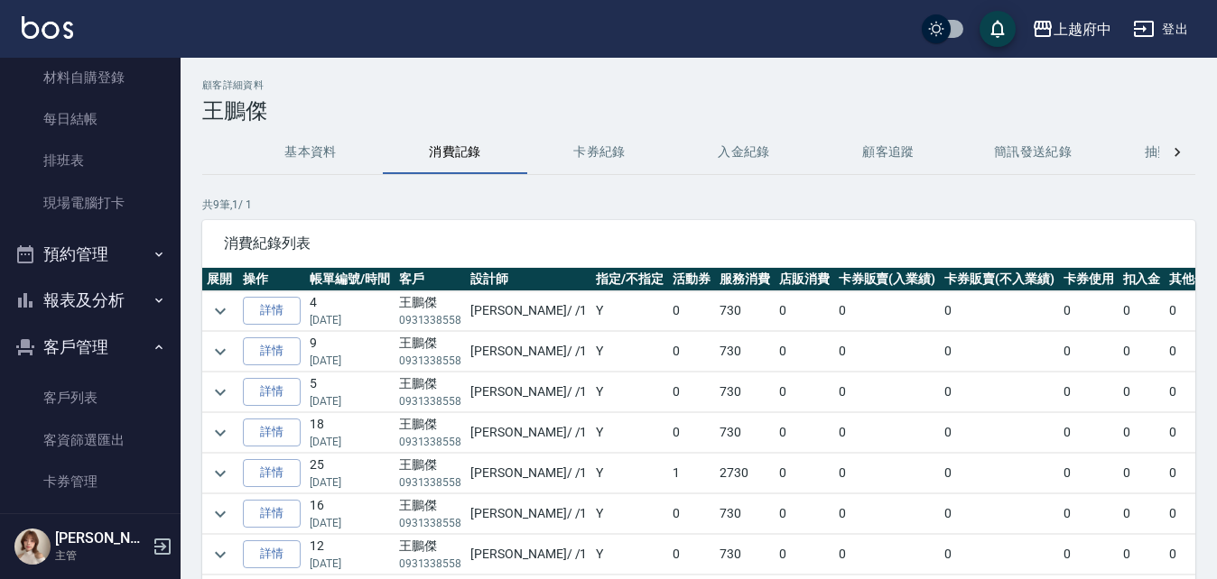
click at [324, 154] on button "基本資料" at bounding box center [310, 152] width 144 height 43
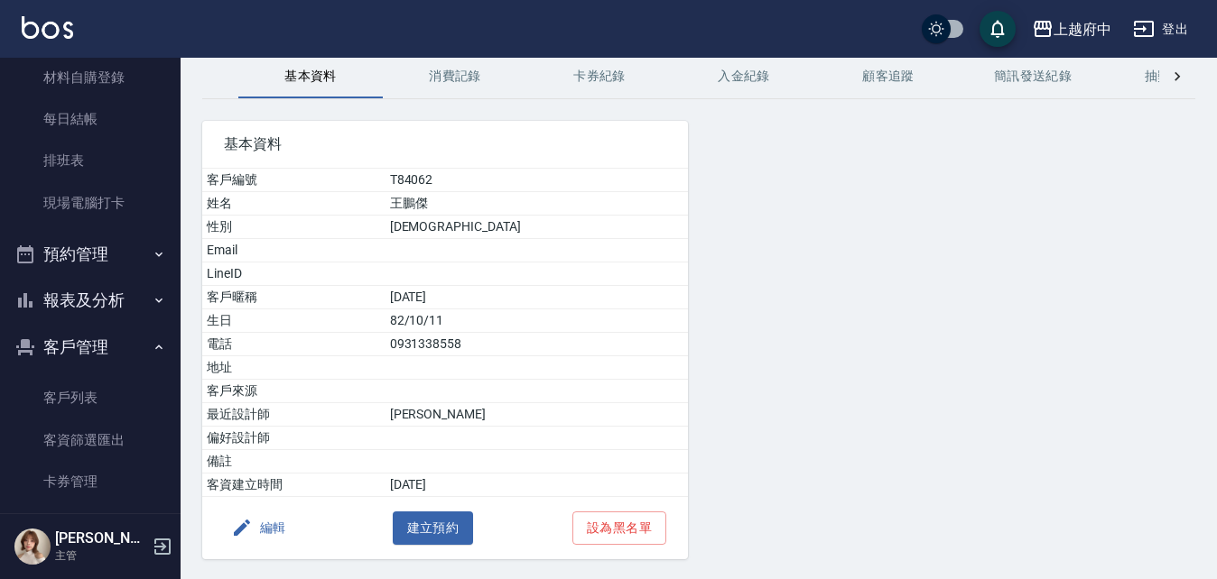
scroll to position [132, 0]
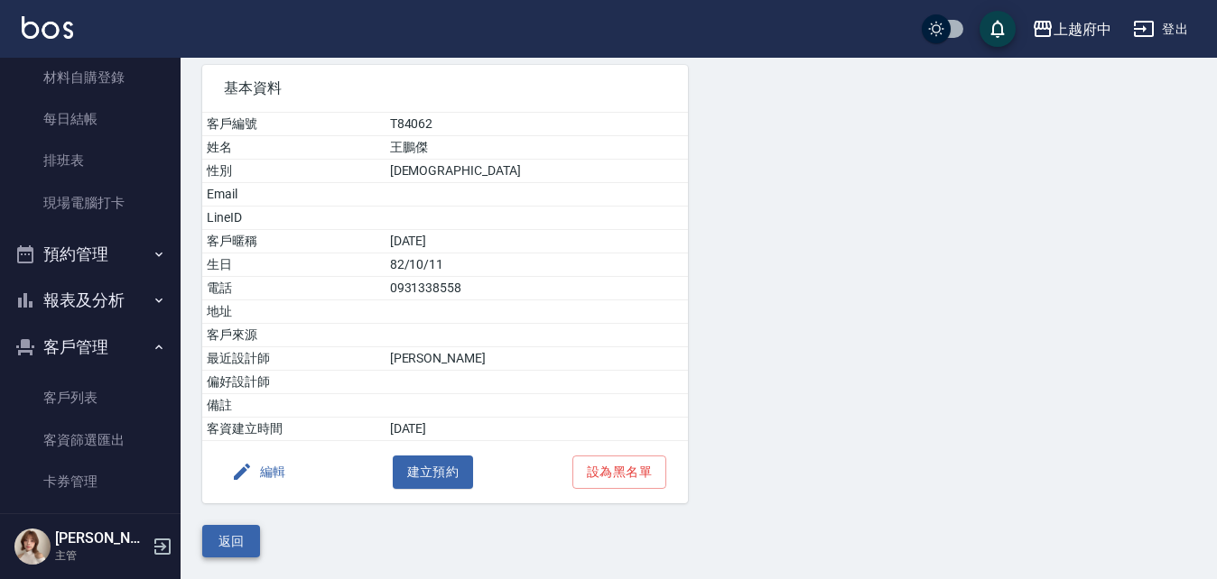
click at [229, 542] on button "返回" at bounding box center [231, 541] width 58 height 33
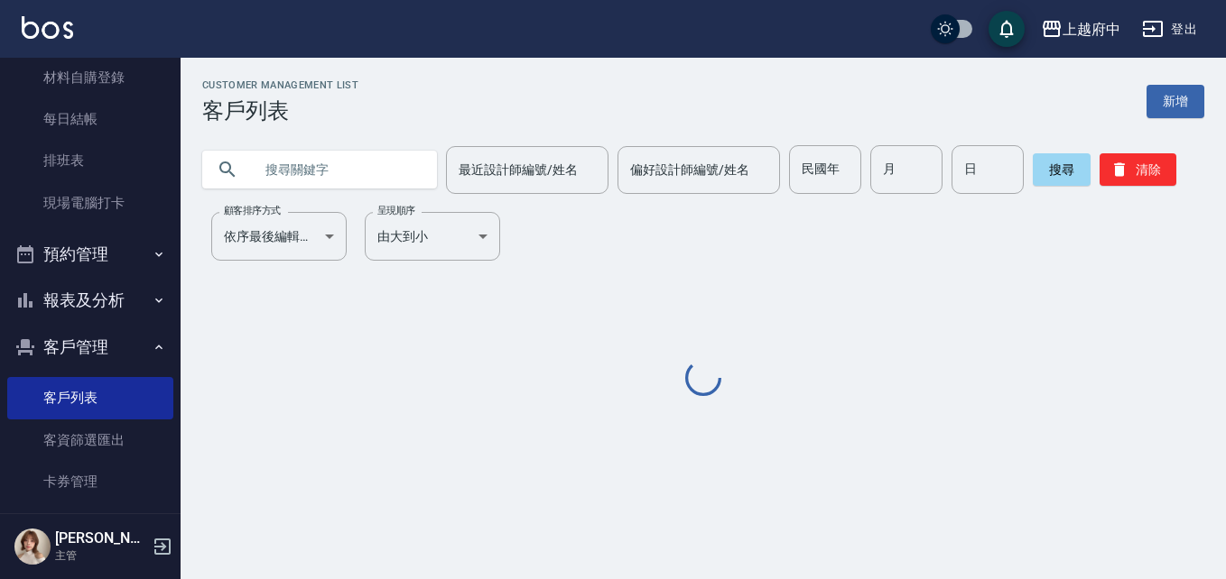
click at [317, 181] on input "text" at bounding box center [338, 169] width 170 height 49
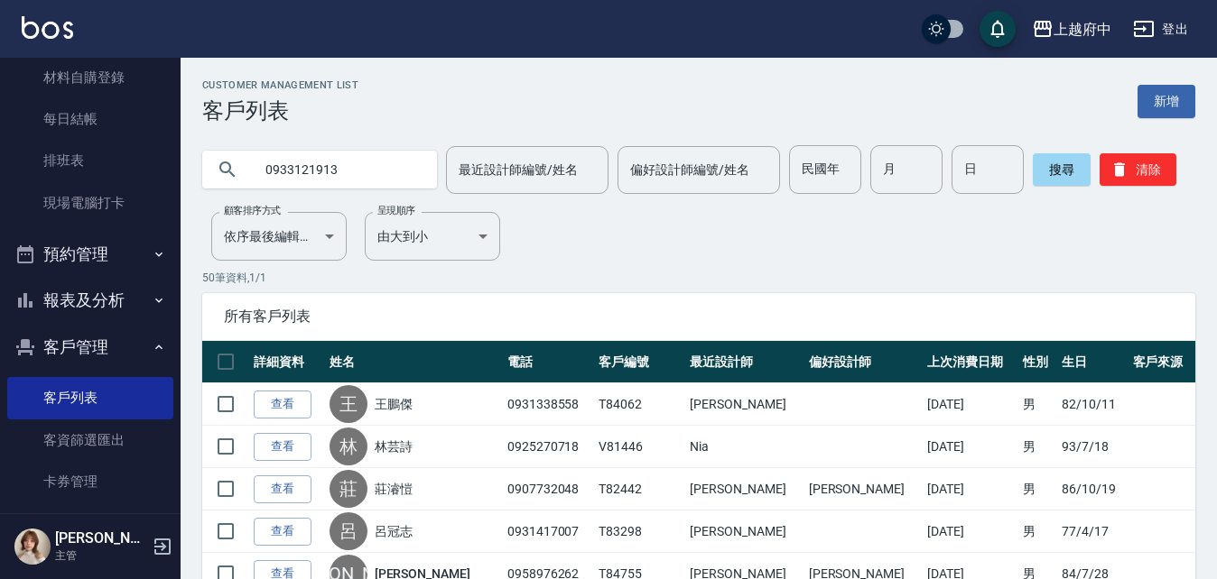
type input "0933121913"
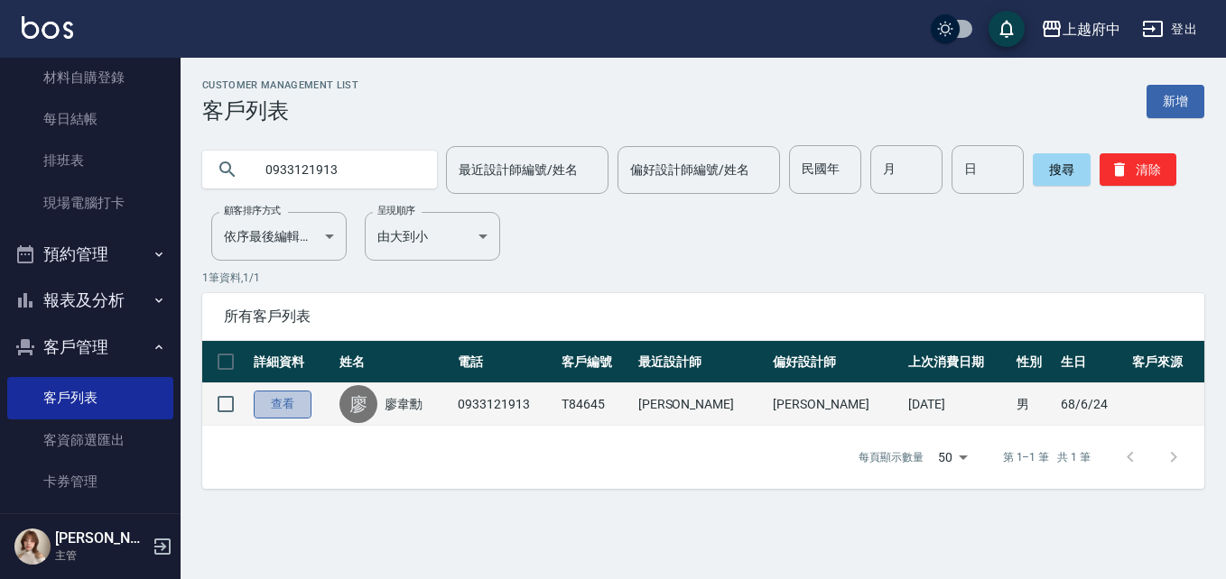
click at [299, 404] on link "查看" at bounding box center [283, 405] width 58 height 28
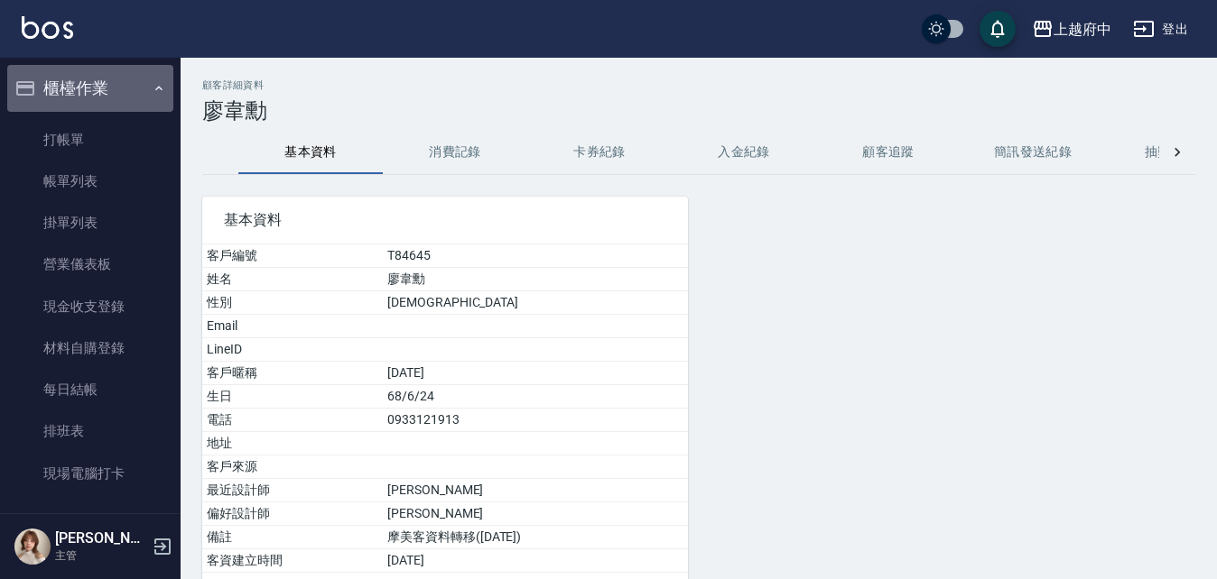
click at [106, 67] on button "櫃檯作業" at bounding box center [90, 88] width 166 height 47
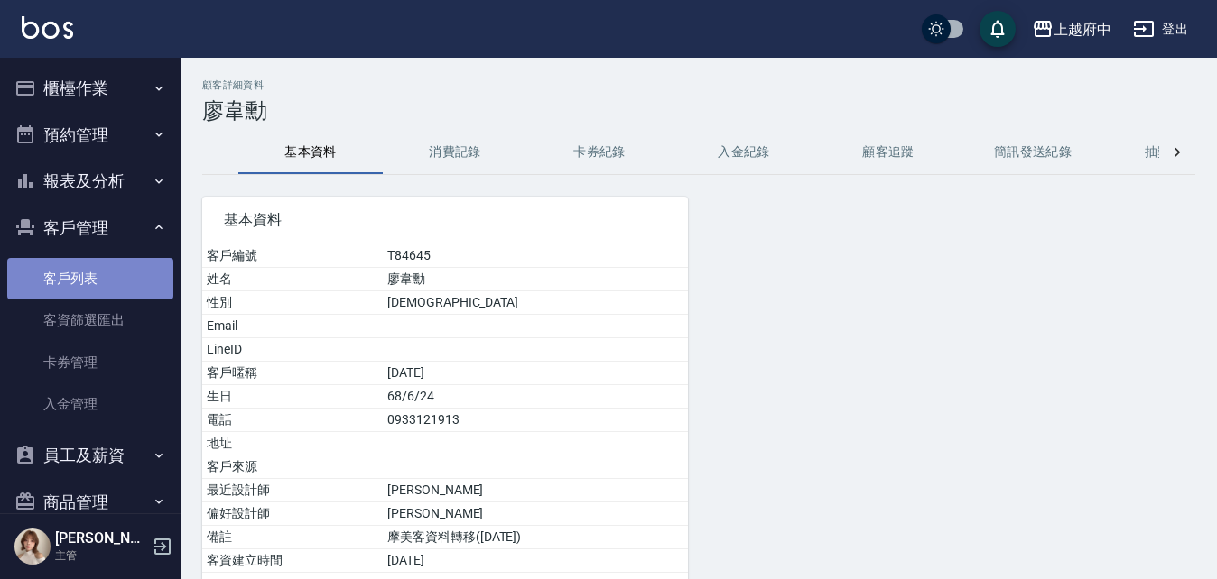
click at [106, 276] on link "客戶列表" at bounding box center [90, 279] width 166 height 42
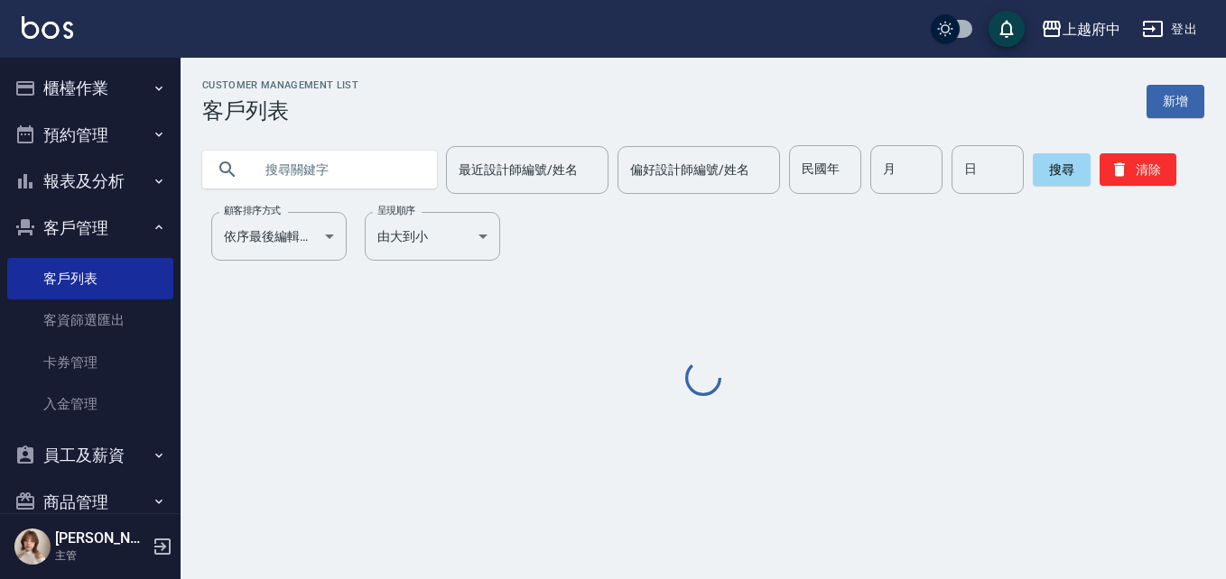
click at [313, 182] on input "text" at bounding box center [338, 169] width 170 height 49
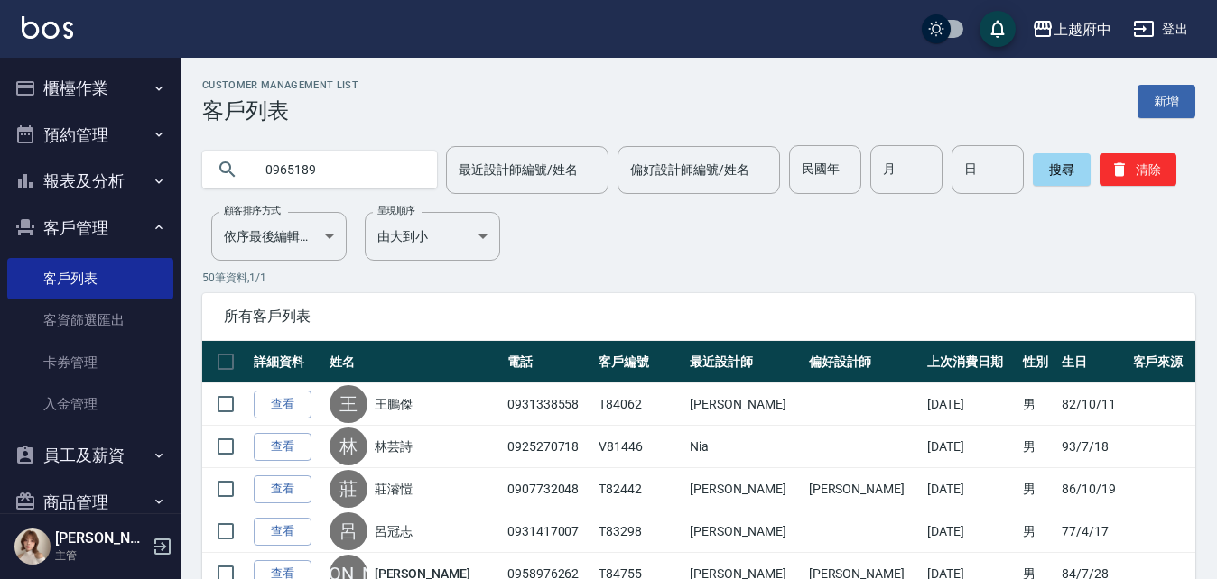
click at [324, 190] on input "0965189" at bounding box center [338, 169] width 170 height 49
type input "0965189195"
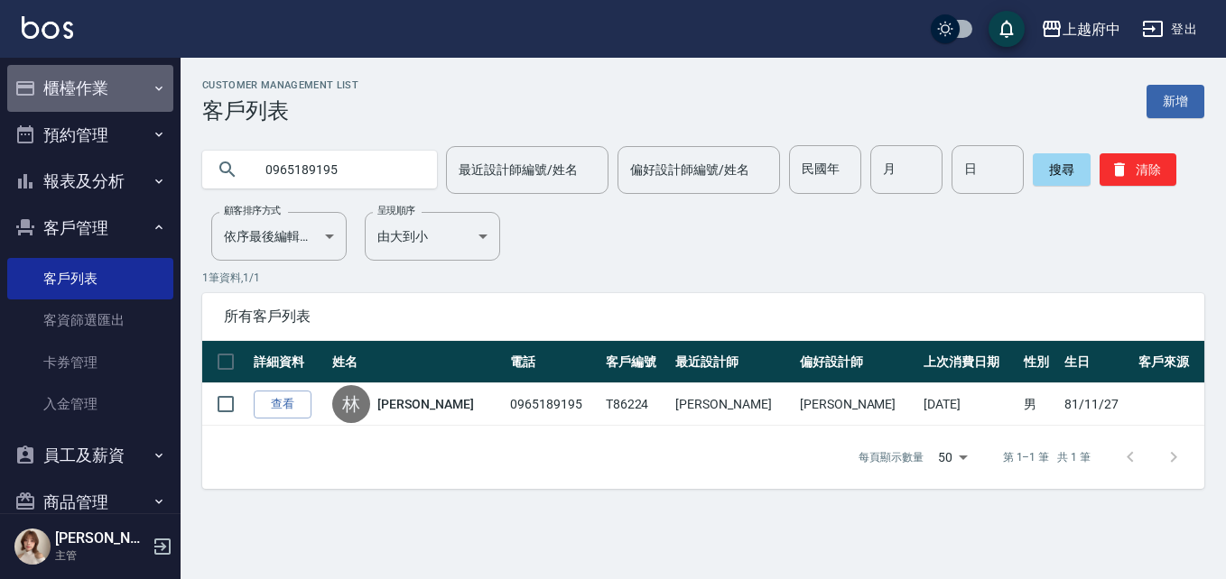
click at [104, 88] on button "櫃檯作業" at bounding box center [90, 88] width 166 height 47
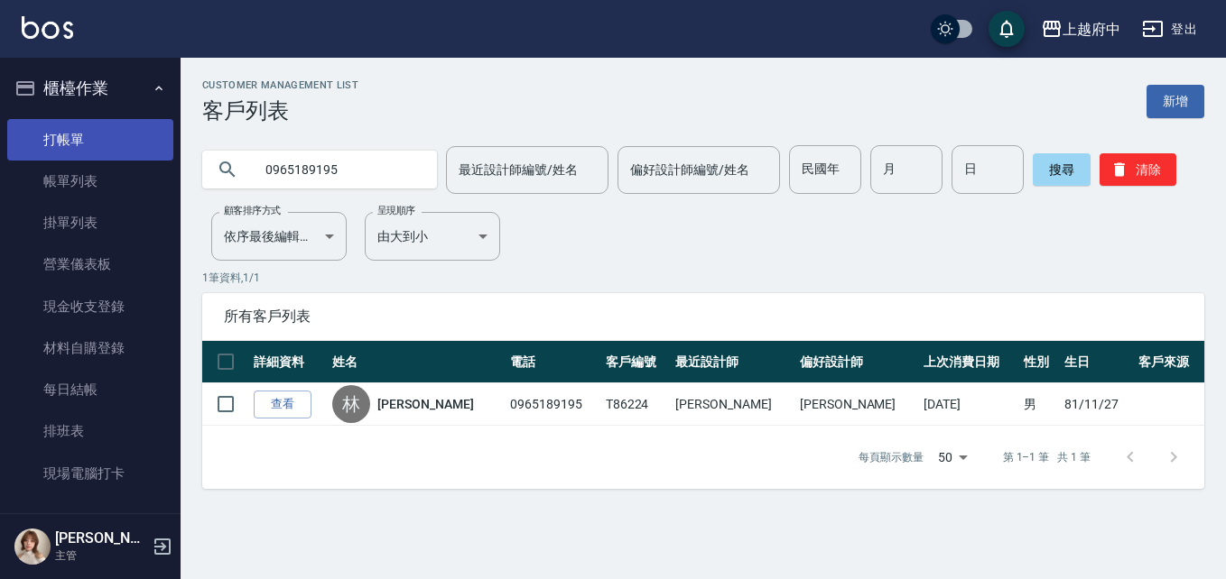
click at [105, 135] on link "打帳單" at bounding box center [90, 140] width 166 height 42
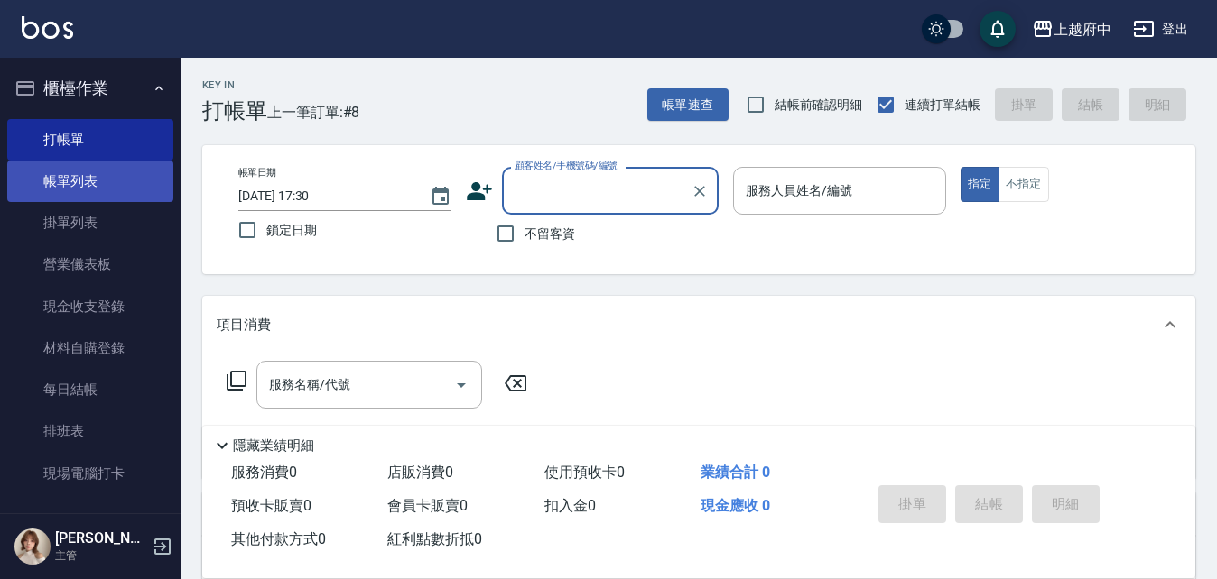
click at [119, 184] on link "帳單列表" at bounding box center [90, 182] width 166 height 42
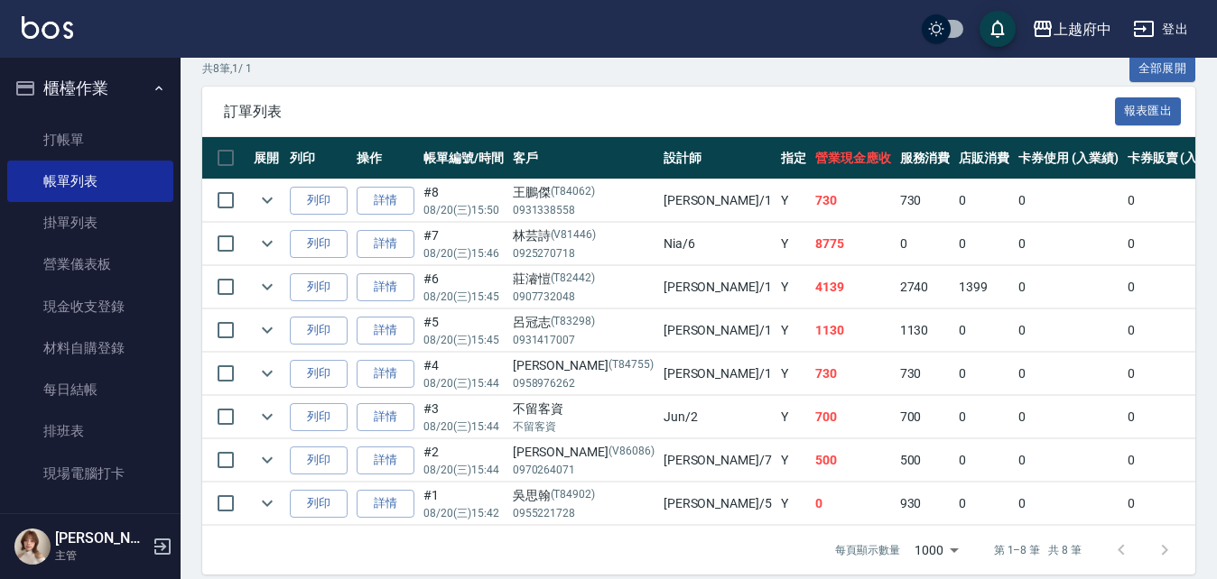
scroll to position [451, 0]
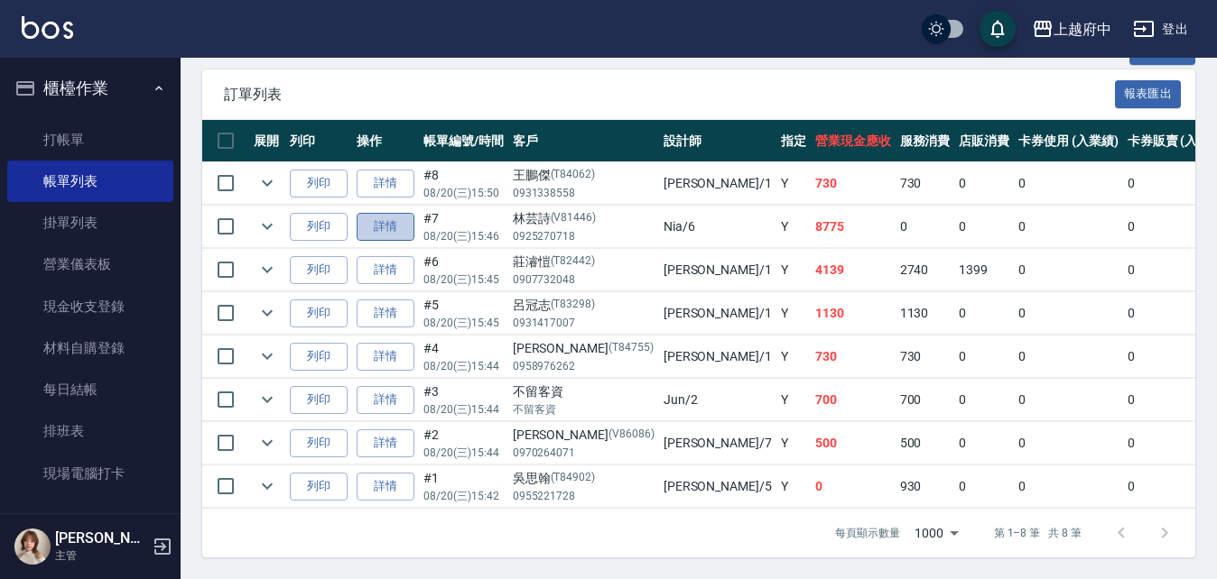
click at [398, 213] on link "詳情" at bounding box center [385, 227] width 58 height 28
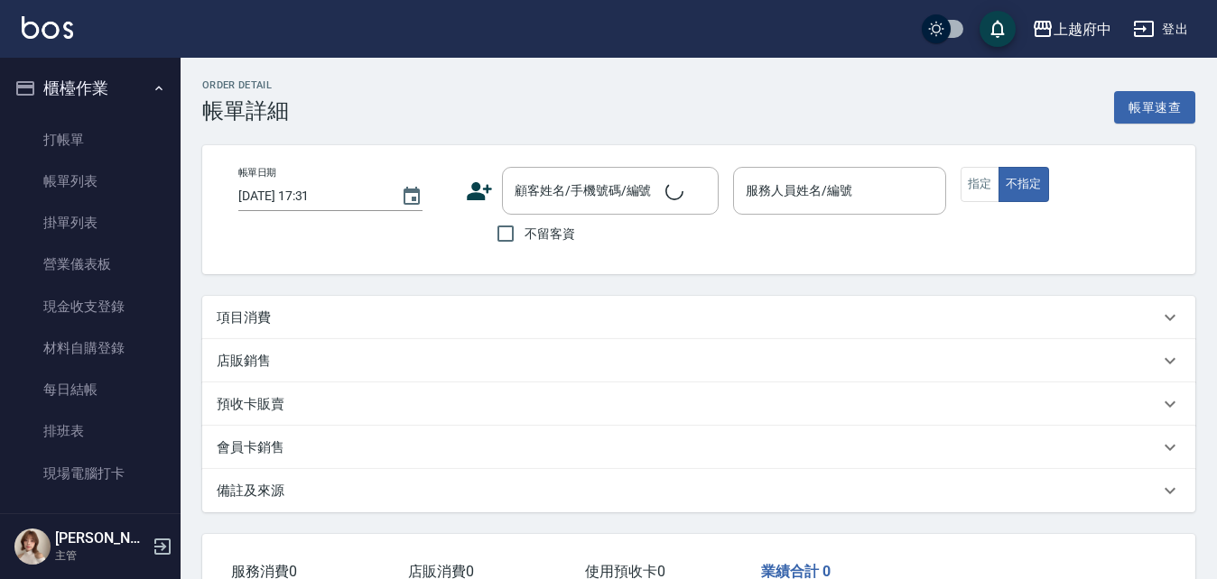
type input "2025/08/20 15:46"
type input "Nia-6"
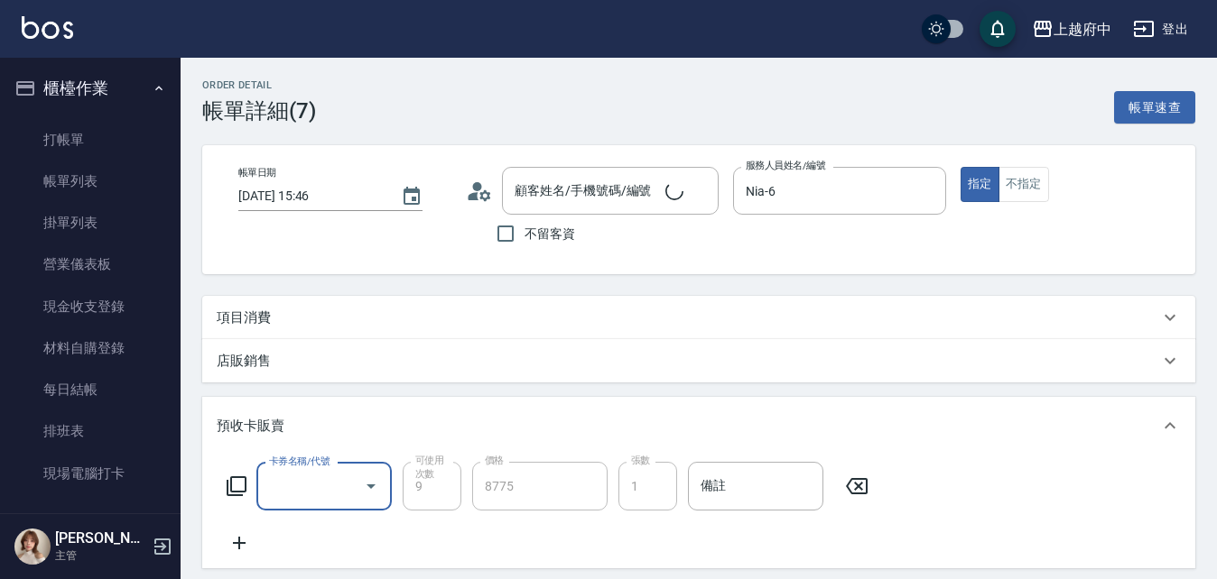
scroll to position [22, 0]
type input "林芸詩/0925270718/V81446"
type input "頭皮淨化包套9次 (不扣材)(202502)"
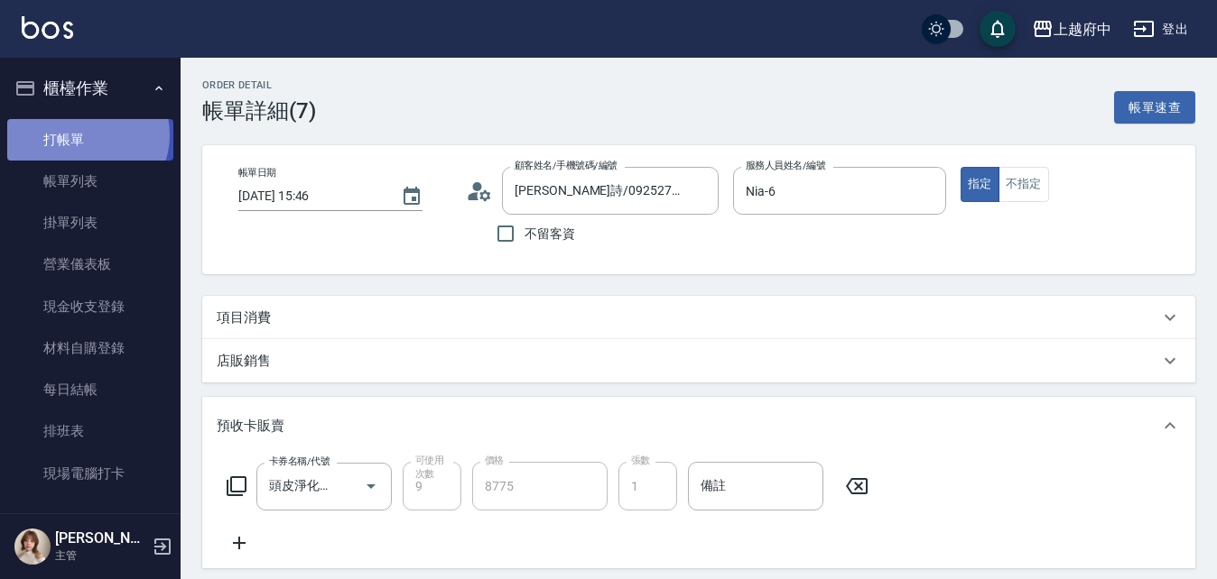
click at [85, 134] on link "打帳單" at bounding box center [90, 140] width 166 height 42
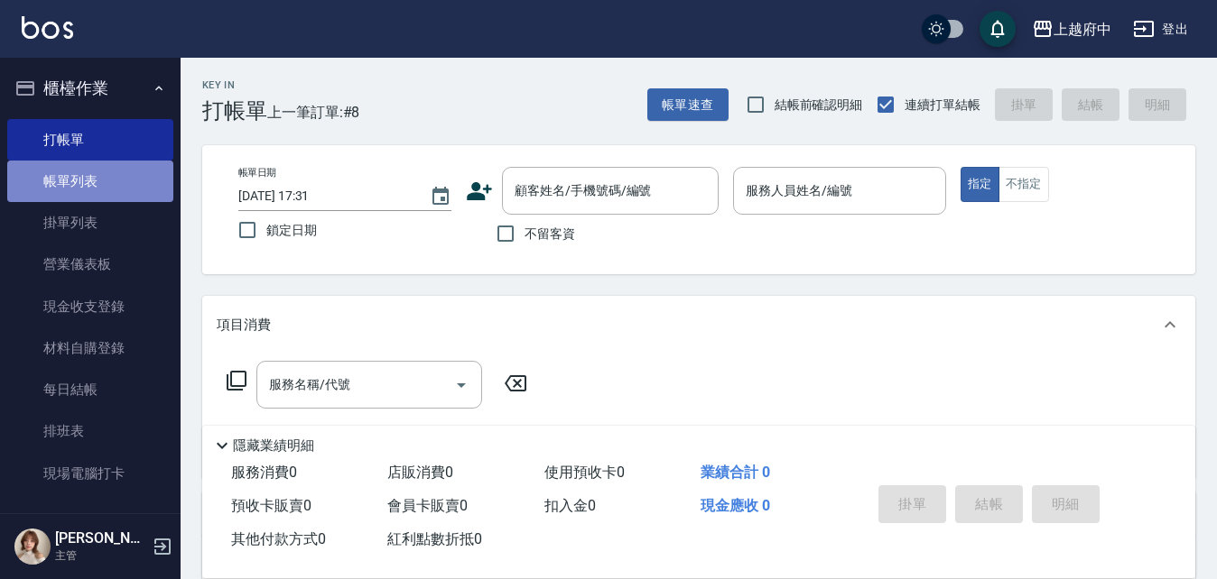
click at [97, 189] on link "帳單列表" at bounding box center [90, 182] width 166 height 42
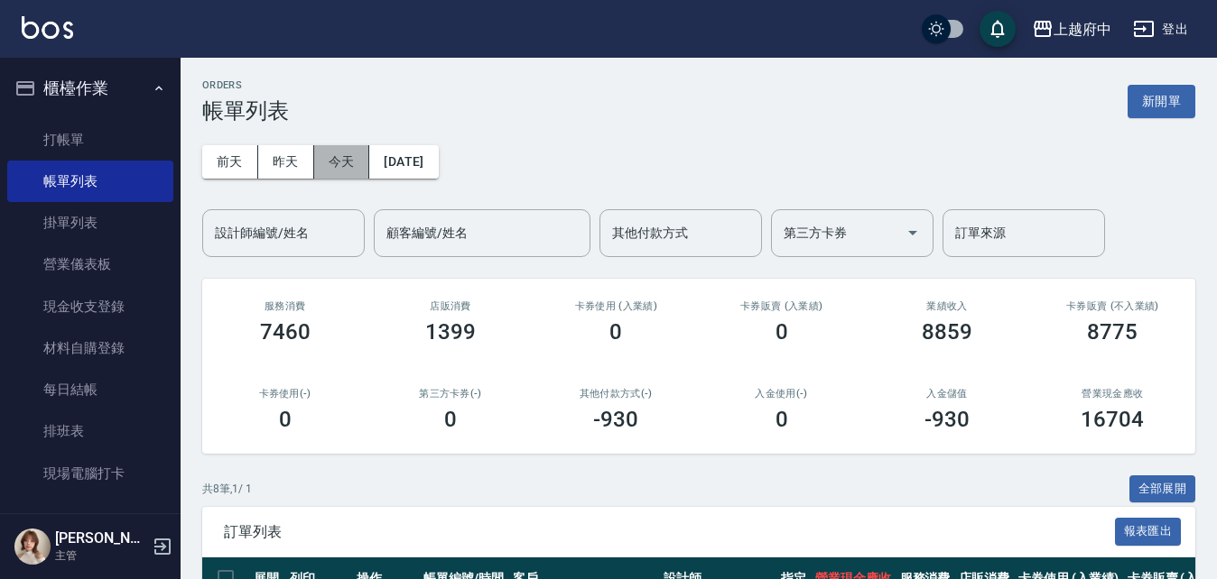
click at [328, 171] on button "今天" at bounding box center [342, 161] width 56 height 33
click at [56, 116] on ul "打帳單 帳單列表 掛單列表 營業儀表板 現金收支登錄 材料自購登錄 每日結帳 排班表 現場電腦打卡" at bounding box center [90, 307] width 166 height 390
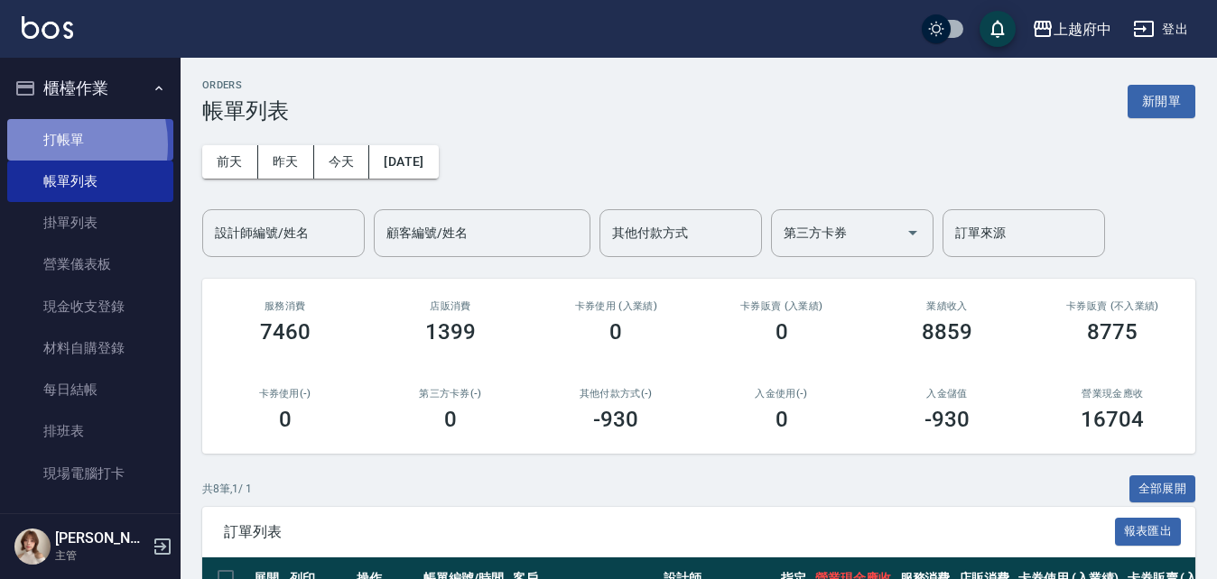
click at [45, 144] on link "打帳單" at bounding box center [90, 140] width 166 height 42
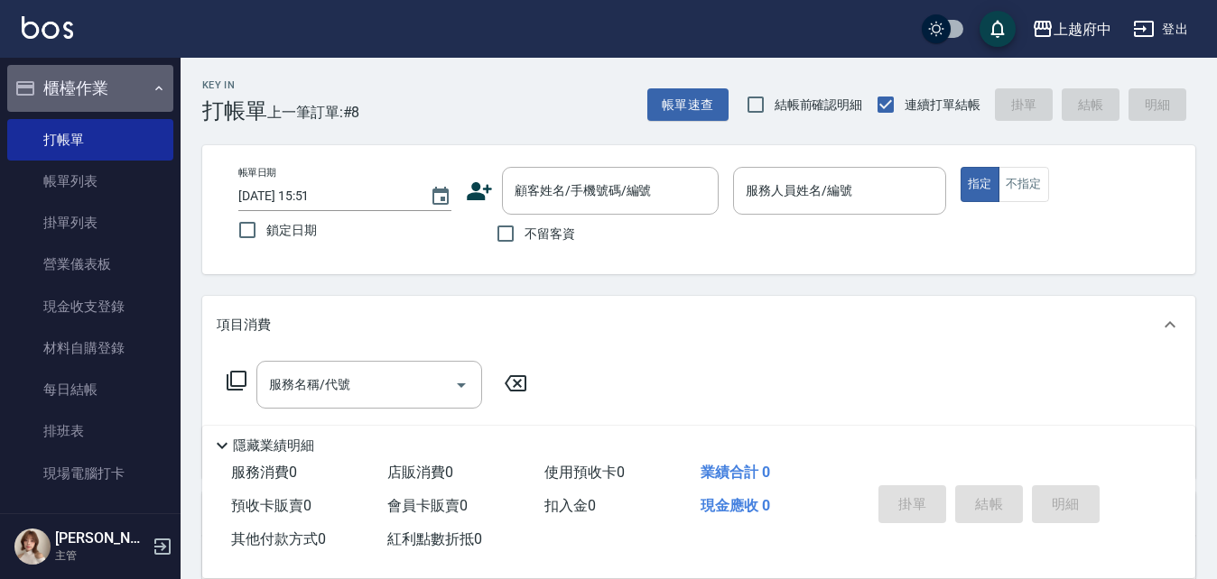
click at [132, 82] on button "櫃檯作業" at bounding box center [90, 88] width 166 height 47
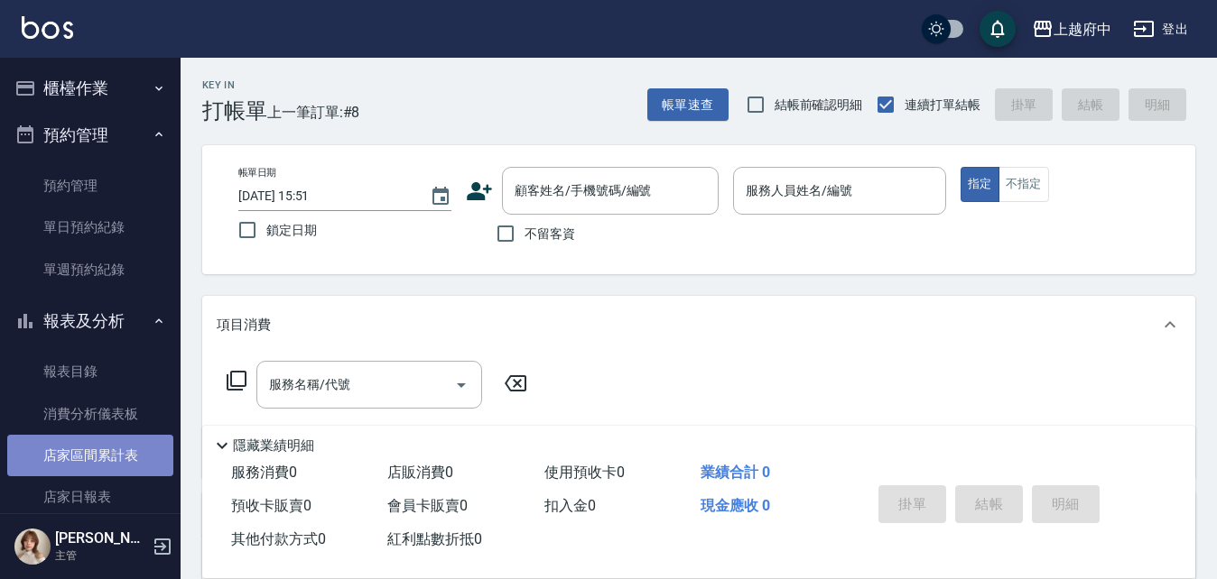
click at [94, 452] on link "店家區間累計表" at bounding box center [90, 456] width 166 height 42
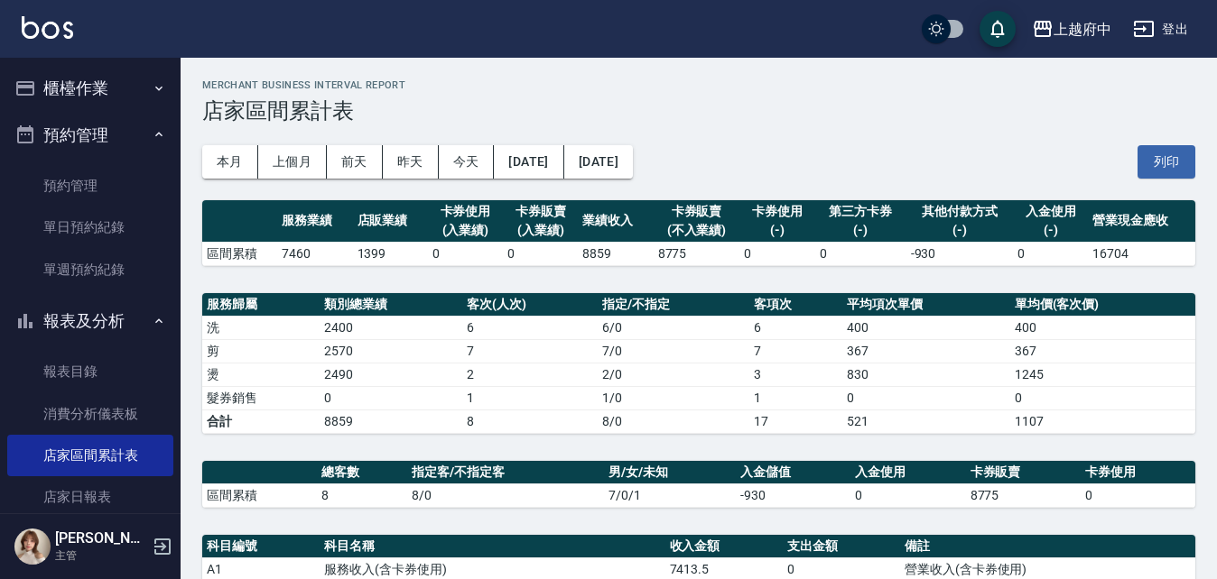
click at [128, 74] on button "櫃檯作業" at bounding box center [90, 88] width 166 height 47
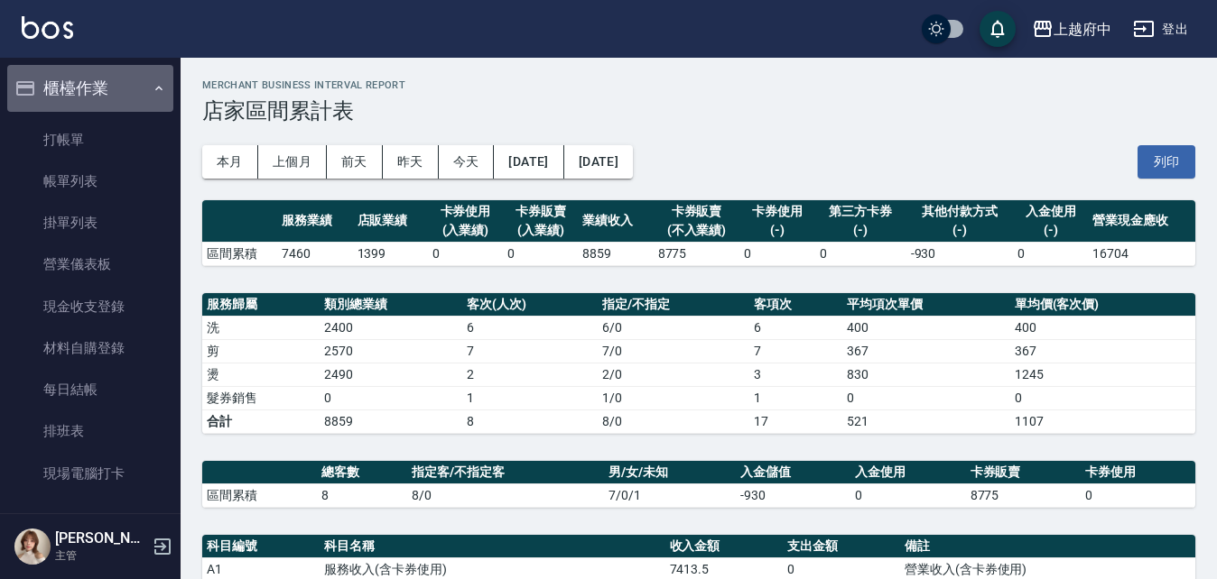
click at [125, 83] on button "櫃檯作業" at bounding box center [90, 88] width 166 height 47
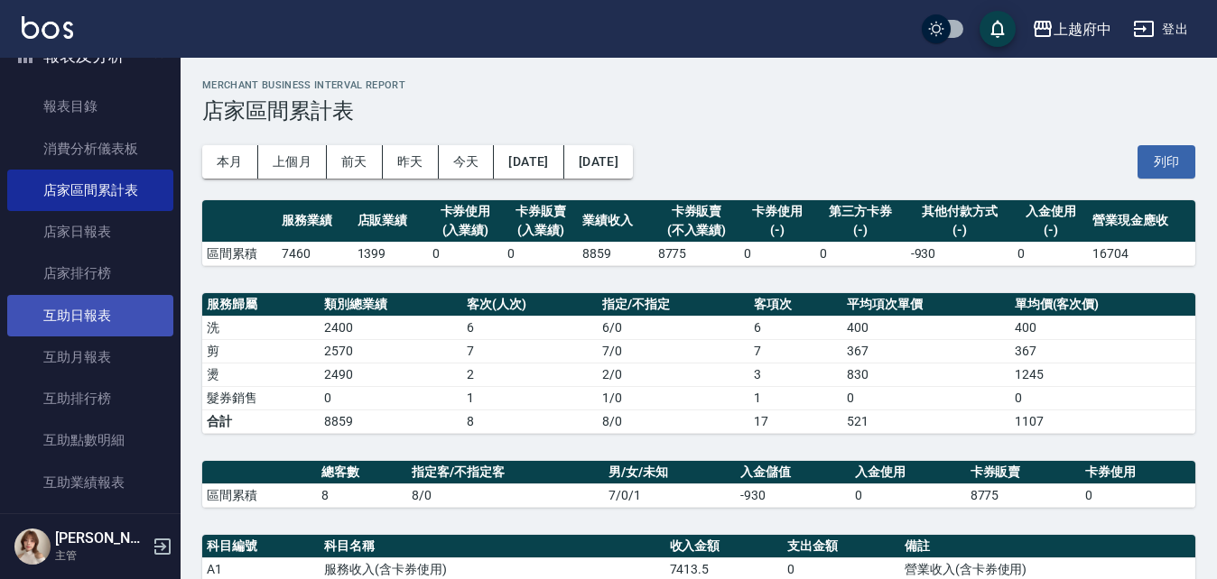
scroll to position [271, 0]
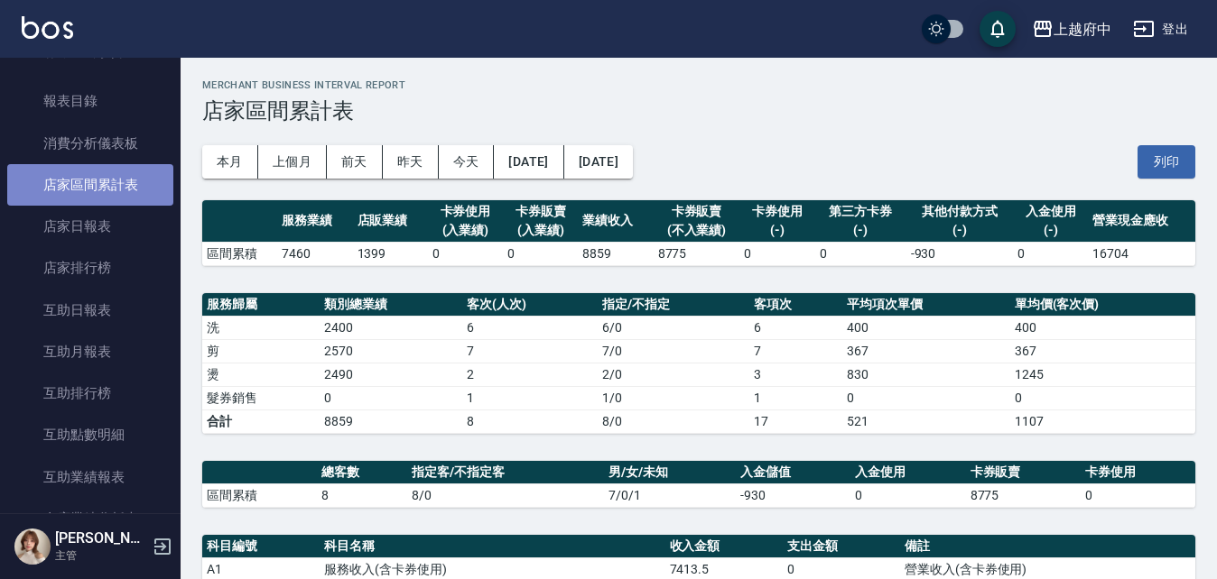
click at [121, 181] on link "店家區間累計表" at bounding box center [90, 185] width 166 height 42
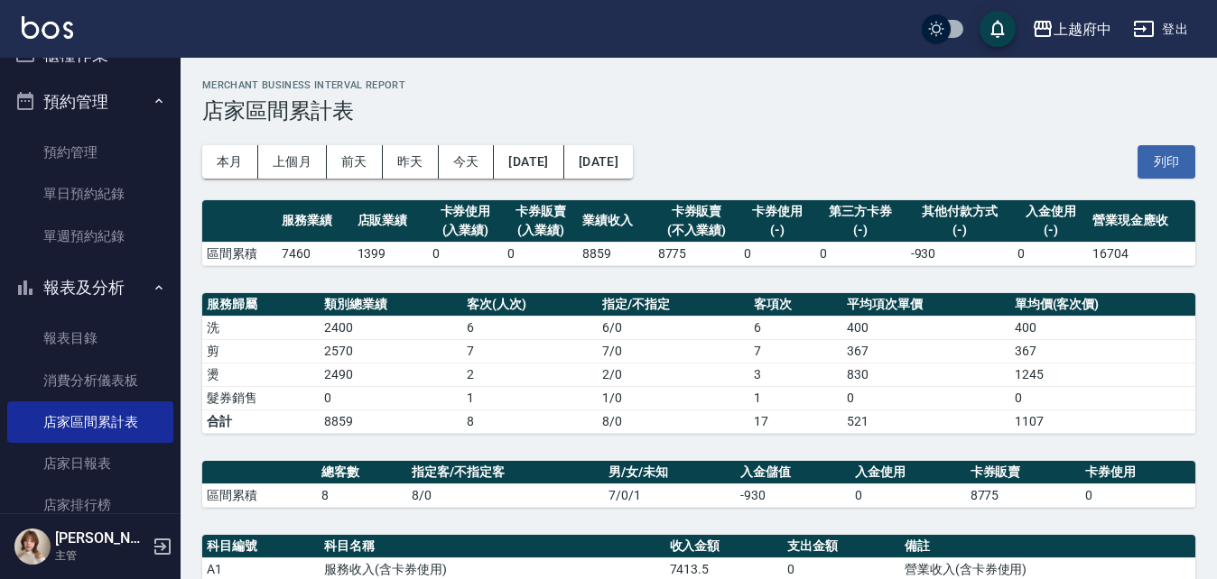
scroll to position [0, 0]
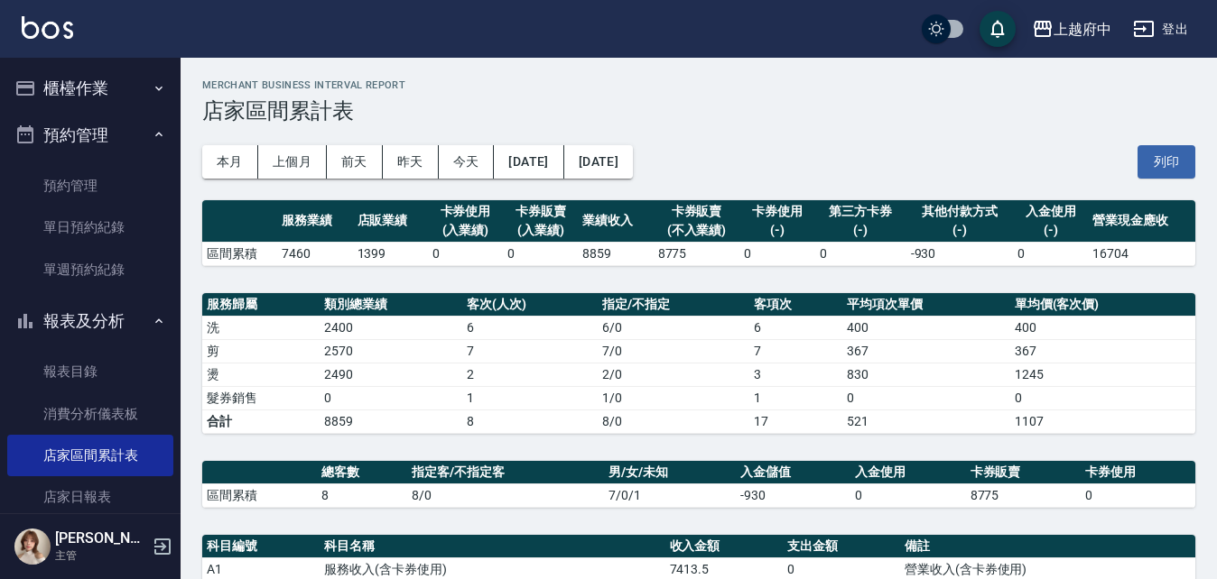
click at [144, 311] on button "報表及分析" at bounding box center [90, 321] width 166 height 47
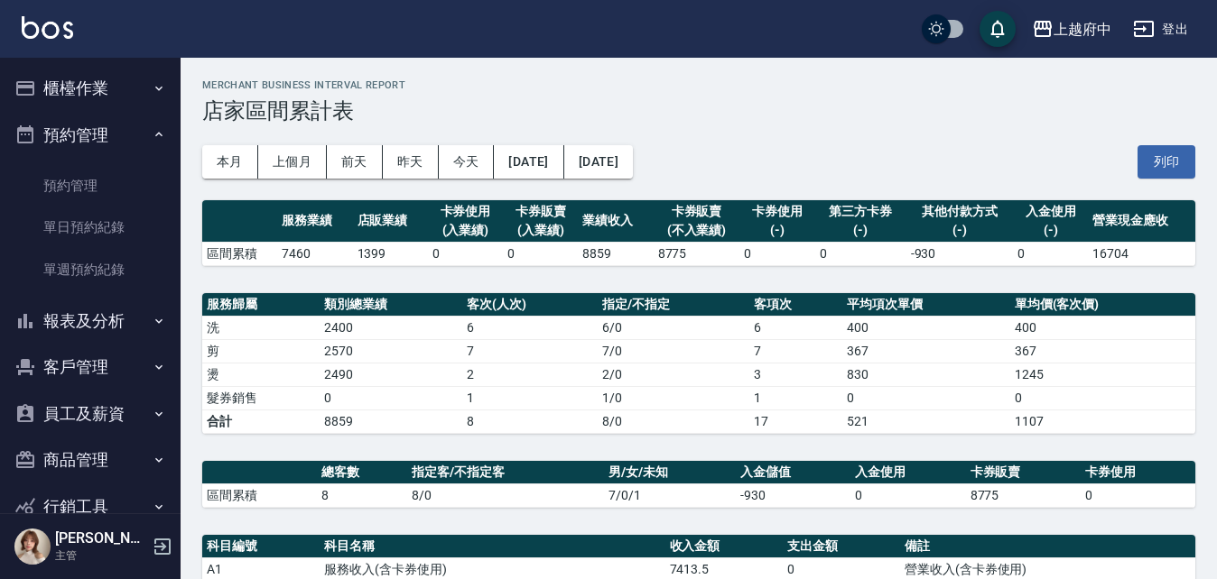
click at [116, 134] on button "預約管理" at bounding box center [90, 135] width 166 height 47
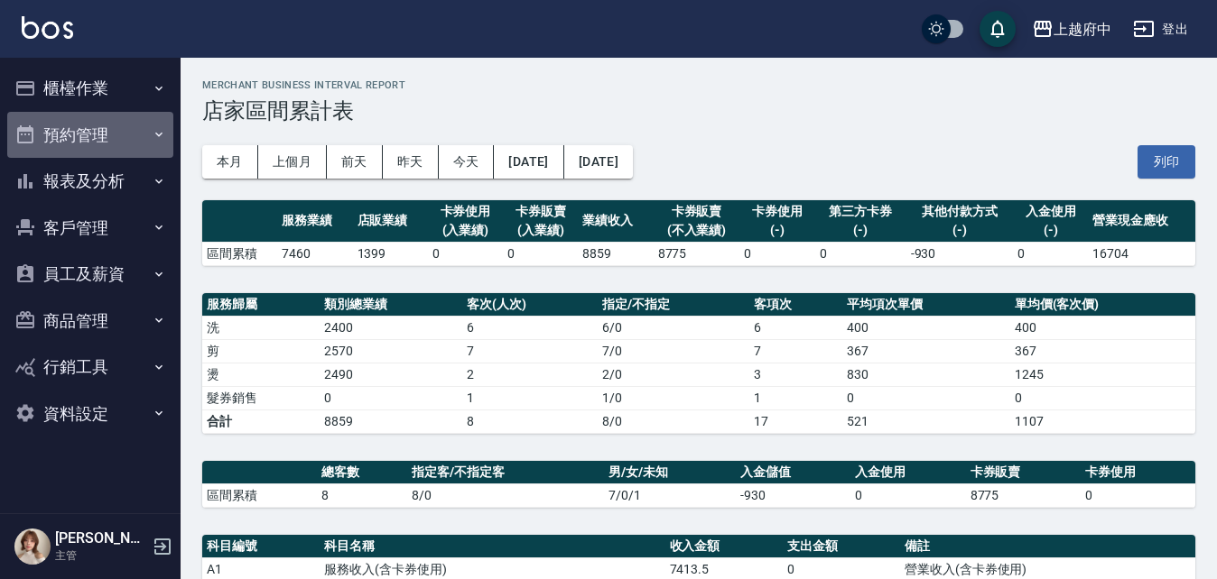
click at [116, 134] on button "預約管理" at bounding box center [90, 135] width 166 height 47
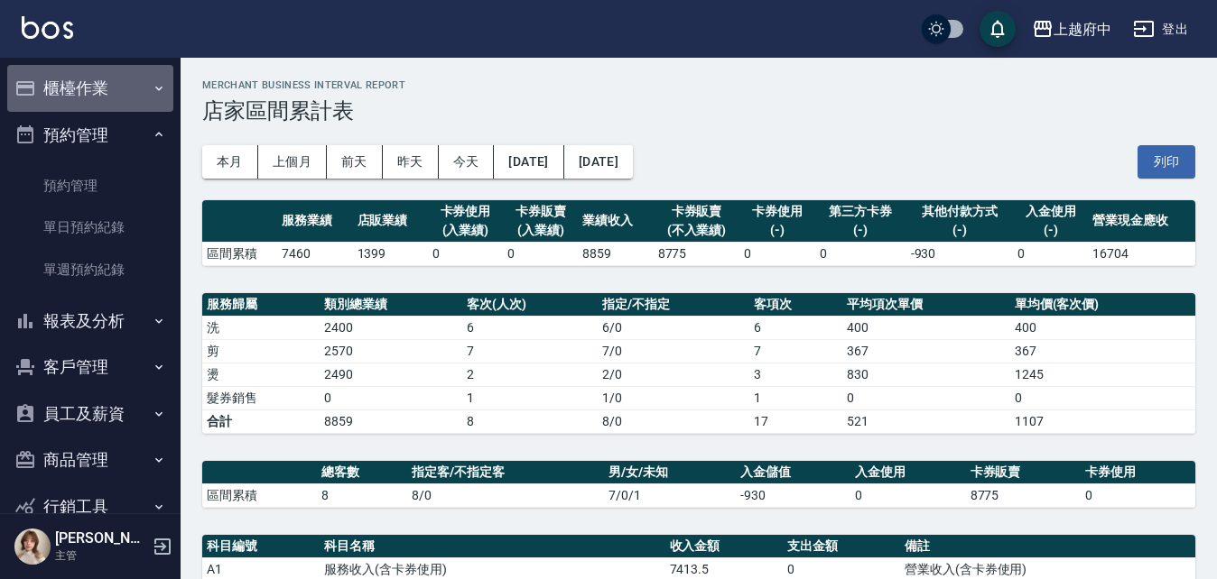
click at [110, 70] on button "櫃檯作業" at bounding box center [90, 88] width 166 height 47
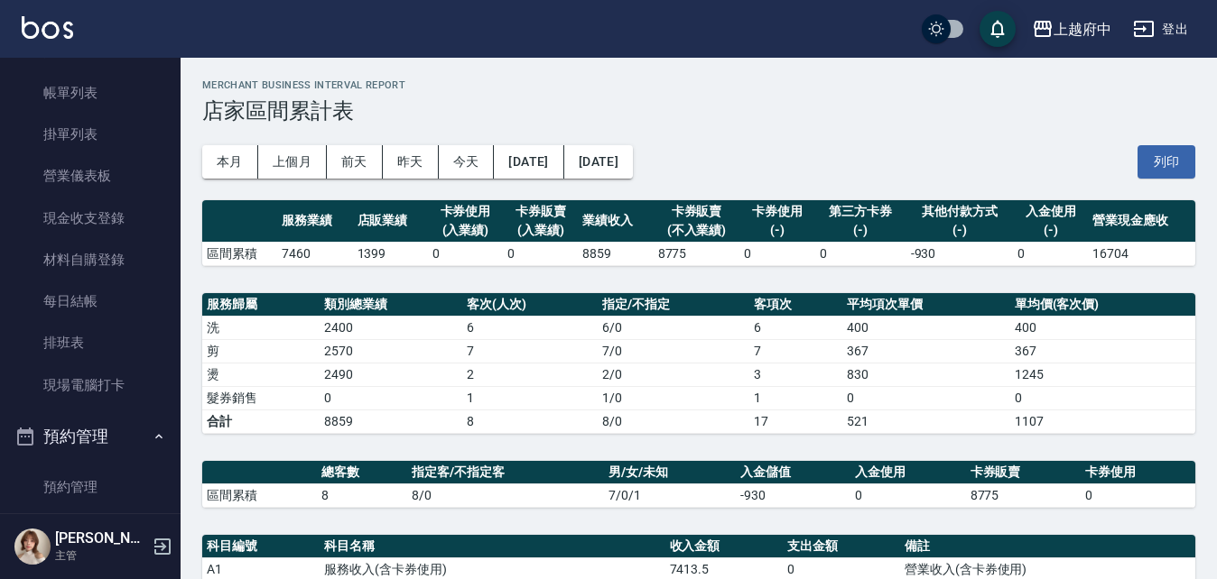
scroll to position [51, 0]
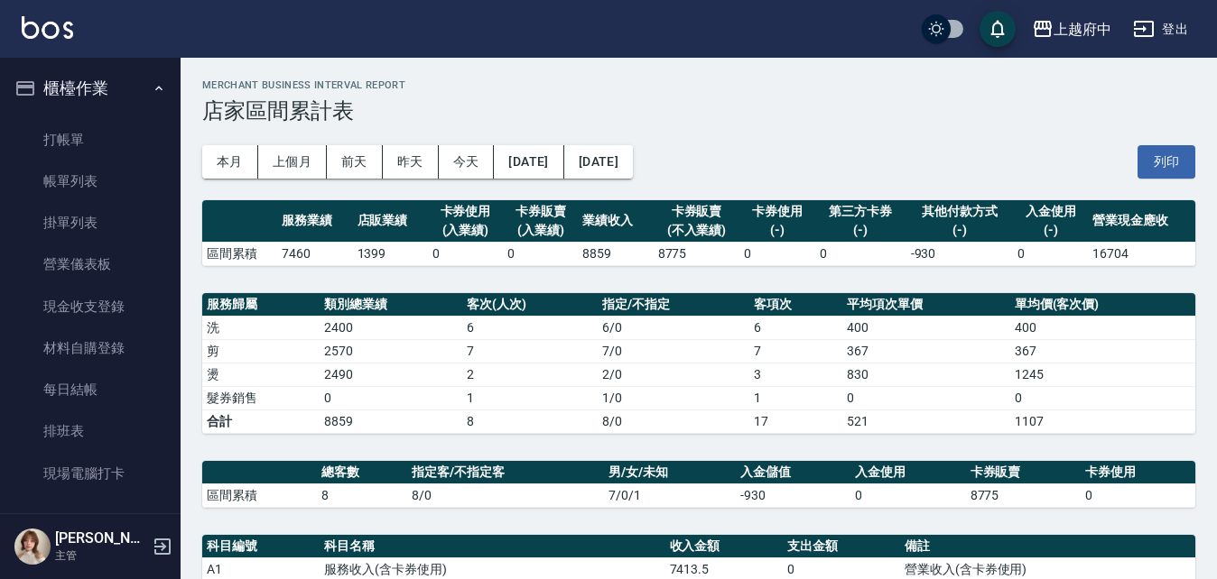
scroll to position [51, 0]
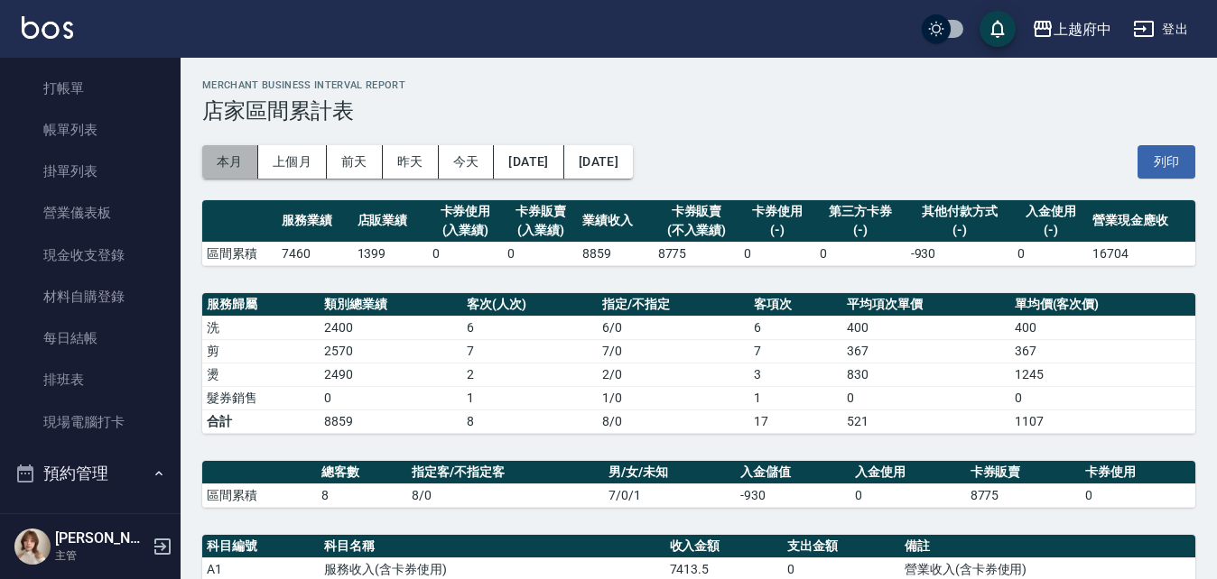
click at [236, 158] on button "本月" at bounding box center [230, 161] width 56 height 33
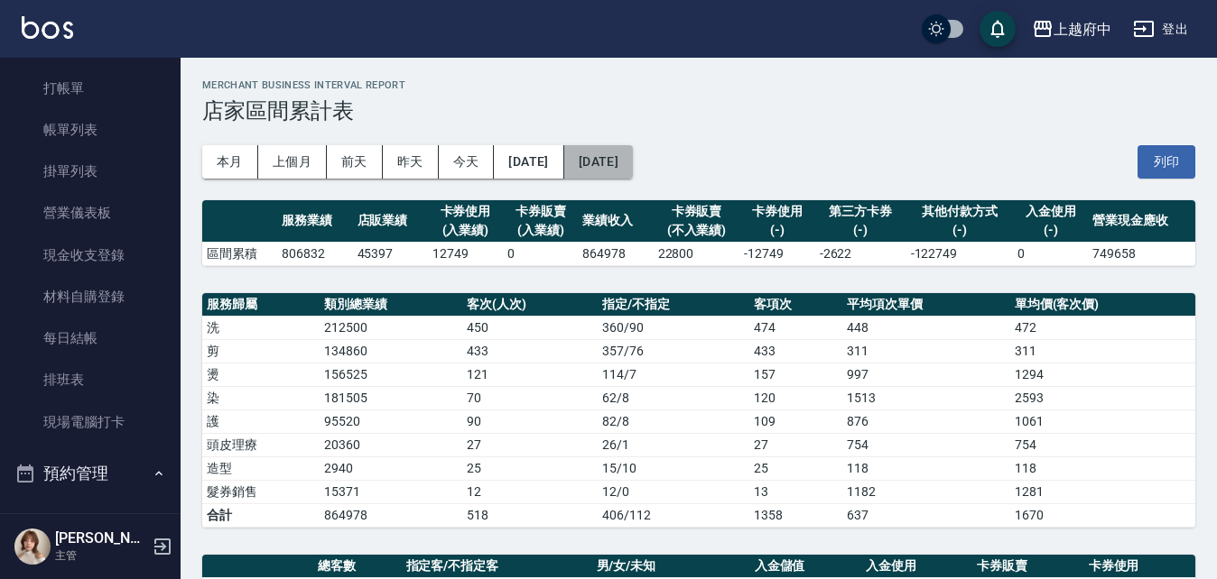
click at [633, 163] on button "[DATE]" at bounding box center [598, 161] width 69 height 33
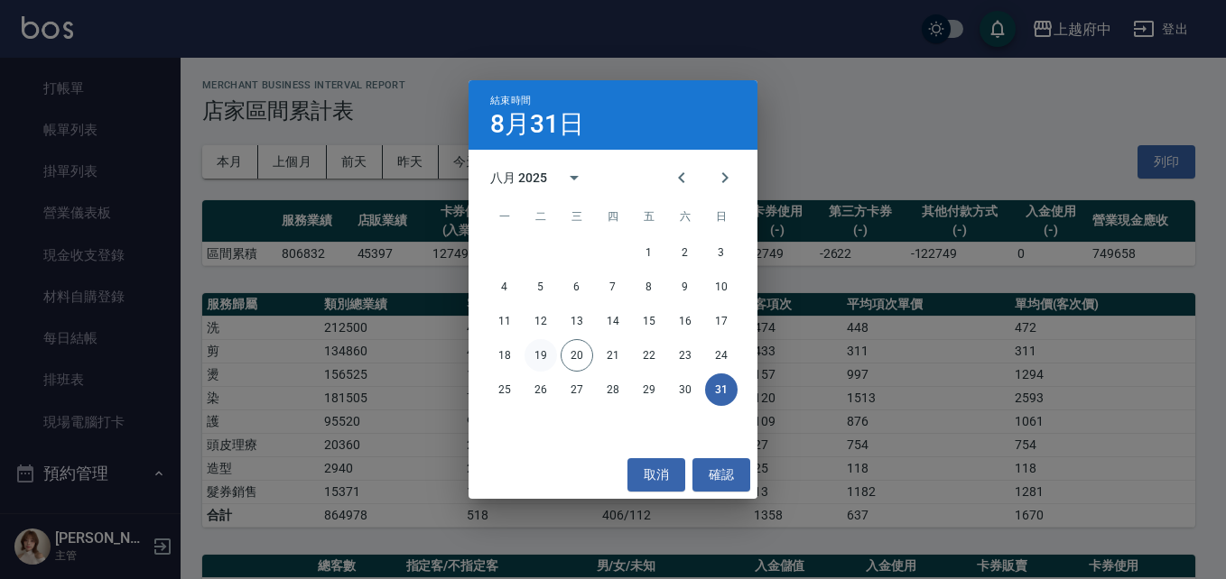
click at [542, 357] on button "19" at bounding box center [540, 355] width 32 height 32
